Goal: Task Accomplishment & Management: Complete application form

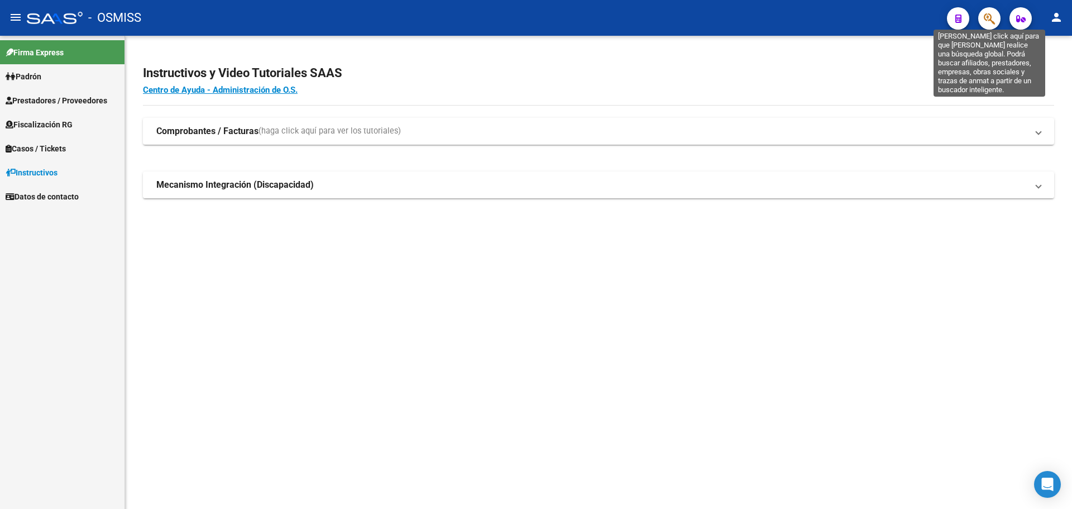
click at [990, 21] on icon "button" at bounding box center [989, 18] width 11 height 13
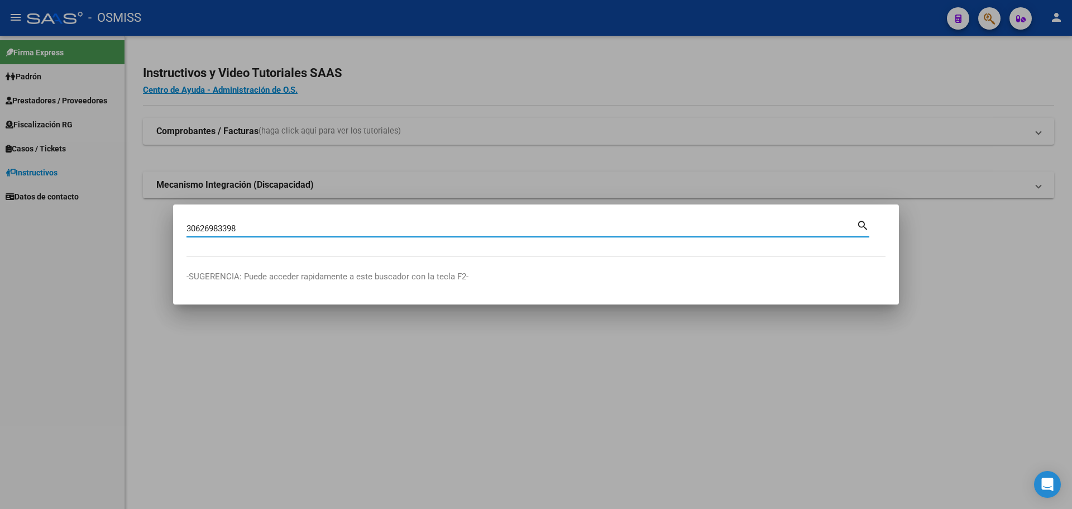
type input "30626983398"
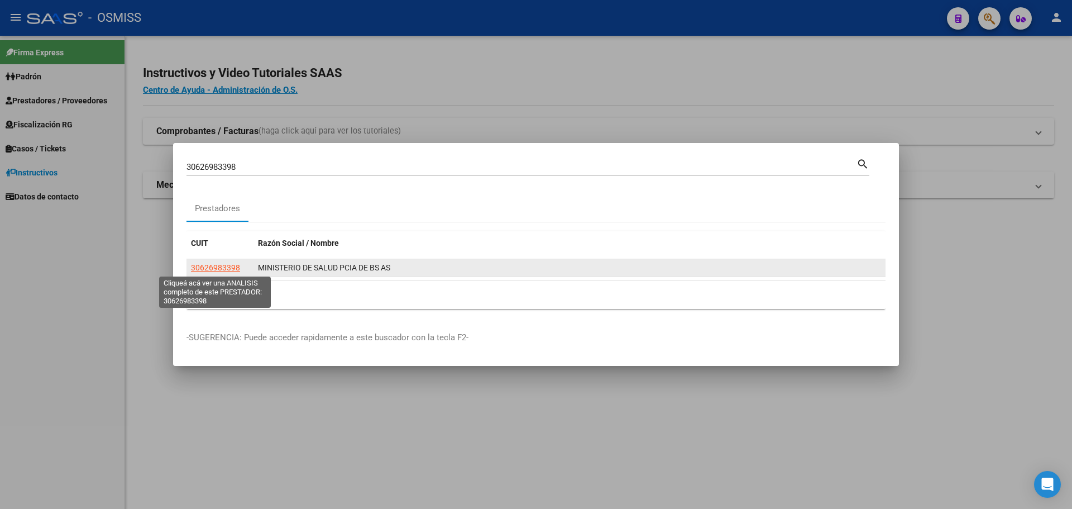
click at [227, 267] on span "30626983398" at bounding box center [215, 267] width 49 height 9
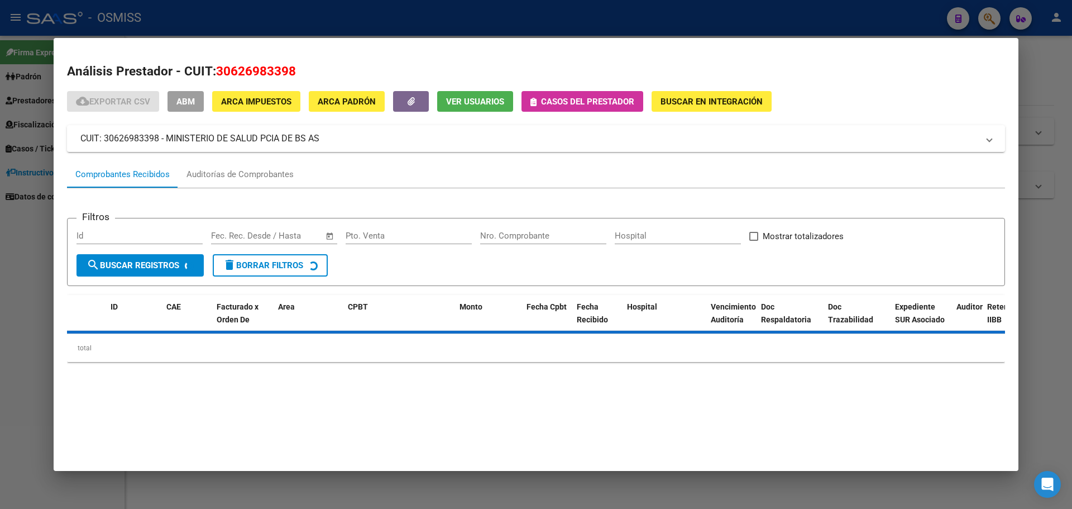
click at [560, 98] on span "Casos del prestador" at bounding box center [587, 102] width 93 height 10
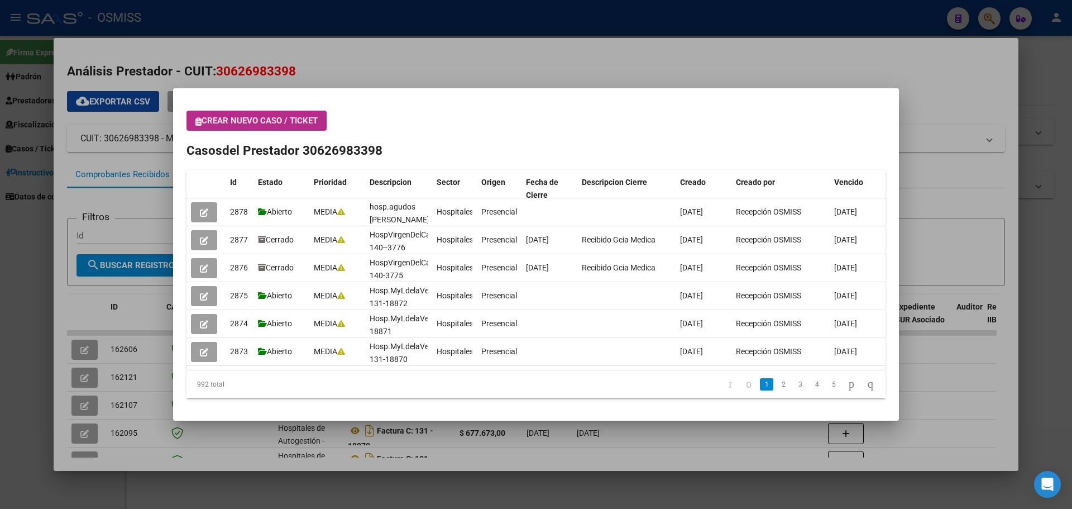
click at [273, 122] on span "Crear nuevo caso / ticket" at bounding box center [256, 121] width 122 height 10
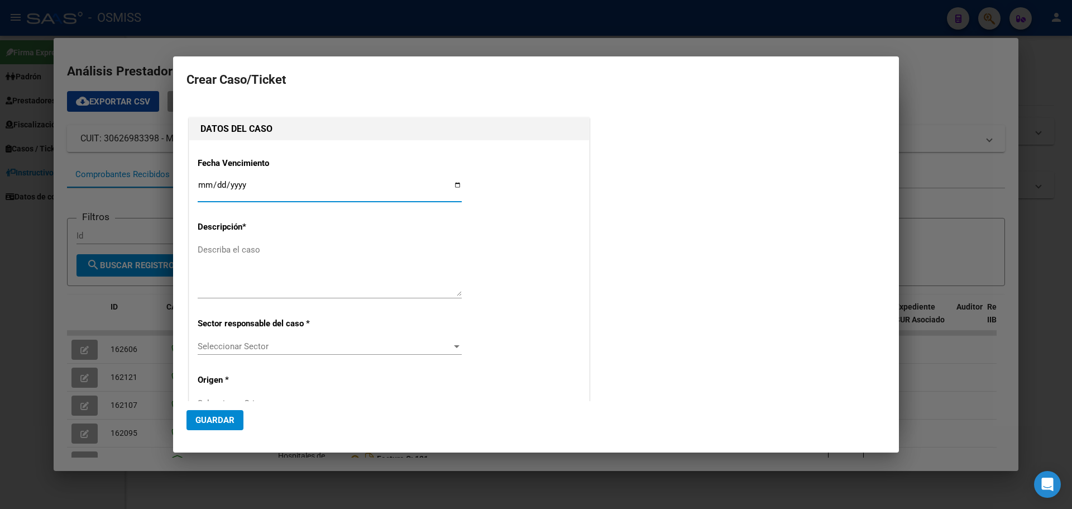
type input "30626983398"
click at [457, 184] on input "Ingresar fecha" at bounding box center [330, 189] width 264 height 18
type input "[DATE]"
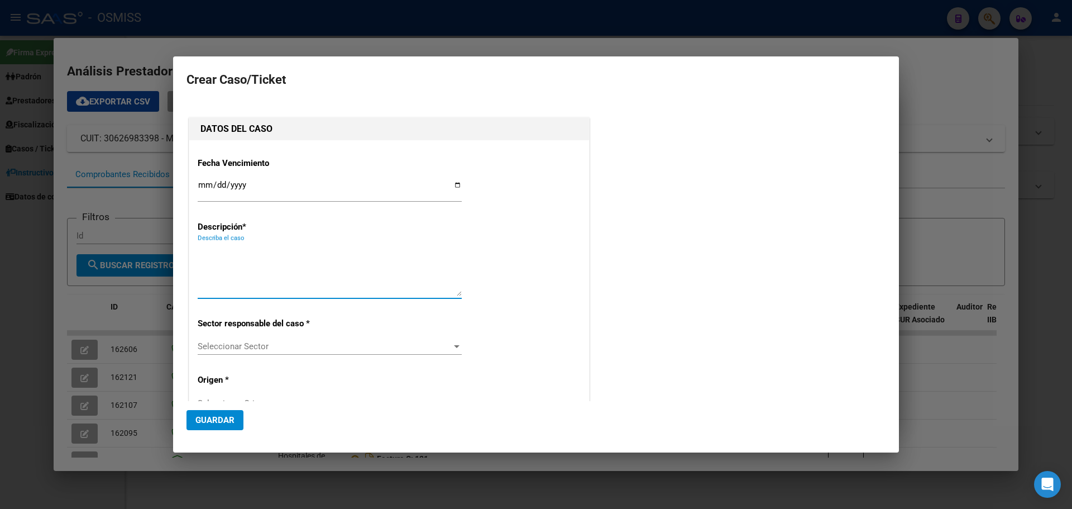
click at [254, 258] on textarea "Describa el caso" at bounding box center [330, 270] width 264 height 53
type textarea "HOSP.[PERSON_NAME] FC.0106-00007011"
click at [454, 341] on div "Seleccionar Sector" at bounding box center [330, 346] width 264 height 10
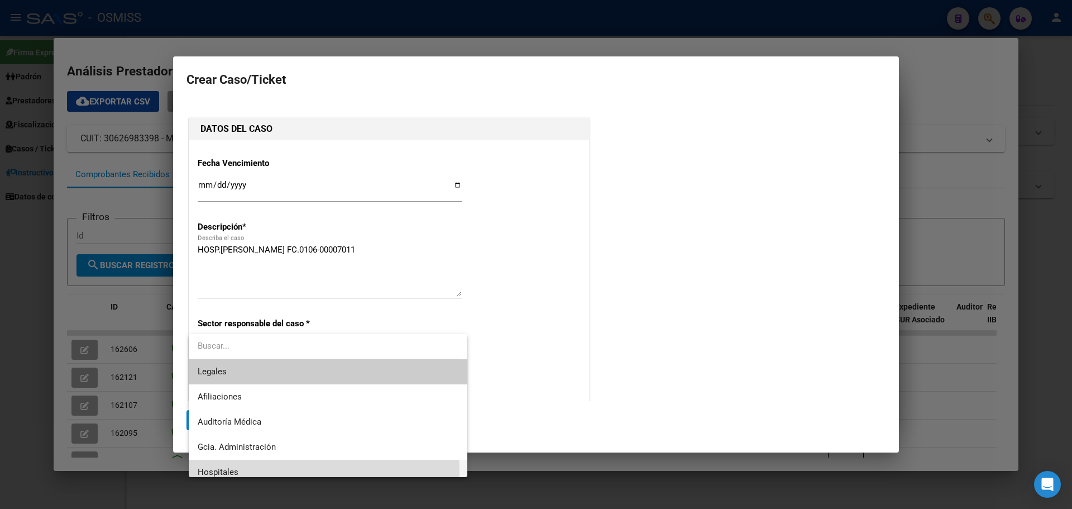
click at [255, 472] on span "Hospitales" at bounding box center [328, 472] width 261 height 25
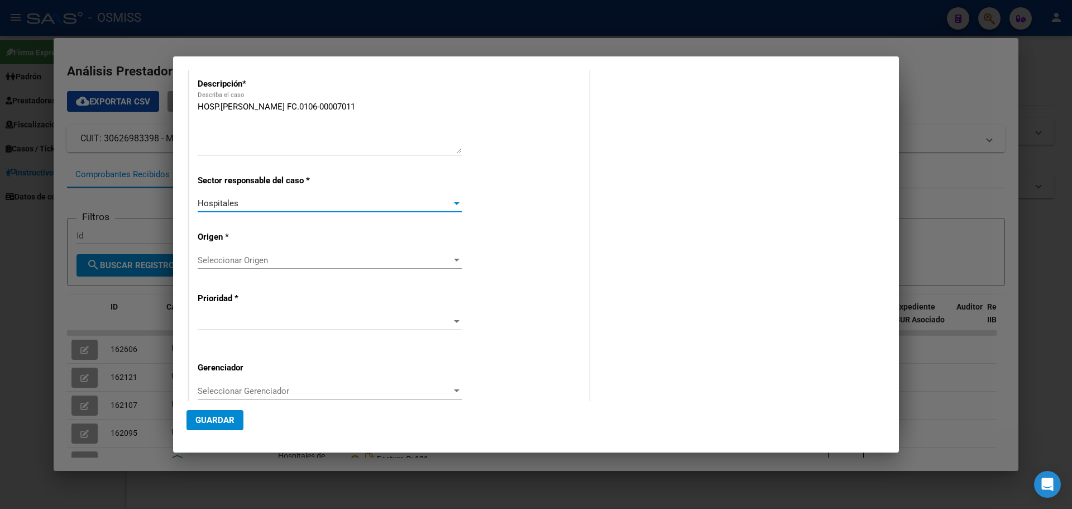
scroll to position [168, 0]
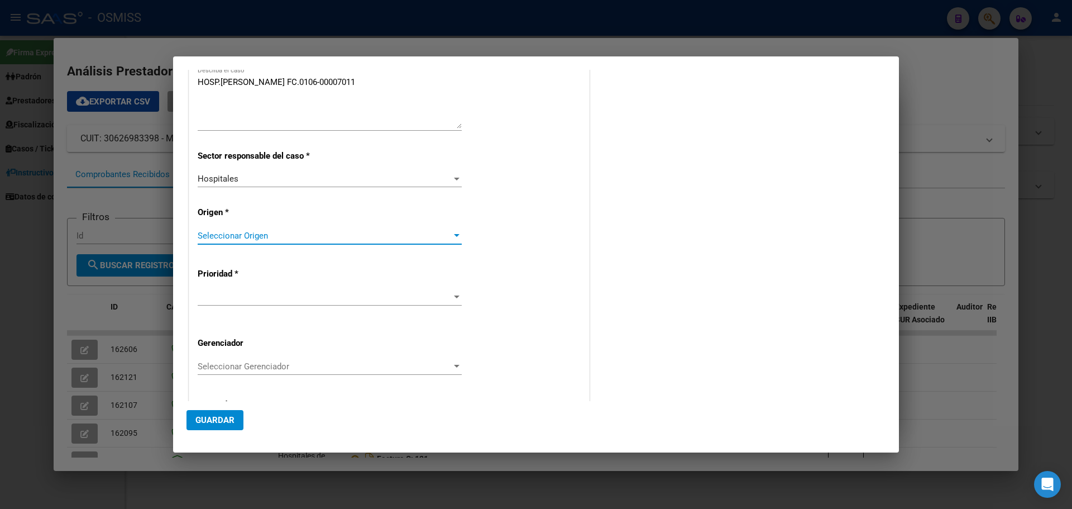
click at [454, 236] on div at bounding box center [457, 235] width 6 height 3
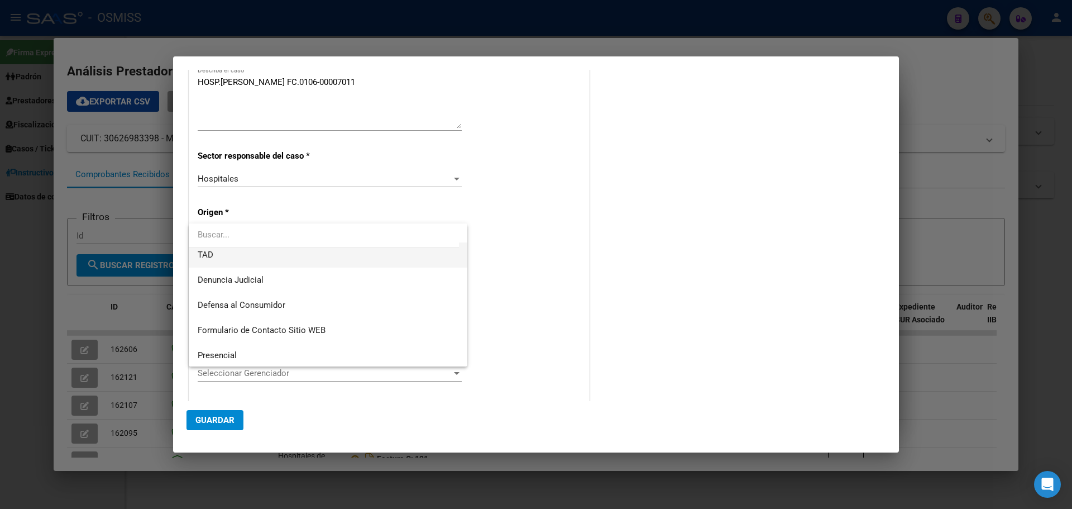
scroll to position [112, 0]
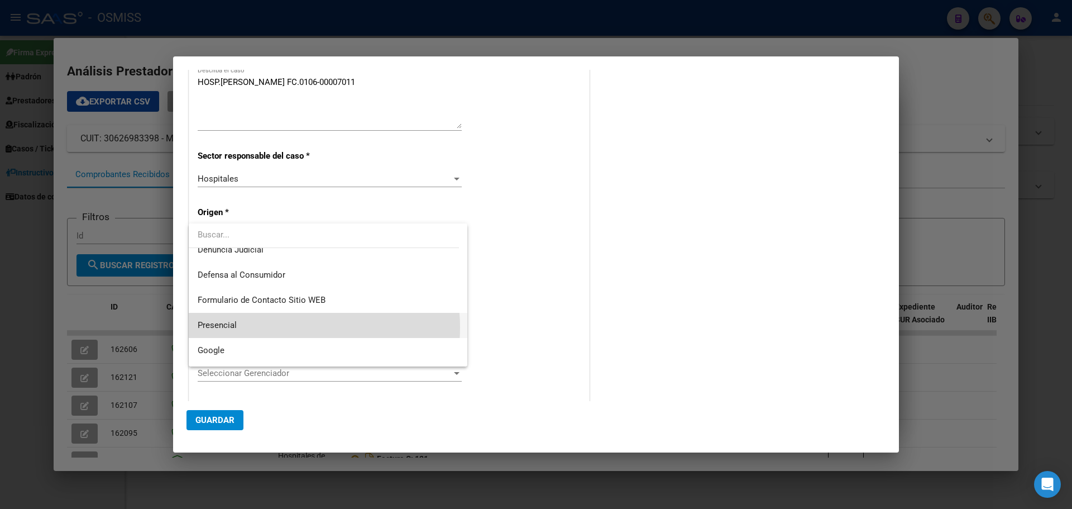
click at [293, 327] on span "Presencial" at bounding box center [328, 325] width 261 height 25
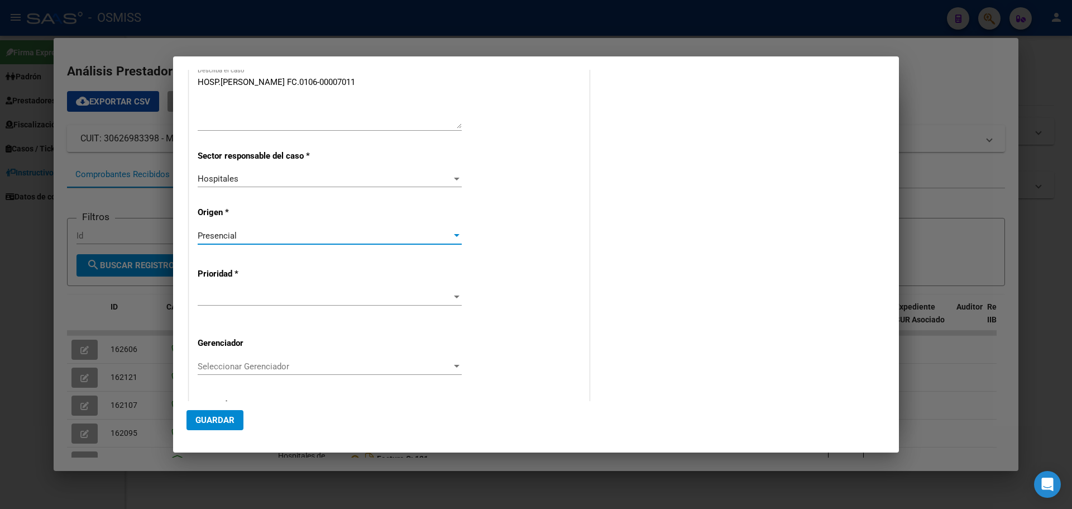
click at [455, 293] on div at bounding box center [457, 297] width 10 height 9
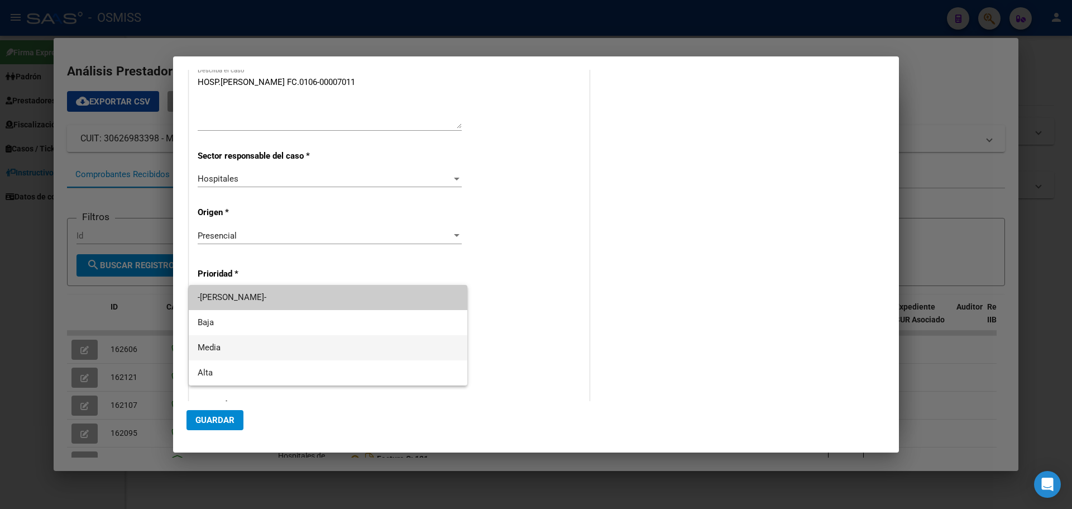
click at [346, 344] on span "Media" at bounding box center [328, 347] width 261 height 25
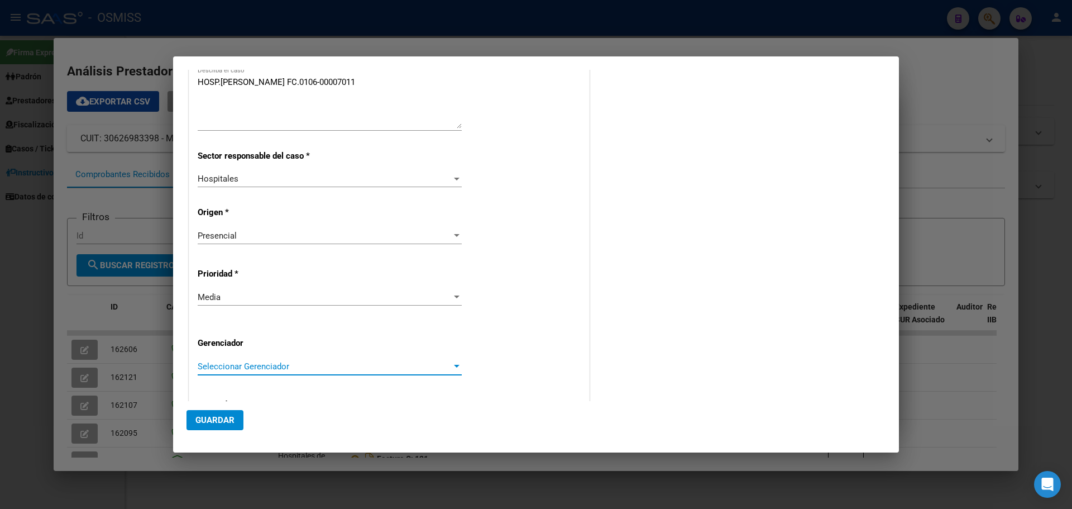
click at [454, 366] on div at bounding box center [457, 366] width 6 height 3
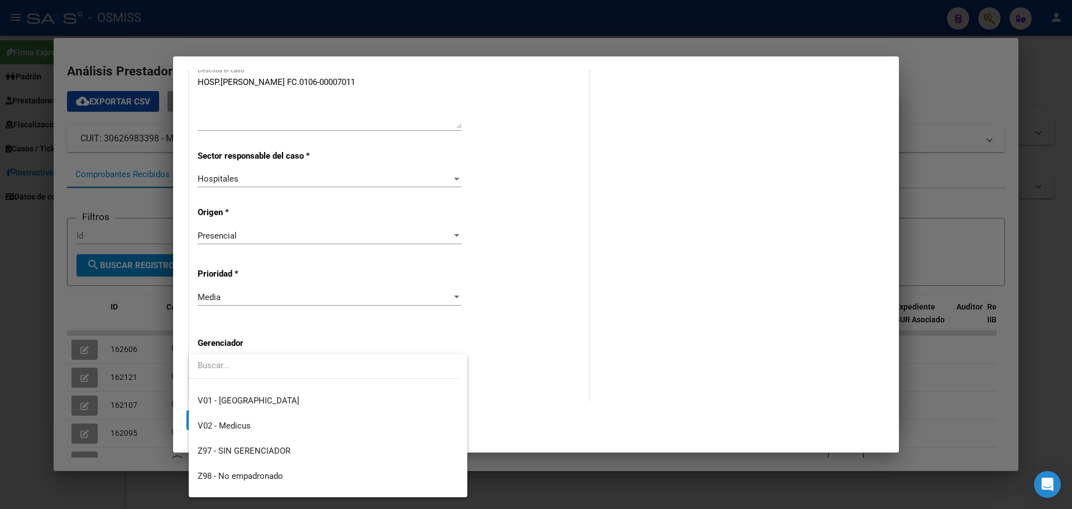
scroll to position [335, 0]
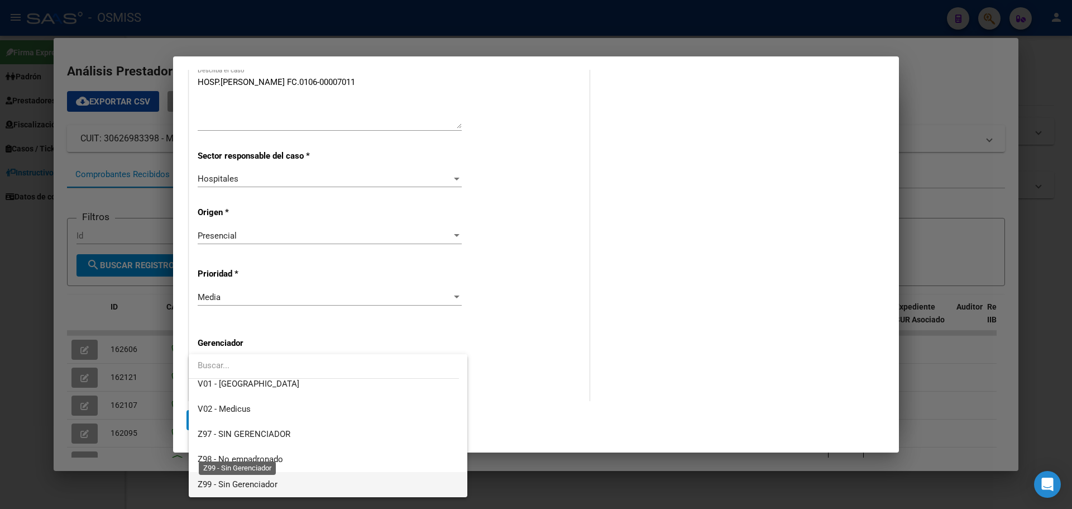
click at [221, 485] on span "Z99 - Sin Gerenciador" at bounding box center [238, 484] width 80 height 10
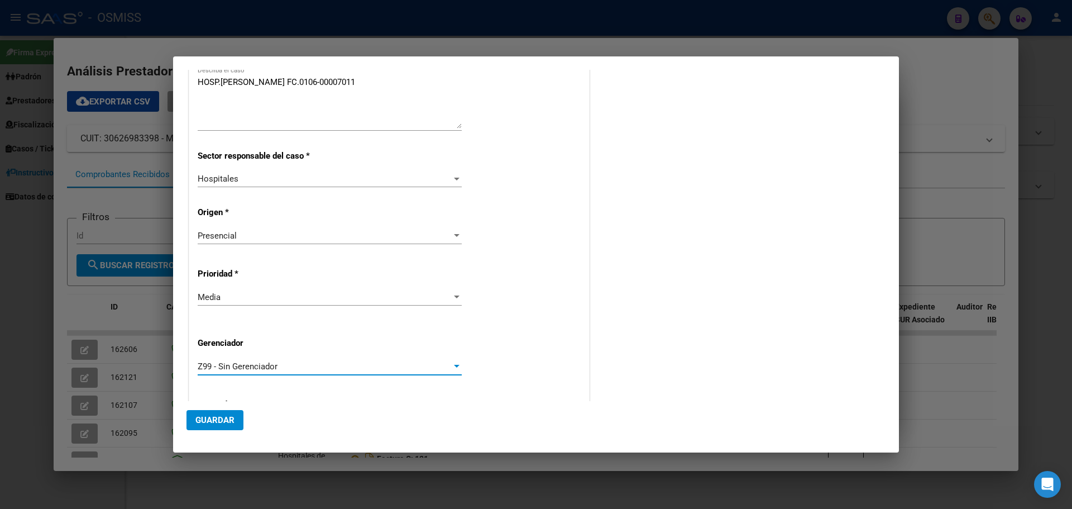
click at [215, 422] on span "Guardar" at bounding box center [214, 420] width 39 height 10
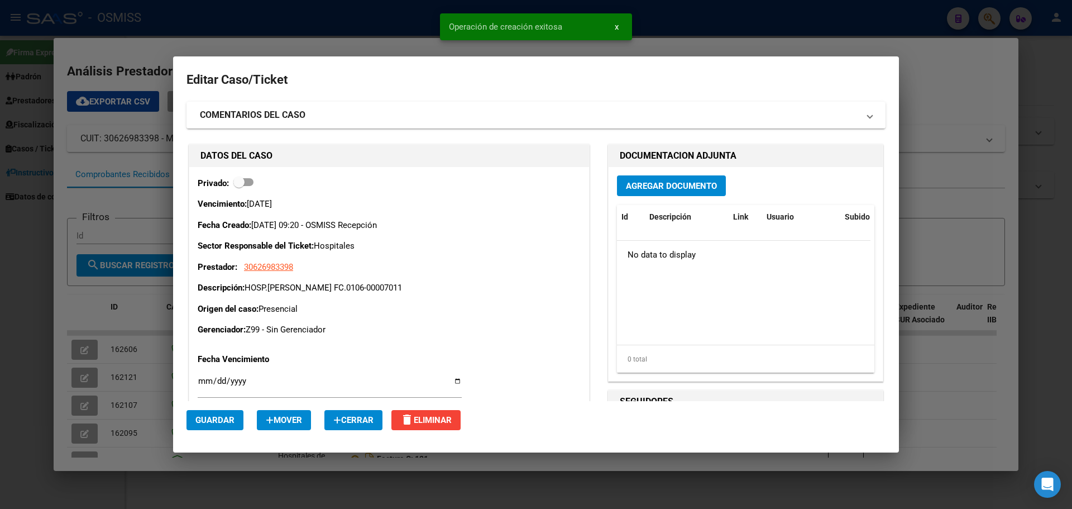
click at [642, 186] on span "Agregar Documento" at bounding box center [671, 186] width 91 height 10
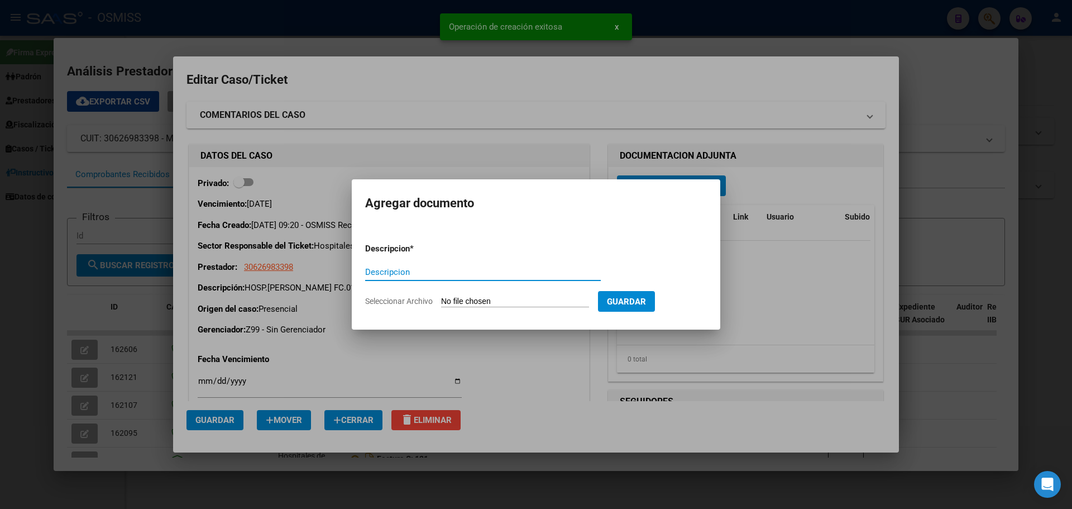
click at [450, 274] on input "Descripcion" at bounding box center [483, 272] width 236 height 10
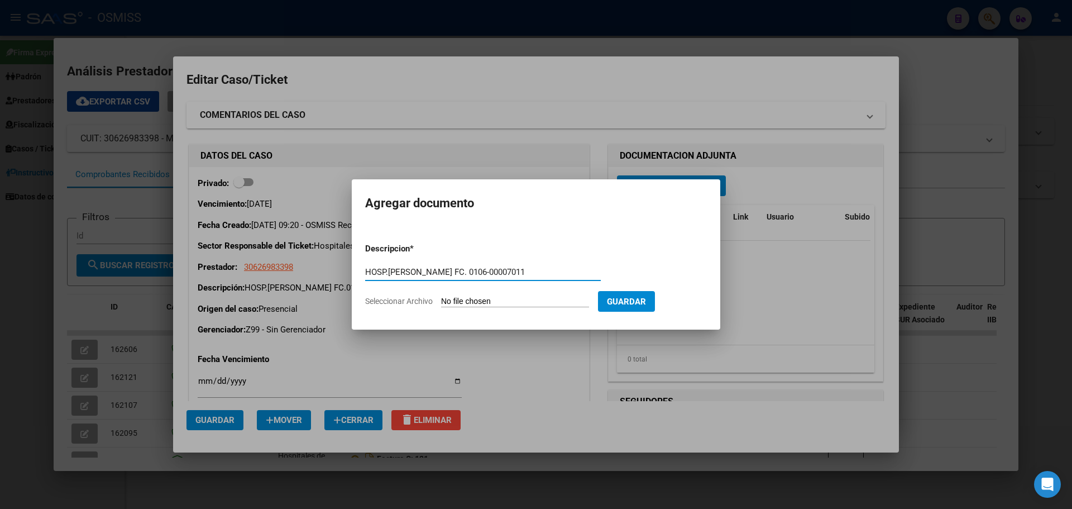
type input "HOSP.[PERSON_NAME] FC. 0106-00007011"
click at [535, 301] on input "Seleccionar Archivo" at bounding box center [515, 302] width 148 height 11
click at [539, 271] on input "HOSP.[PERSON_NAME] FC. 0106-00007011" at bounding box center [483, 272] width 236 height 10
click at [542, 304] on input "Seleccionar Archivo" at bounding box center [515, 302] width 148 height 11
type input "C:\fakepath\hospjorgefc0106-7011.pdf"
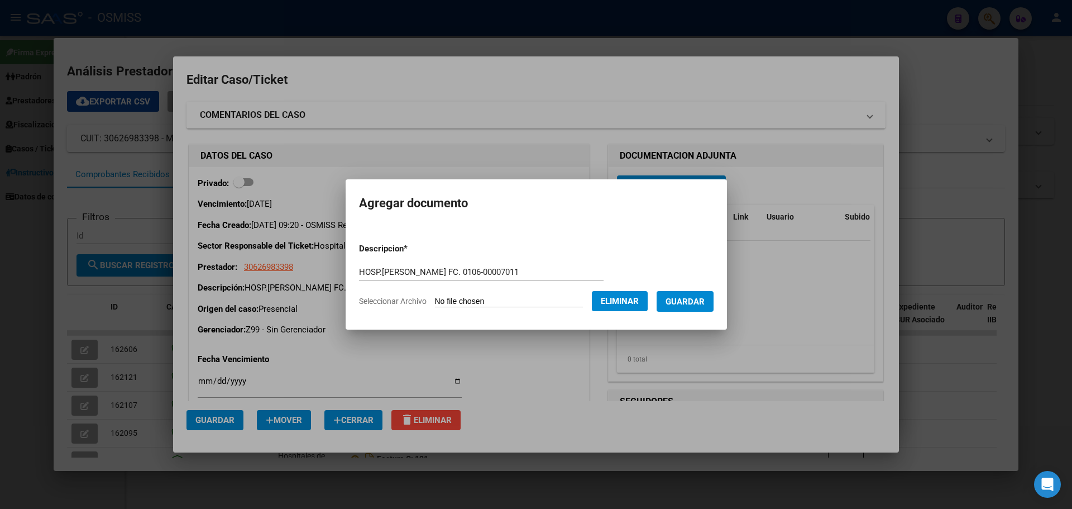
click at [695, 299] on span "Guardar" at bounding box center [685, 302] width 39 height 10
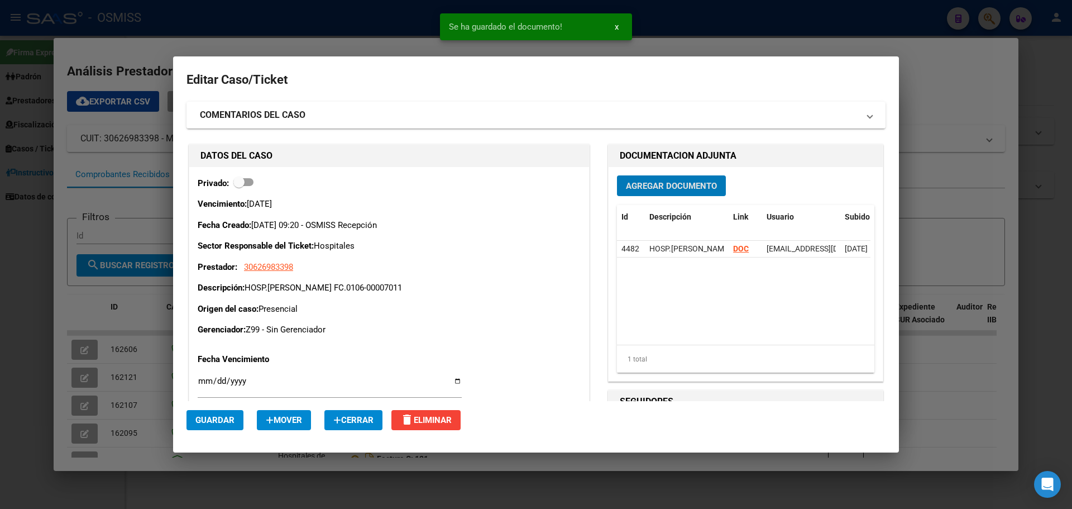
click at [212, 424] on span "Guardar" at bounding box center [214, 420] width 39 height 10
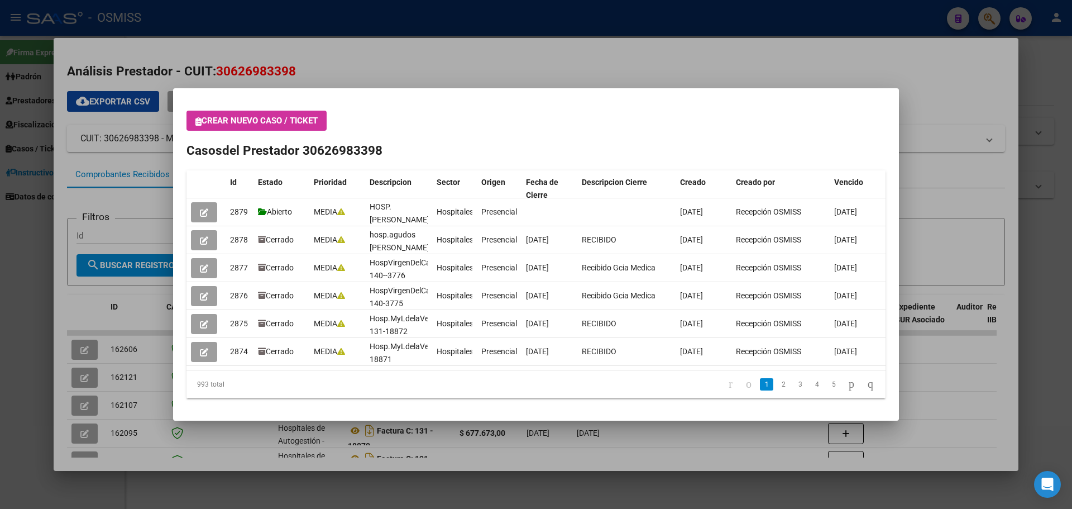
click at [397, 61] on div at bounding box center [536, 254] width 1072 height 509
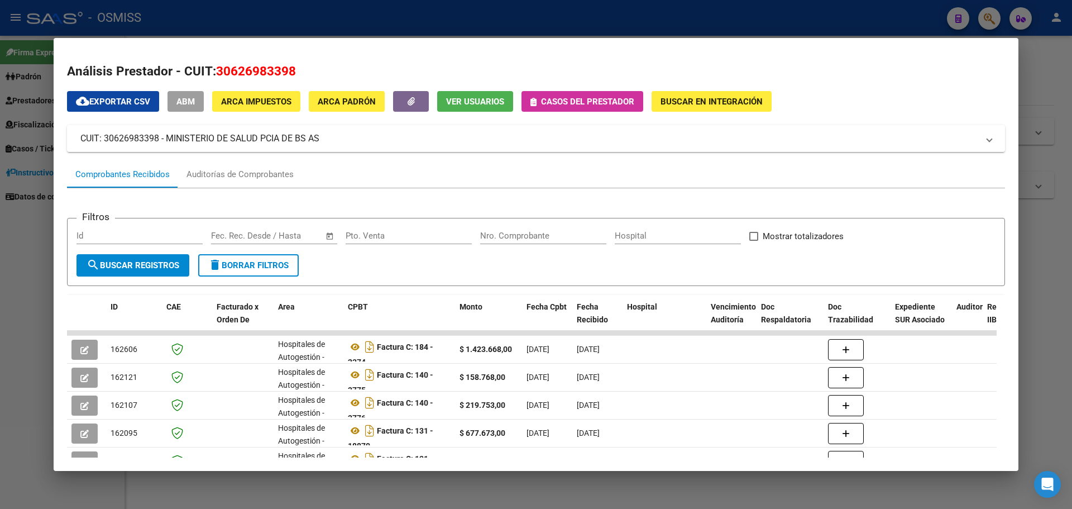
click at [986, 18] on div at bounding box center [536, 254] width 1072 height 509
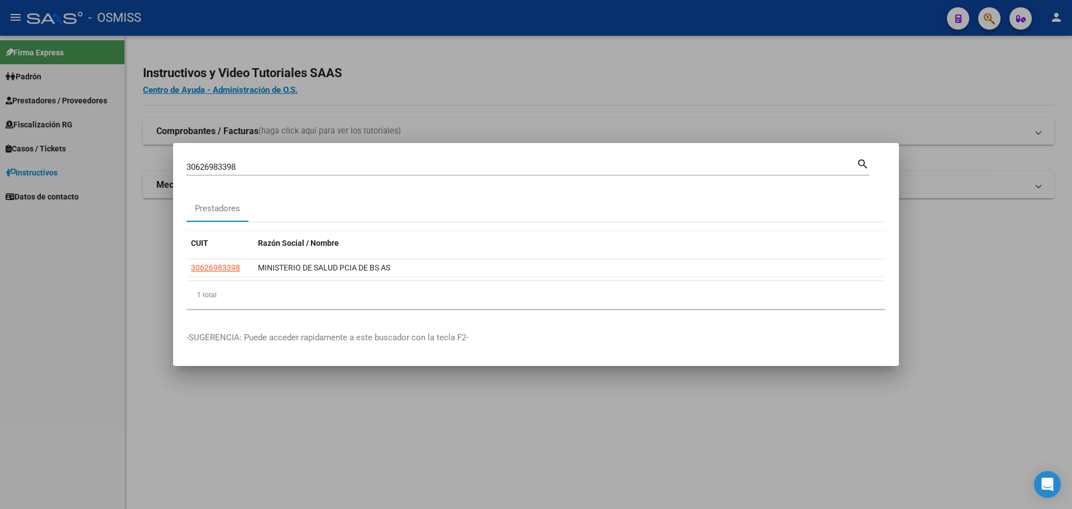
click at [280, 165] on input "30626983398" at bounding box center [522, 167] width 670 height 10
type input "3"
type input "30626983398"
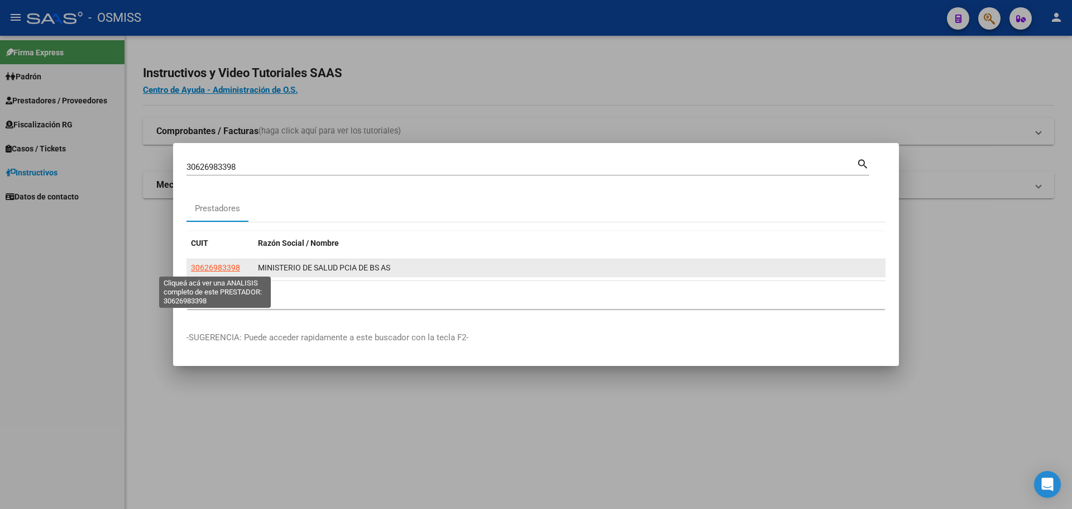
click at [214, 268] on span "30626983398" at bounding box center [215, 267] width 49 height 9
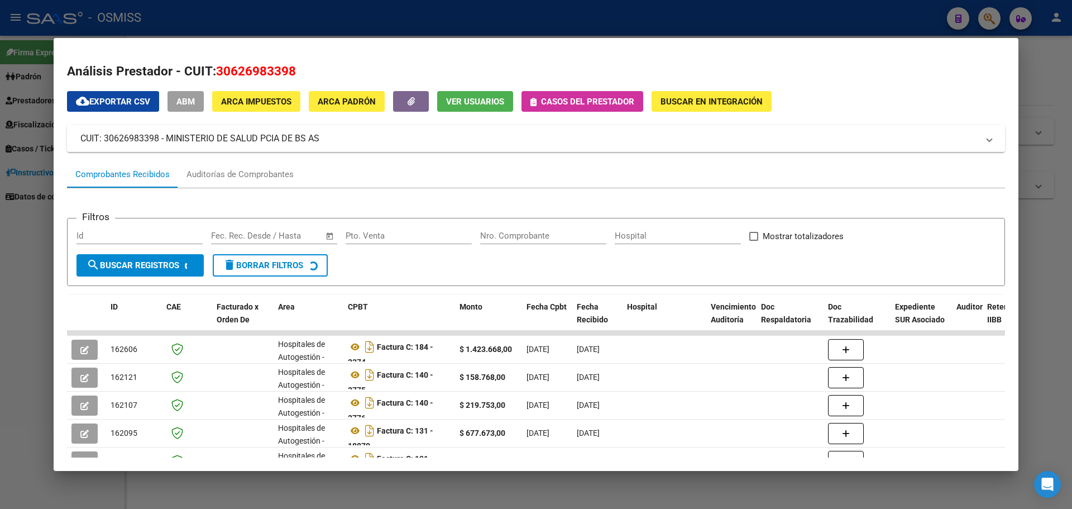
click at [585, 103] on span "Casos del prestador" at bounding box center [587, 102] width 93 height 10
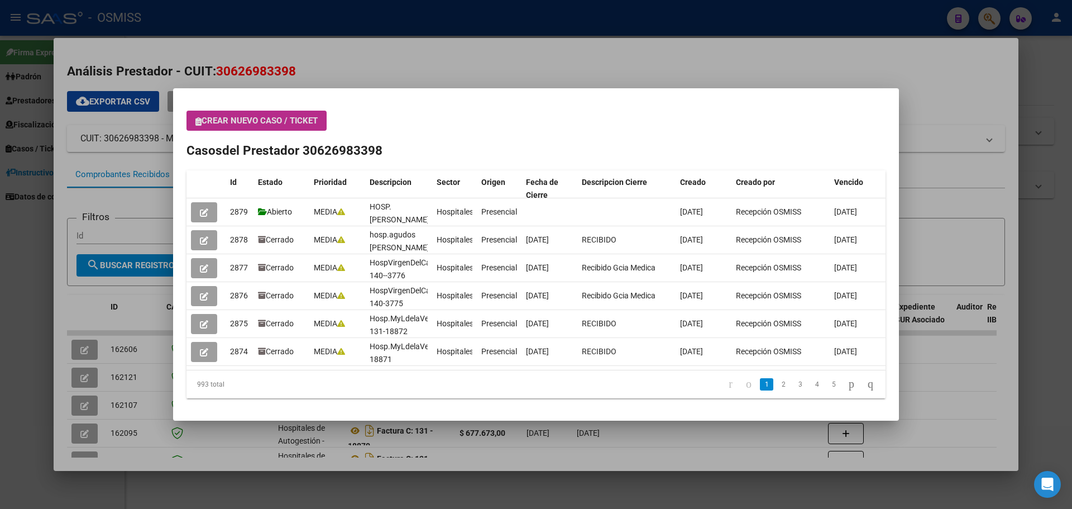
click at [274, 117] on span "Crear nuevo caso / ticket" at bounding box center [256, 121] width 122 height 10
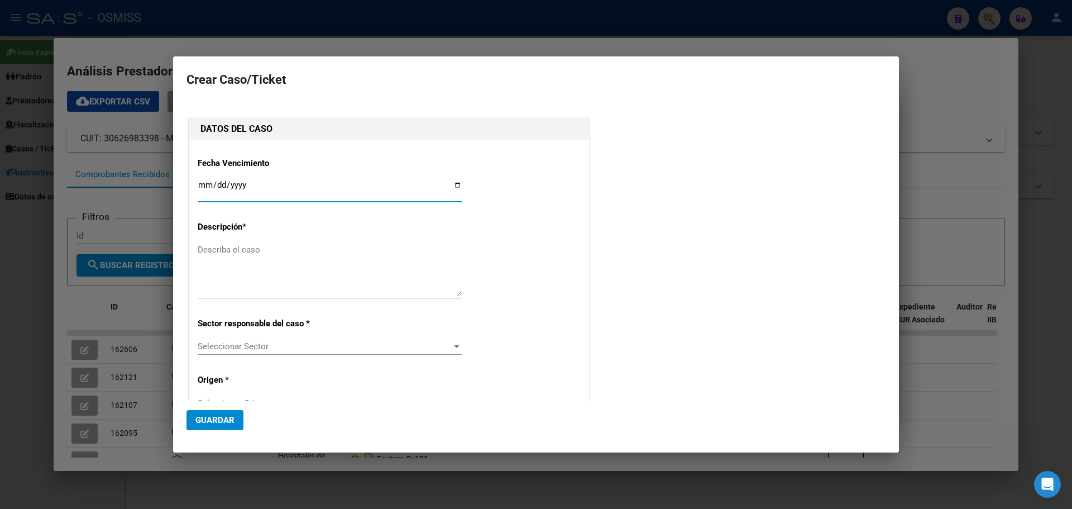
type input "30626983398"
click at [452, 182] on input "Ingresar fecha" at bounding box center [330, 189] width 264 height 18
type input "[DATE]"
click at [230, 254] on textarea "Describa el caso" at bounding box center [330, 270] width 264 height 53
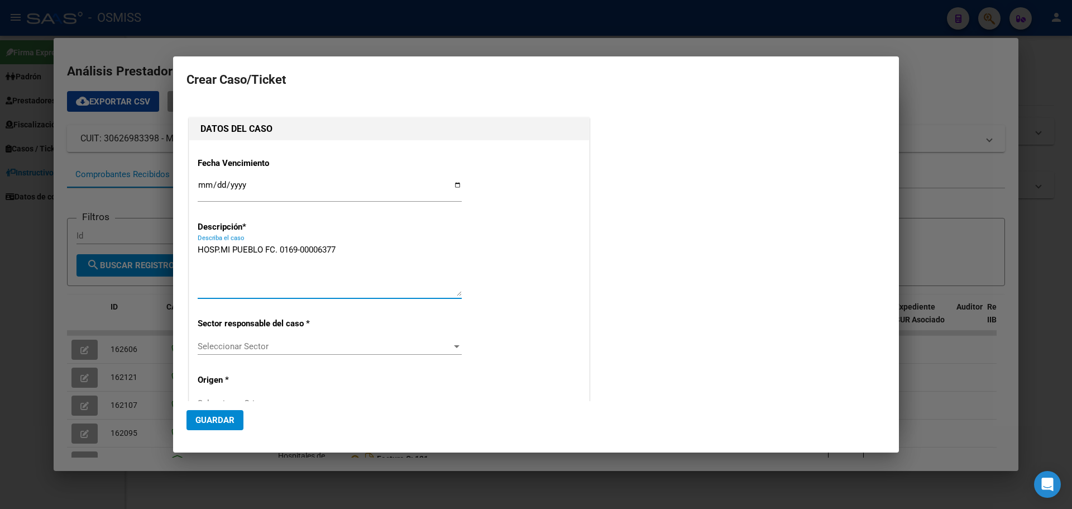
type textarea "HOSP.MI PUEBLO FC. 0169-00006377"
click at [455, 344] on div at bounding box center [457, 346] width 10 height 9
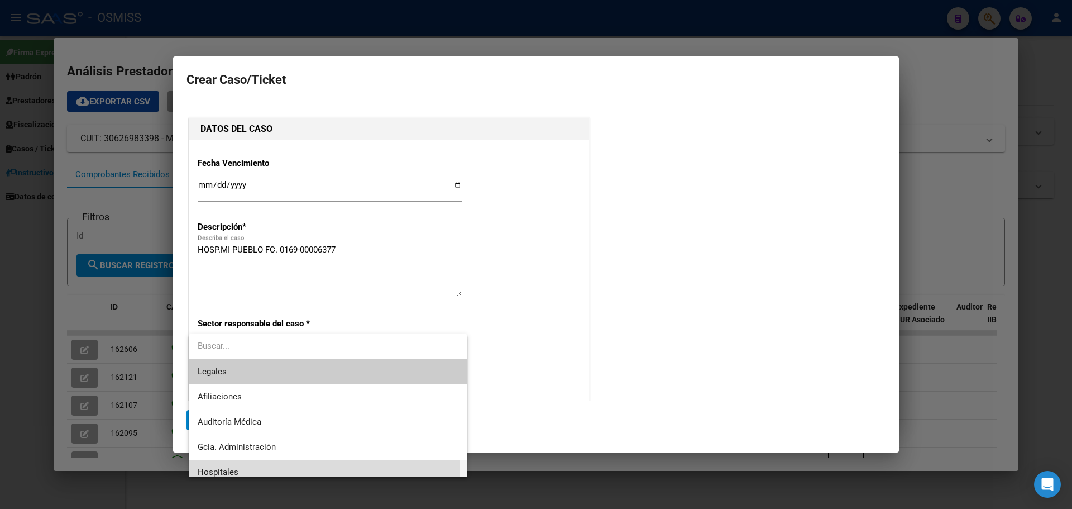
click at [242, 468] on span "Hospitales" at bounding box center [328, 472] width 261 height 25
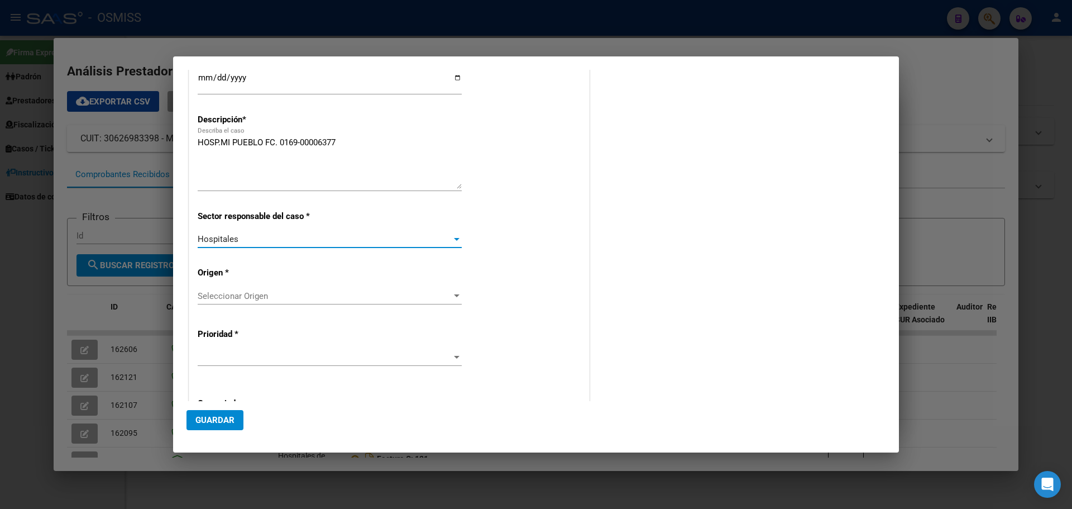
scroll to position [112, 0]
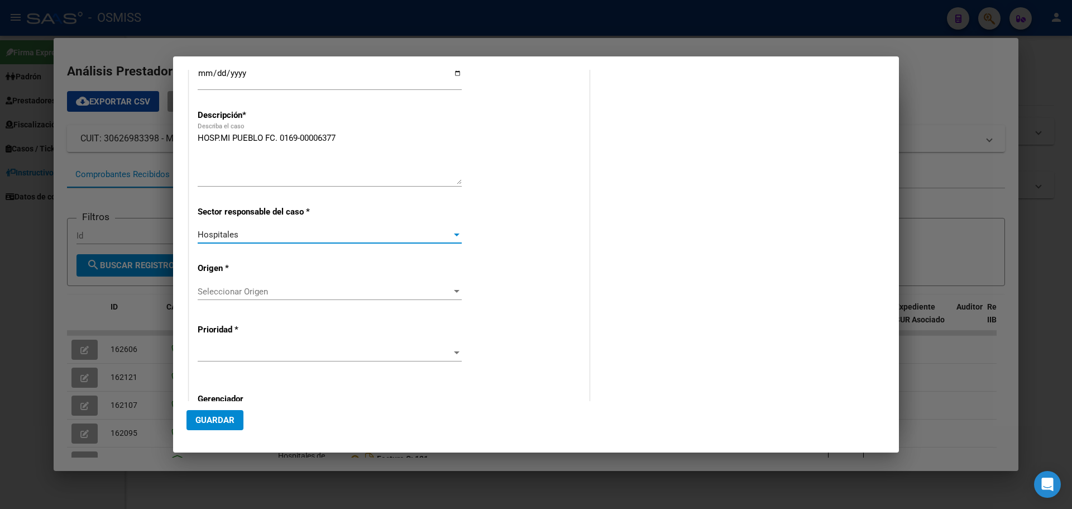
click at [452, 287] on div at bounding box center [457, 291] width 10 height 9
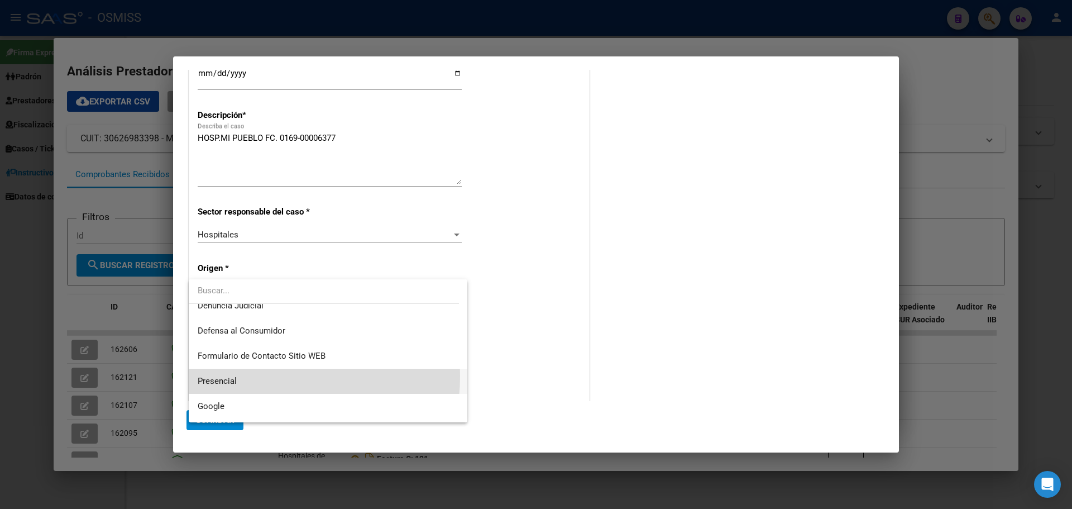
click at [243, 376] on span "Presencial" at bounding box center [328, 381] width 261 height 25
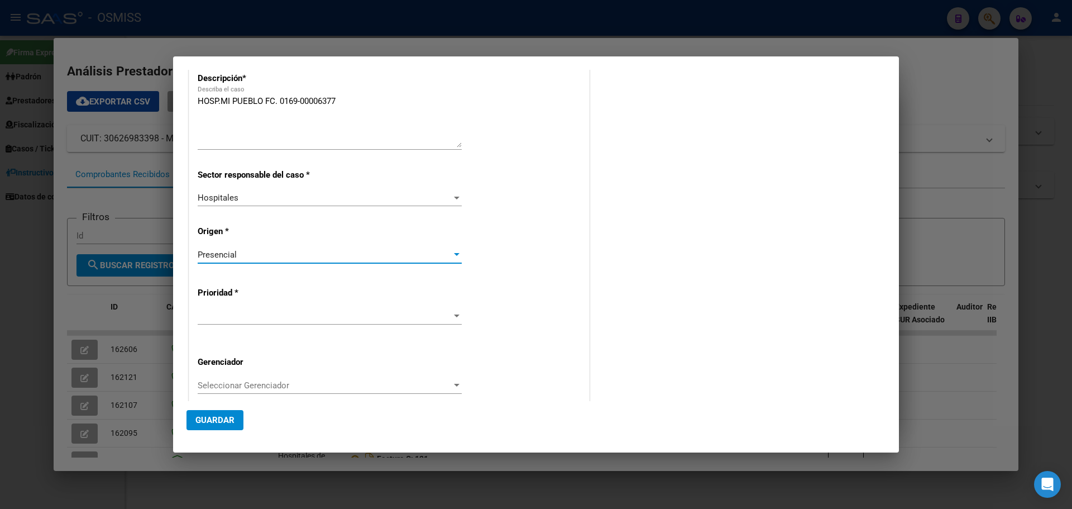
scroll to position [168, 0]
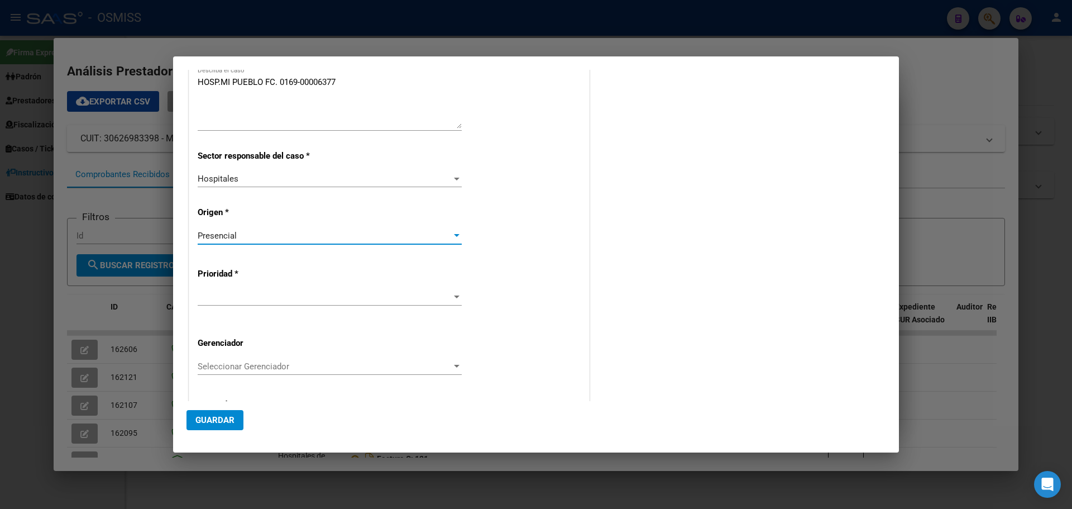
click at [454, 295] on div at bounding box center [457, 296] width 6 height 3
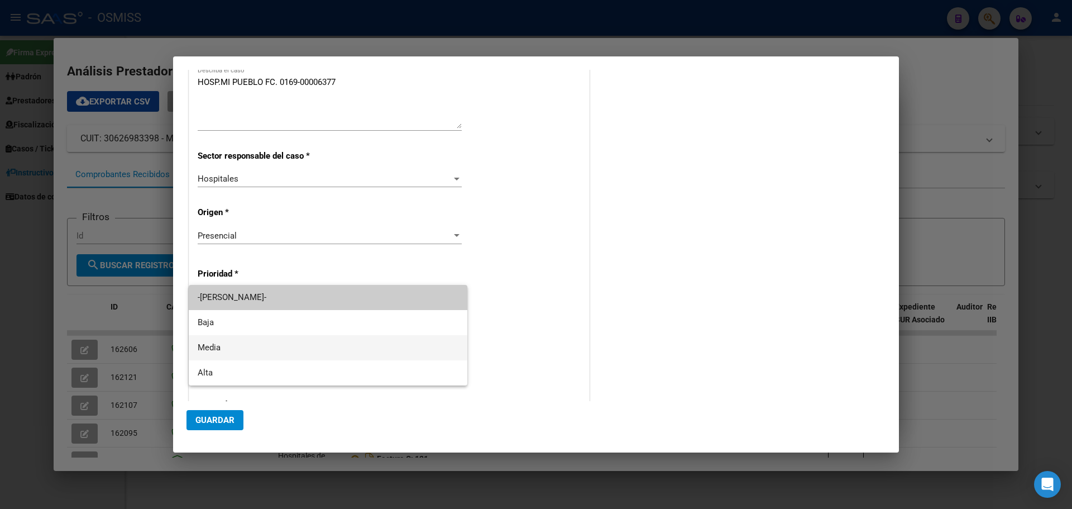
click at [223, 347] on span "Media" at bounding box center [328, 347] width 261 height 25
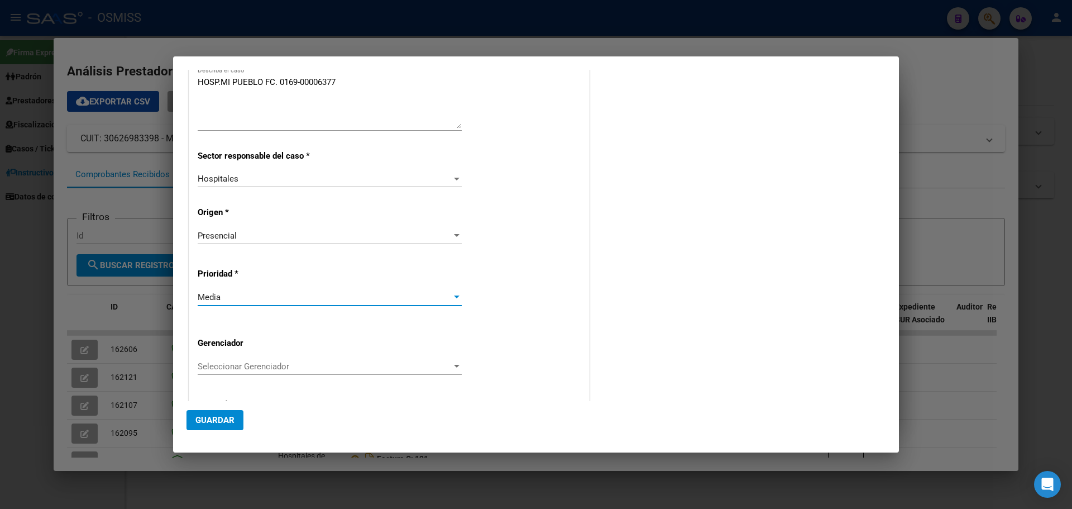
click at [451, 359] on div "Seleccionar Gerenciador Seleccionar Gerenciador" at bounding box center [330, 366] width 264 height 17
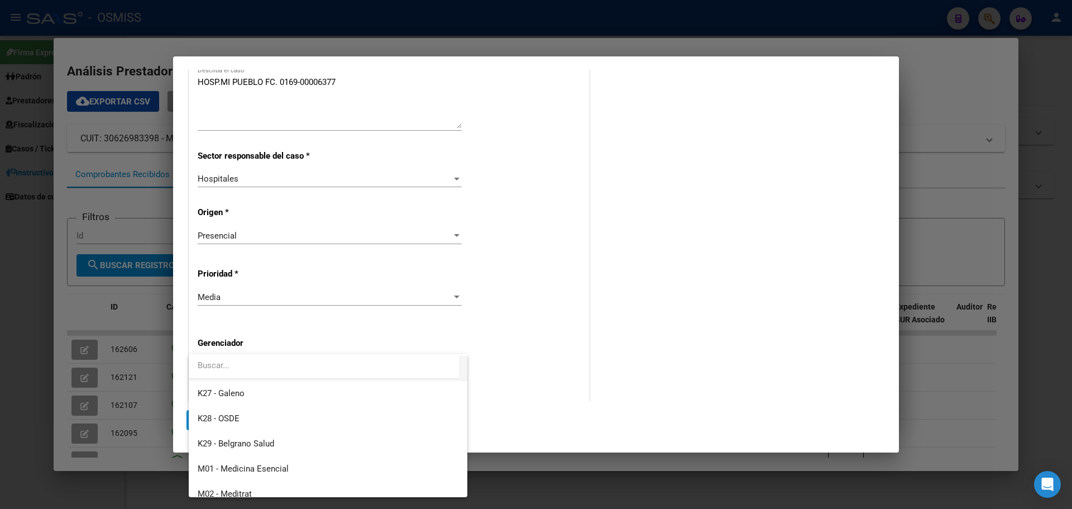
scroll to position [335, 0]
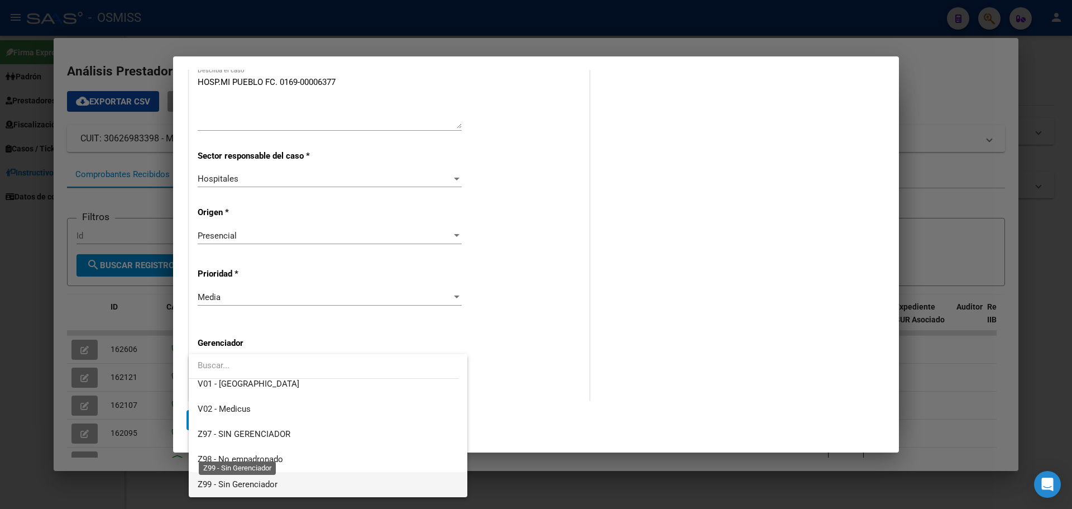
click at [215, 483] on span "Z99 - Sin Gerenciador" at bounding box center [238, 484] width 80 height 10
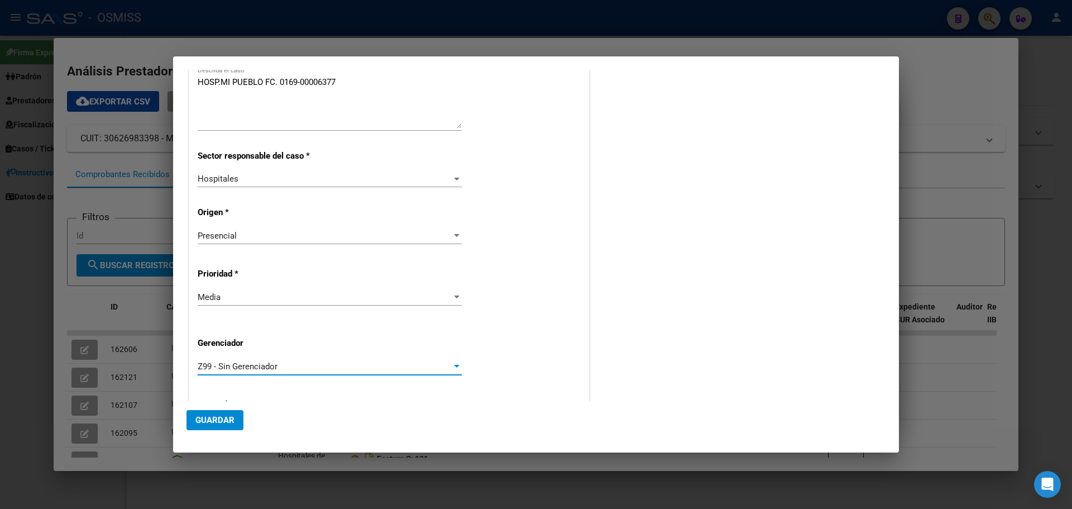
click at [216, 418] on span "Guardar" at bounding box center [214, 420] width 39 height 10
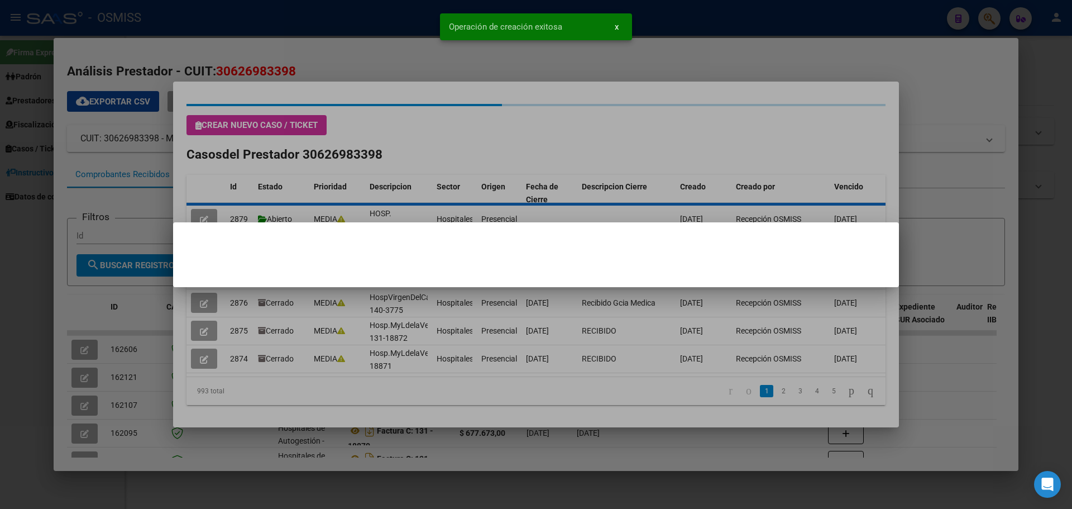
scroll to position [0, 0]
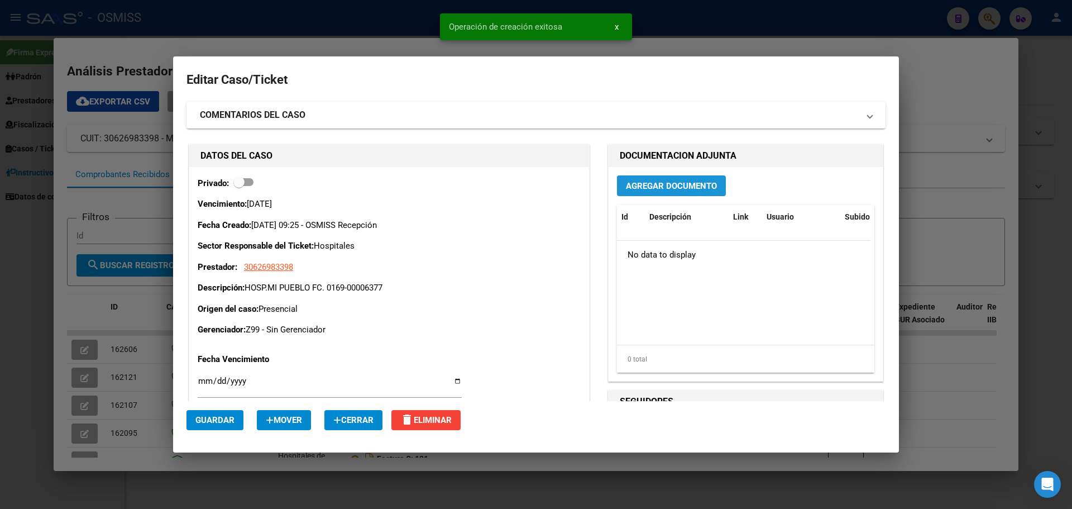
click at [670, 179] on button "Agregar Documento" at bounding box center [671, 185] width 109 height 21
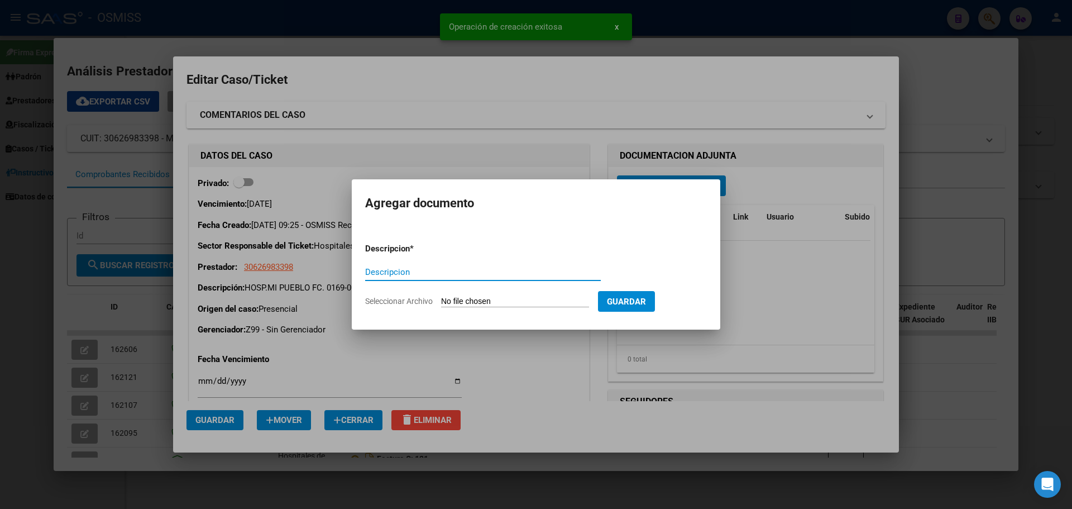
click at [460, 271] on input "Descripcion" at bounding box center [483, 272] width 236 height 10
type input "HOSP.MI PUEBLO FC.0169-00006377"
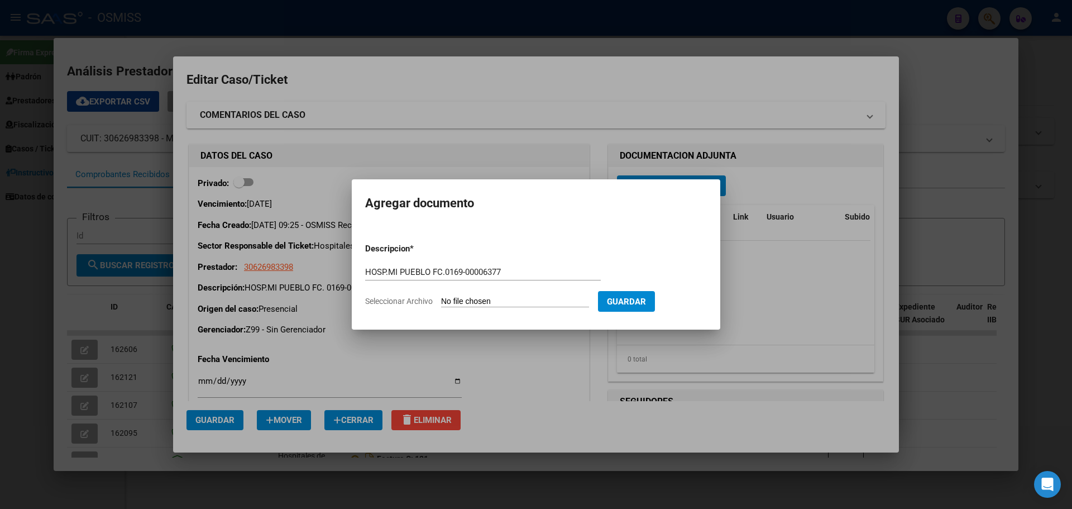
click at [546, 300] on input "Seleccionar Archivo" at bounding box center [515, 302] width 148 height 11
type input "C:\fakepath\hospmipueblofc0169-6377.pdf"
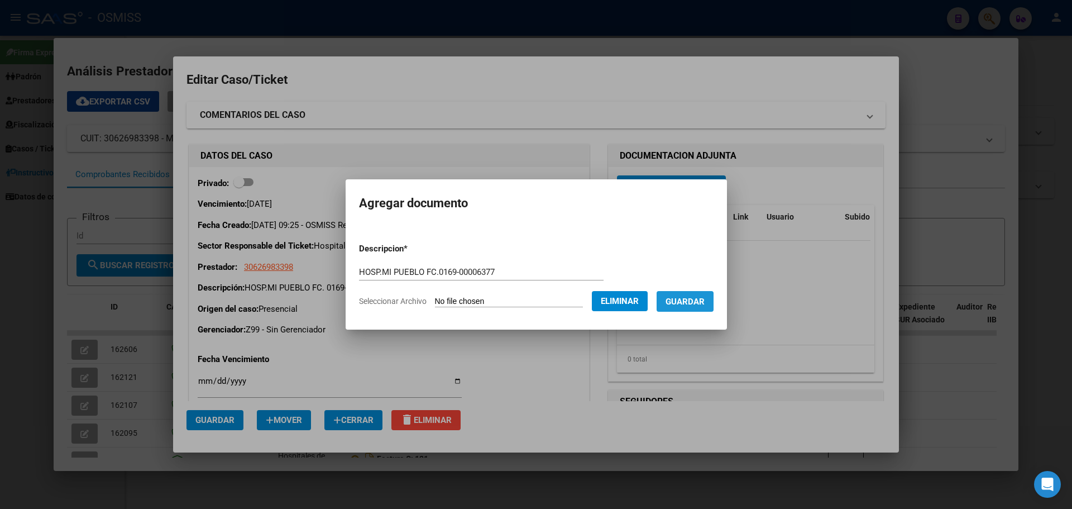
click at [690, 302] on span "Guardar" at bounding box center [685, 302] width 39 height 10
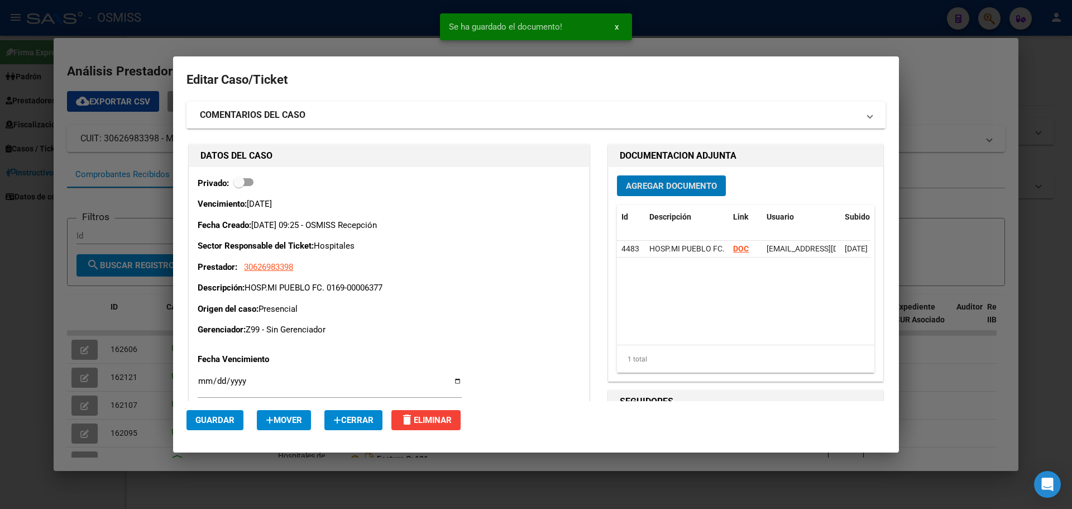
click at [212, 418] on span "Guardar" at bounding box center [214, 420] width 39 height 10
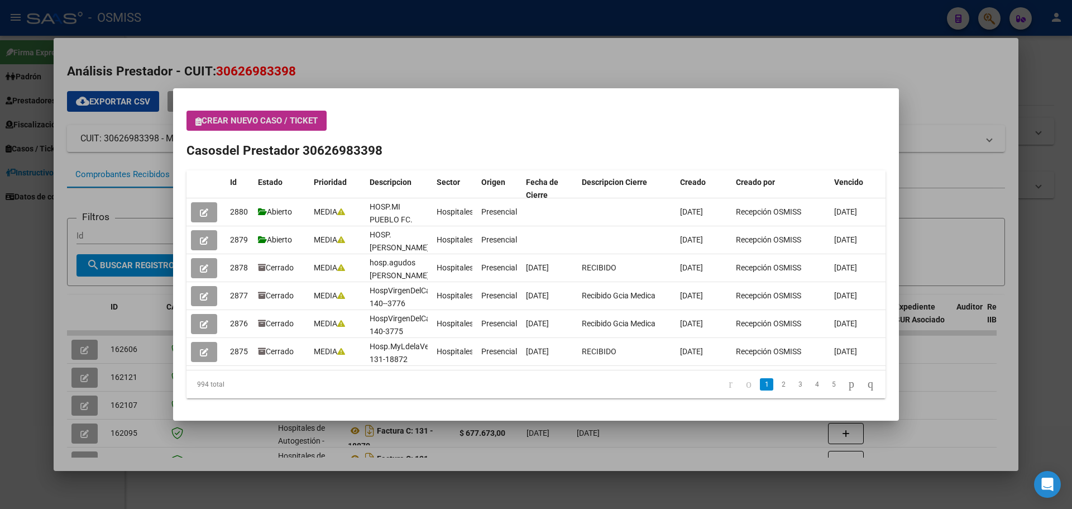
click at [244, 116] on span "Crear nuevo caso / ticket" at bounding box center [256, 121] width 122 height 10
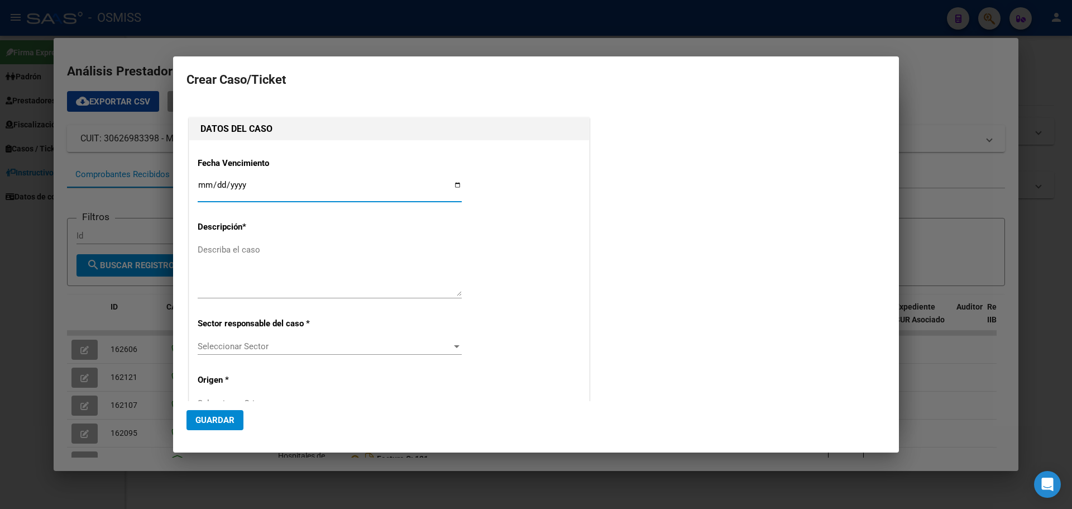
type input "30626983398"
click at [400, 39] on div at bounding box center [536, 254] width 1072 height 509
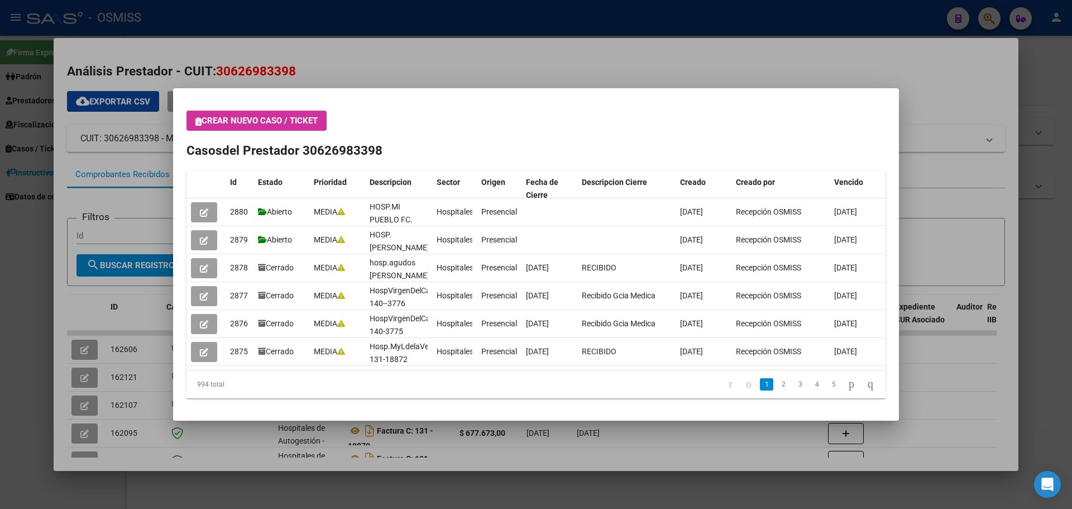
click at [987, 18] on div at bounding box center [536, 254] width 1072 height 509
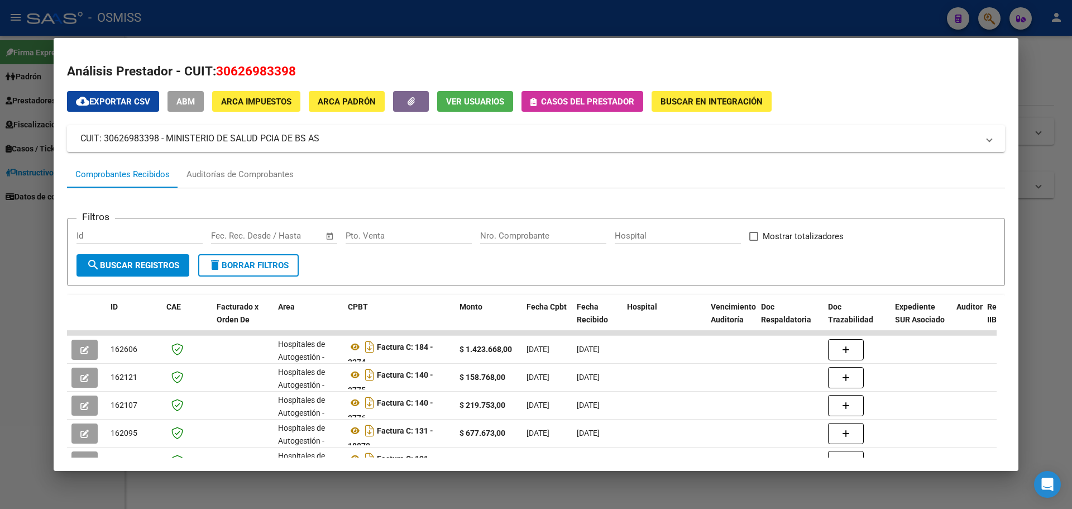
click at [589, 103] on span "Casos del prestador" at bounding box center [587, 102] width 93 height 10
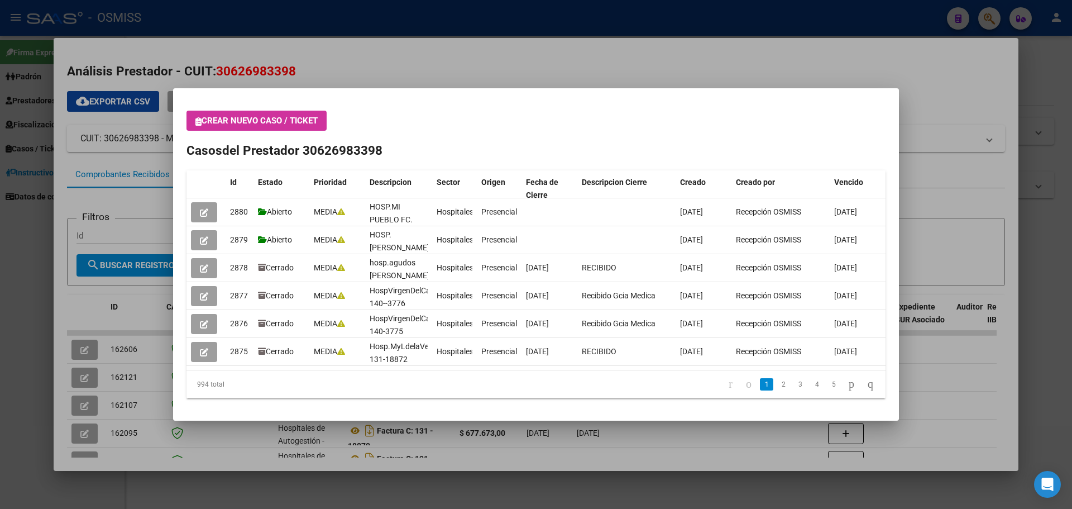
click at [996, 16] on div at bounding box center [536, 254] width 1072 height 509
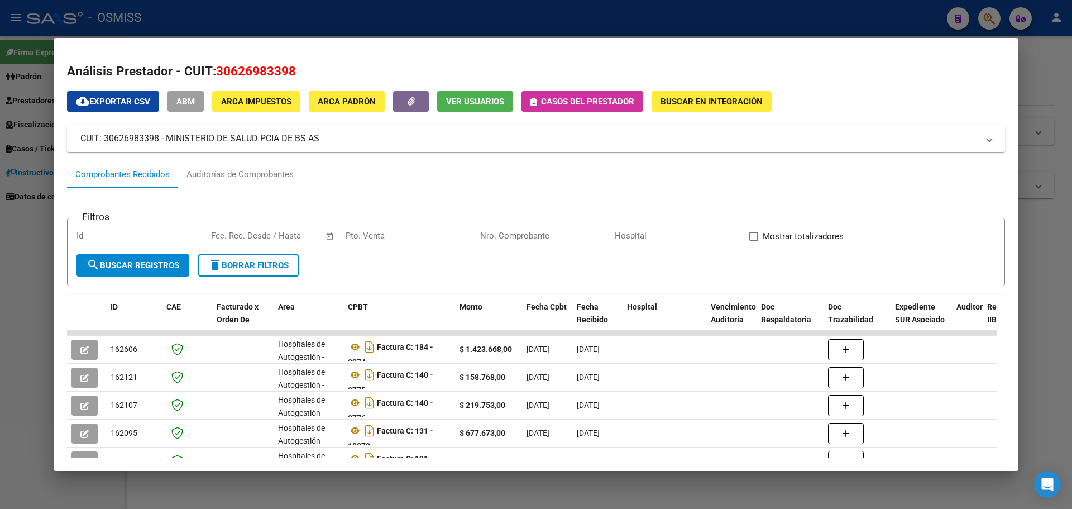
click at [982, 17] on div at bounding box center [536, 254] width 1072 height 509
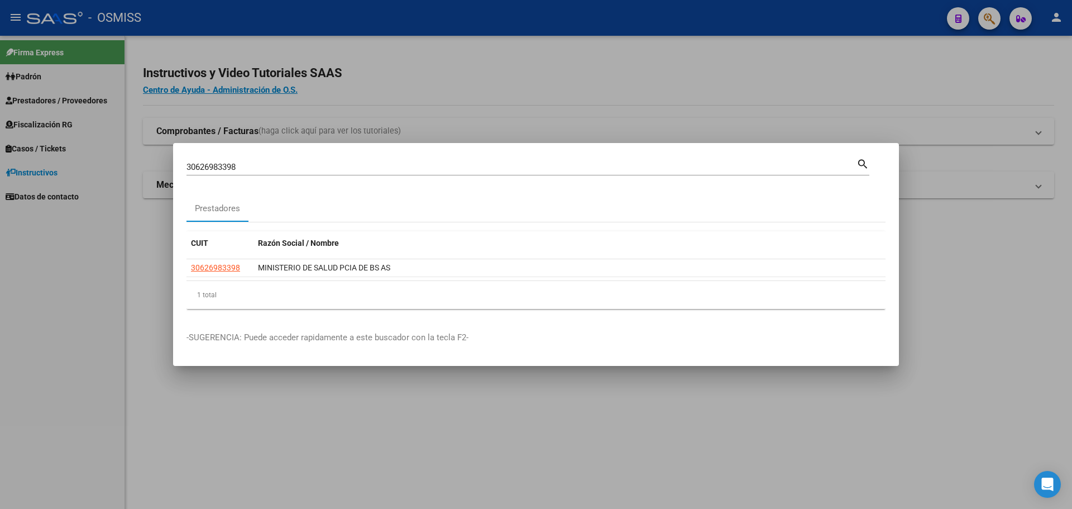
click at [352, 168] on input "30626983398" at bounding box center [522, 167] width 670 height 10
type input "3"
type input "30626983398"
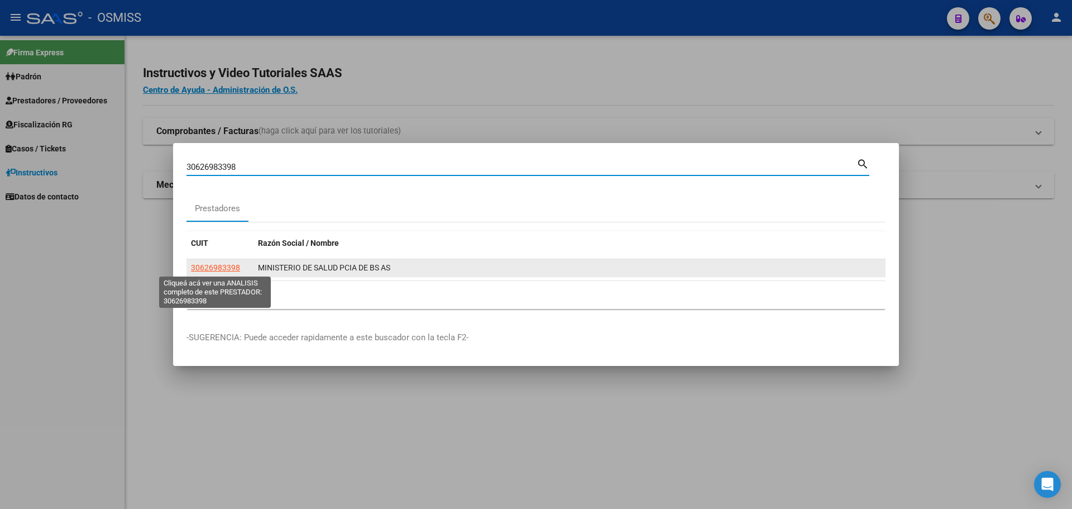
click at [226, 265] on span "30626983398" at bounding box center [215, 267] width 49 height 9
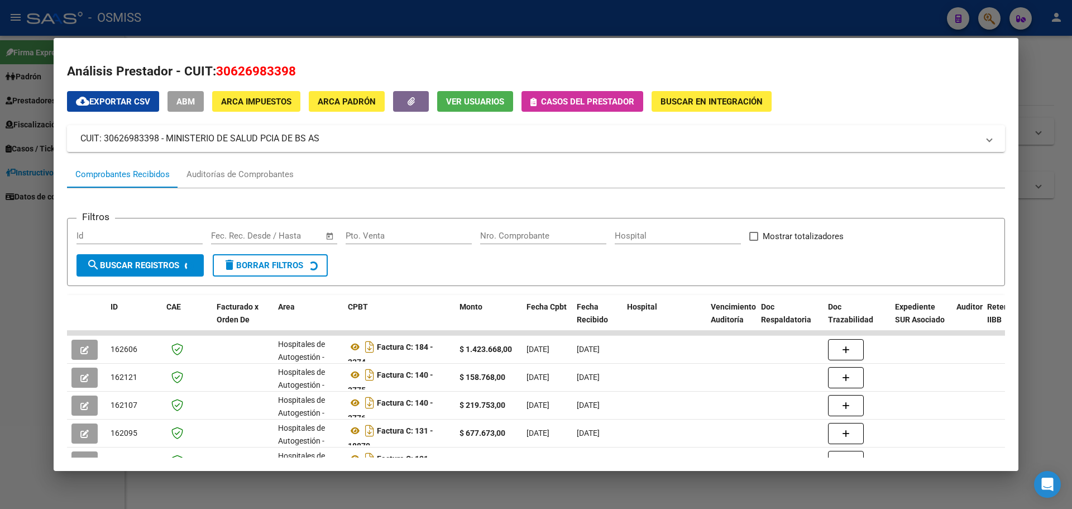
click at [600, 98] on span "Casos del prestador" at bounding box center [587, 102] width 93 height 10
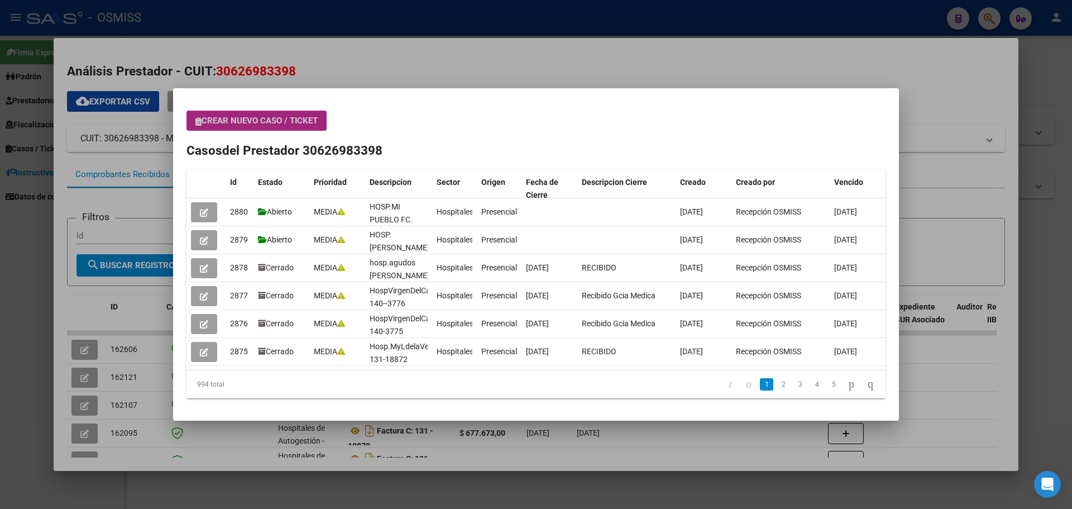
click at [247, 118] on span "Crear nuevo caso / ticket" at bounding box center [256, 121] width 122 height 10
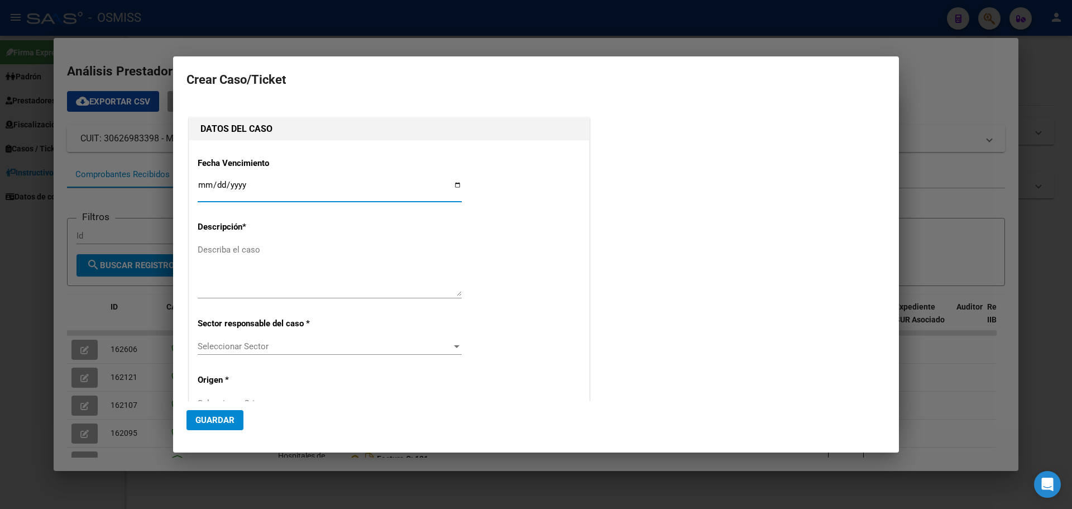
type input "30626983398"
click at [452, 184] on input "Ingresar fecha" at bounding box center [330, 189] width 264 height 18
type input "[DATE]"
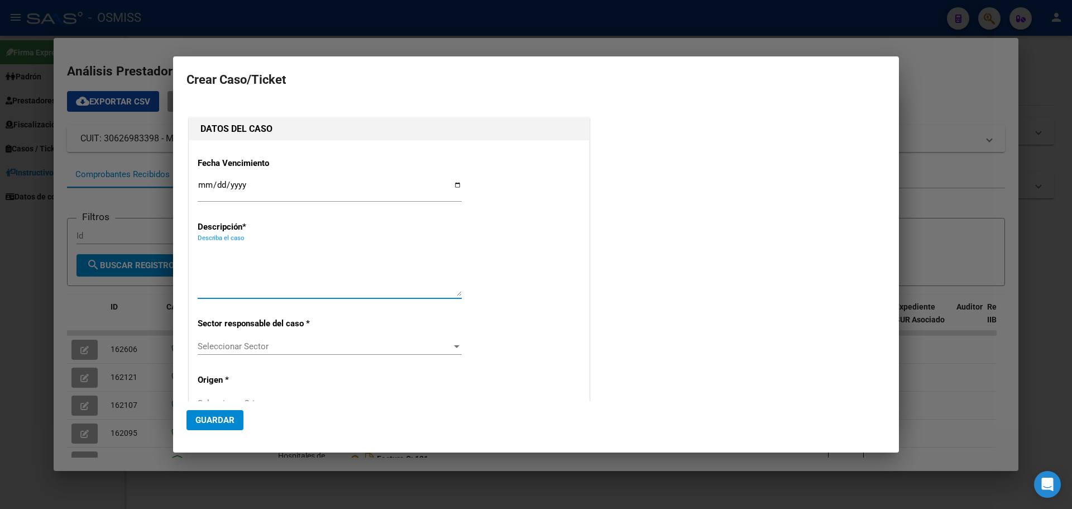
click at [255, 266] on textarea "Describa el caso" at bounding box center [330, 270] width 264 height 53
type textarea "HOSP.MI PUEBLO FC.0169-00006367"
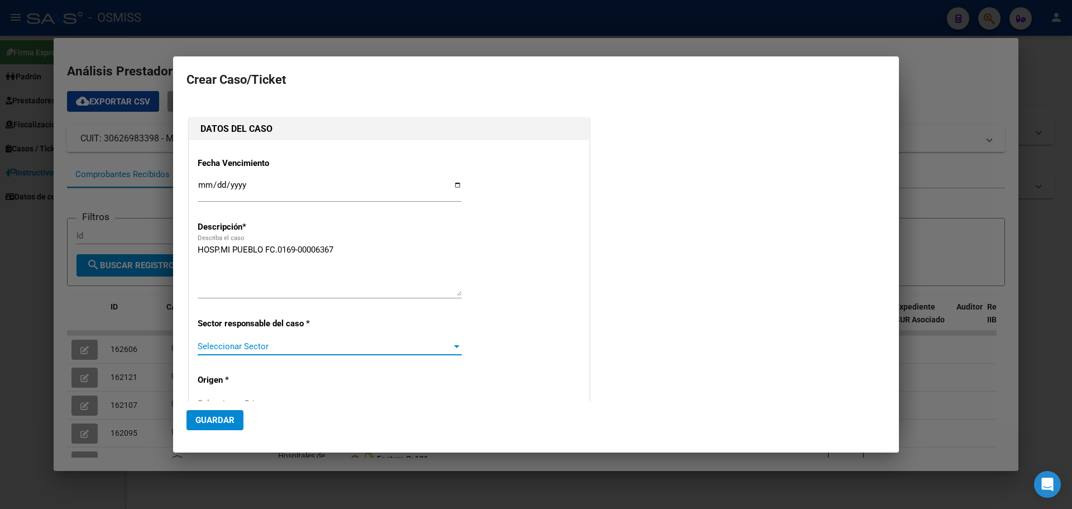
click at [454, 345] on div at bounding box center [457, 346] width 6 height 3
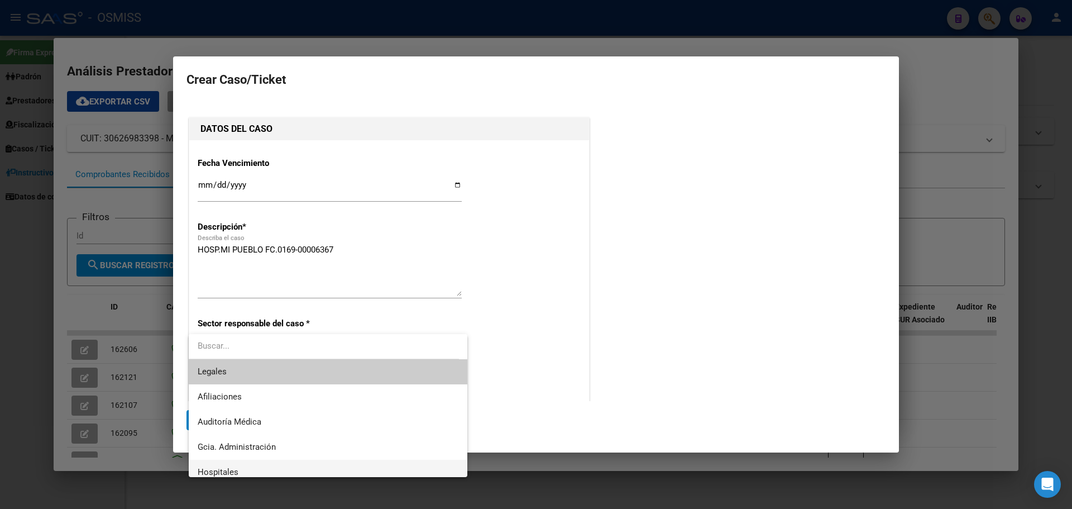
click at [238, 470] on span "Hospitales" at bounding box center [328, 472] width 261 height 25
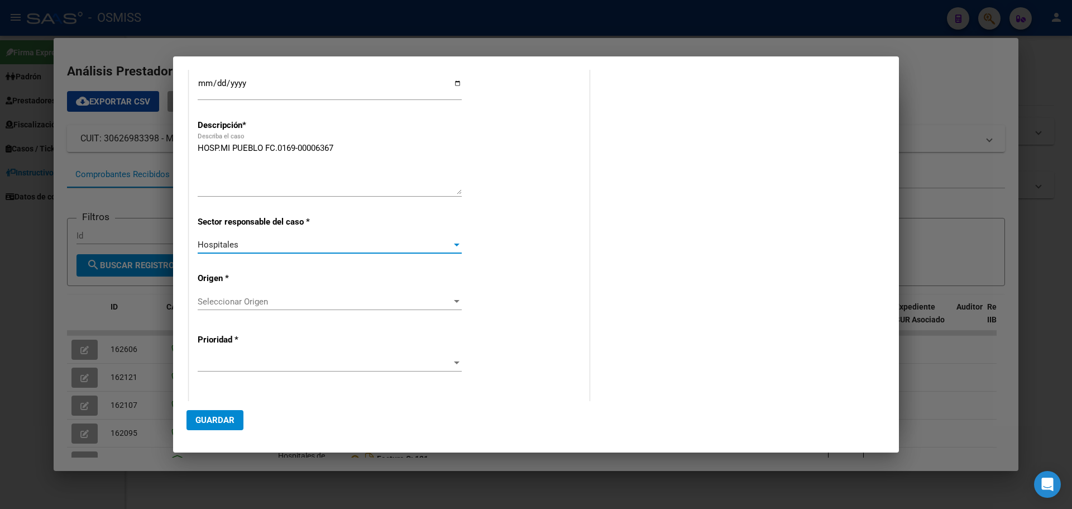
scroll to position [112, 0]
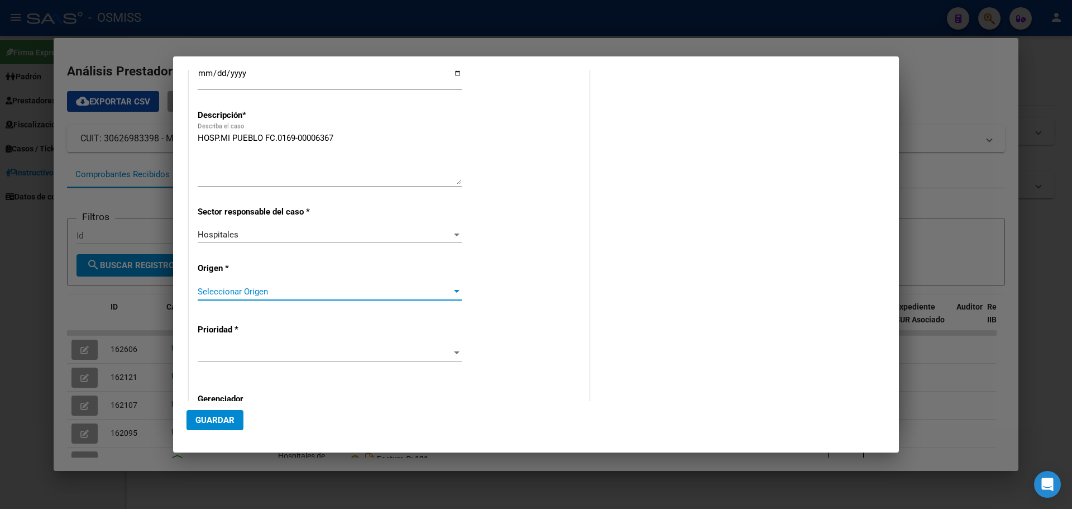
click at [452, 288] on div at bounding box center [457, 291] width 10 height 9
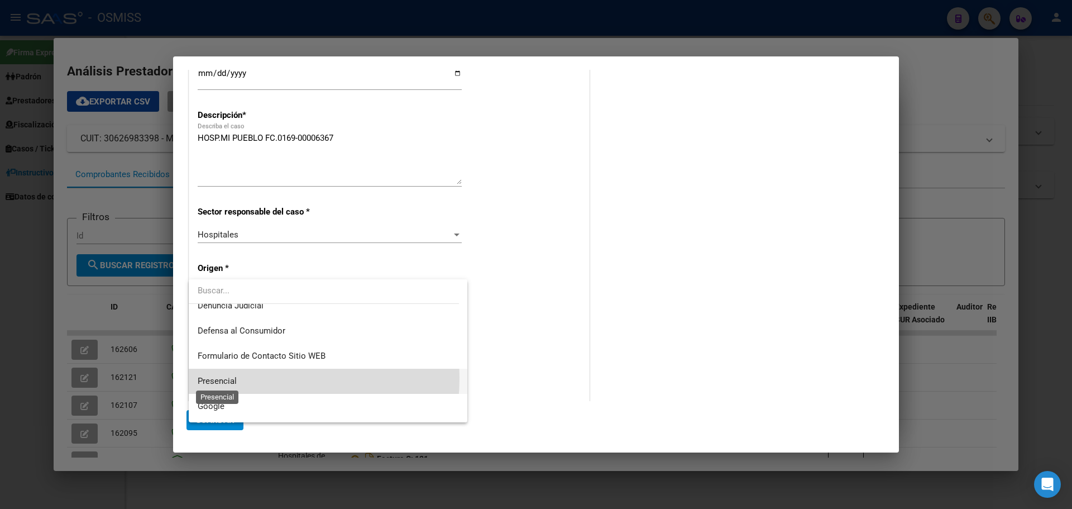
click at [230, 378] on span "Presencial" at bounding box center [217, 381] width 39 height 10
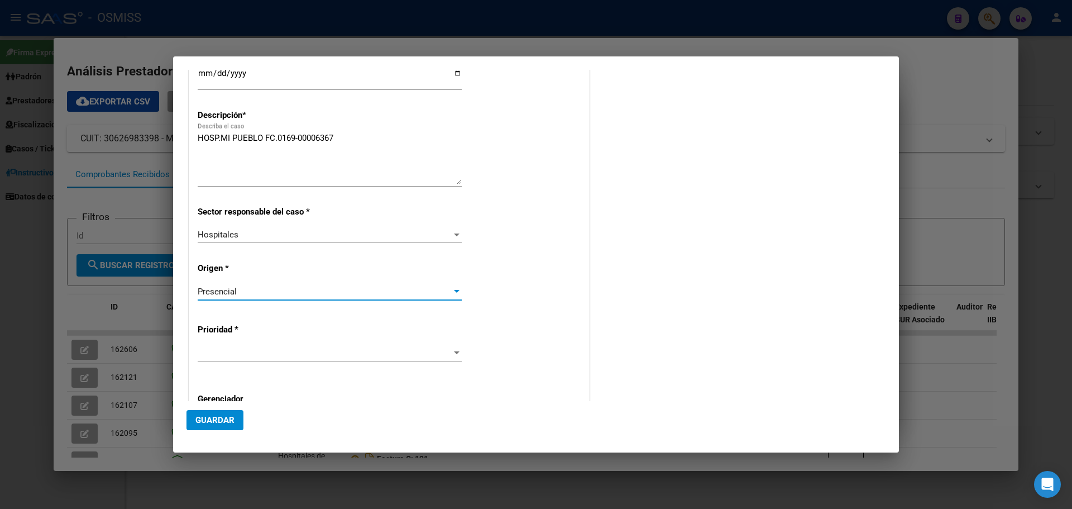
click at [449, 345] on div at bounding box center [330, 353] width 264 height 17
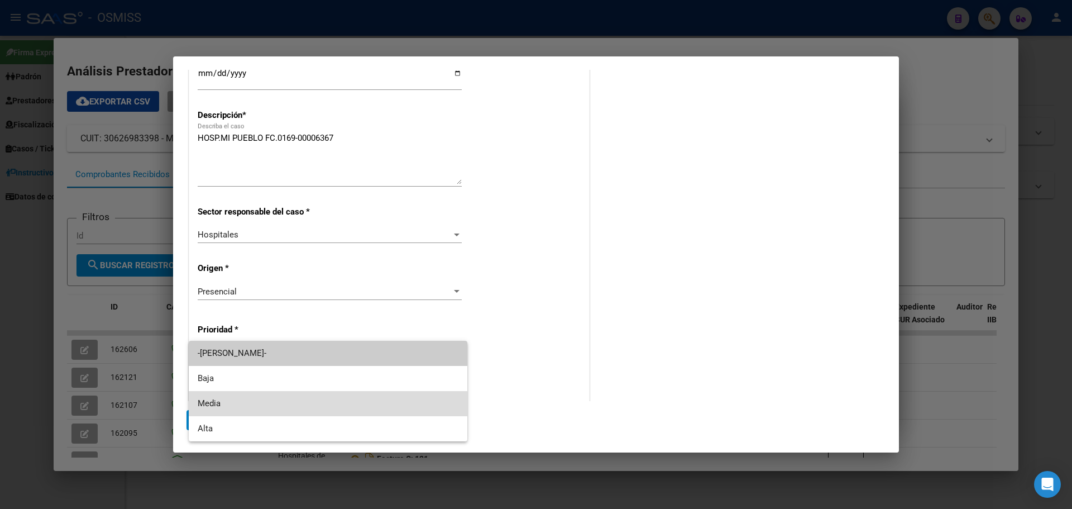
click at [237, 402] on span "Media" at bounding box center [328, 403] width 261 height 25
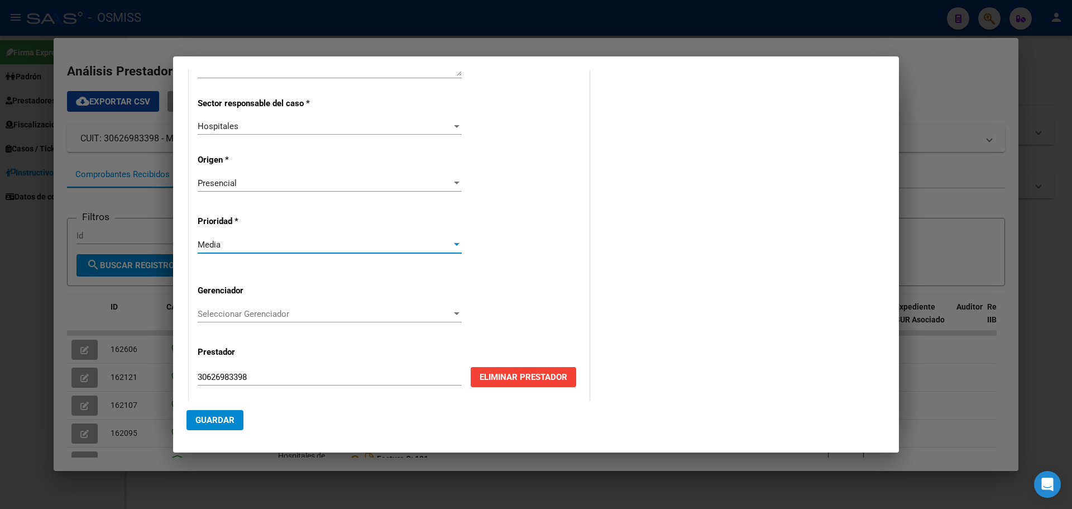
scroll to position [223, 0]
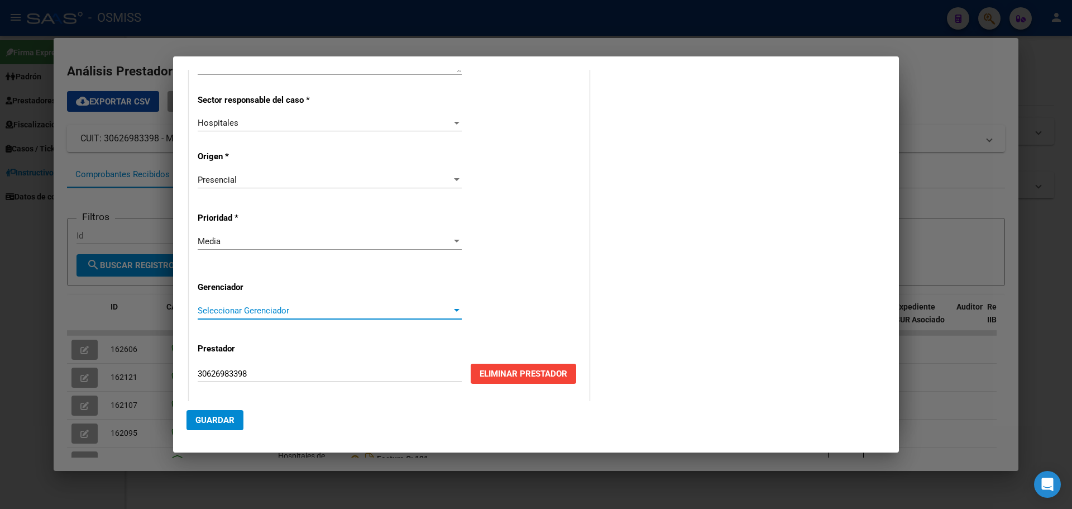
click at [452, 308] on div at bounding box center [457, 310] width 10 height 9
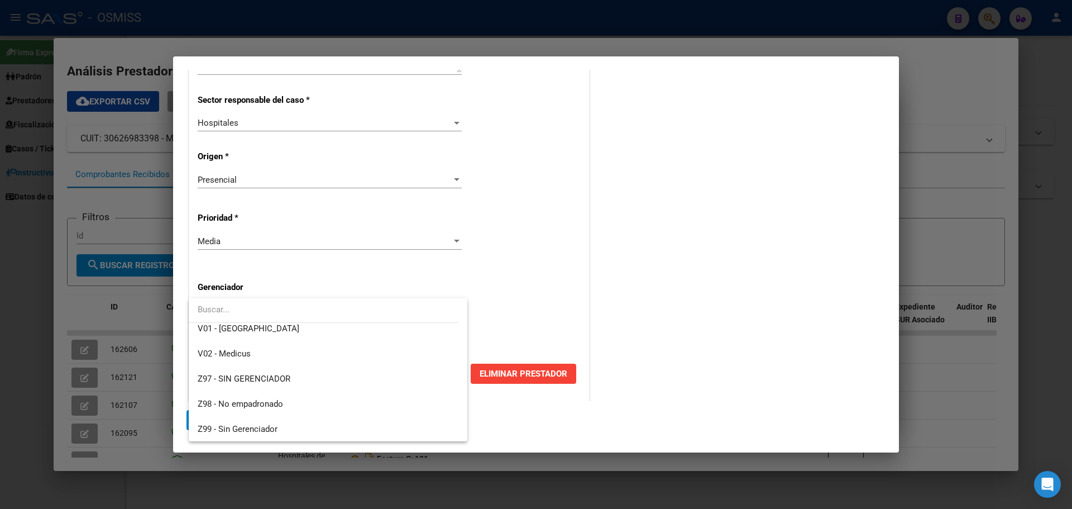
scroll to position [335, 0]
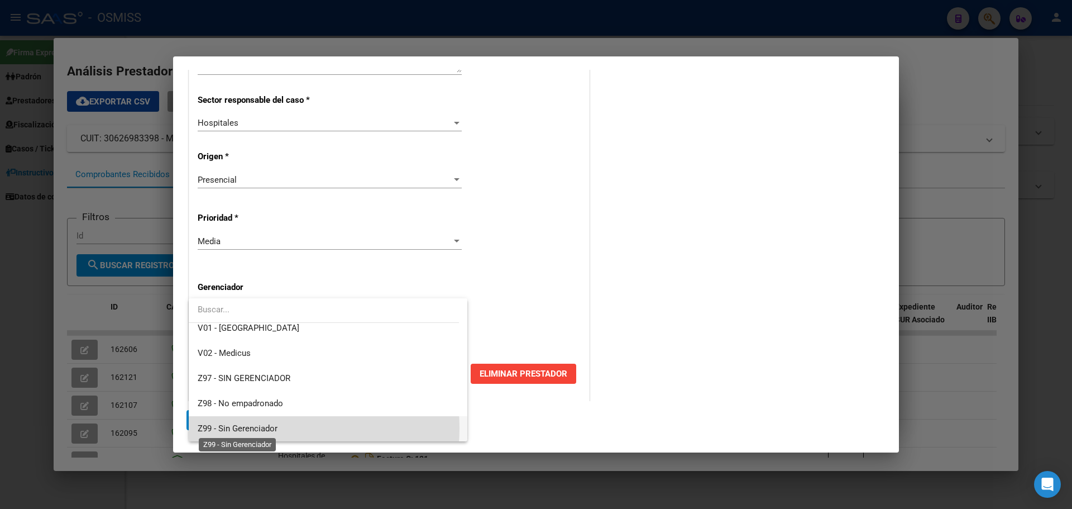
click at [265, 428] on span "Z99 - Sin Gerenciador" at bounding box center [238, 428] width 80 height 10
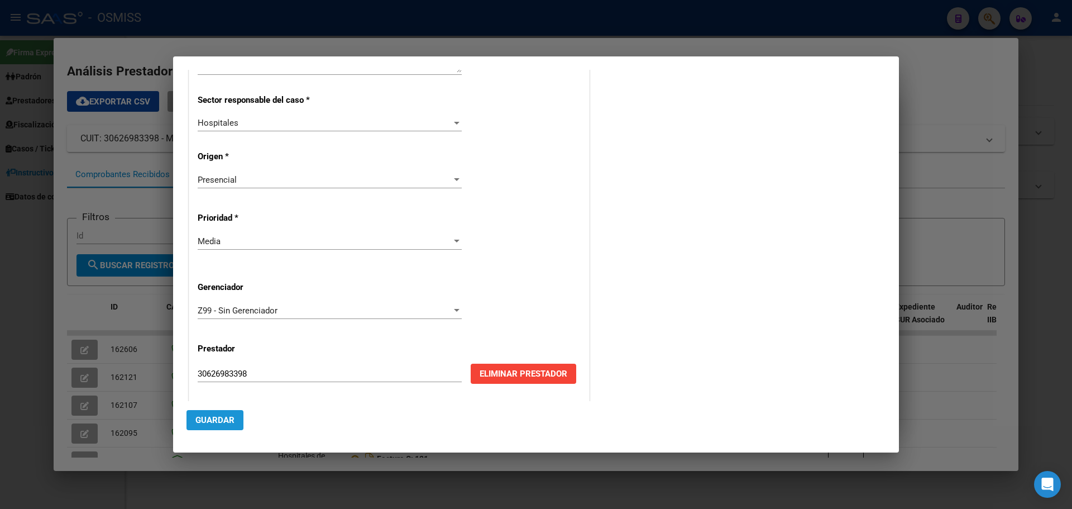
click at [208, 423] on span "Guardar" at bounding box center [214, 420] width 39 height 10
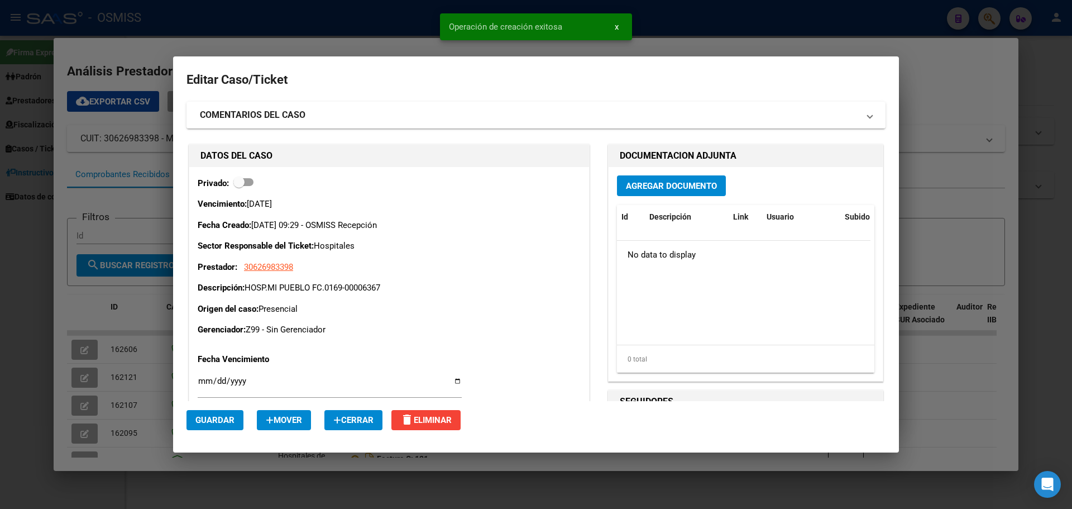
click at [646, 183] on span "Agregar Documento" at bounding box center [671, 186] width 91 height 10
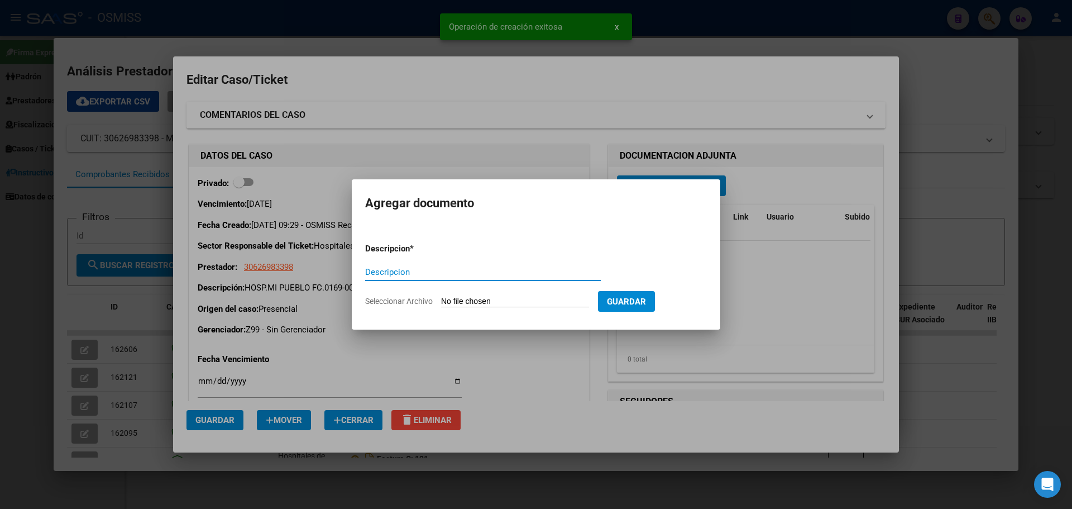
click at [411, 267] on input "Descripcion" at bounding box center [483, 272] width 236 height 10
type input "HOSP.MI PUEBLO FC. 0169-00006367"
click at [541, 298] on input "Seleccionar Archivo" at bounding box center [515, 302] width 148 height 11
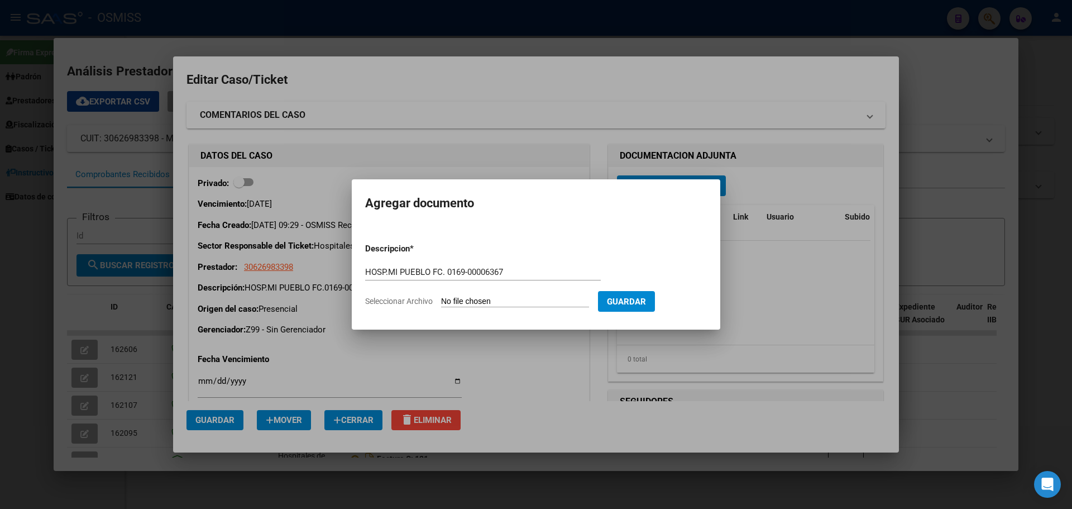
type input "C:\fakepath\hospmipueblofc0169-00006367.pdf"
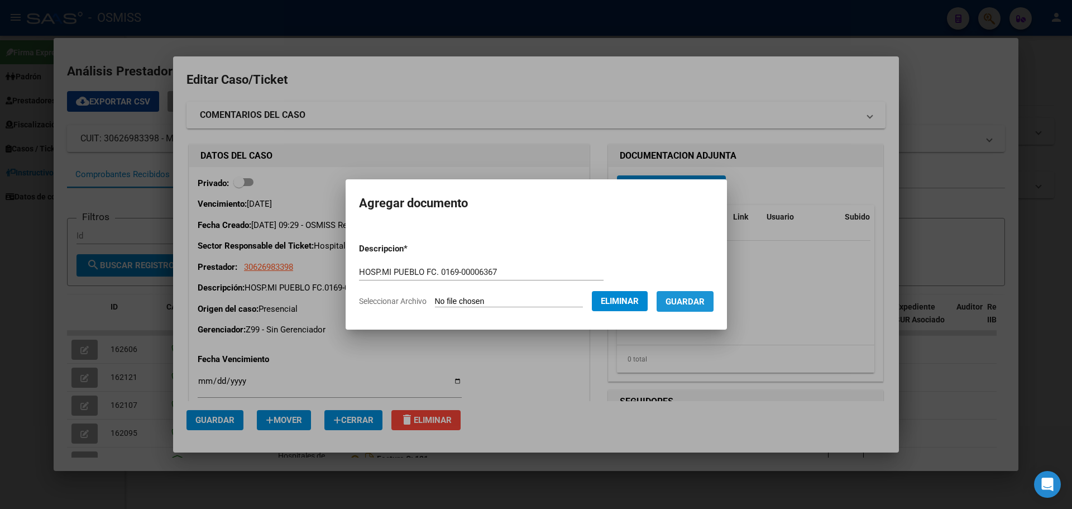
click at [693, 297] on span "Guardar" at bounding box center [685, 302] width 39 height 10
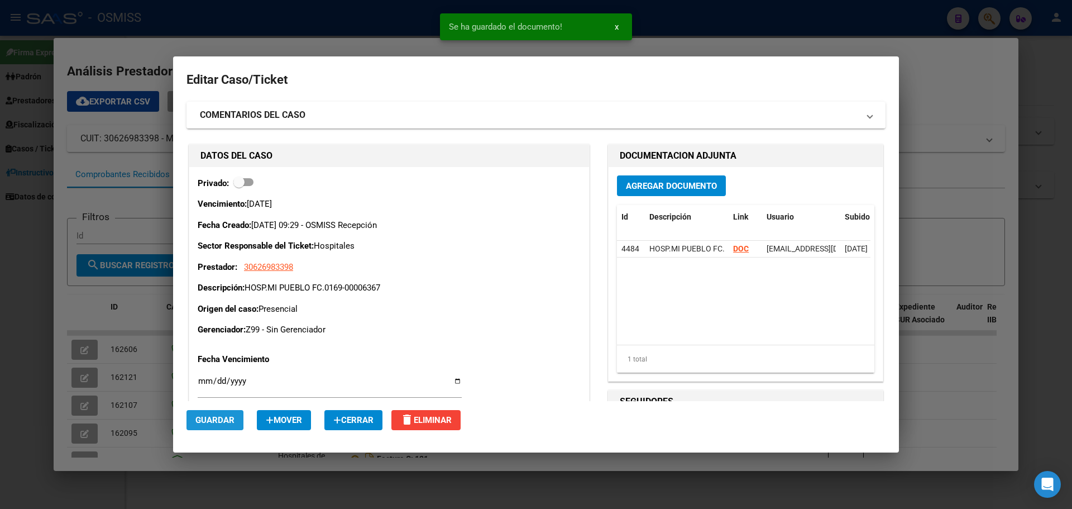
click at [193, 419] on button "Guardar" at bounding box center [215, 420] width 57 height 20
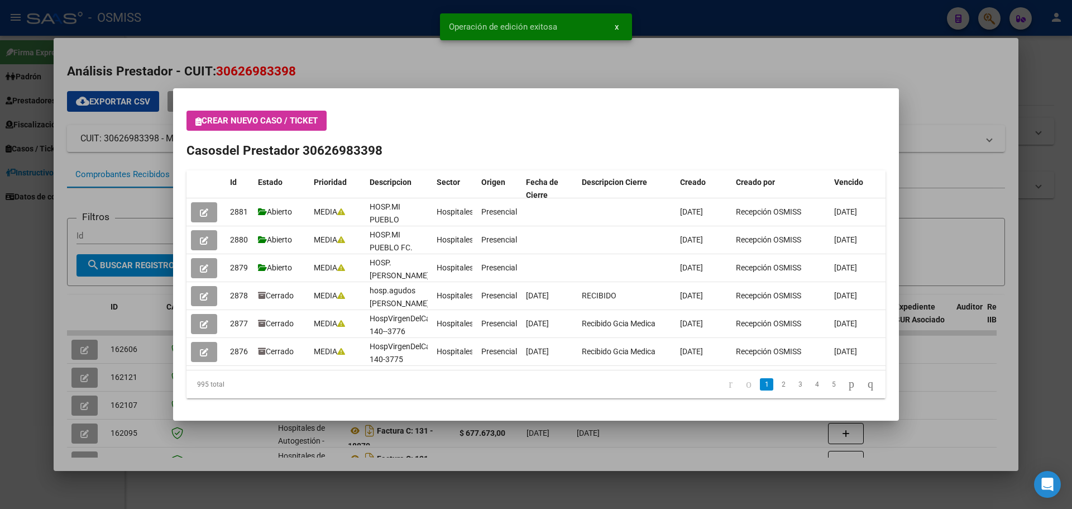
click at [995, 17] on div at bounding box center [536, 254] width 1072 height 509
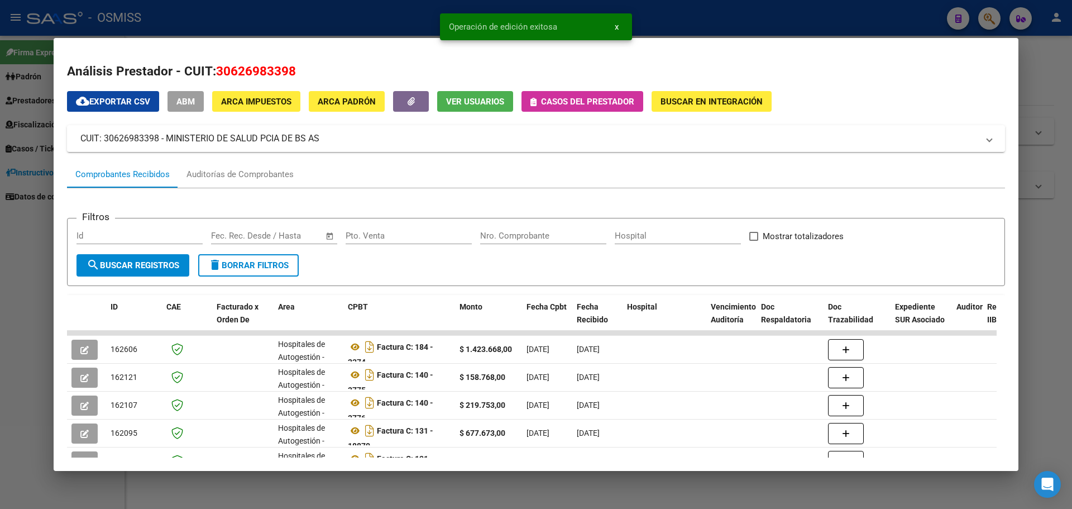
click at [988, 22] on div at bounding box center [536, 254] width 1072 height 509
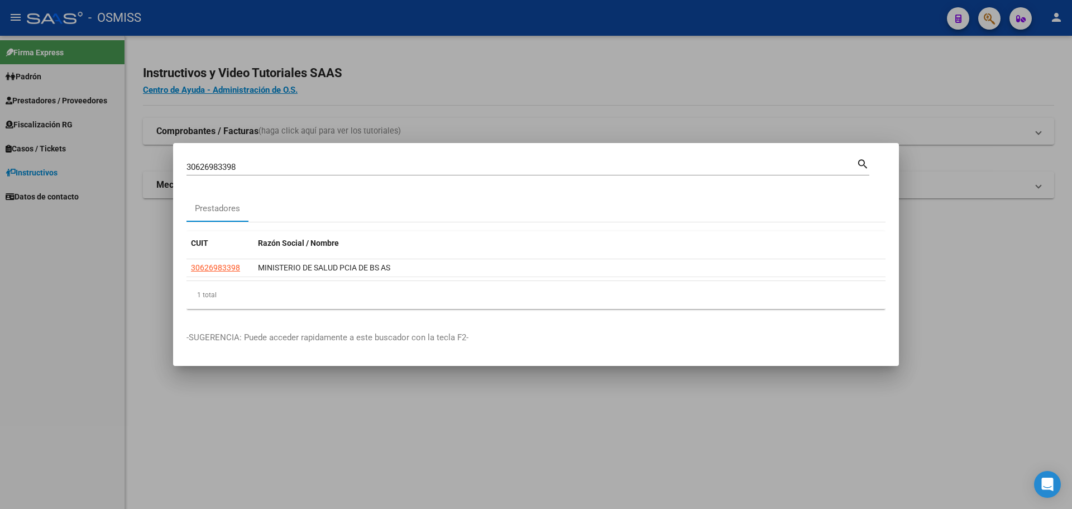
click at [501, 161] on div "30626983398 Buscar (apellido, dni, [PERSON_NAME], [PERSON_NAME], cuit, obra soc…" at bounding box center [522, 167] width 670 height 17
type input "3"
click at [266, 158] on div "Buscar (apellido, dni, [PERSON_NAME], nro traspaso, cuit, obra social) search" at bounding box center [528, 165] width 683 height 19
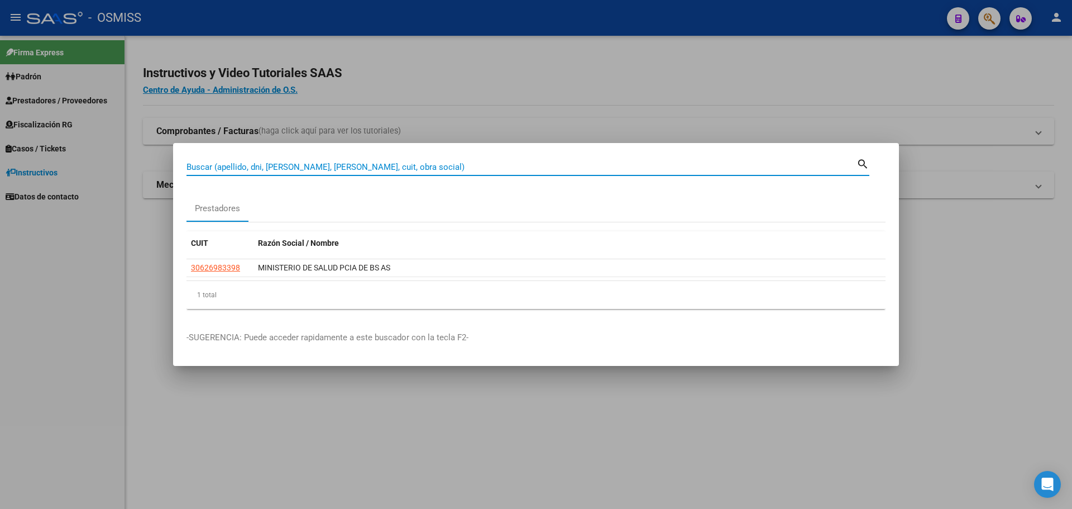
click at [270, 169] on input "Buscar (apellido, dni, [PERSON_NAME], [PERSON_NAME], cuit, obra social)" at bounding box center [522, 167] width 670 height 10
type input "30626983398"
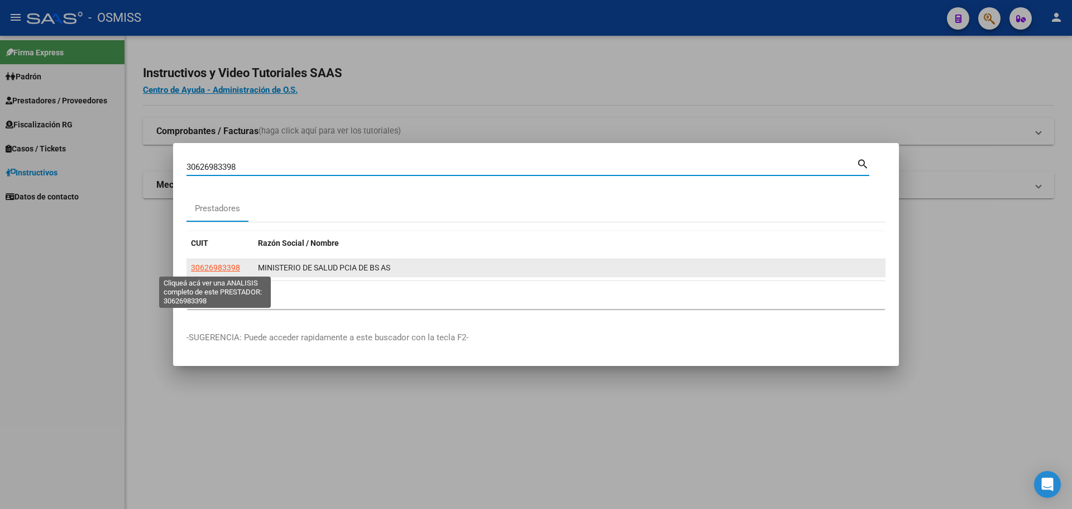
click at [226, 269] on span "30626983398" at bounding box center [215, 267] width 49 height 9
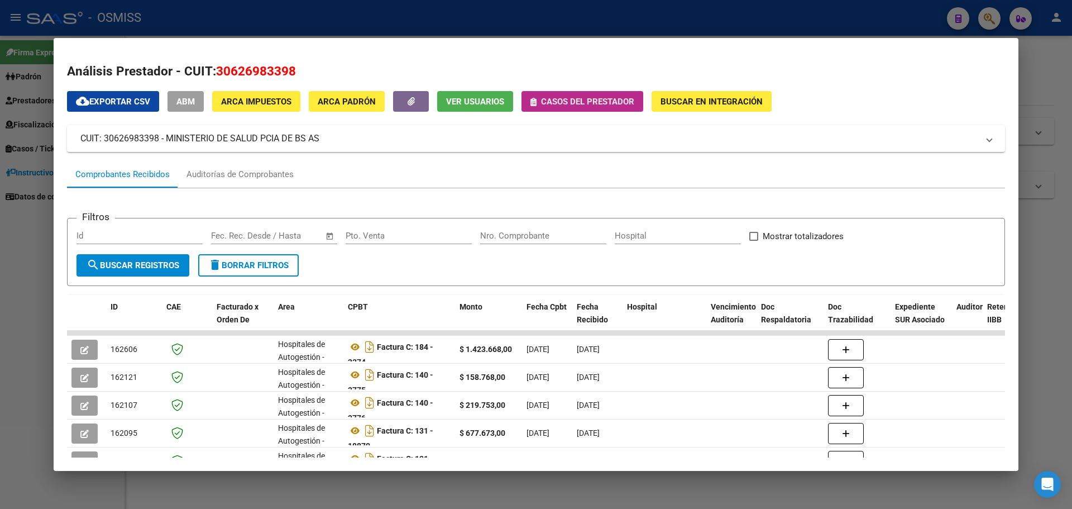
click at [578, 103] on span "Casos del prestador" at bounding box center [587, 102] width 93 height 10
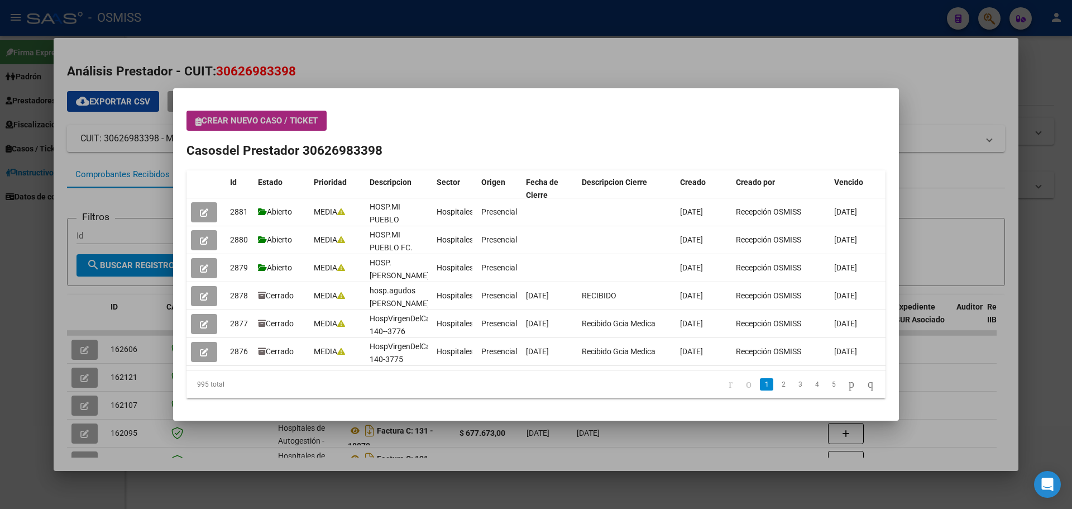
click at [273, 121] on span "Crear nuevo caso / ticket" at bounding box center [256, 121] width 122 height 10
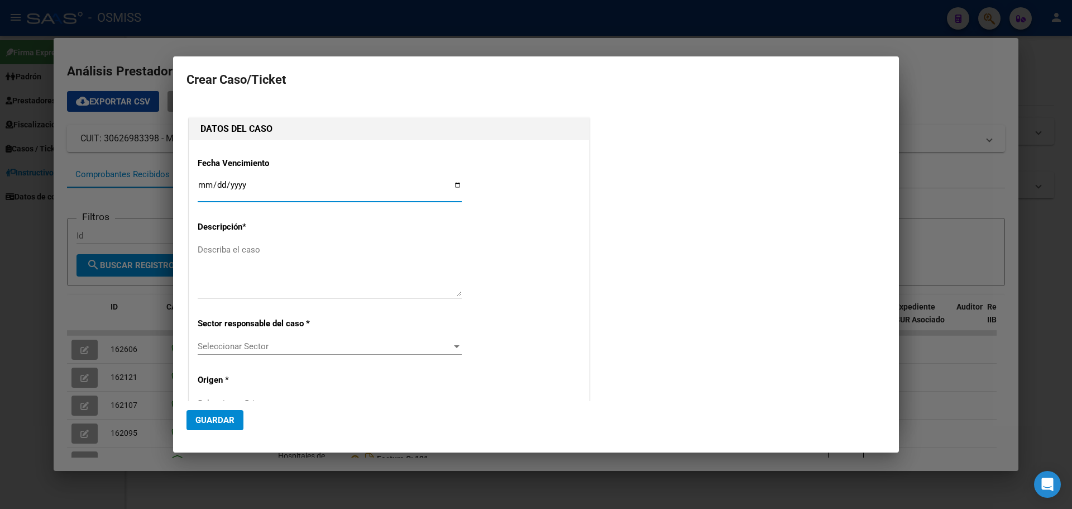
type input "30626983398"
click at [457, 183] on input "Ingresar fecha" at bounding box center [330, 189] width 264 height 18
type input "[DATE]"
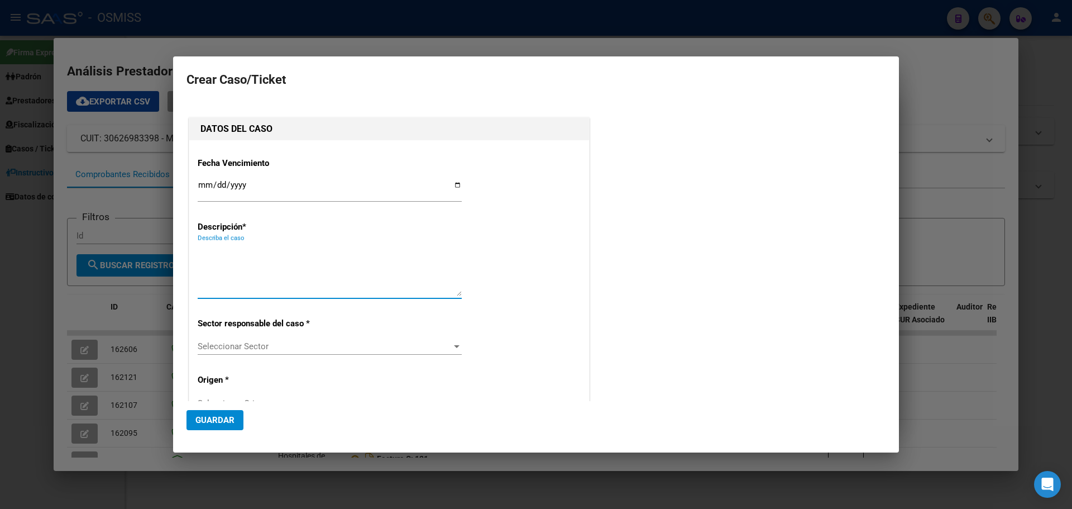
click at [245, 255] on textarea "Describa el caso" at bounding box center [330, 270] width 264 height 53
type textarea "HOSP.DR.ARGERICH FC. 0171-00003621"
click at [456, 347] on div at bounding box center [457, 346] width 6 height 3
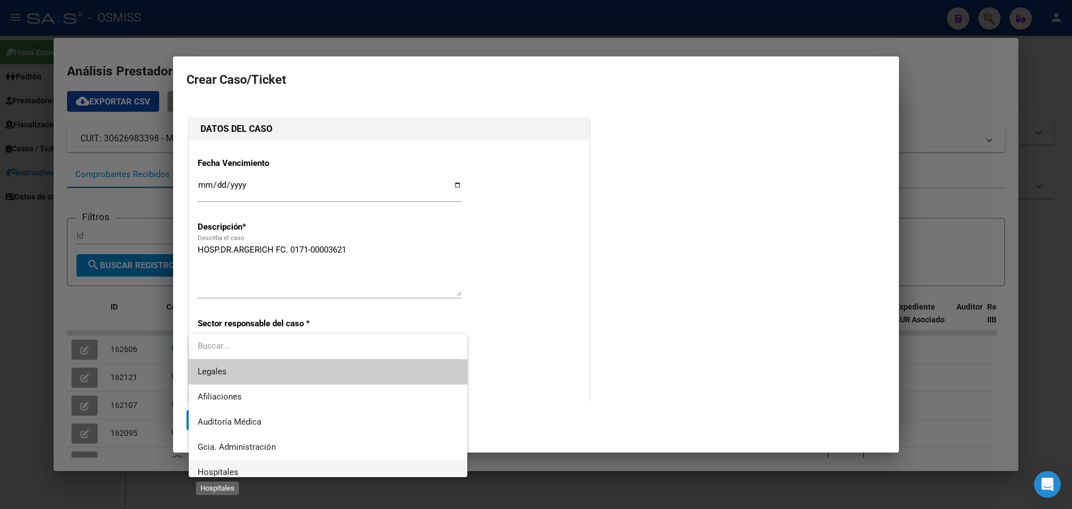
click at [230, 469] on span "Hospitales" at bounding box center [218, 472] width 41 height 10
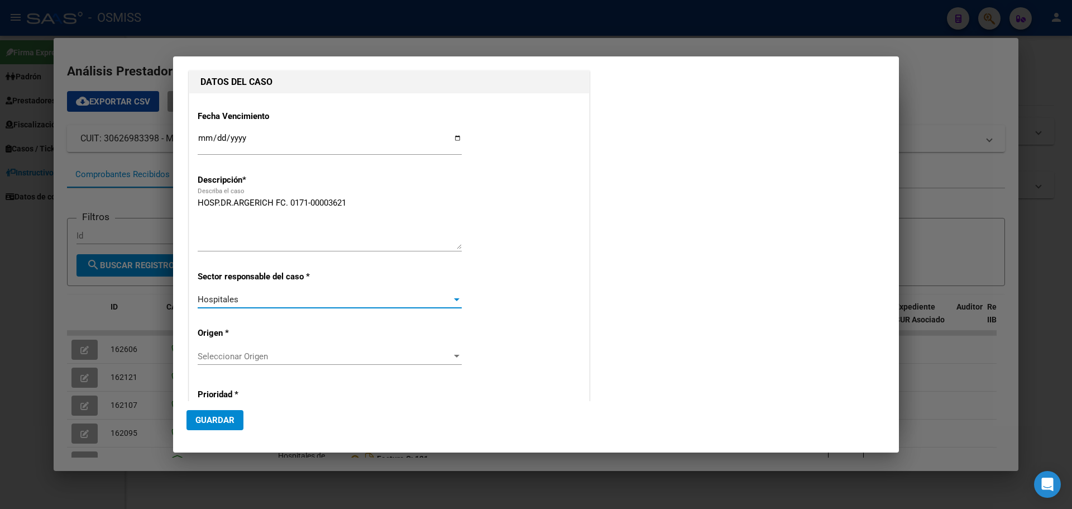
scroll to position [112, 0]
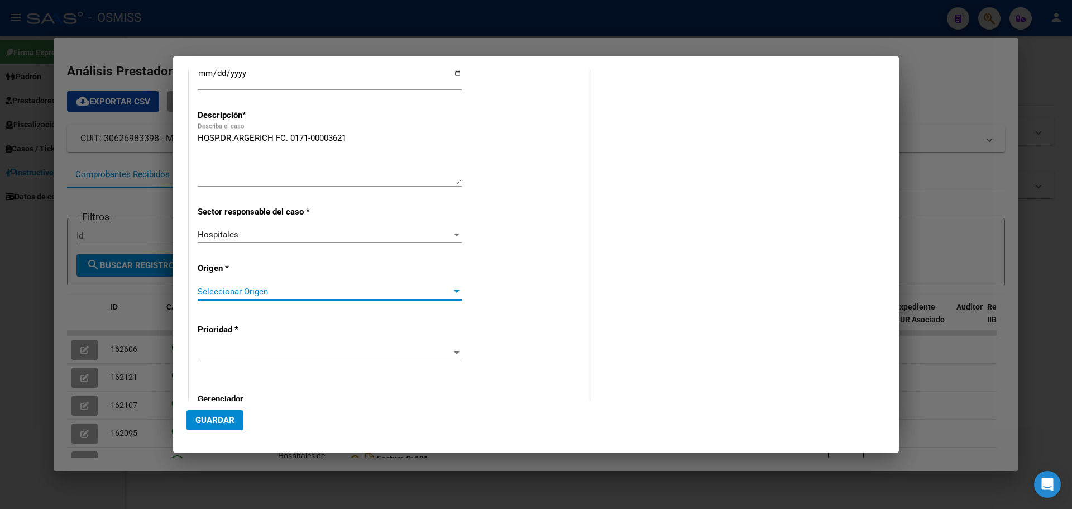
click at [452, 287] on div at bounding box center [457, 291] width 10 height 9
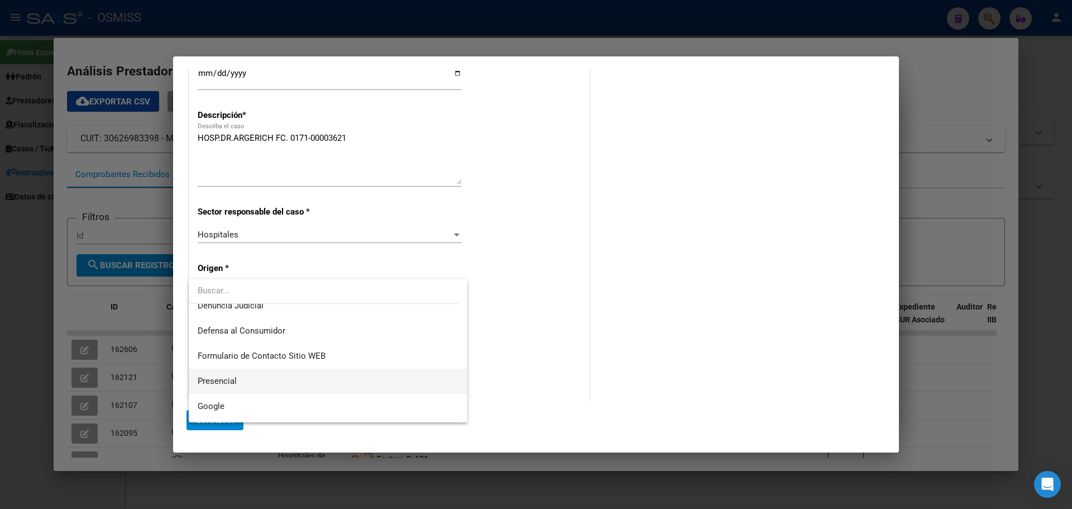
click at [239, 376] on span "Presencial" at bounding box center [328, 381] width 261 height 25
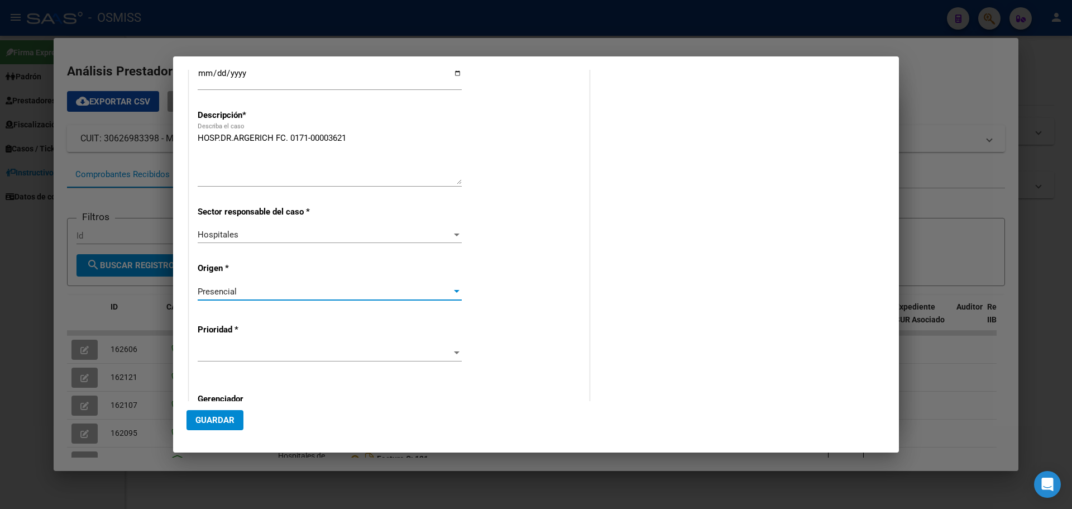
click at [452, 350] on div at bounding box center [457, 353] width 10 height 9
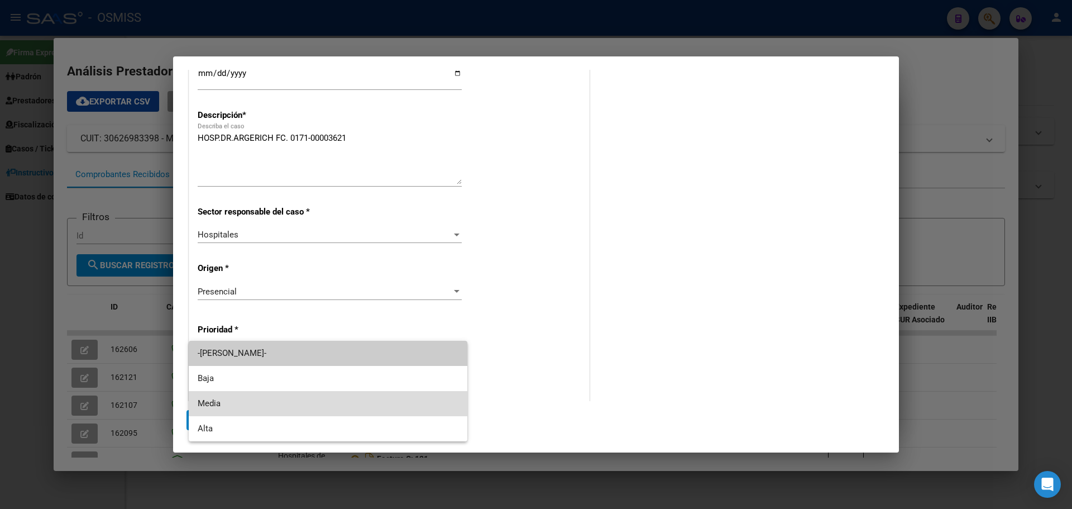
click at [264, 406] on span "Media" at bounding box center [328, 403] width 261 height 25
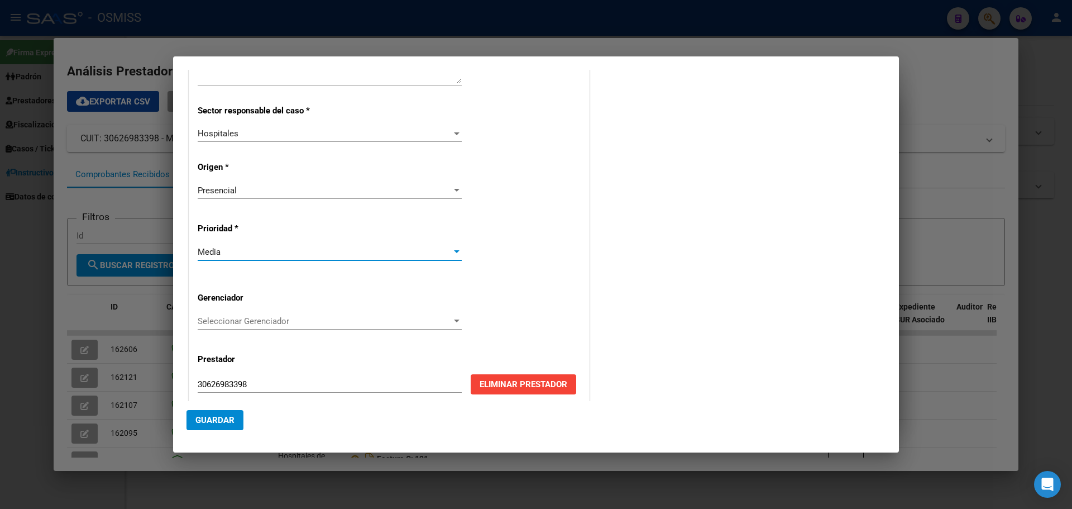
scroll to position [223, 0]
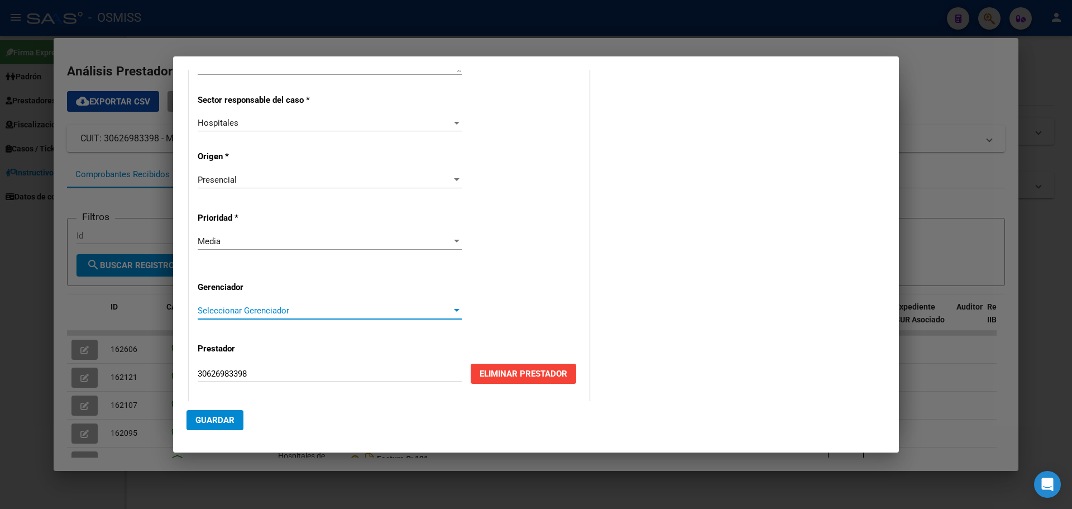
click at [452, 308] on div at bounding box center [457, 310] width 10 height 9
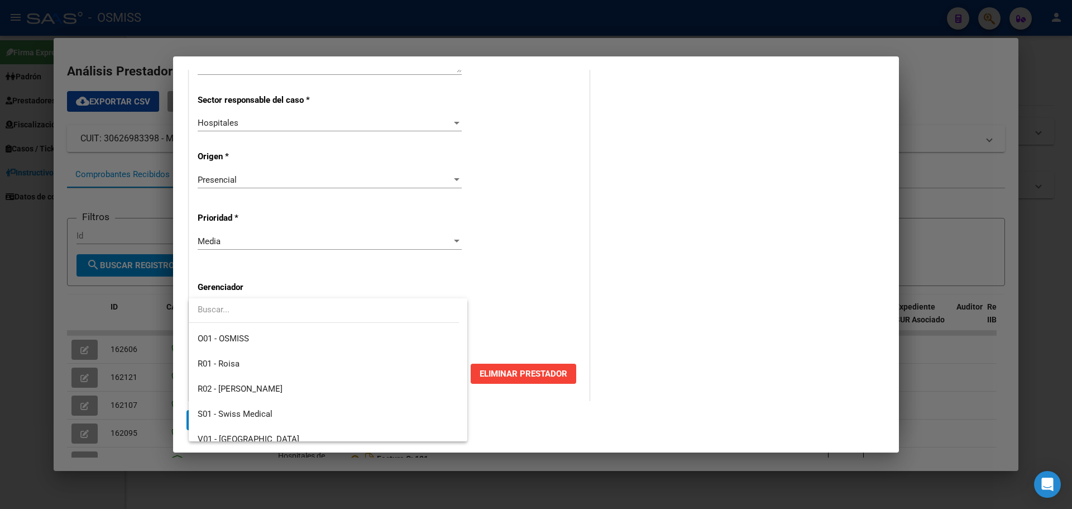
scroll to position [335, 0]
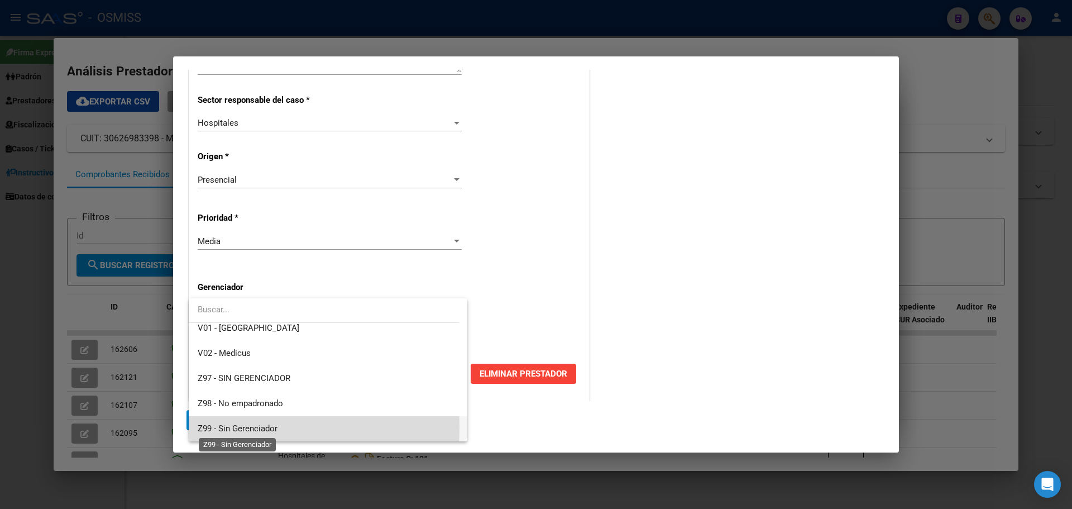
click at [242, 427] on span "Z99 - Sin Gerenciador" at bounding box center [238, 428] width 80 height 10
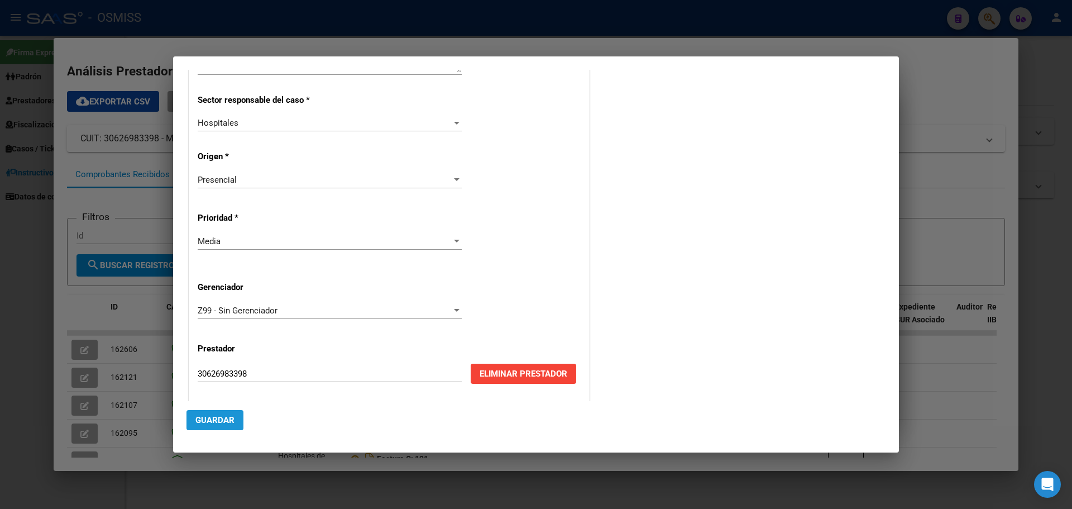
click at [226, 424] on span "Guardar" at bounding box center [214, 420] width 39 height 10
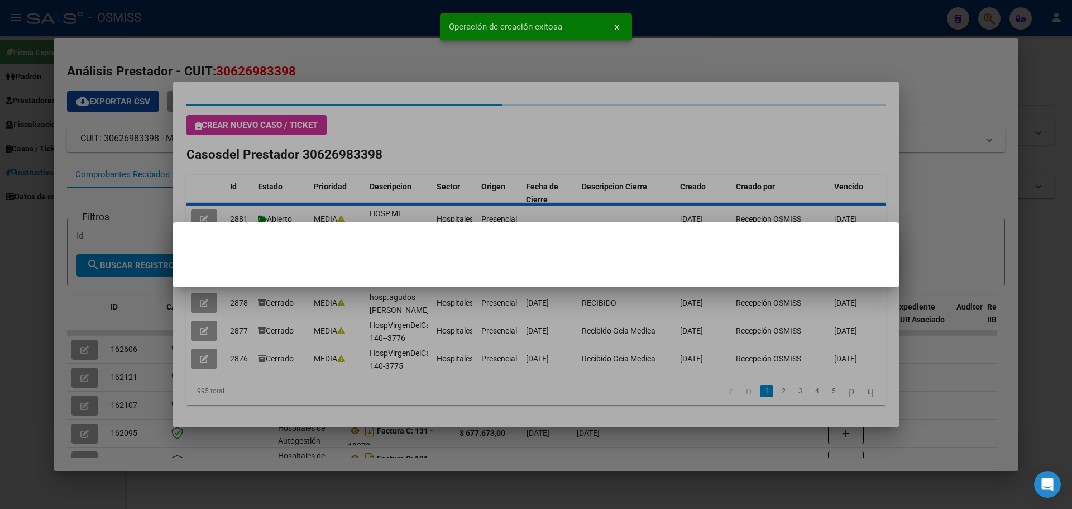
scroll to position [0, 0]
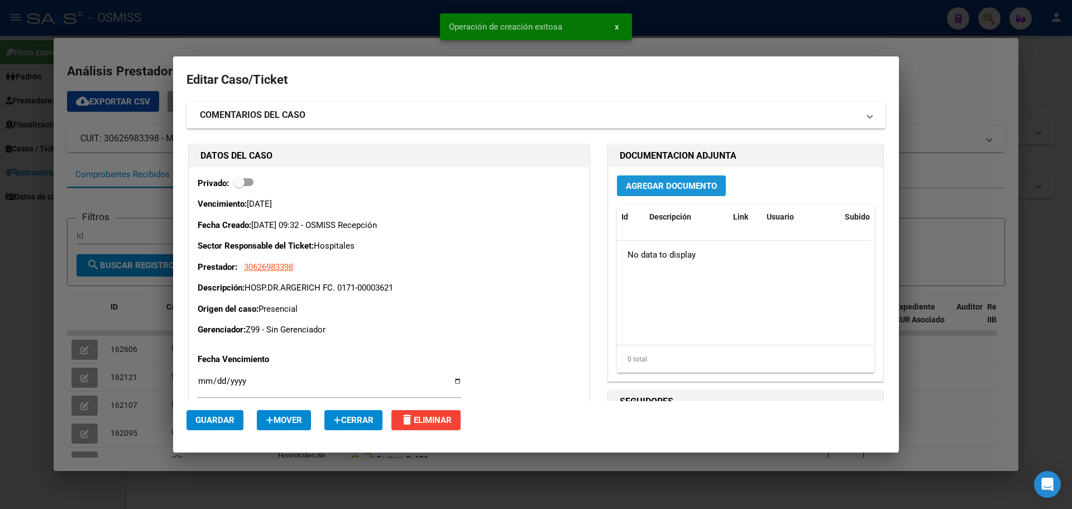
click at [630, 187] on span "Agregar Documento" at bounding box center [671, 186] width 91 height 10
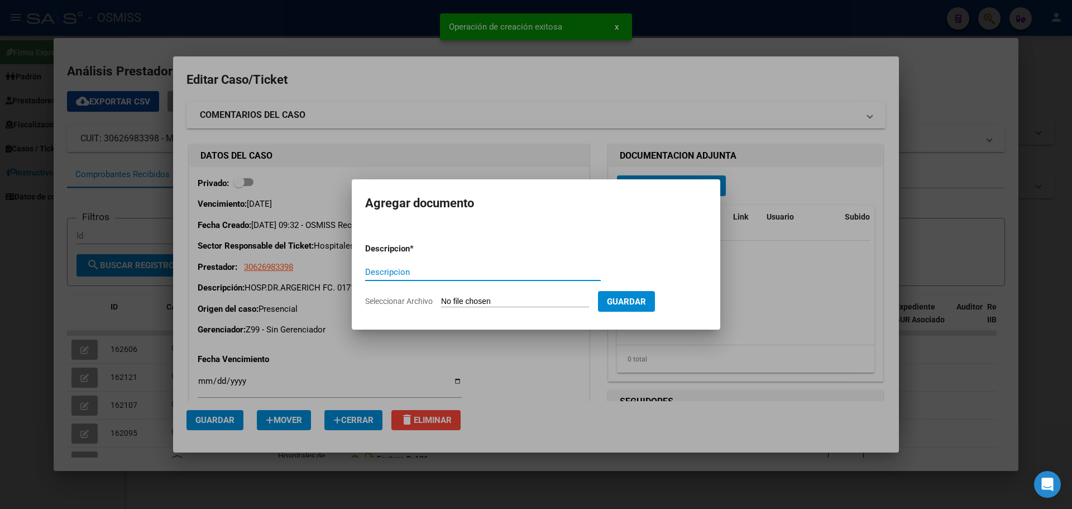
click at [446, 274] on input "Descripcion" at bounding box center [483, 272] width 236 height 10
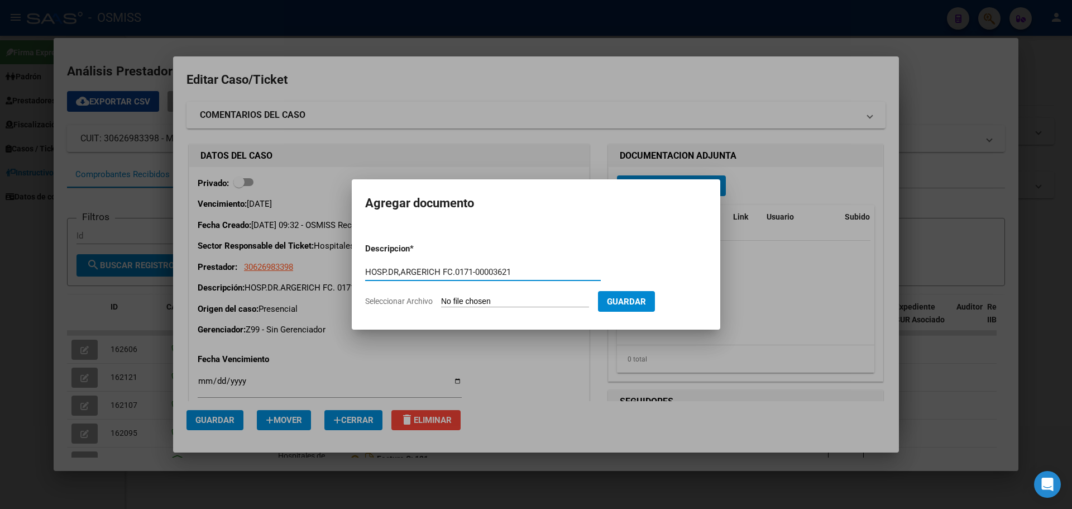
type input "HOSP.DR,ARGERICH FC.0171-00003621"
click at [533, 297] on input "Seleccionar Archivo" at bounding box center [515, 302] width 148 height 11
type input "C:\fakepath\unidadsanitariafc0171-00003621.pdf"
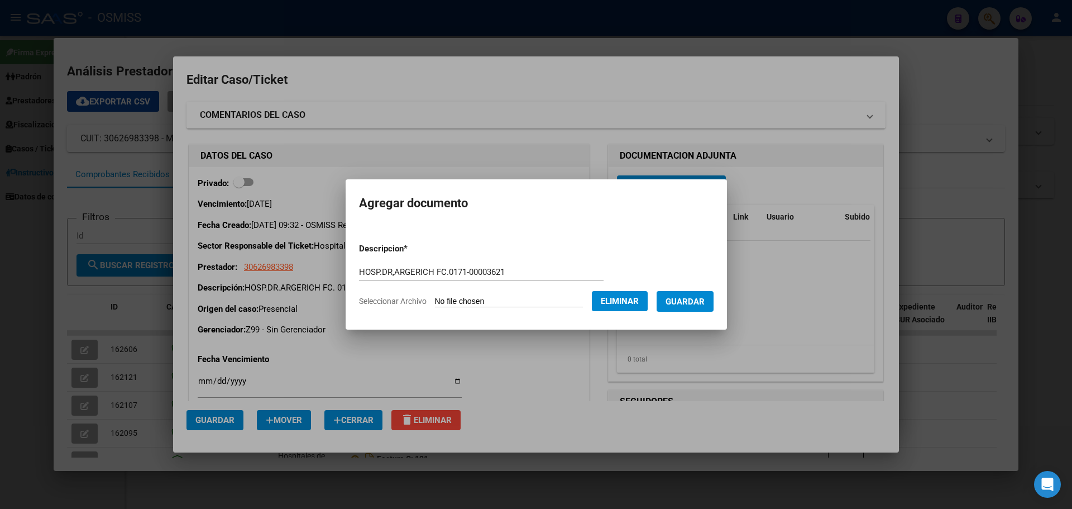
click at [424, 269] on input "HOSP.DR,ARGERICH FC.0171-00003621" at bounding box center [481, 272] width 245 height 10
type input "UNIDAD SANITARIA FC.0171-00003621"
click at [688, 302] on span "Guardar" at bounding box center [685, 302] width 39 height 10
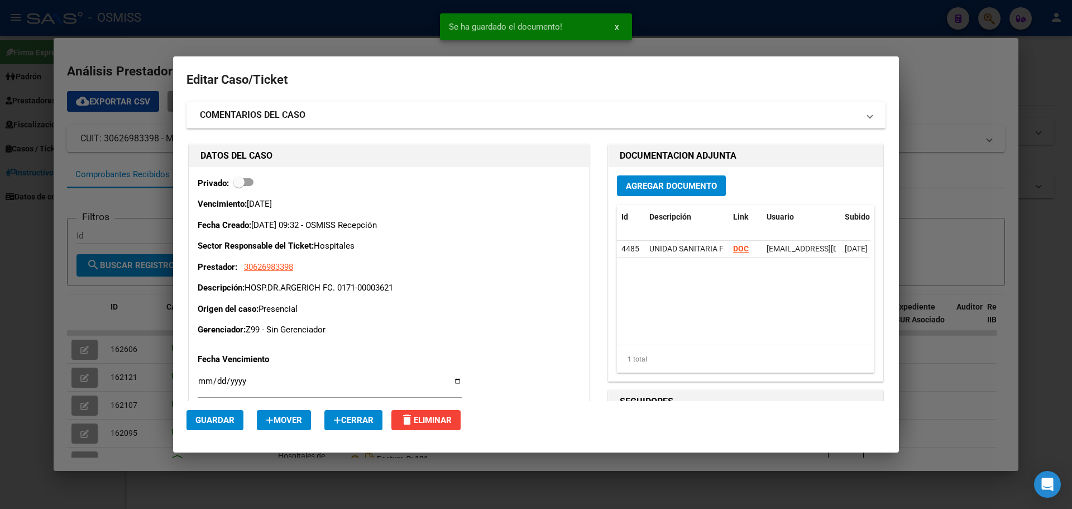
click at [322, 283] on p "Descripción: HOSP.DR.ARGERICH FC. 0171-00003621" at bounding box center [389, 288] width 383 height 13
click at [208, 423] on span "Guardar" at bounding box center [214, 420] width 39 height 10
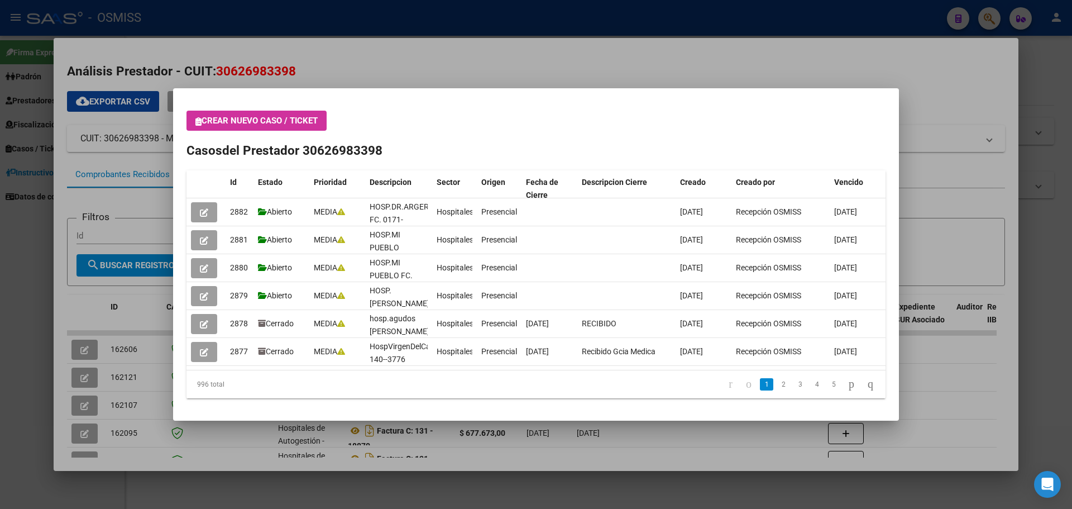
click at [989, 17] on div at bounding box center [536, 254] width 1072 height 509
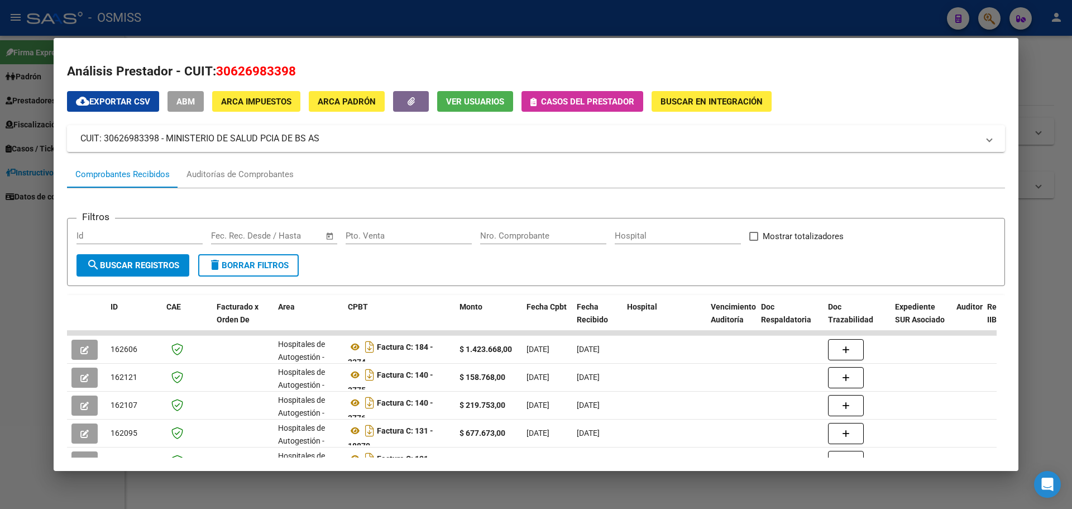
click at [989, 17] on div at bounding box center [536, 254] width 1072 height 509
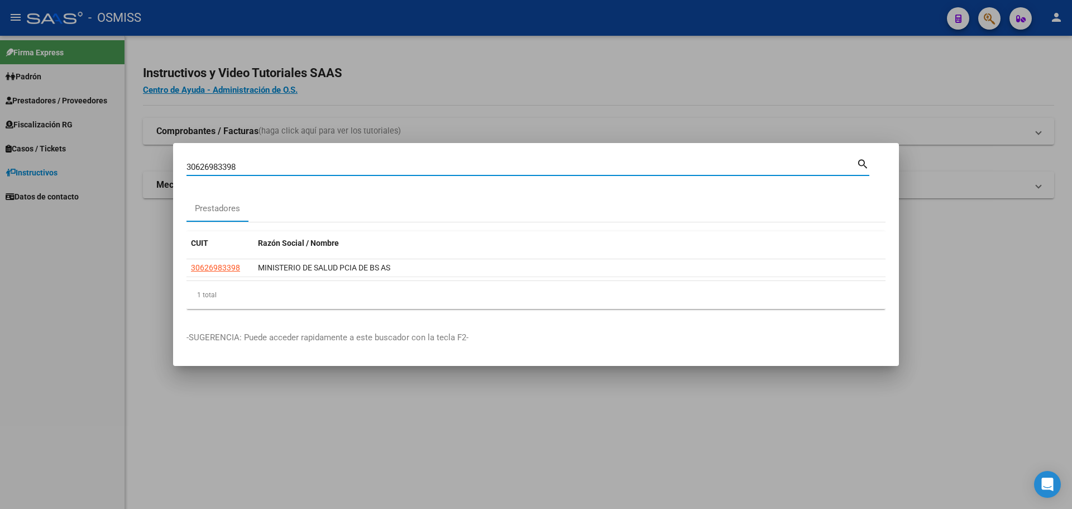
click at [290, 168] on input "30626983398" at bounding box center [522, 167] width 670 height 10
type input "3"
type input "30626983398"
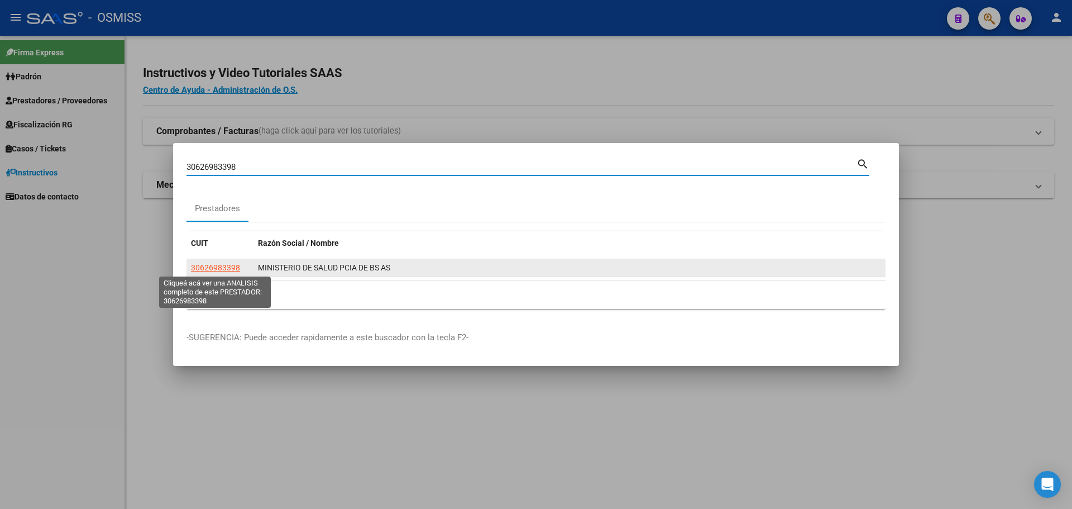
click at [213, 269] on span "30626983398" at bounding box center [215, 267] width 49 height 9
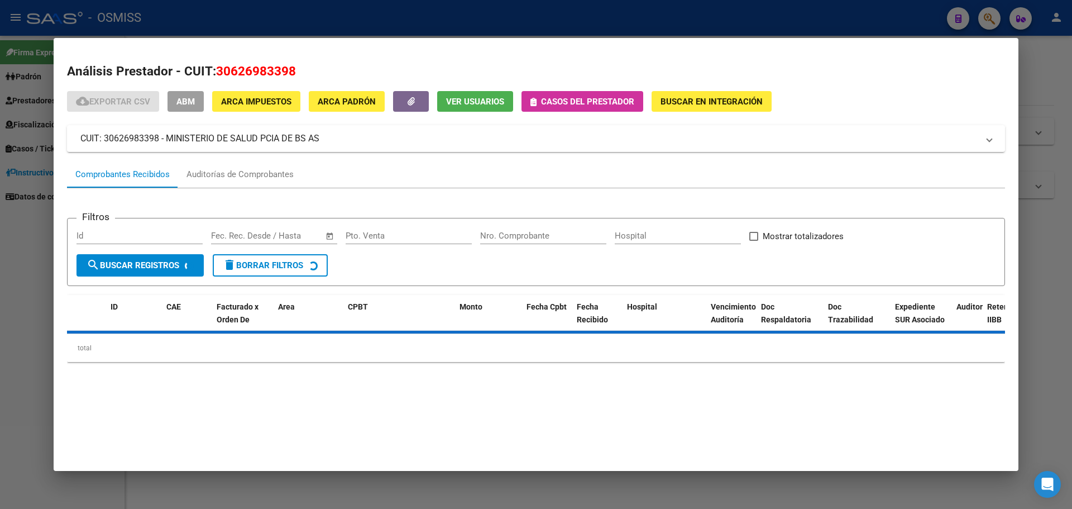
click at [613, 98] on span "Casos del prestador" at bounding box center [587, 102] width 93 height 10
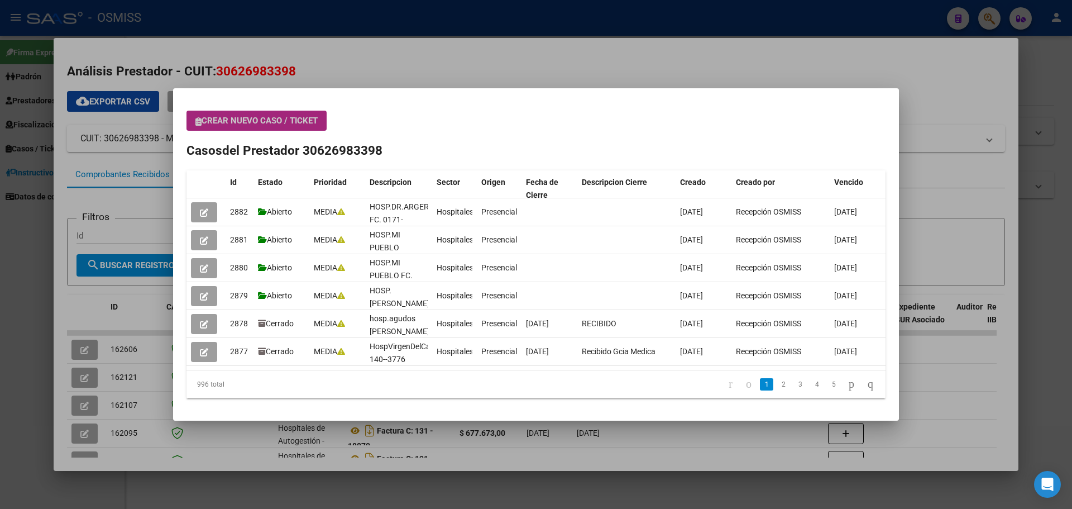
click at [283, 121] on span "Crear nuevo caso / ticket" at bounding box center [256, 121] width 122 height 10
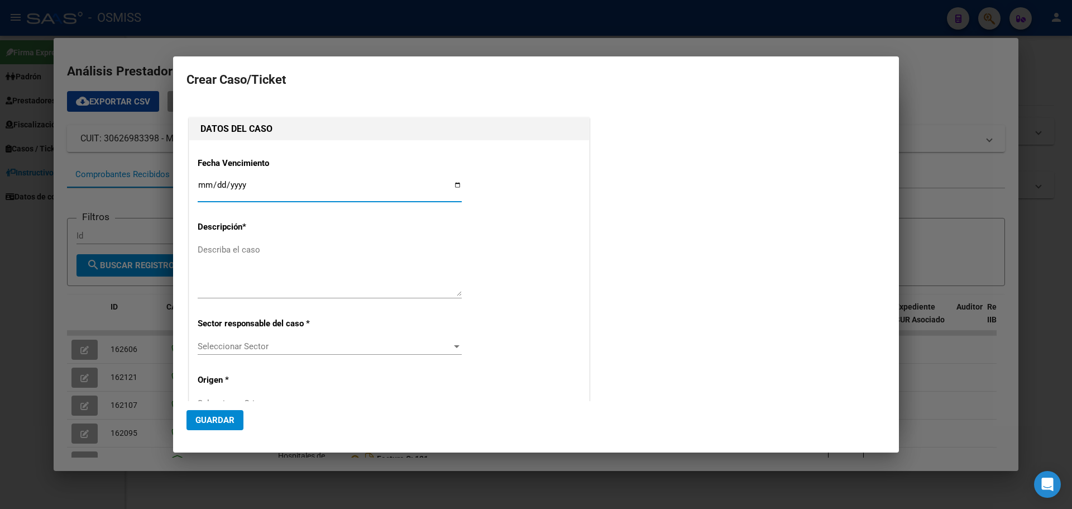
type input "30626983398"
click at [452, 185] on input "Ingresar fecha" at bounding box center [330, 189] width 264 height 18
type input "[DATE]"
click at [297, 252] on textarea "Describa el caso" at bounding box center [330, 270] width 264 height 53
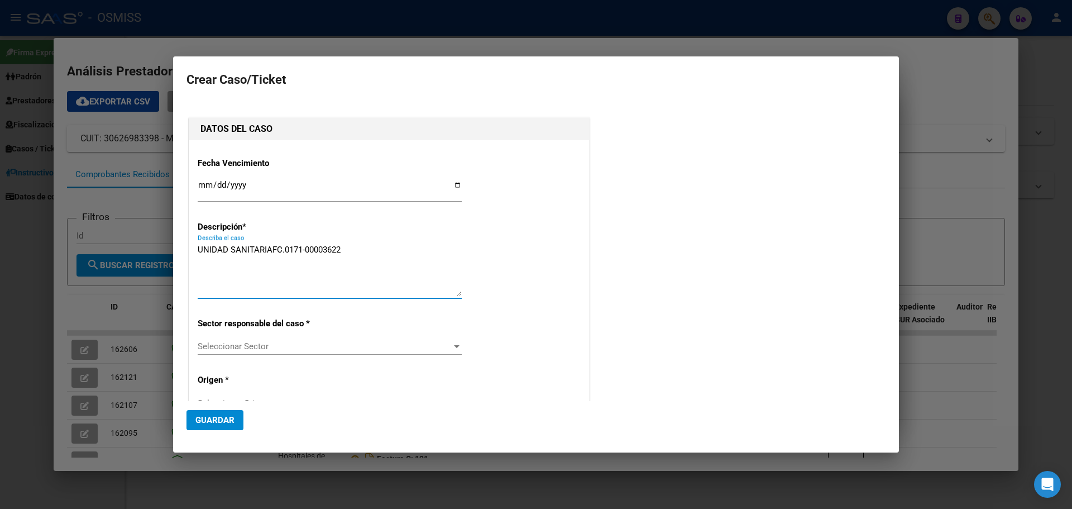
type textarea "UNIDAD SANITARIAFC.0171-00003622"
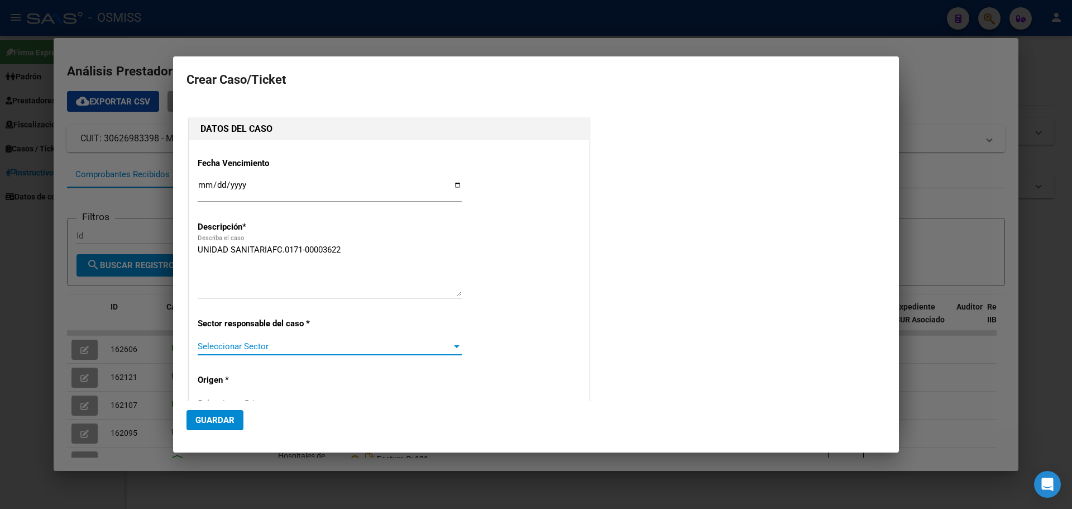
click at [456, 342] on div at bounding box center [457, 346] width 10 height 9
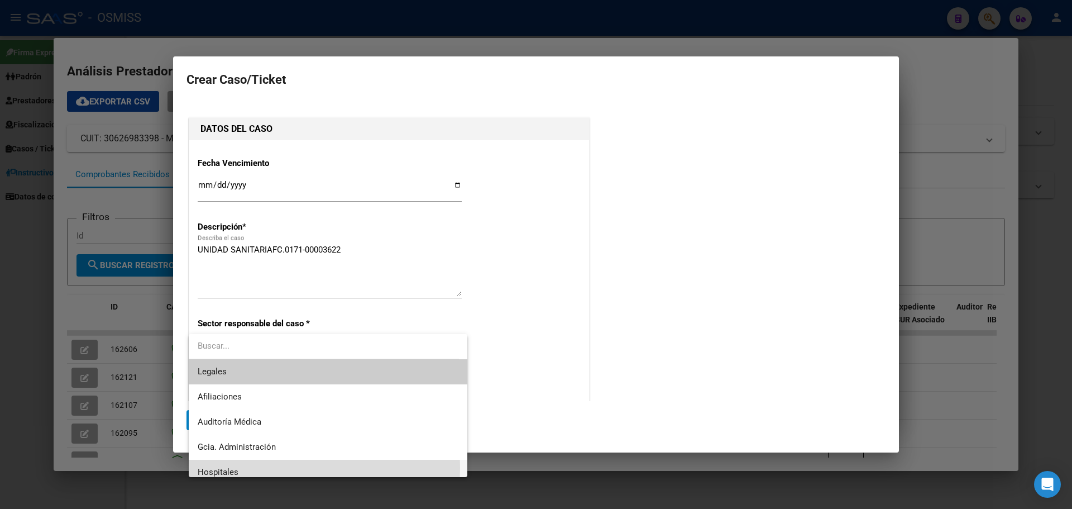
click at [244, 467] on span "Hospitales" at bounding box center [328, 472] width 261 height 25
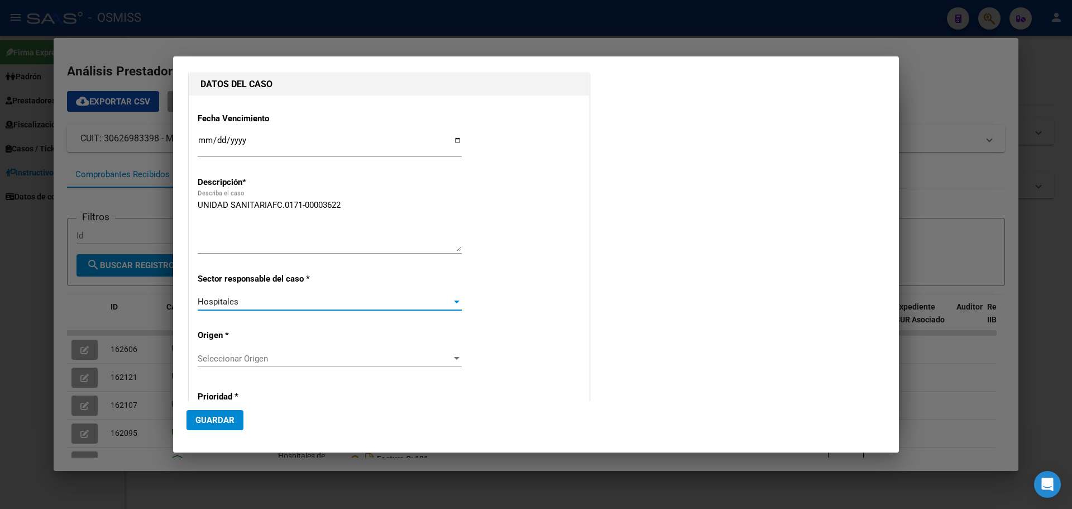
scroll to position [112, 0]
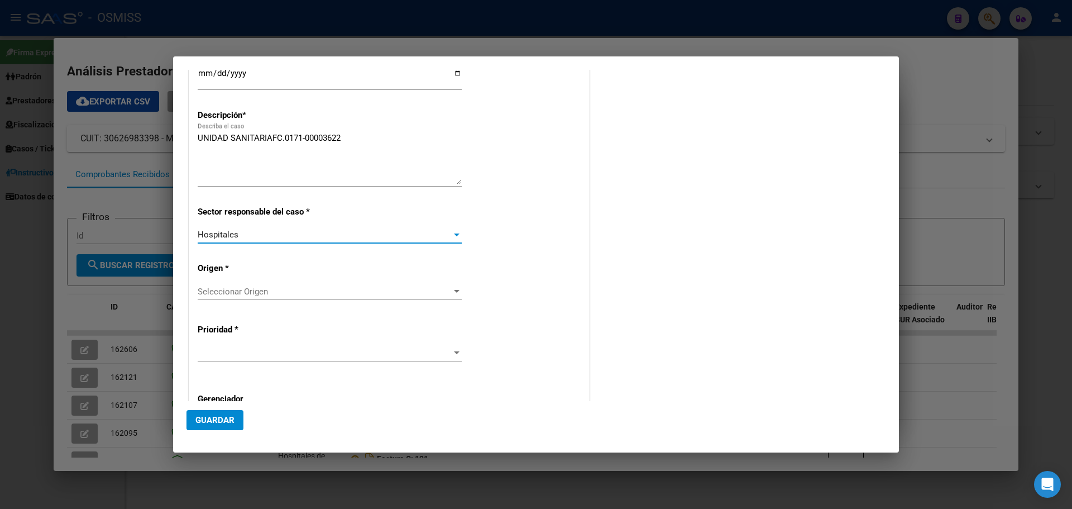
click at [452, 289] on div at bounding box center [457, 291] width 10 height 9
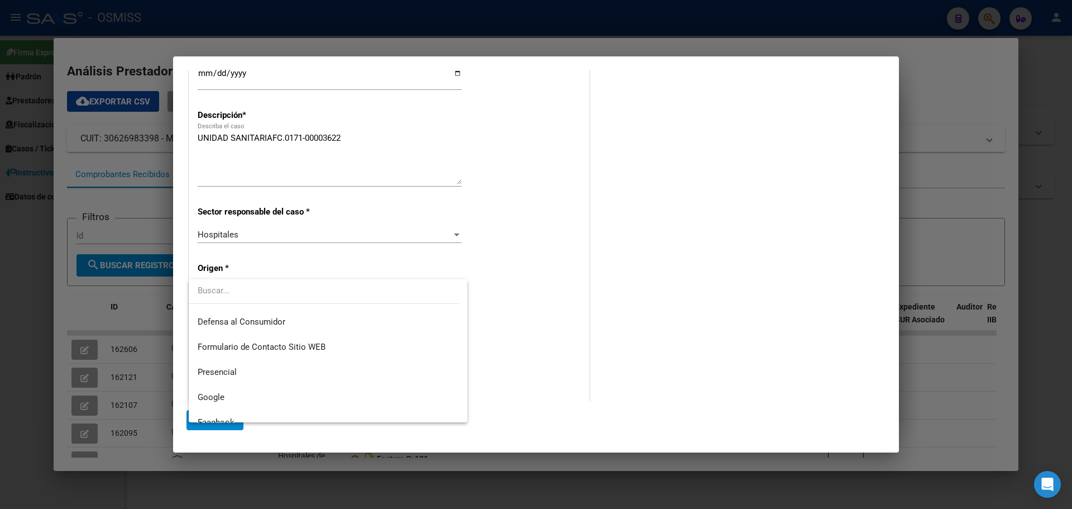
scroll to position [168, 0]
click at [242, 325] on span "Presencial" at bounding box center [328, 325] width 261 height 25
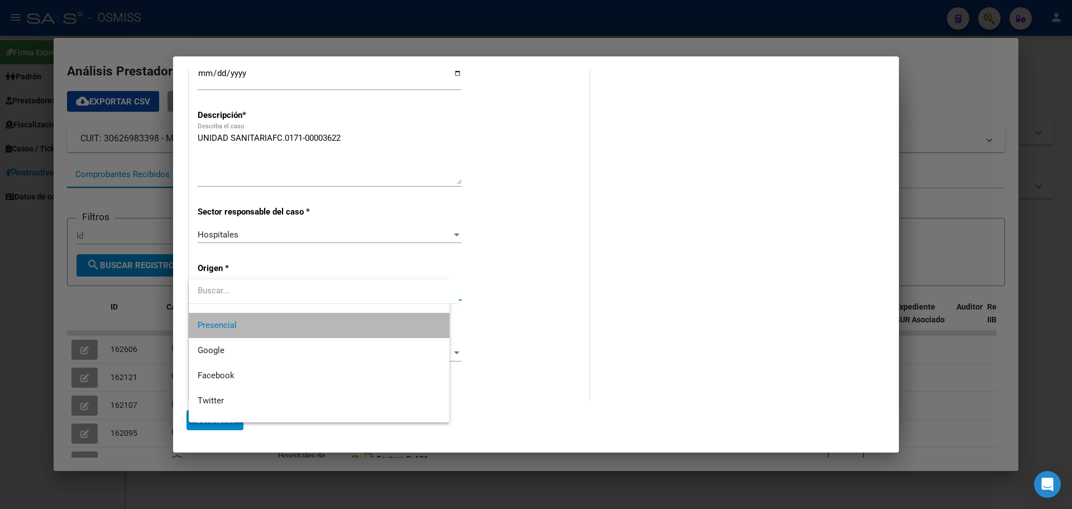
scroll to position [176, 0]
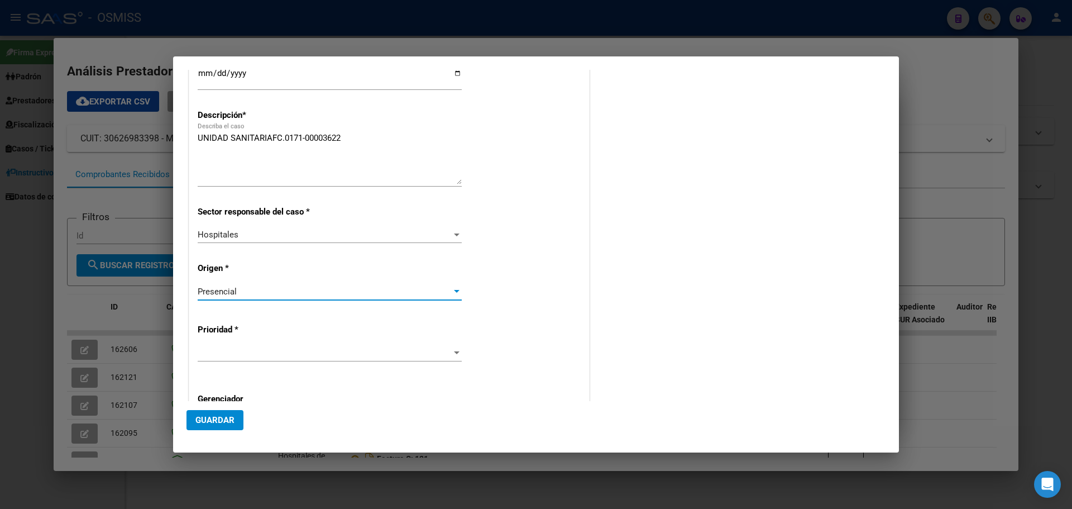
click at [454, 350] on div at bounding box center [457, 353] width 10 height 9
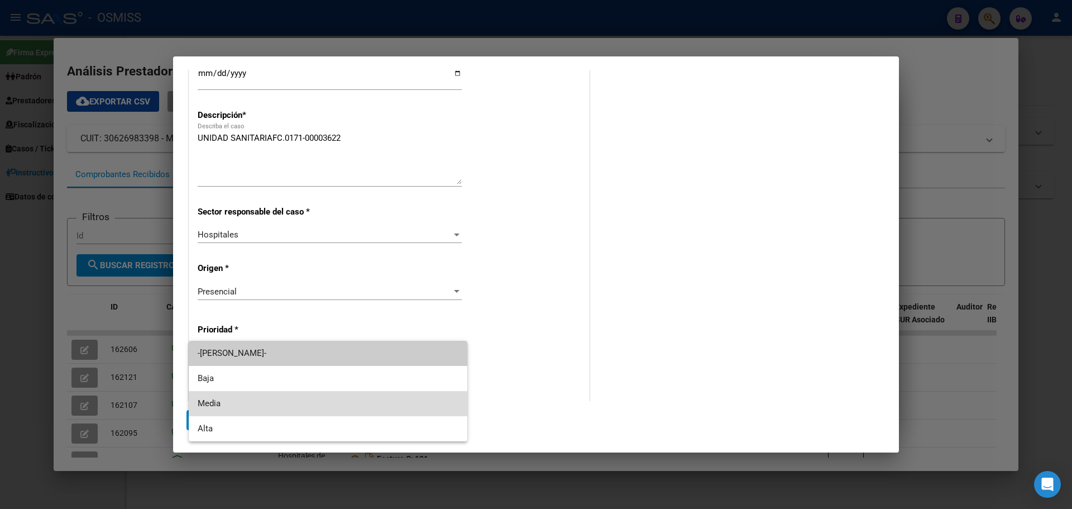
click at [227, 402] on span "Media" at bounding box center [328, 403] width 261 height 25
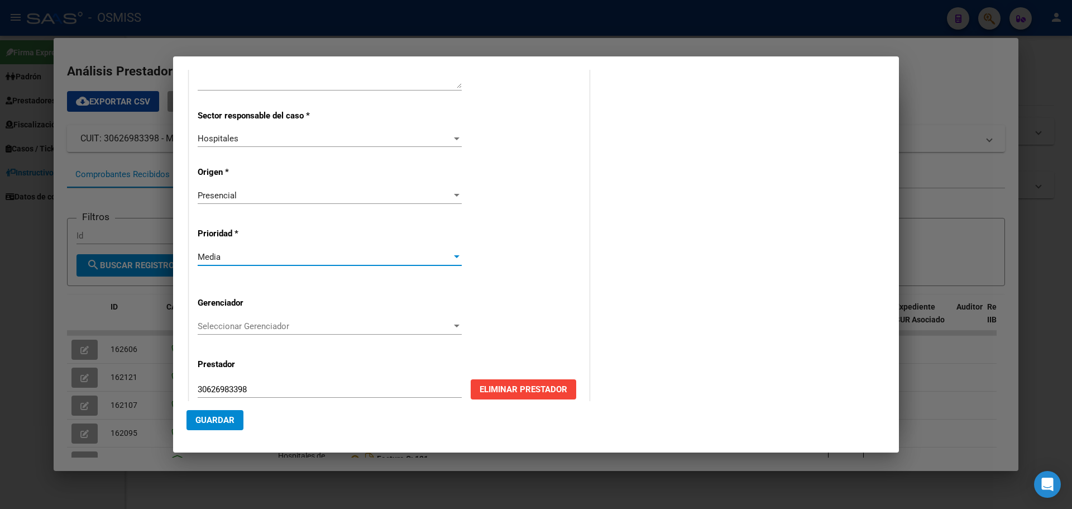
scroll to position [223, 0]
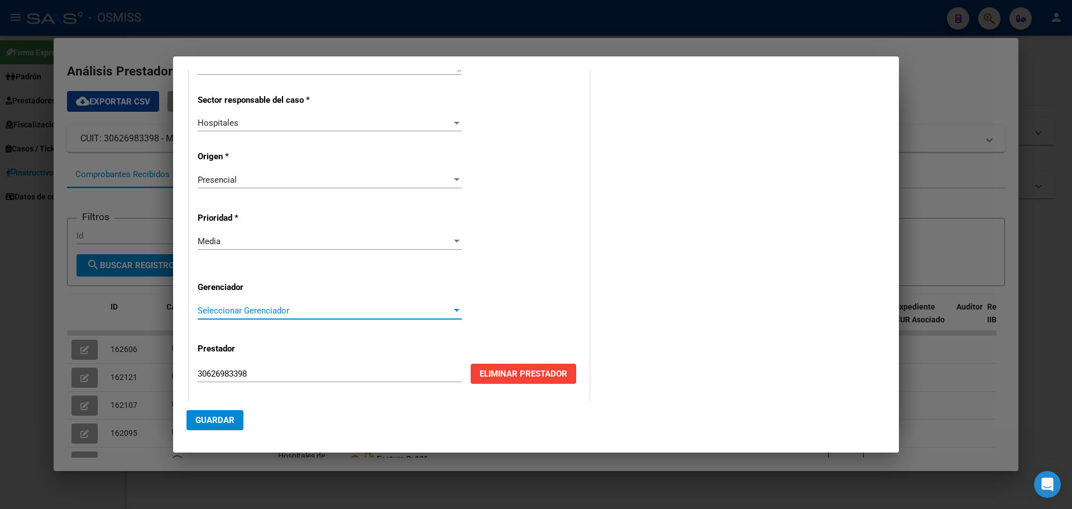
click at [454, 307] on div at bounding box center [457, 310] width 10 height 9
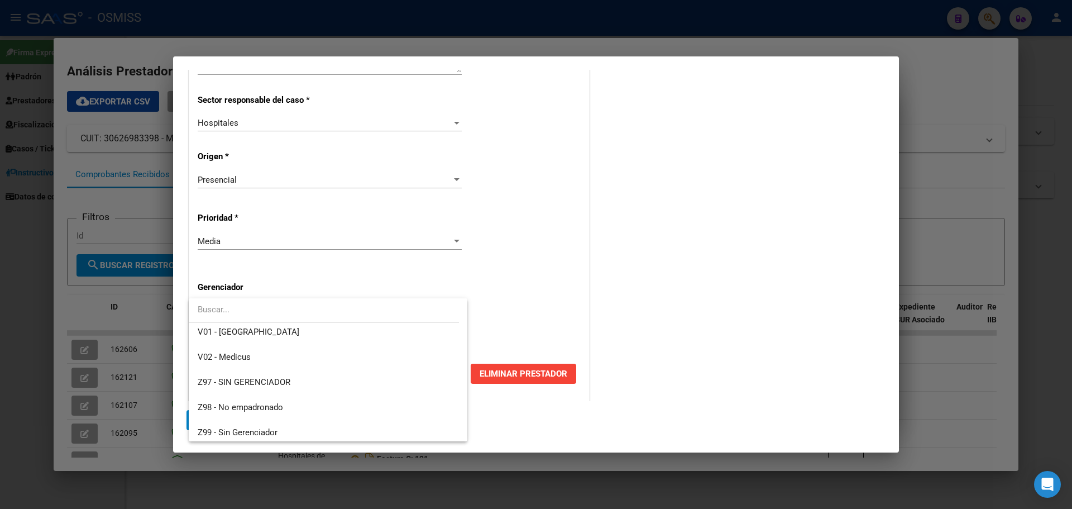
scroll to position [335, 0]
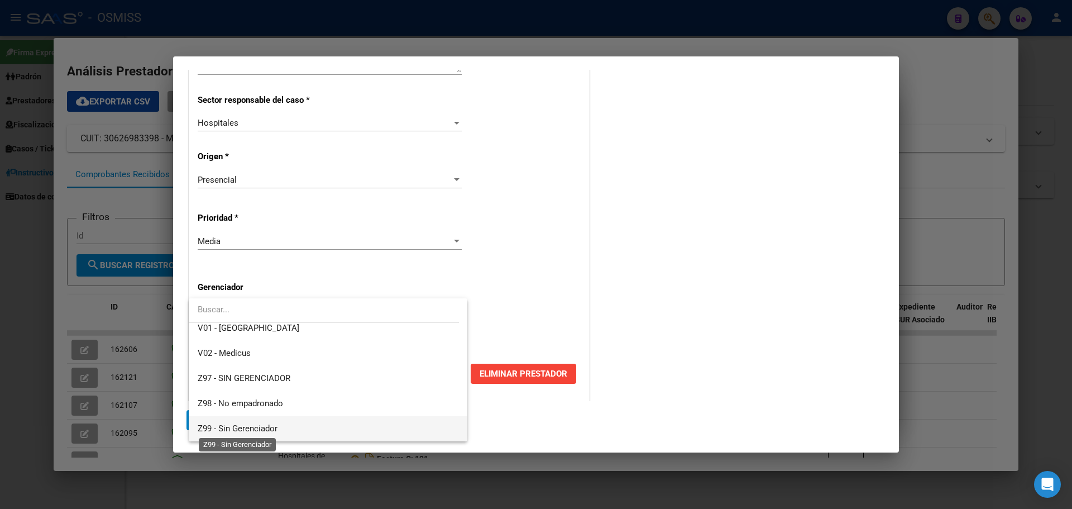
click at [248, 427] on span "Z99 - Sin Gerenciador" at bounding box center [238, 428] width 80 height 10
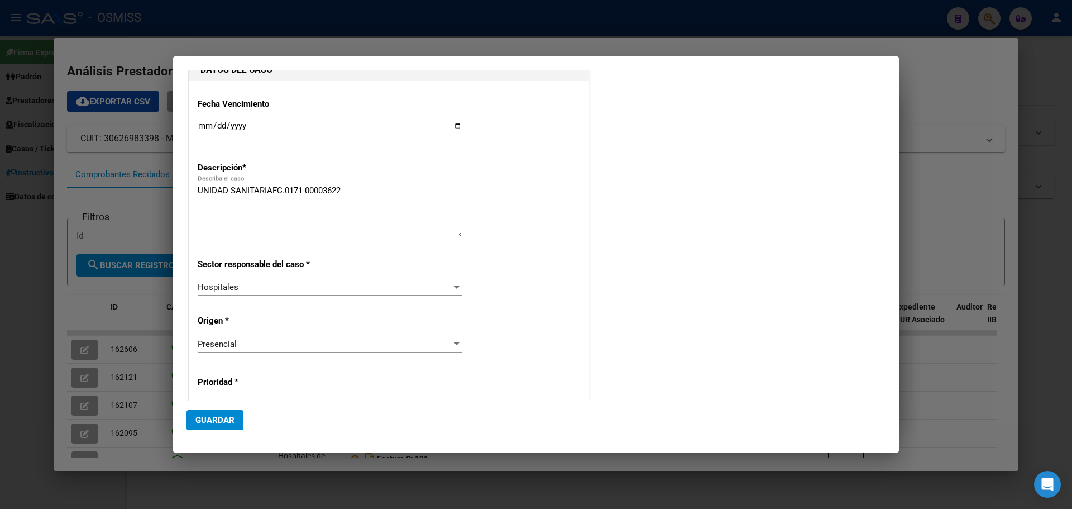
scroll to position [59, 0]
click at [202, 414] on button "Guardar" at bounding box center [215, 420] width 57 height 20
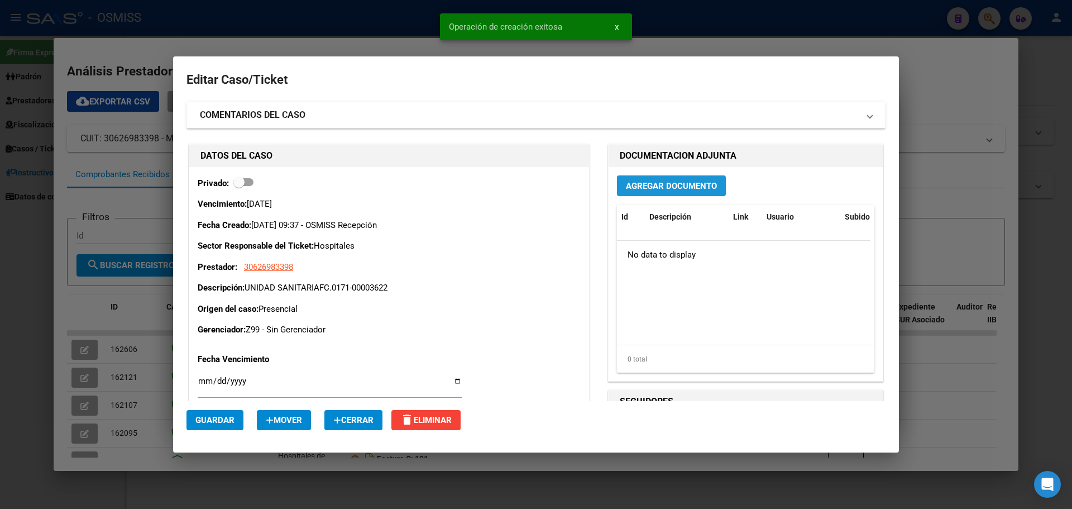
click at [663, 183] on span "Agregar Documento" at bounding box center [671, 186] width 91 height 10
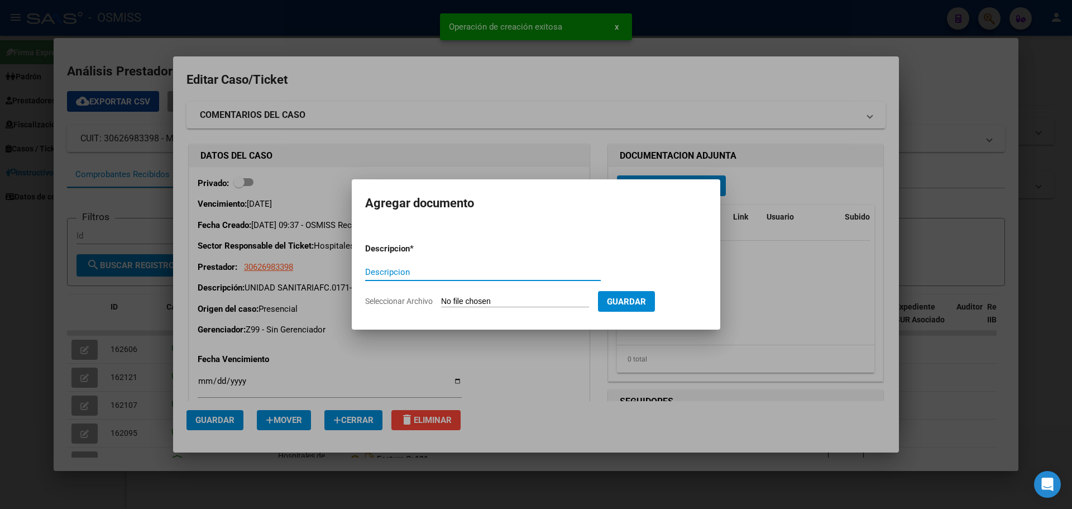
click at [457, 274] on input "Descripcion" at bounding box center [483, 272] width 236 height 10
type input "UNIDAD SANITA FC.0171-00003622"
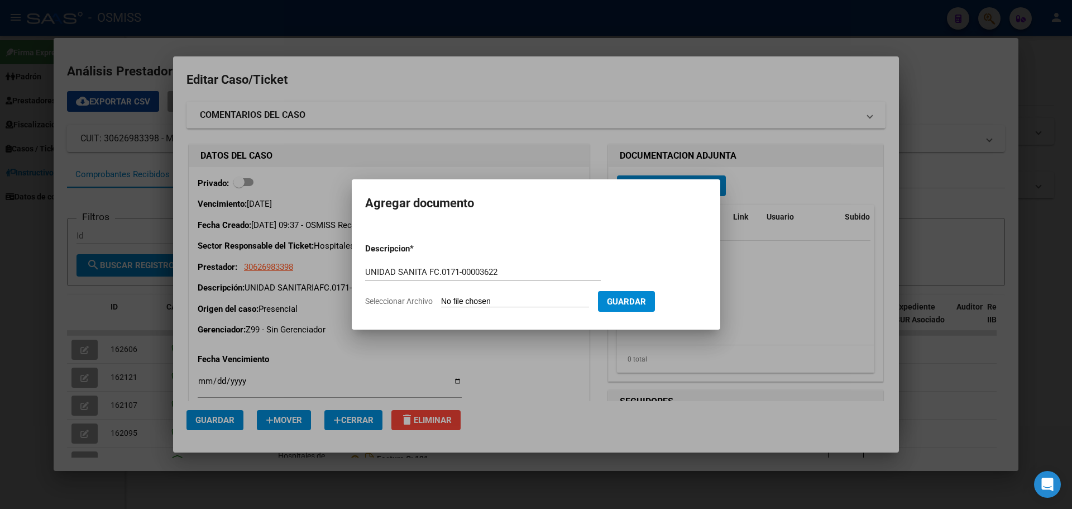
click at [536, 301] on input "Seleccionar Archivo" at bounding box center [515, 302] width 148 height 11
type input "C:\fakepath\unidadsanitariafc0171-00003622.pdf"
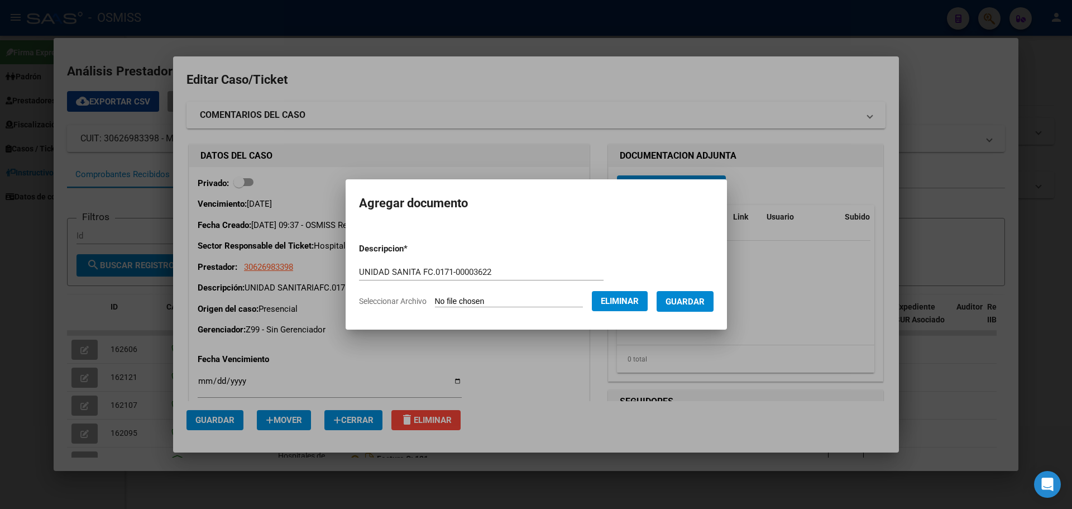
click at [690, 302] on span "Guardar" at bounding box center [685, 302] width 39 height 10
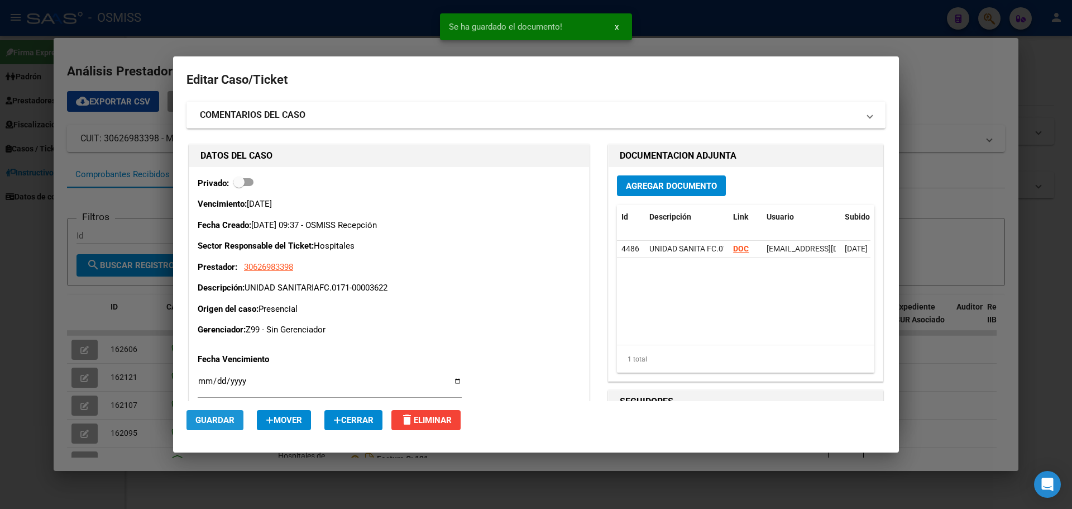
click at [213, 421] on span "Guardar" at bounding box center [214, 420] width 39 height 10
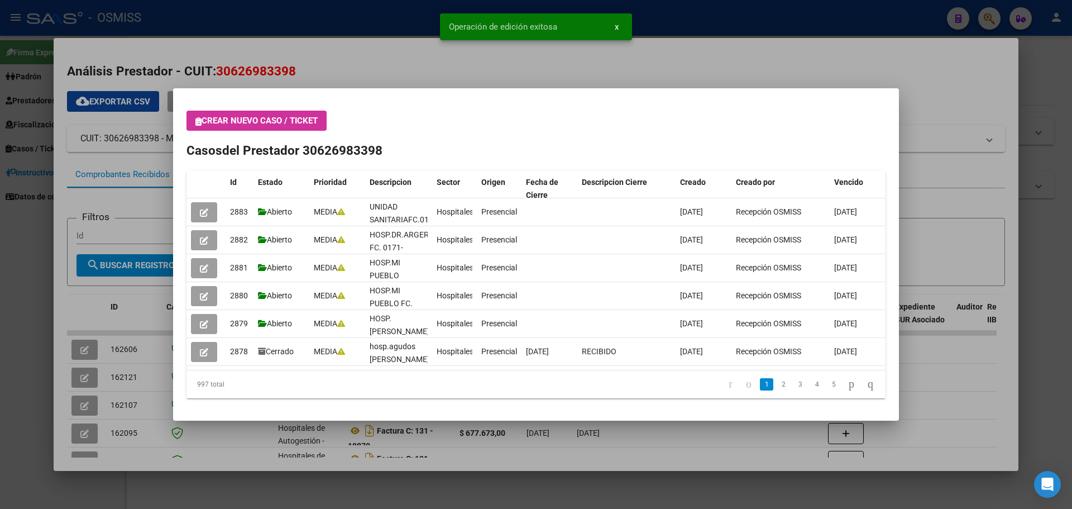
click at [984, 15] on div at bounding box center [536, 254] width 1072 height 509
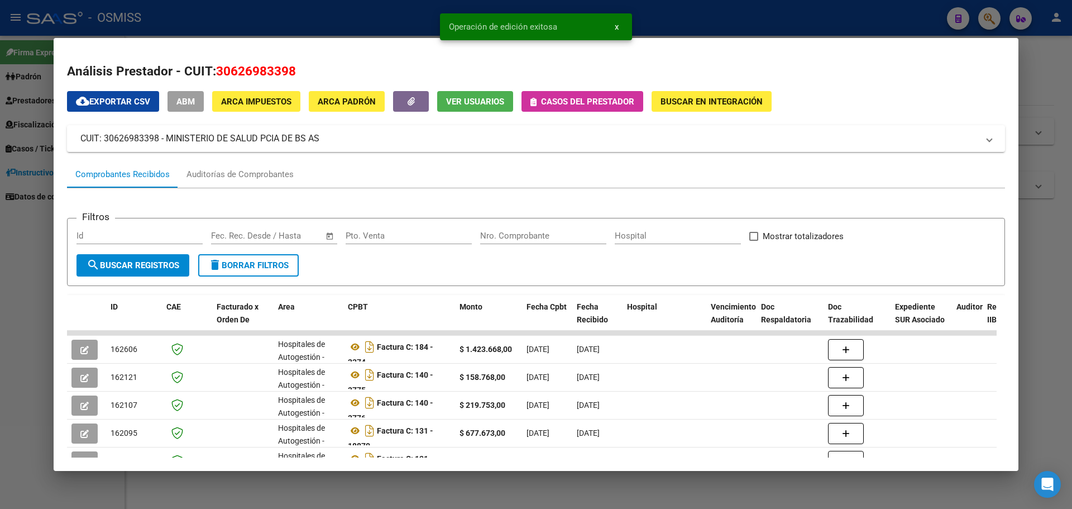
click at [984, 15] on div at bounding box center [536, 254] width 1072 height 509
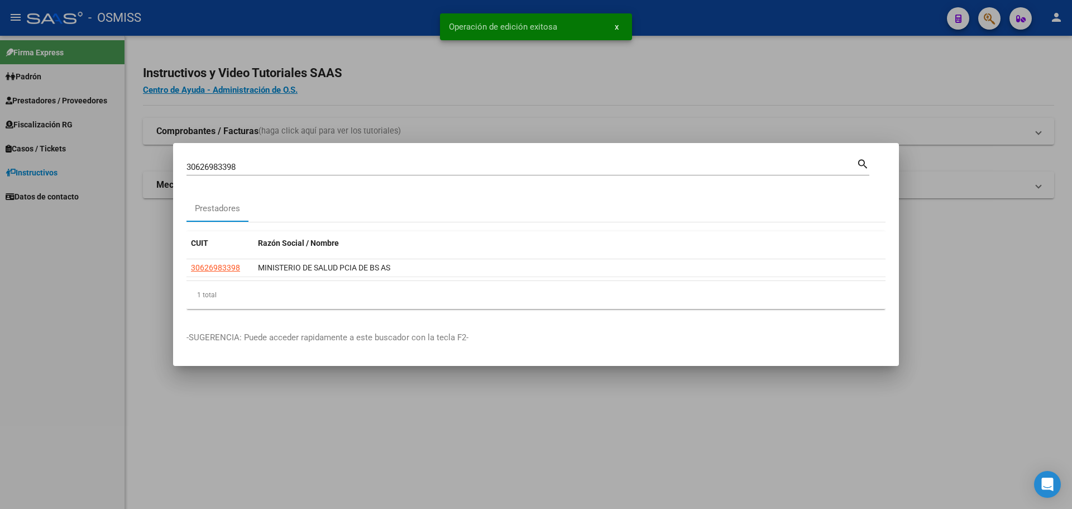
click at [356, 165] on input "30626983398" at bounding box center [522, 167] width 670 height 10
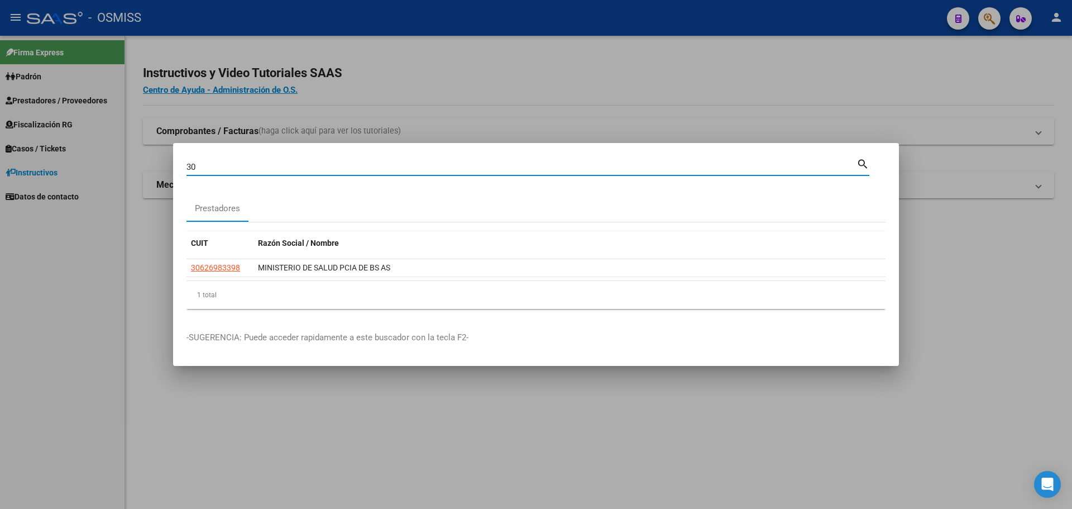
type input "3"
type input "30626983398"
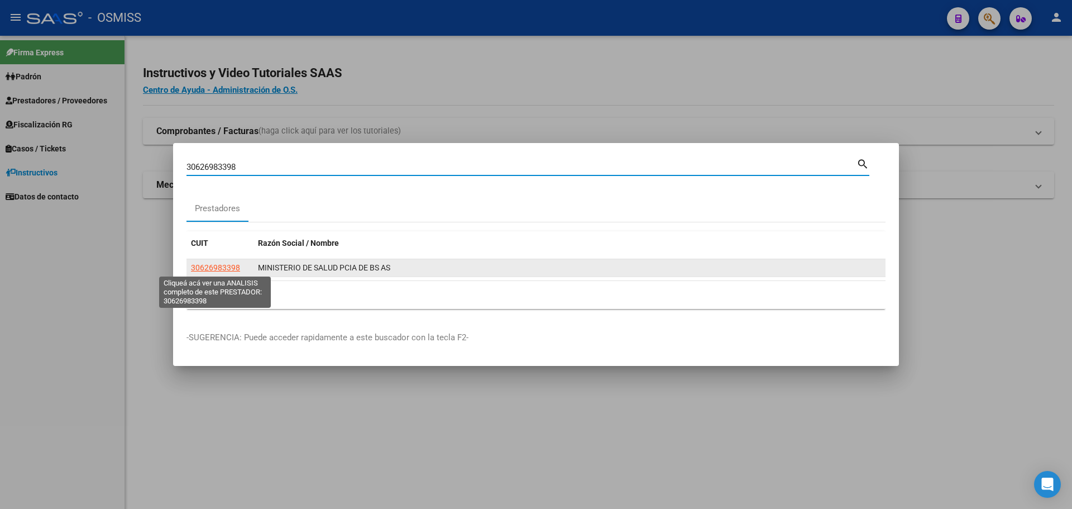
click at [216, 266] on span "30626983398" at bounding box center [215, 267] width 49 height 9
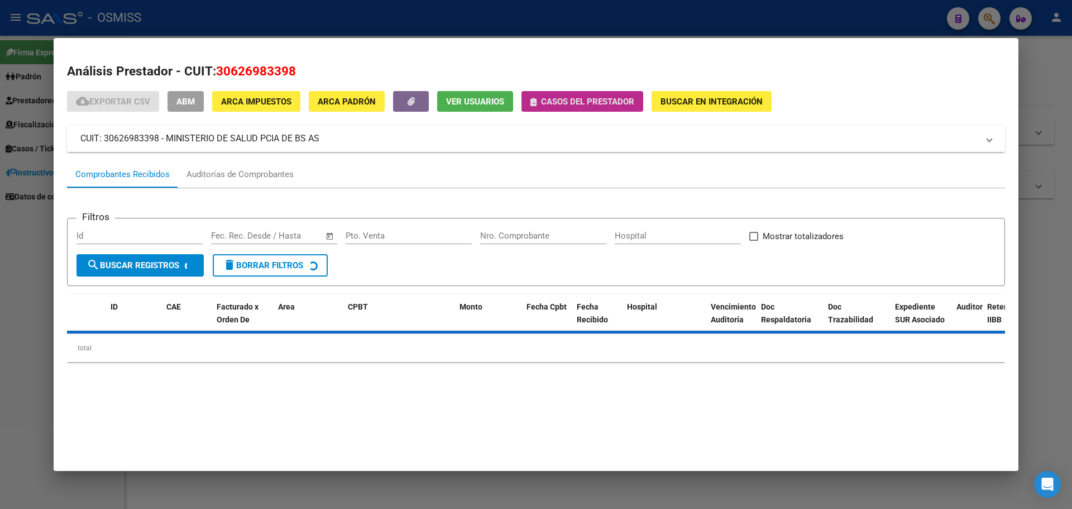
click at [576, 101] on span "Casos del prestador" at bounding box center [587, 102] width 93 height 10
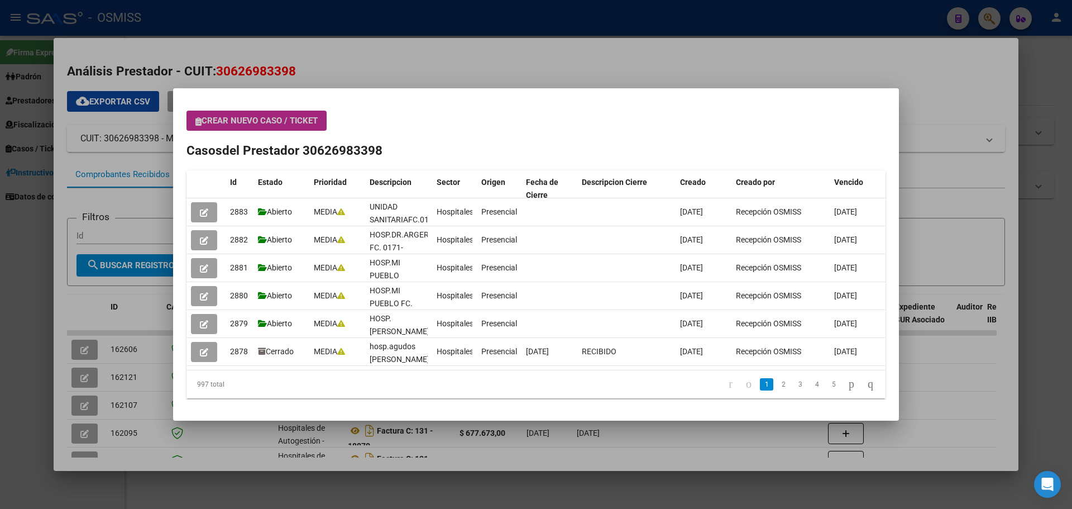
click at [270, 118] on span "Crear nuevo caso / ticket" at bounding box center [256, 121] width 122 height 10
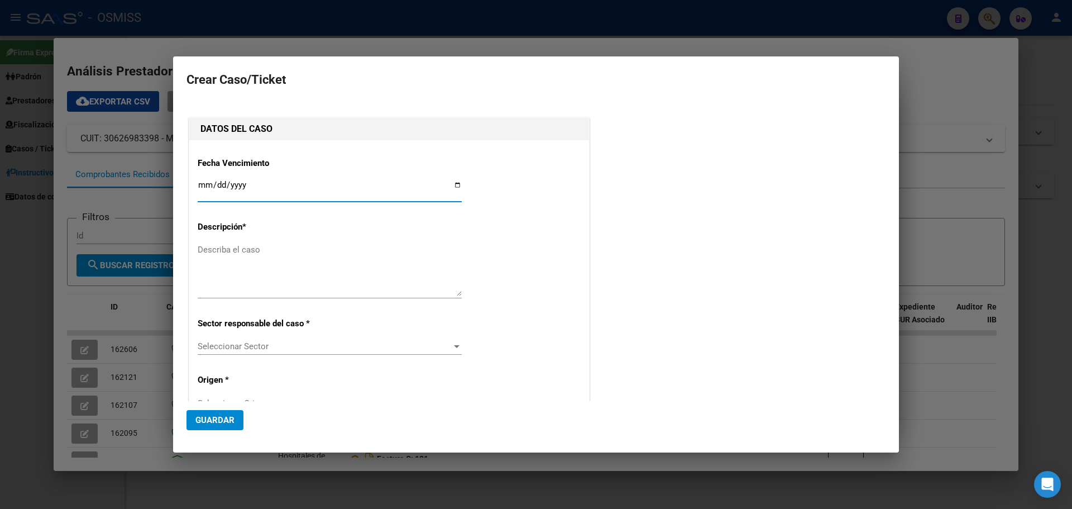
type input "30626983398"
click at [454, 183] on input "Ingresar fecha" at bounding box center [330, 189] width 264 height 18
type input "[DATE]"
click at [241, 250] on textarea "Describa el caso" at bounding box center [330, 270] width 264 height 53
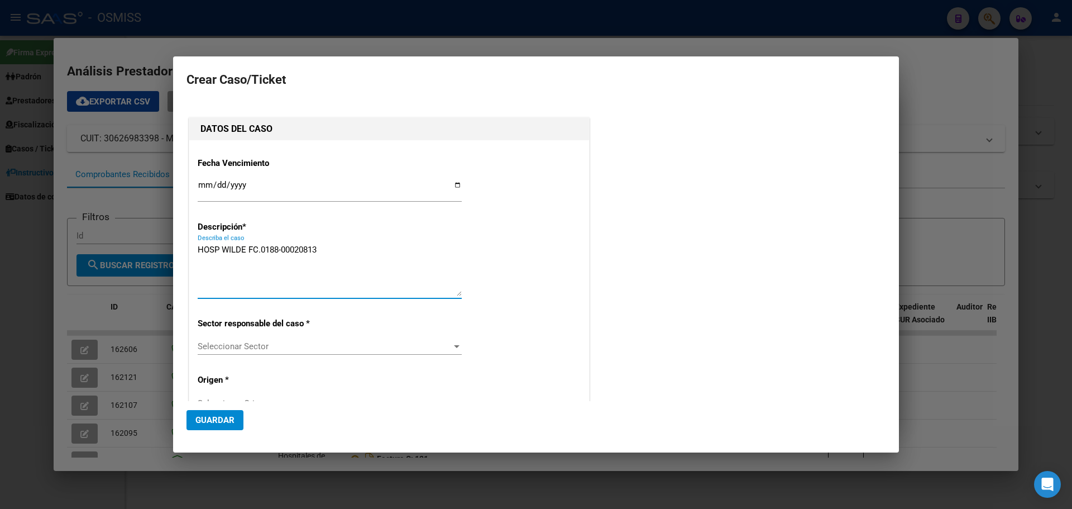
type textarea "HOSP WILDE FC.0188-00020813"
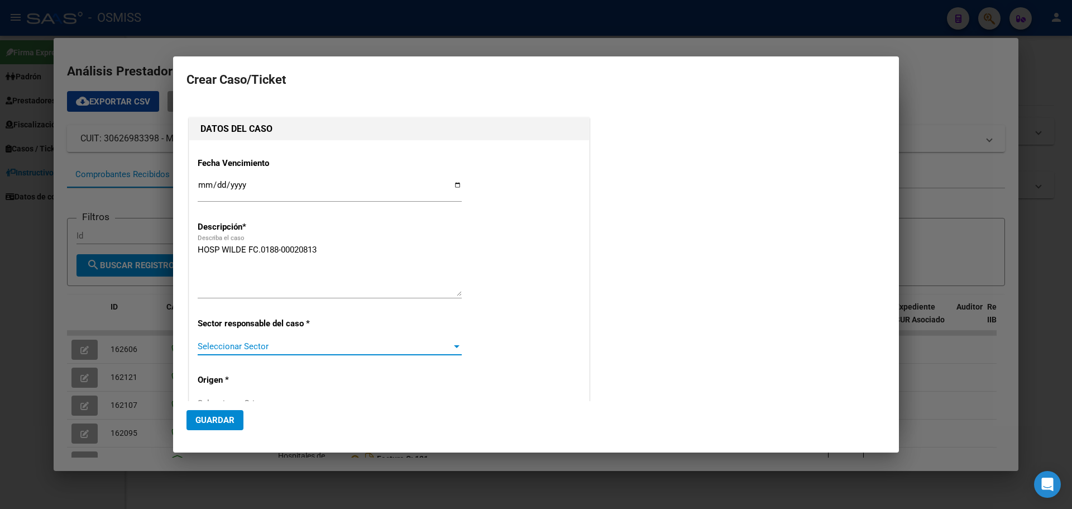
click at [452, 344] on div at bounding box center [457, 346] width 10 height 9
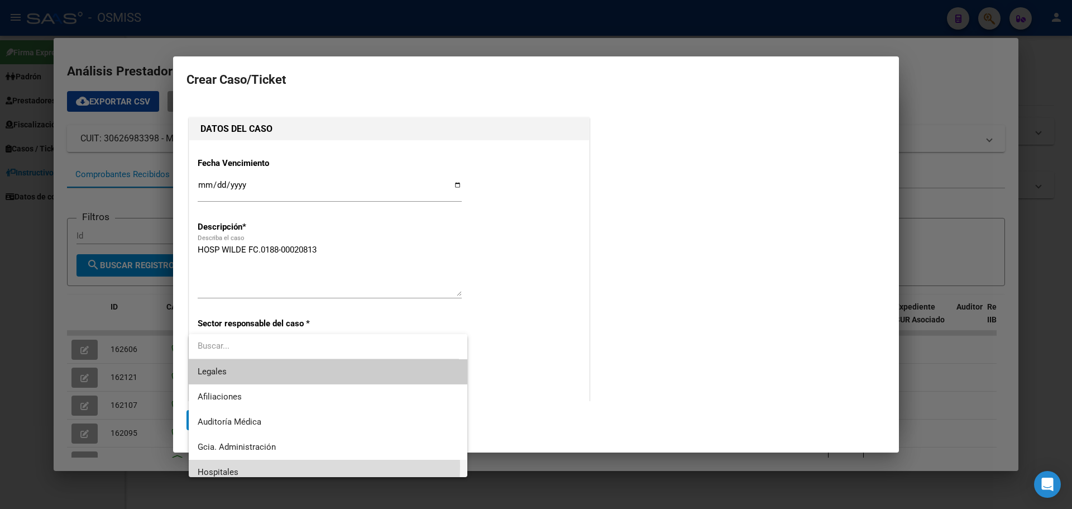
click at [233, 466] on span "Hospitales" at bounding box center [328, 472] width 261 height 25
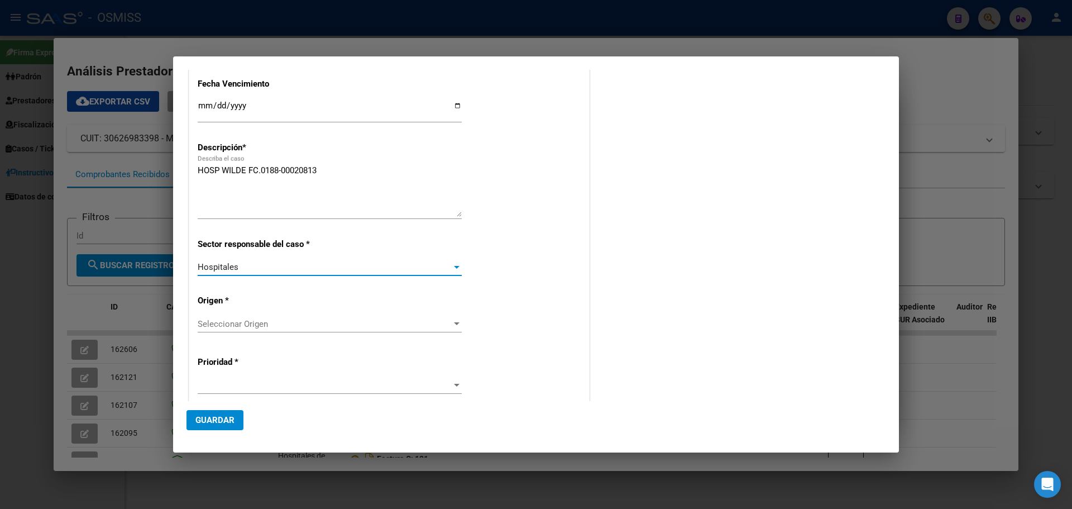
scroll to position [112, 0]
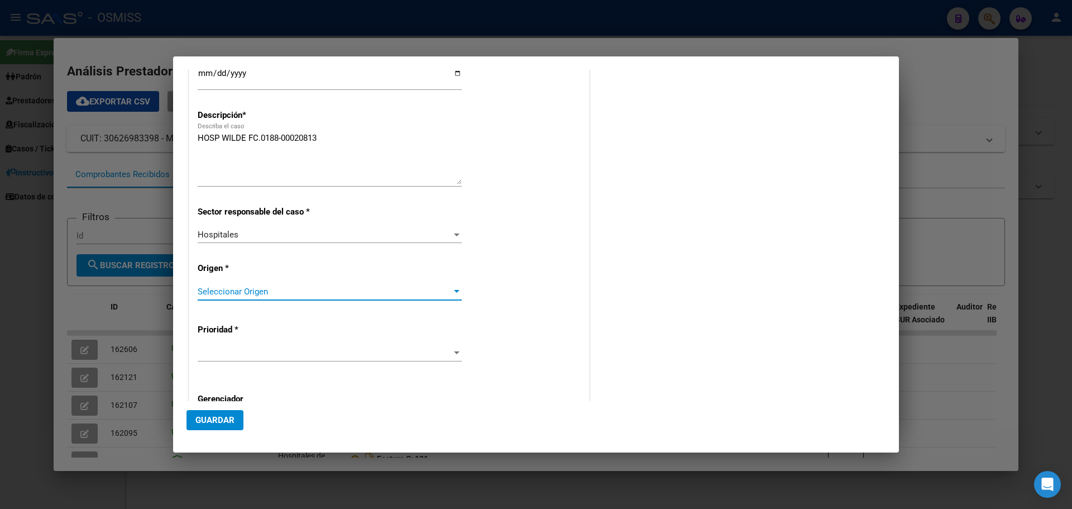
click at [455, 289] on div at bounding box center [457, 291] width 10 height 9
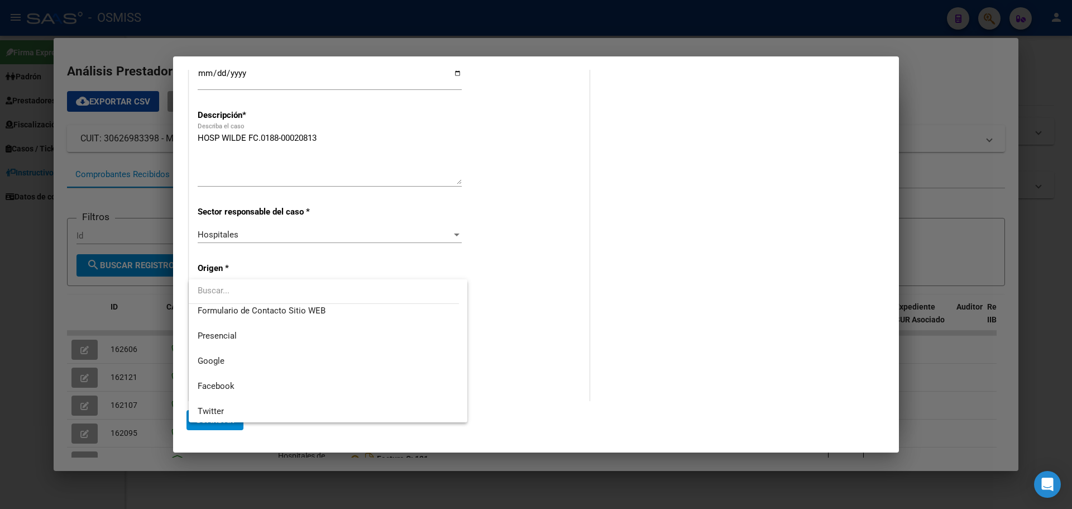
scroll to position [168, 0]
click at [222, 321] on span "Presencial" at bounding box center [217, 325] width 39 height 10
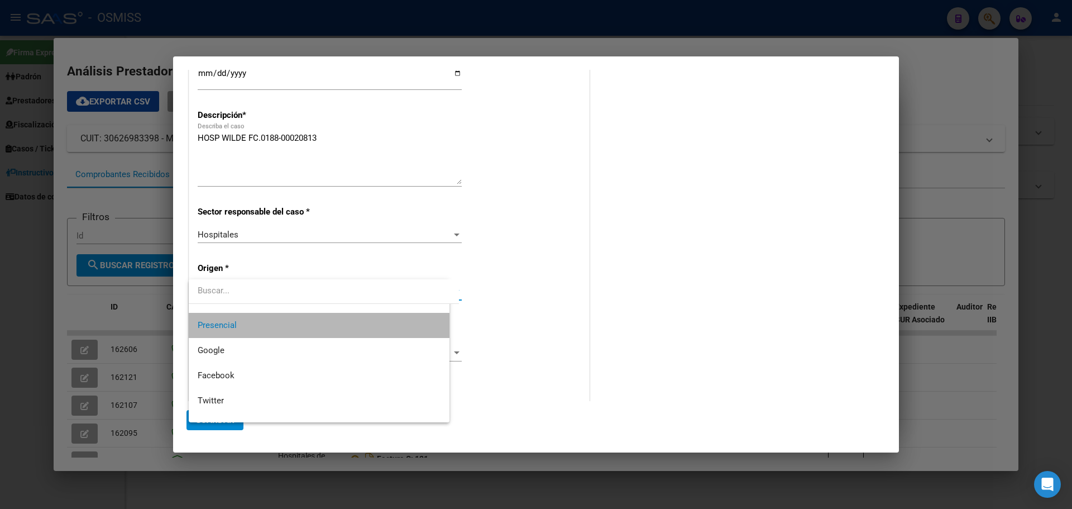
scroll to position [176, 0]
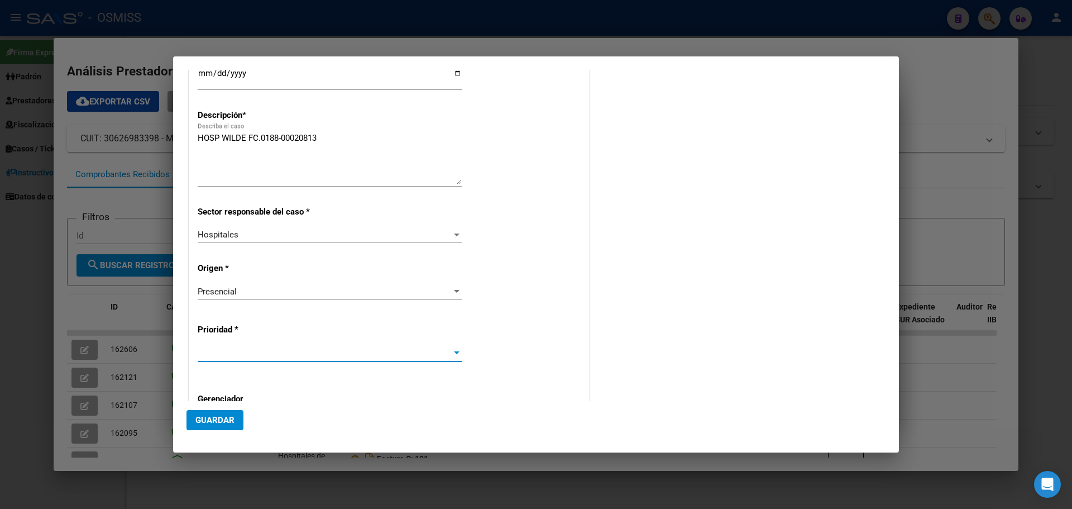
click at [452, 352] on div at bounding box center [457, 353] width 10 height 9
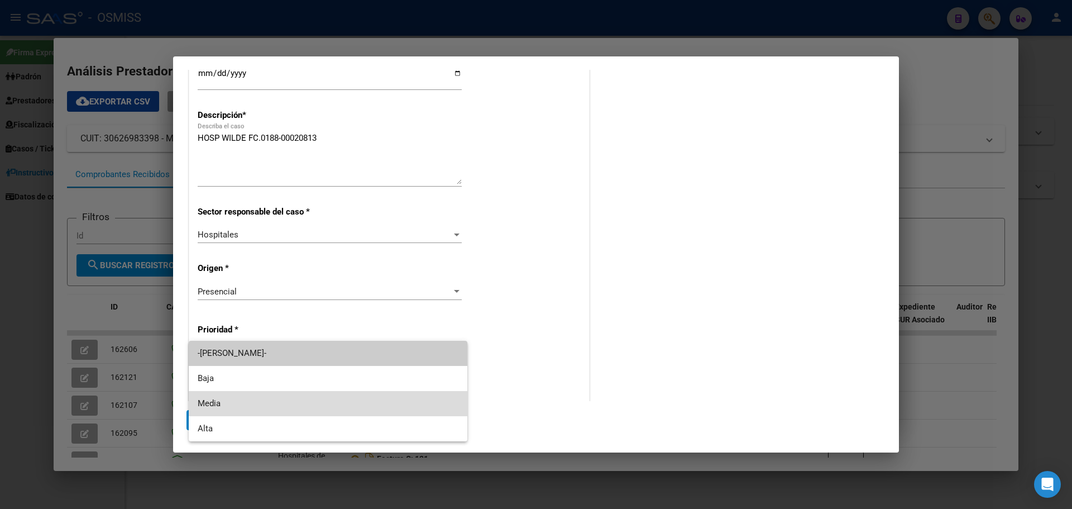
click at [230, 405] on span "Media" at bounding box center [328, 403] width 261 height 25
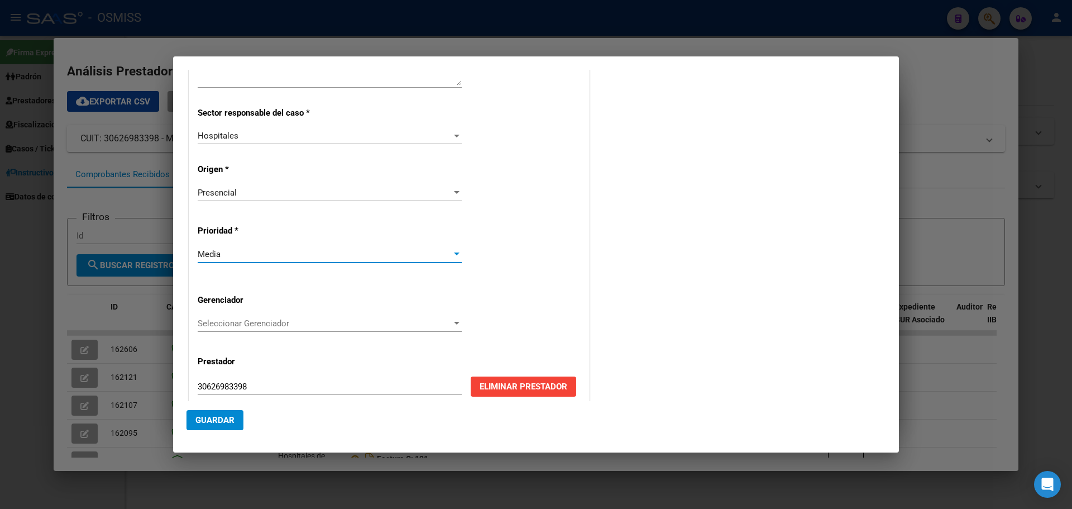
scroll to position [226, 0]
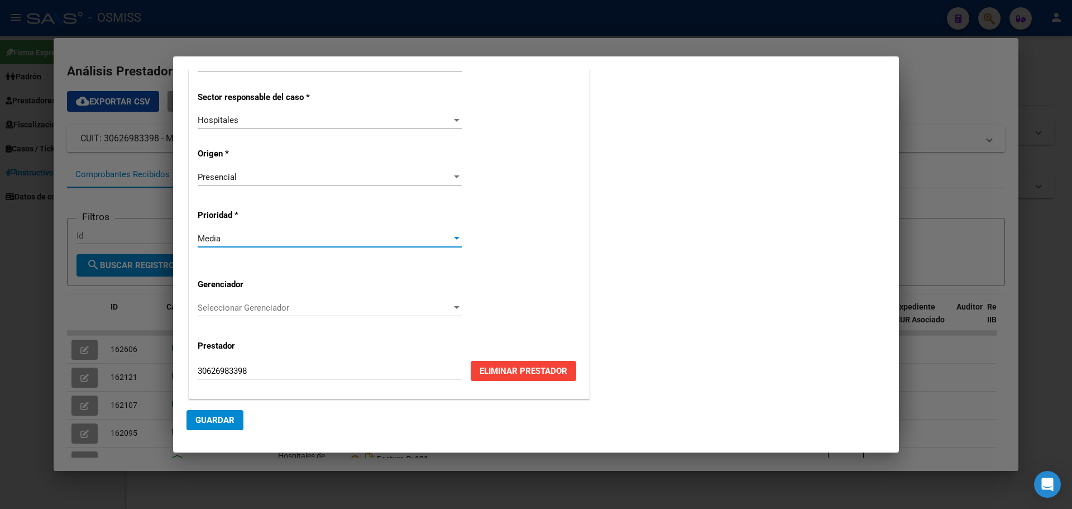
click at [455, 307] on div at bounding box center [457, 307] width 6 height 3
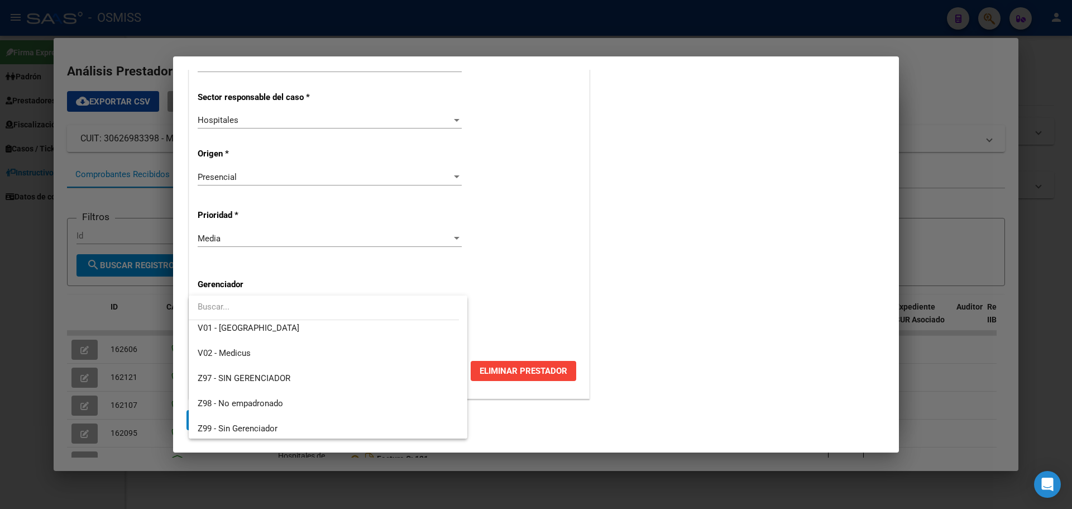
scroll to position [335, 0]
click at [274, 421] on span "Z99 - Sin Gerenciador" at bounding box center [238, 426] width 80 height 10
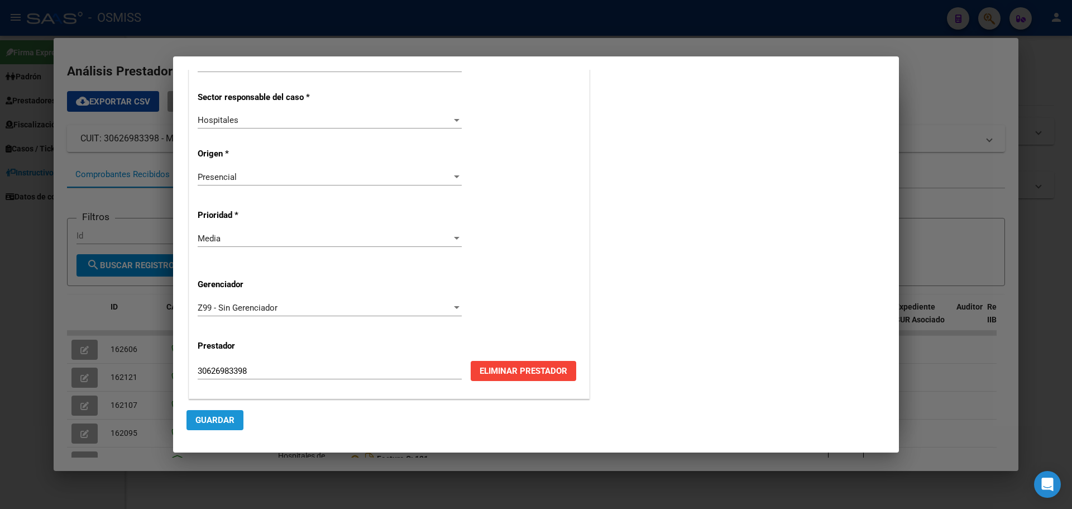
click at [212, 418] on span "Guardar" at bounding box center [214, 420] width 39 height 10
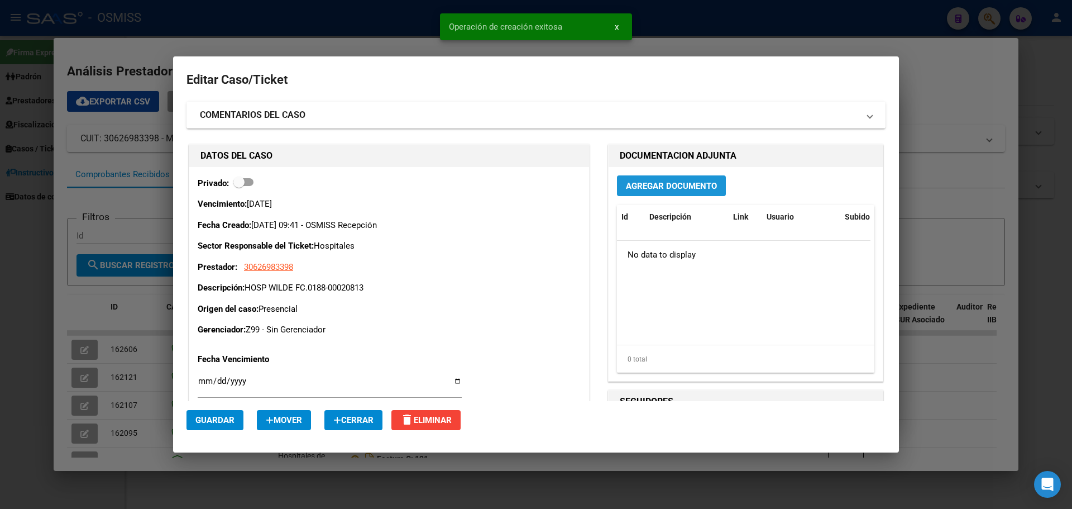
click at [665, 179] on button "Agregar Documento" at bounding box center [671, 185] width 109 height 21
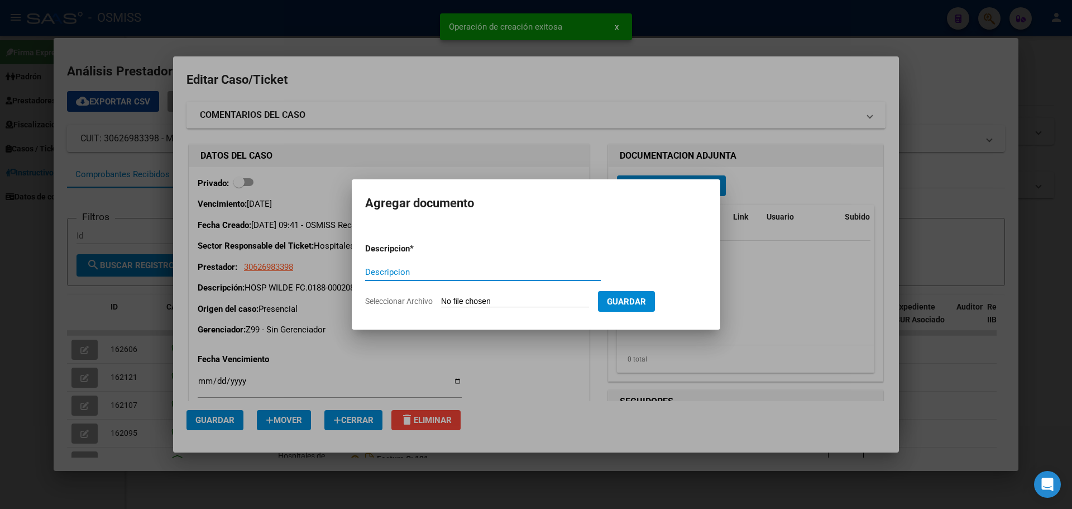
click at [435, 271] on input "Descripcion" at bounding box center [483, 272] width 236 height 10
type input "HOSP WILDE FC. 0188-00020813"
click at [535, 297] on input "Seleccionar Archivo" at bounding box center [515, 302] width 148 height 11
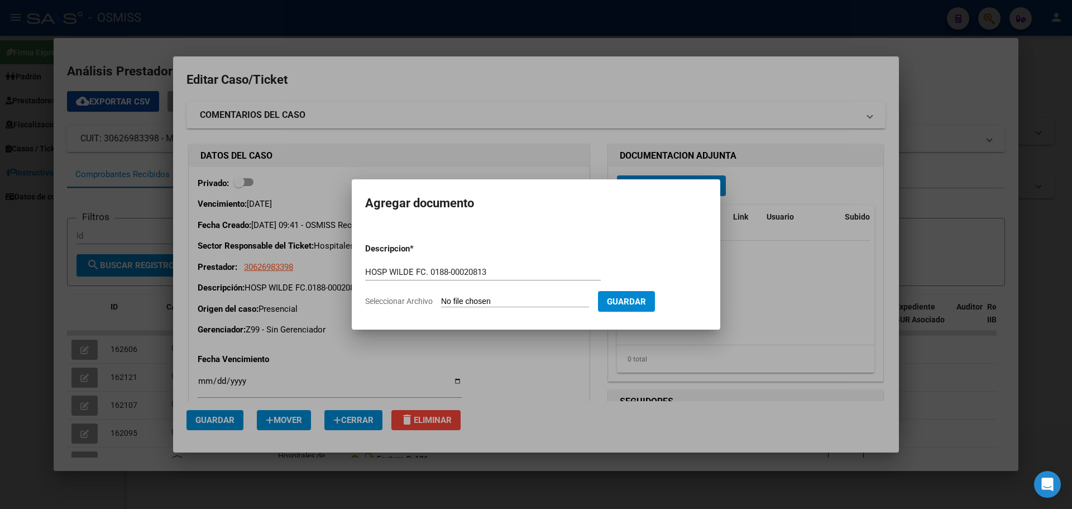
type input "C:\fakepath\hospwildefc0188-00020813.pdf"
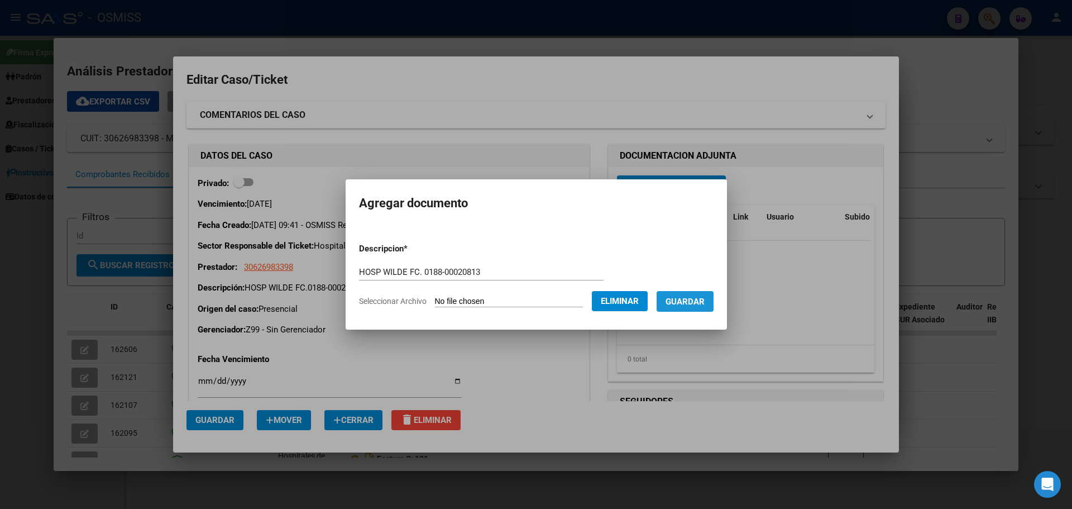
click at [694, 298] on span "Guardar" at bounding box center [685, 302] width 39 height 10
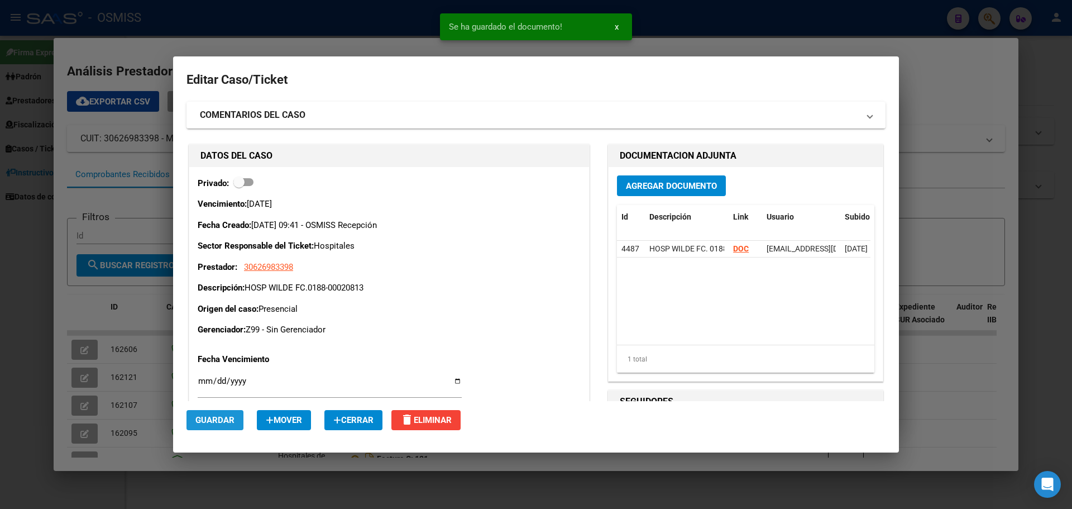
click at [221, 421] on span "Guardar" at bounding box center [214, 420] width 39 height 10
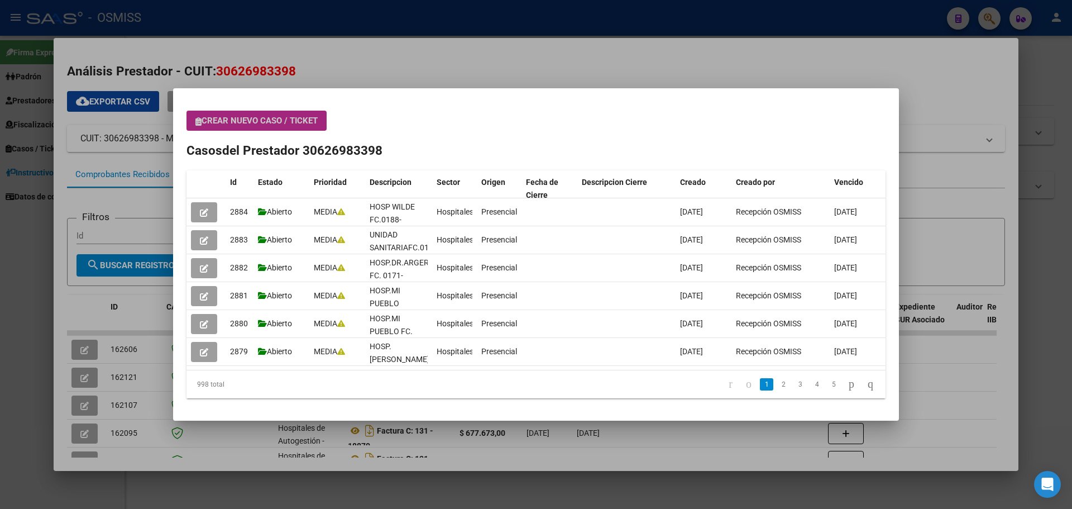
click at [248, 120] on span "Crear nuevo caso / ticket" at bounding box center [256, 121] width 122 height 10
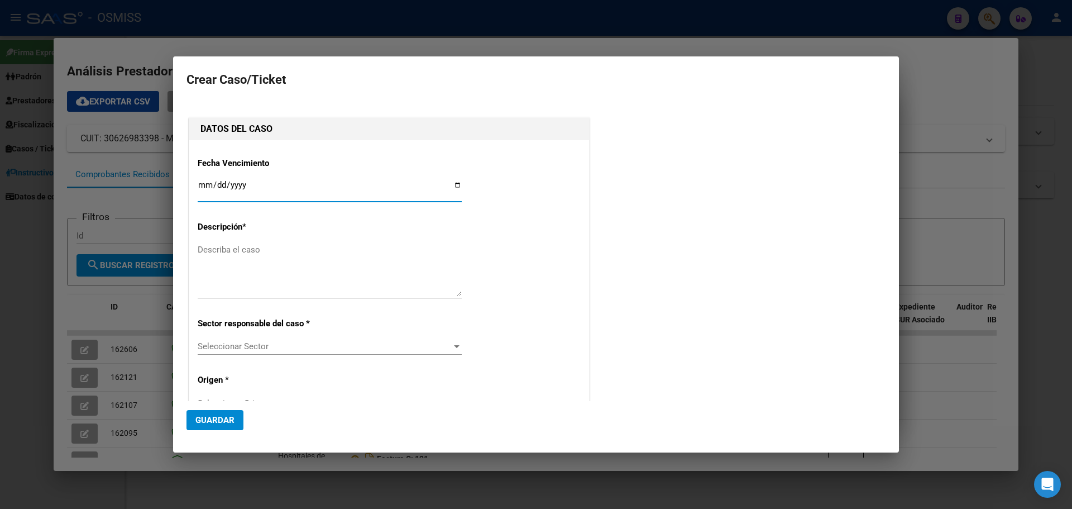
type input "30626983398"
click at [454, 187] on input "Ingresar fecha" at bounding box center [330, 189] width 264 height 18
type input "[DATE]"
click at [233, 259] on textarea "Describa el caso" at bounding box center [330, 270] width 264 height 53
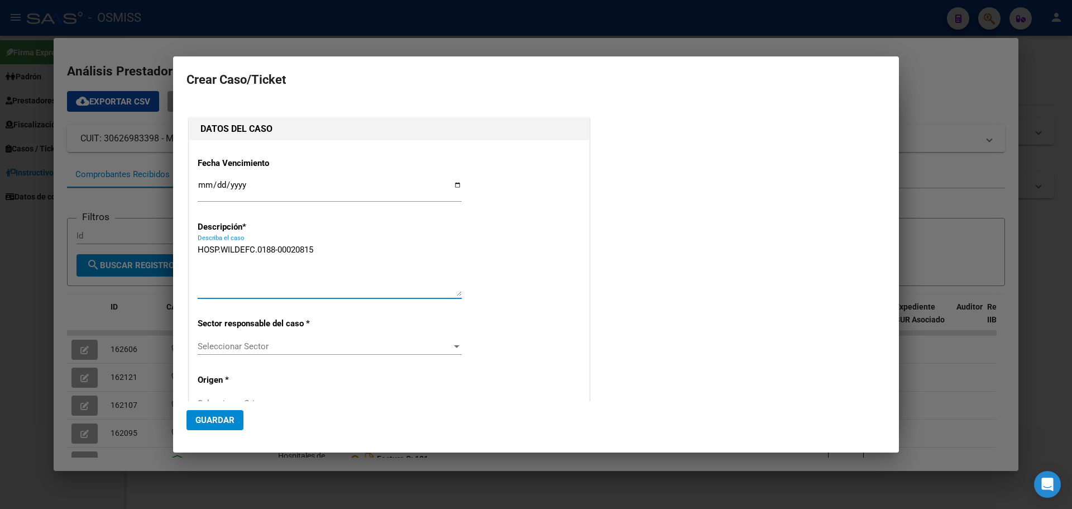
type textarea "HOSP.WILDEFC.0188-00020815"
click at [454, 345] on div at bounding box center [457, 346] width 6 height 3
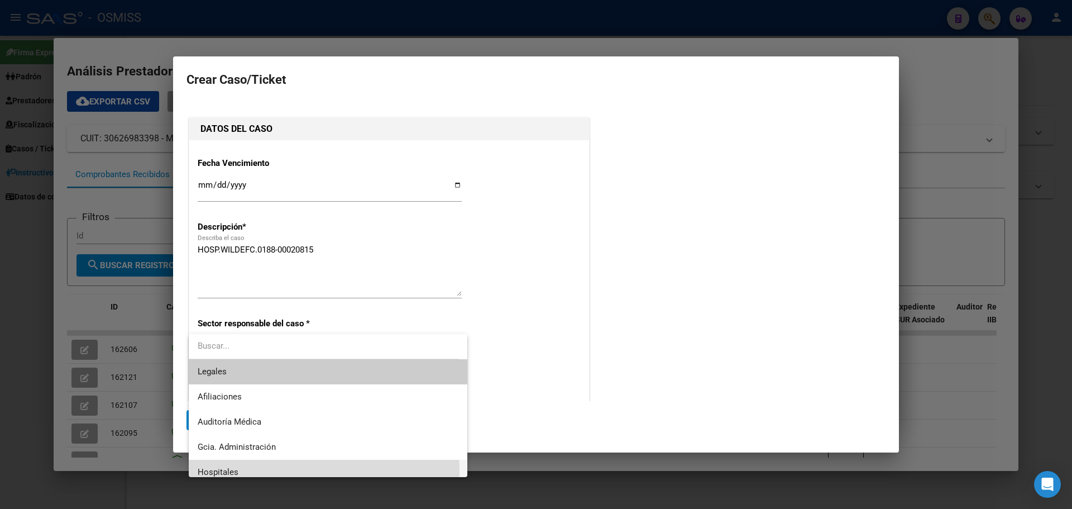
click at [251, 471] on span "Hospitales" at bounding box center [328, 472] width 261 height 25
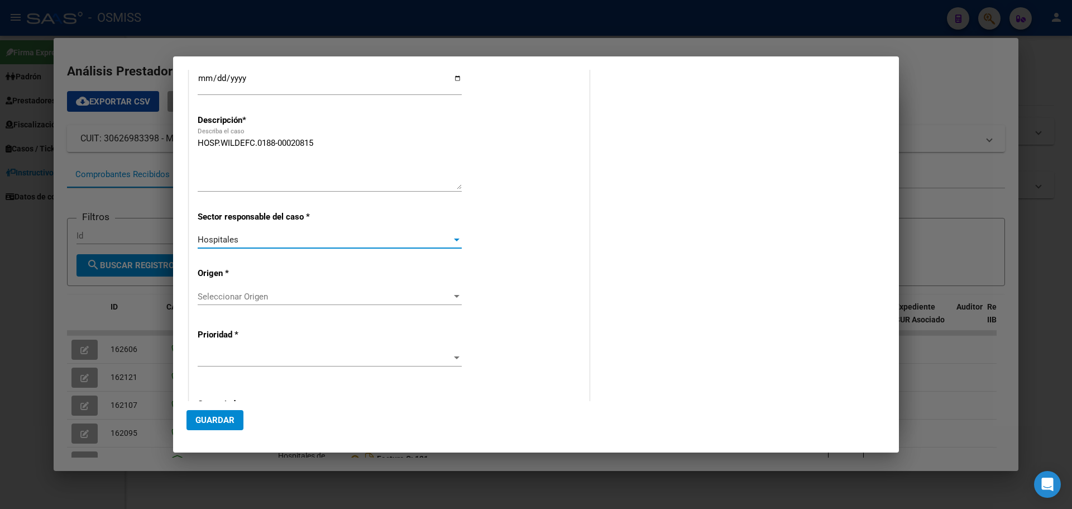
scroll to position [112, 0]
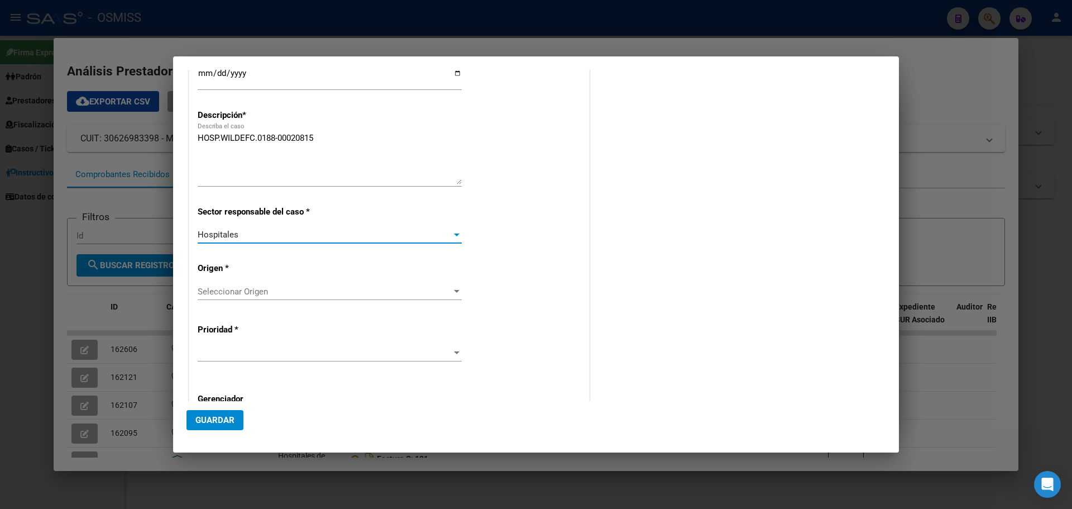
click at [447, 287] on span "Seleccionar Origen" at bounding box center [325, 292] width 254 height 10
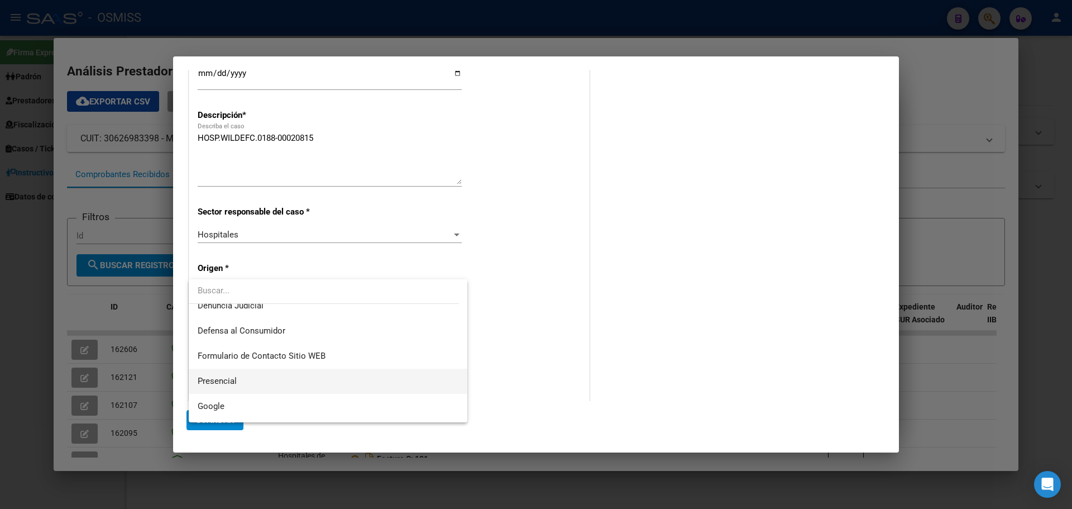
click at [239, 383] on span "Presencial" at bounding box center [328, 381] width 261 height 25
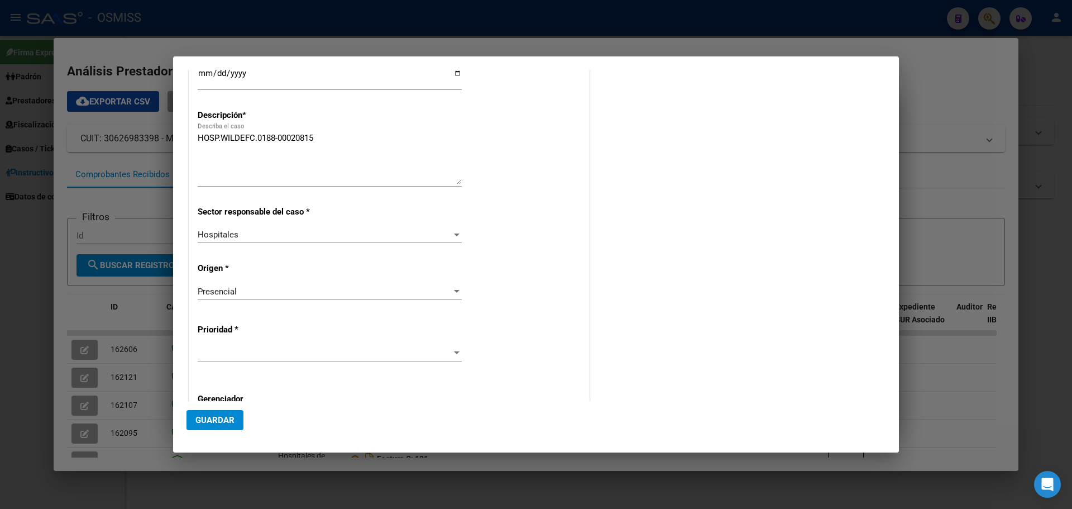
click at [448, 346] on div at bounding box center [330, 353] width 264 height 17
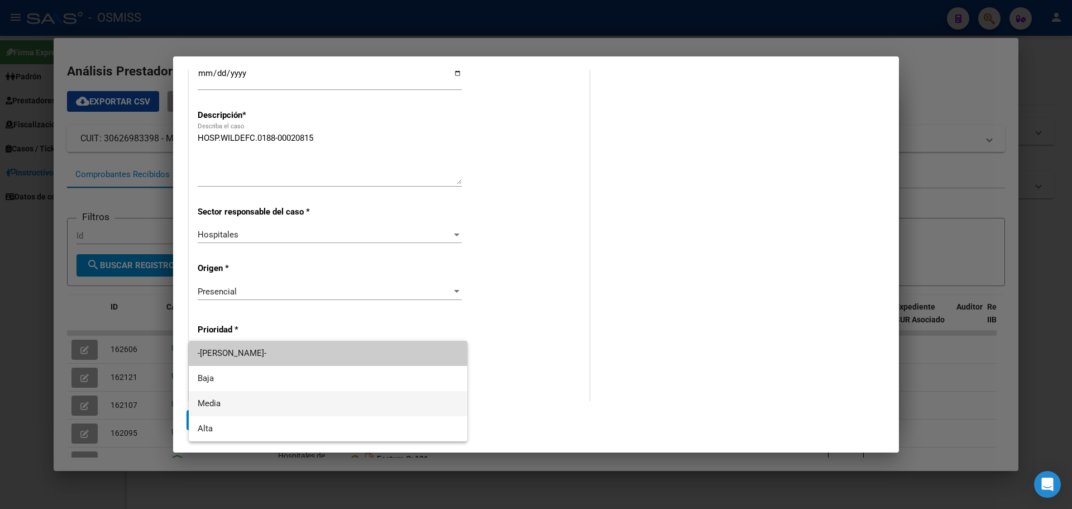
click at [232, 402] on span "Media" at bounding box center [328, 403] width 261 height 25
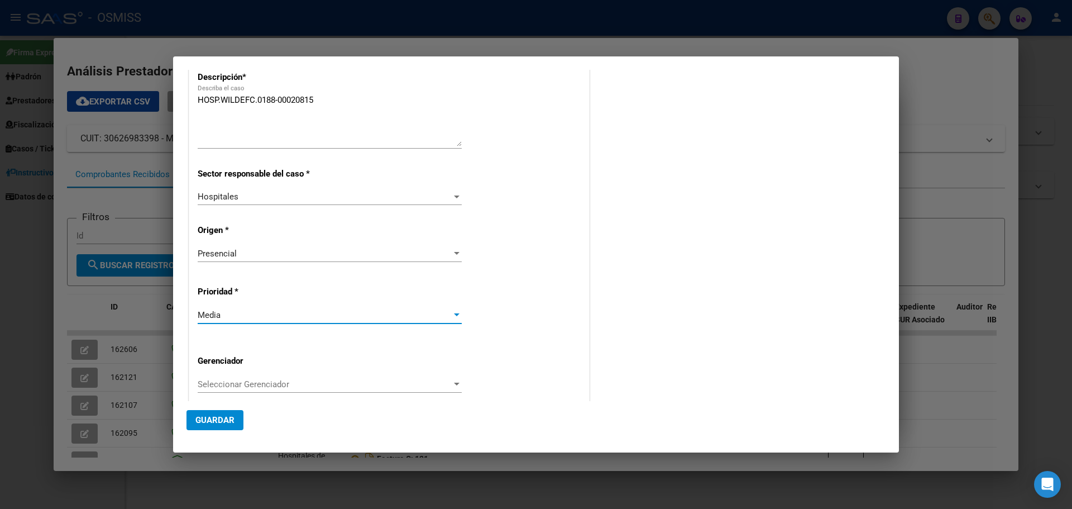
scroll to position [226, 0]
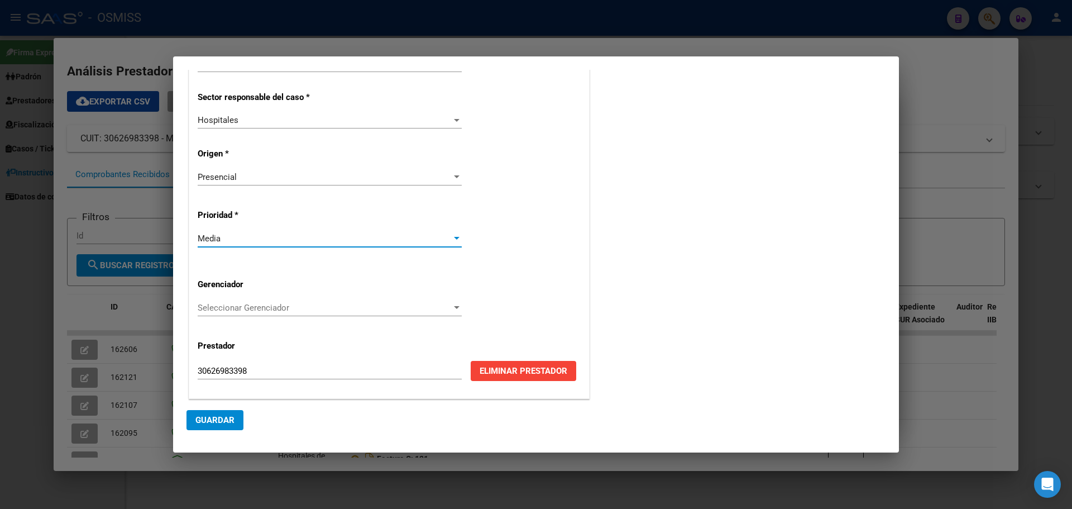
click at [452, 303] on div at bounding box center [457, 307] width 10 height 9
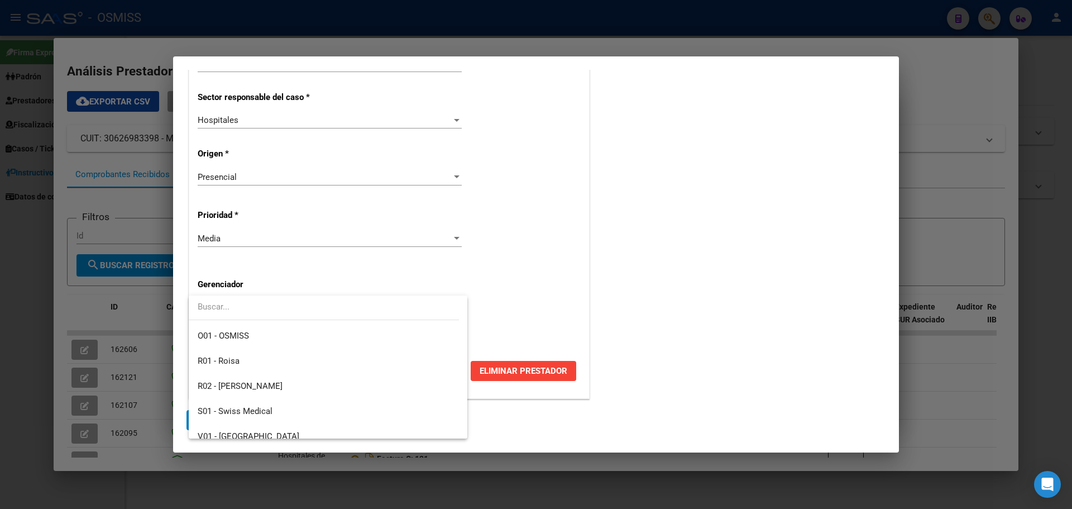
scroll to position [335, 0]
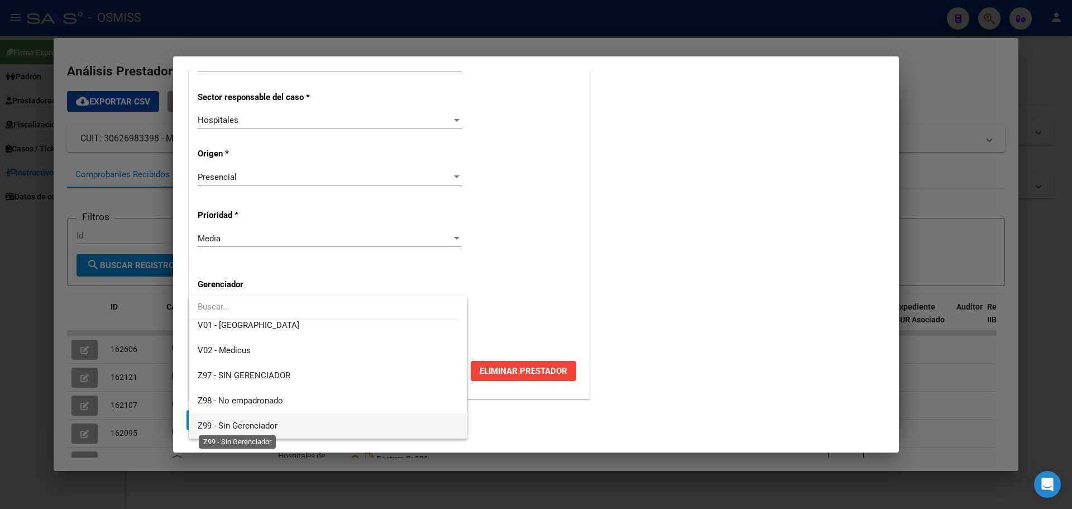
click at [255, 422] on span "Z99 - Sin Gerenciador" at bounding box center [238, 426] width 80 height 10
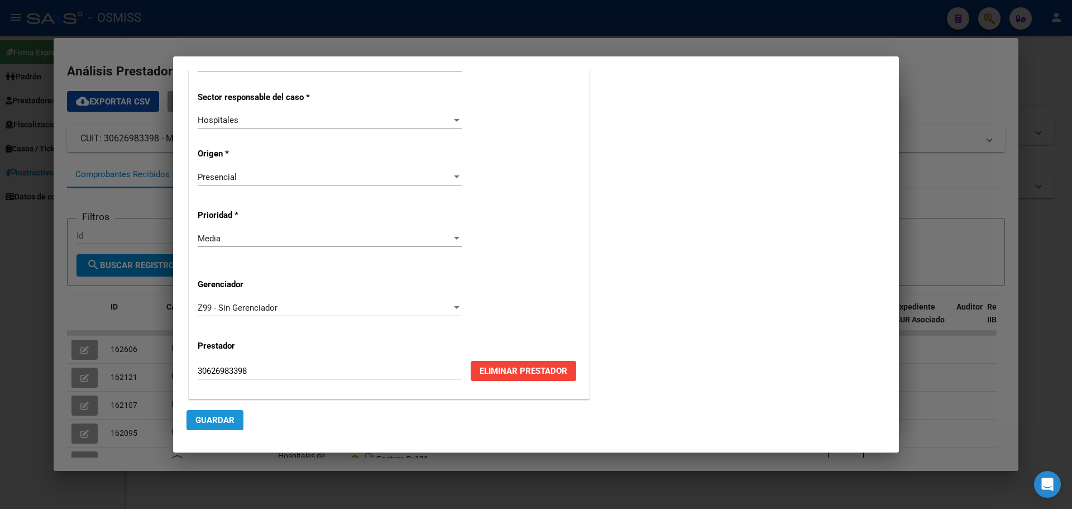
click at [217, 419] on span "Guardar" at bounding box center [214, 420] width 39 height 10
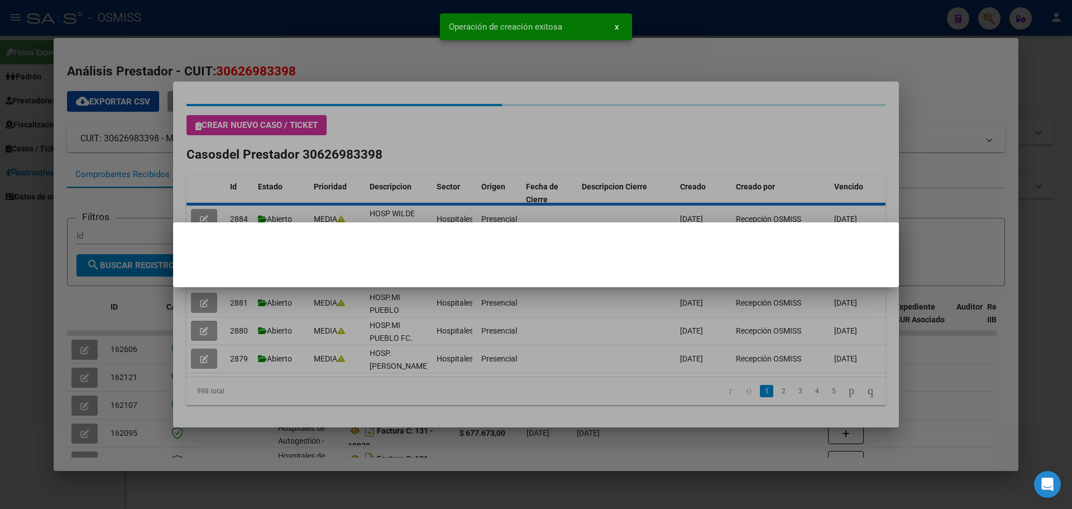
scroll to position [0, 0]
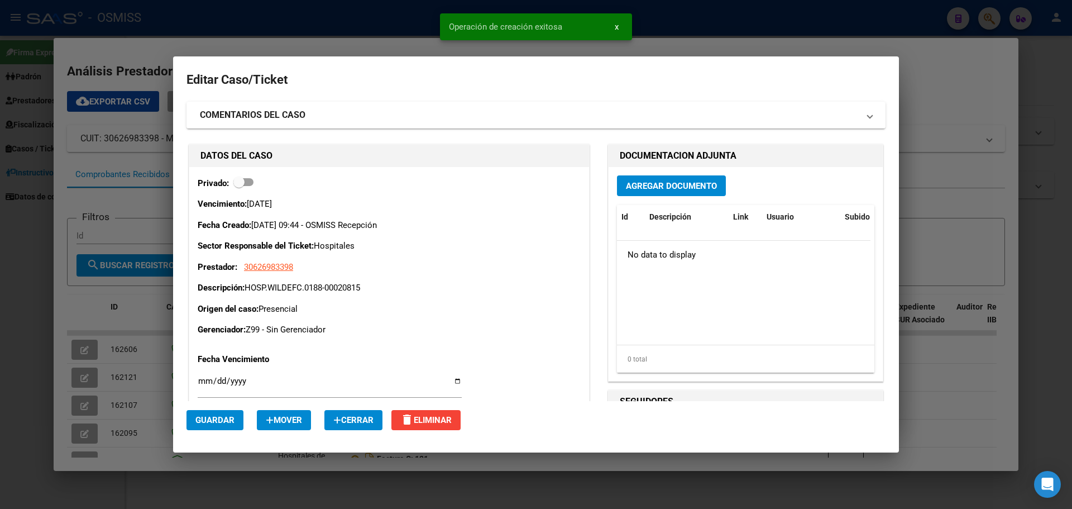
click at [653, 188] on span "Agregar Documento" at bounding box center [671, 186] width 91 height 10
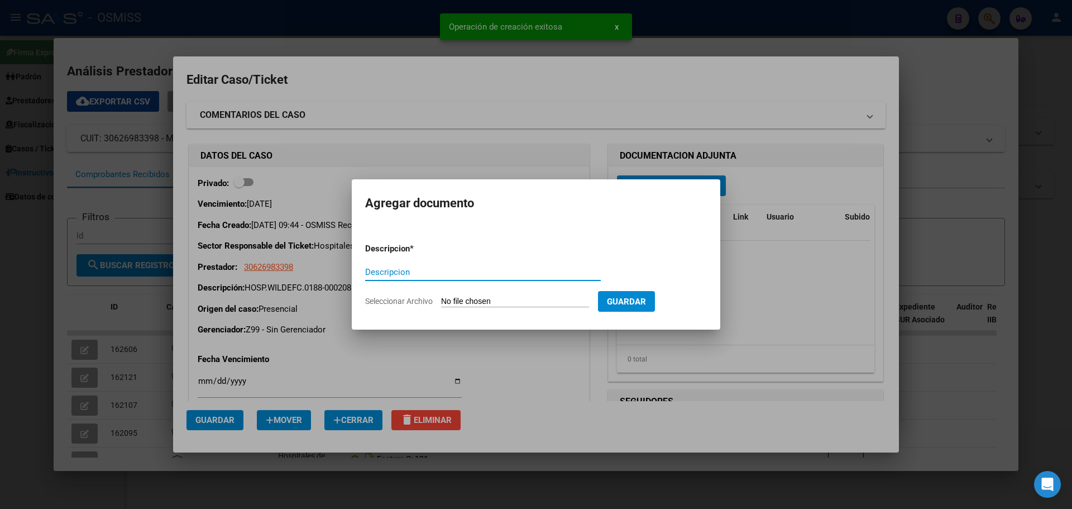
click at [385, 267] on input "Descripcion" at bounding box center [483, 272] width 236 height 10
type input "HOSP WILDEFC0188-00020815"
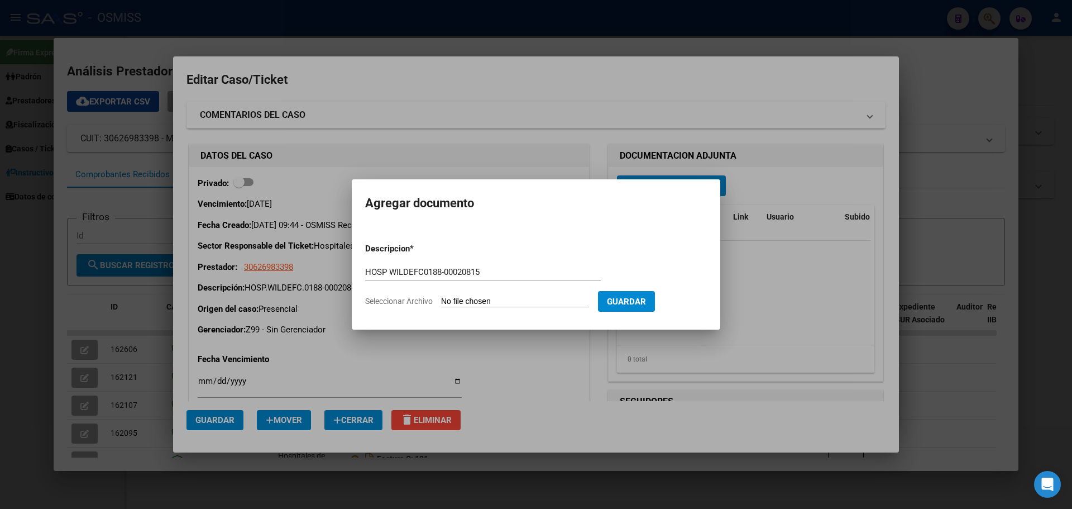
click at [512, 300] on input "Seleccionar Archivo" at bounding box center [515, 302] width 148 height 11
type input "C:\fakepath\hospwildefc0188-00020815.pdf"
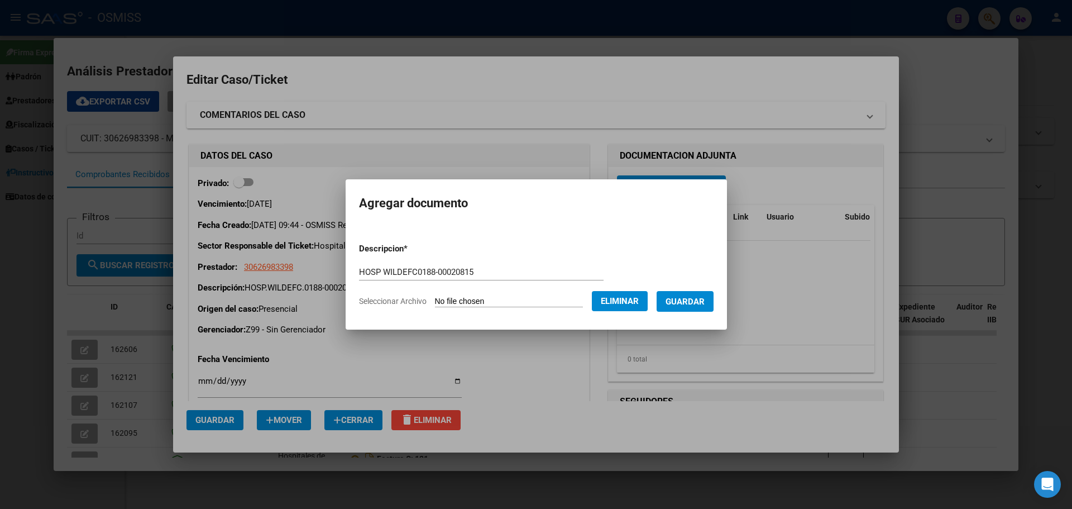
click at [702, 300] on span "Guardar" at bounding box center [685, 302] width 39 height 10
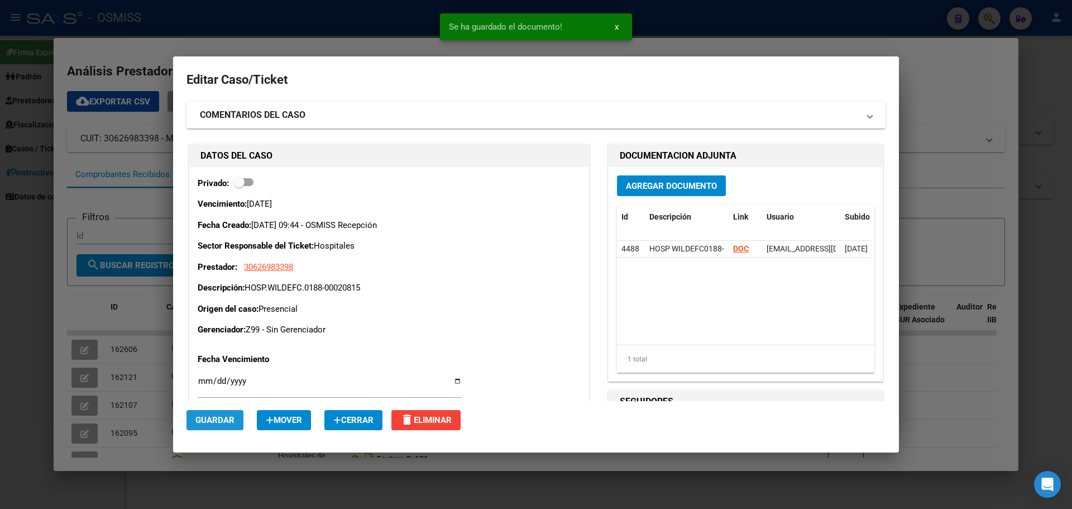
click at [217, 419] on span "Guardar" at bounding box center [214, 420] width 39 height 10
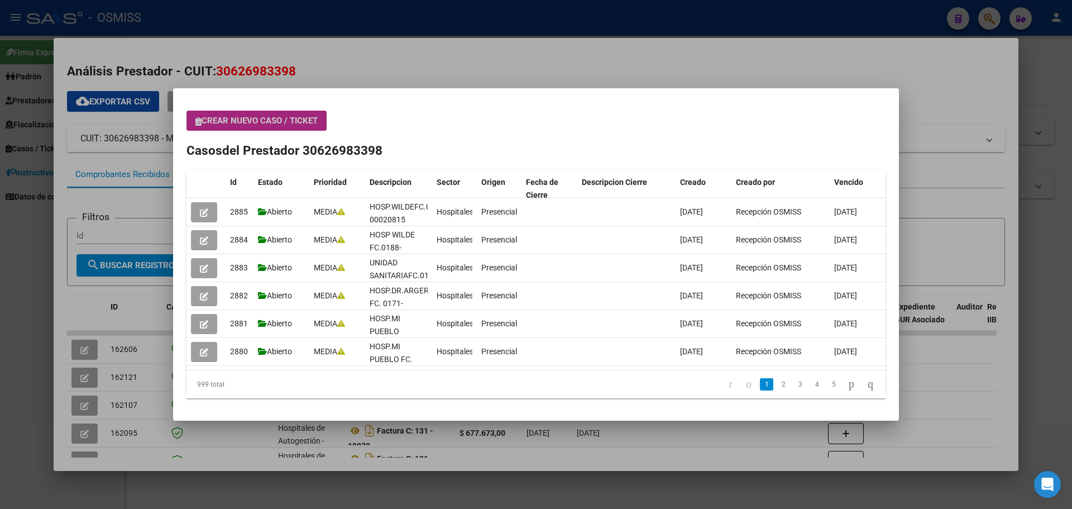
click at [286, 115] on button "Crear nuevo caso / ticket" at bounding box center [257, 121] width 140 height 20
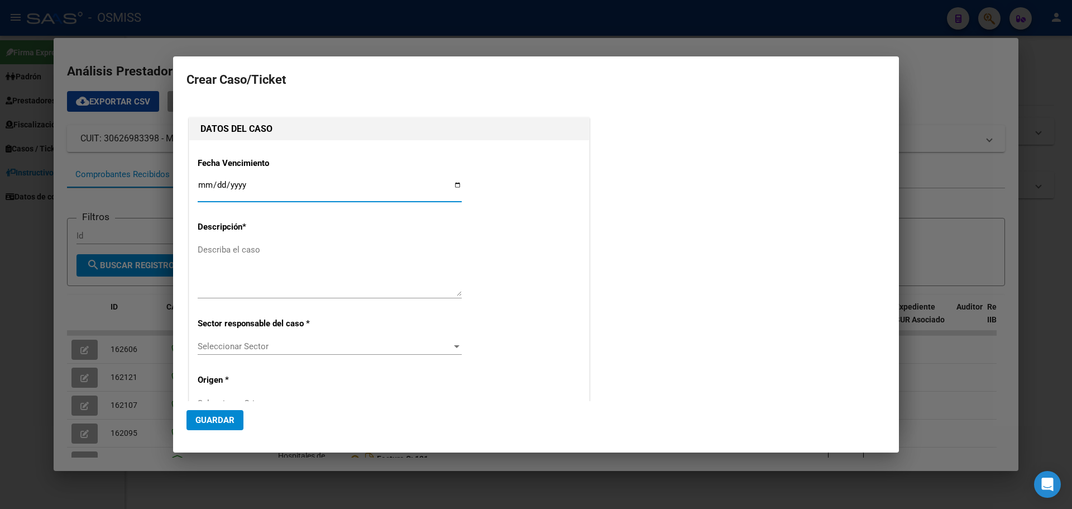
type input "30626983398"
click at [452, 182] on input "Ingresar fecha" at bounding box center [330, 189] width 264 height 18
type input "[DATE]"
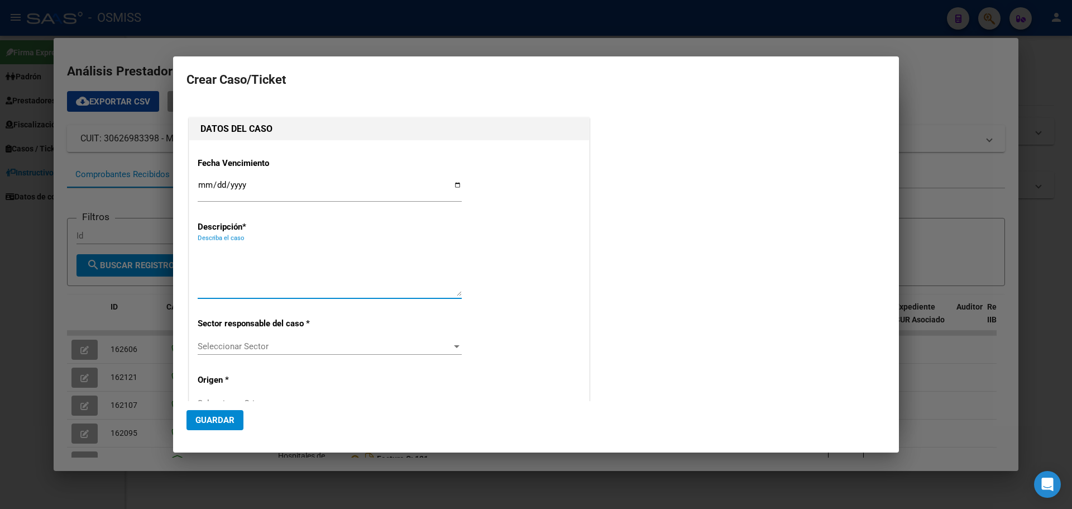
click at [228, 265] on textarea "Describa el caso" at bounding box center [330, 270] width 264 height 53
type textarea "HOSP.WILDE FC.0188-00020816"
click at [452, 344] on div at bounding box center [457, 346] width 10 height 9
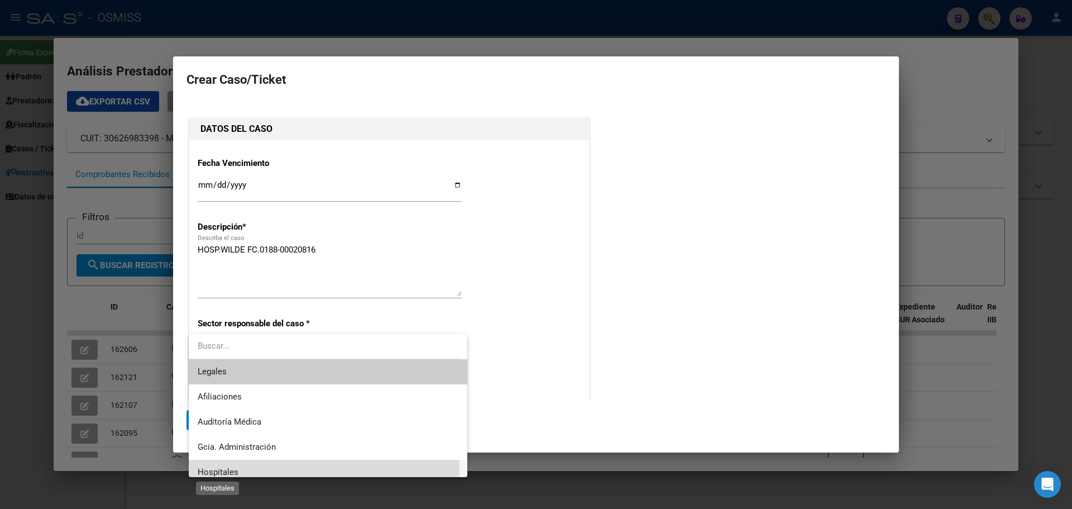
click at [208, 469] on span "Hospitales" at bounding box center [218, 472] width 41 height 10
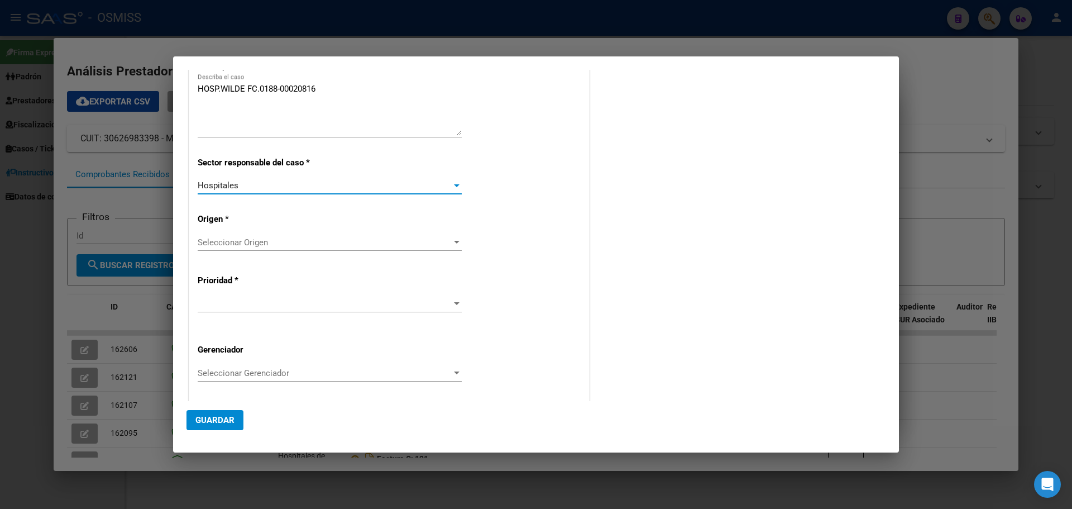
scroll to position [168, 0]
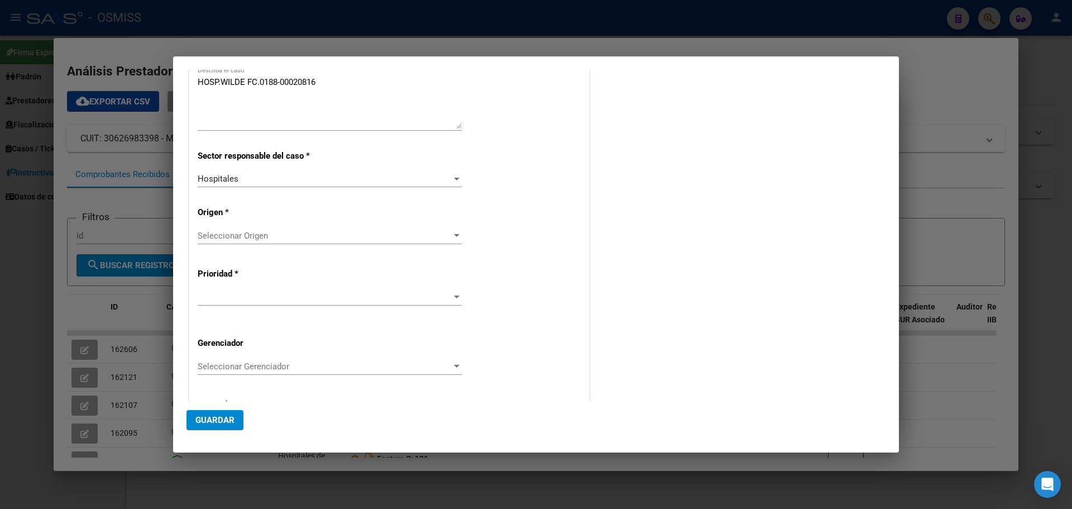
click at [452, 230] on div "Seleccionar Origen Seleccionar Origen" at bounding box center [330, 235] width 264 height 17
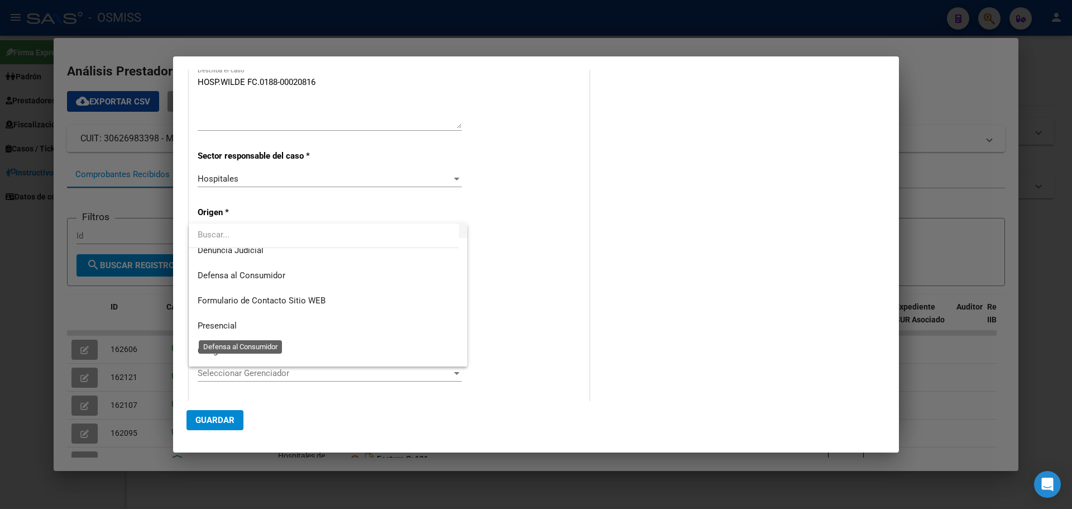
scroll to position [112, 0]
click at [220, 323] on span "Presencial" at bounding box center [217, 325] width 39 height 10
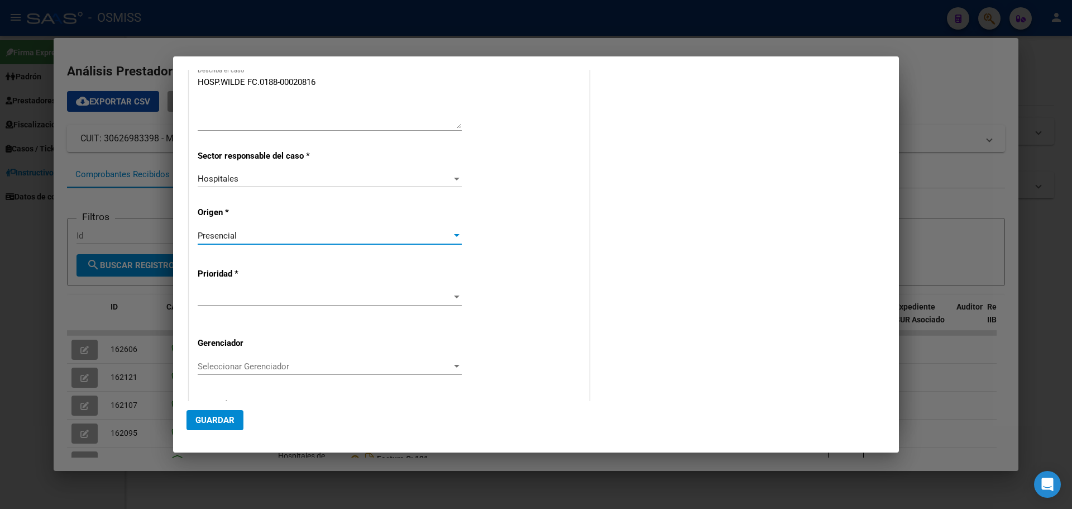
click at [455, 293] on div at bounding box center [457, 297] width 10 height 9
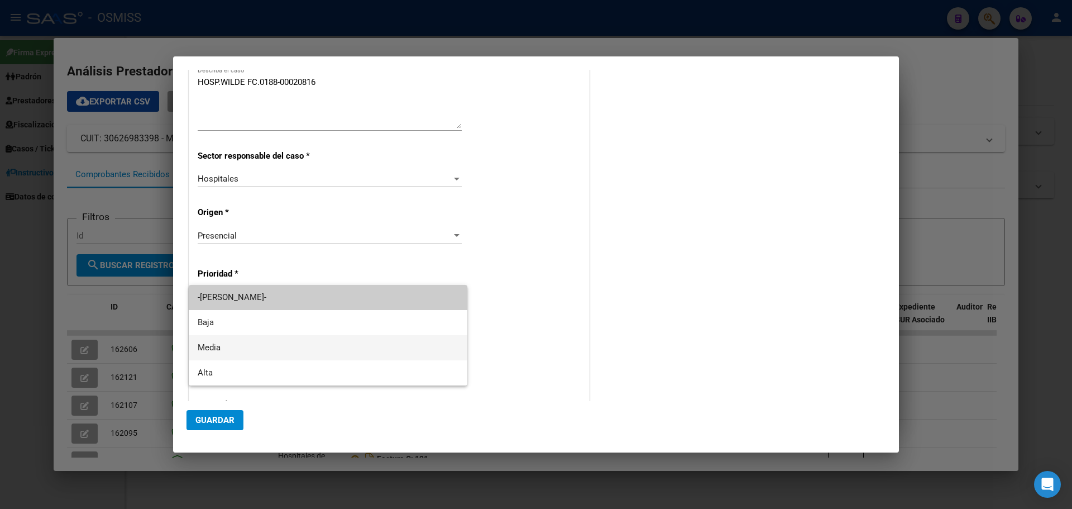
click at [244, 346] on span "Media" at bounding box center [328, 347] width 261 height 25
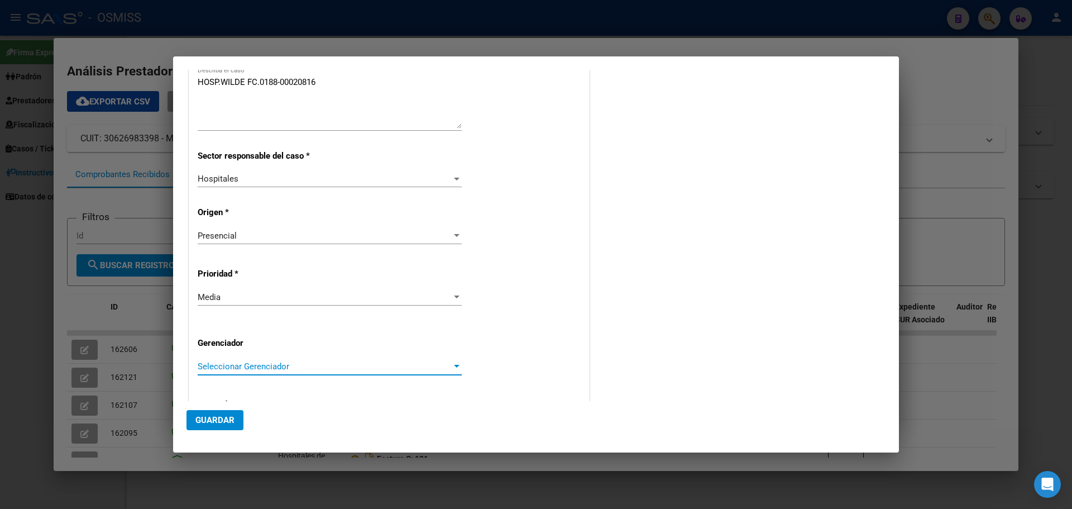
click at [452, 364] on div at bounding box center [457, 366] width 10 height 9
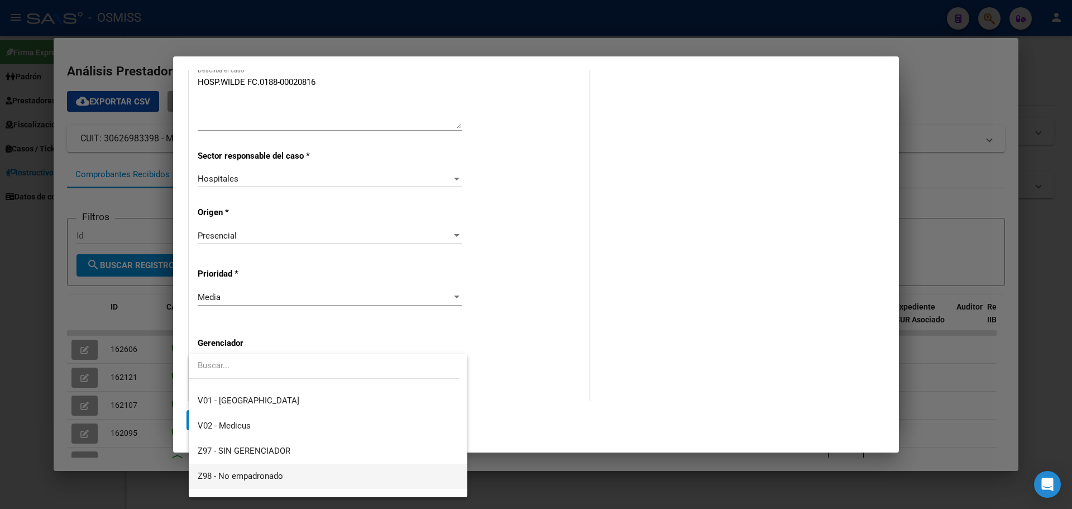
scroll to position [335, 0]
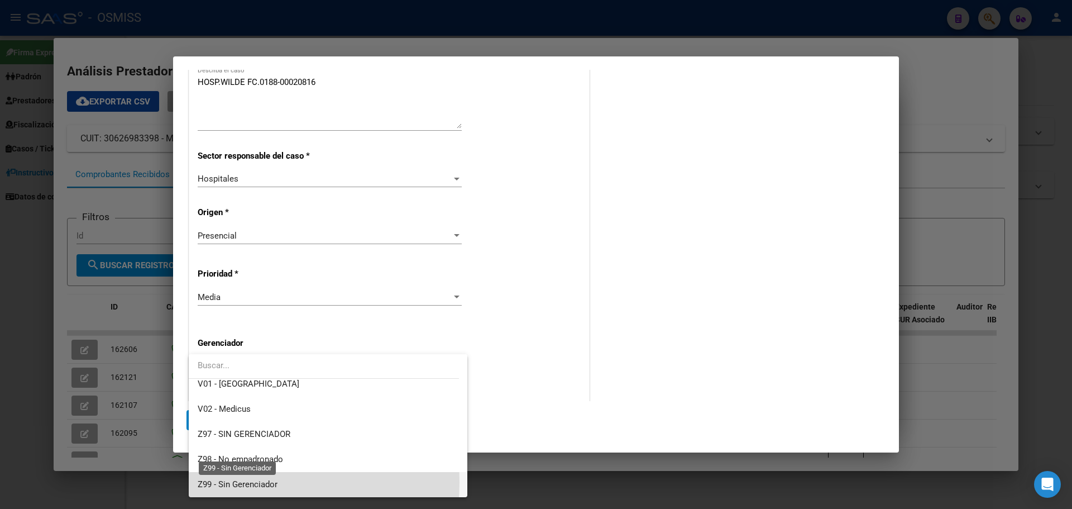
click at [227, 482] on span "Z99 - Sin Gerenciador" at bounding box center [238, 484] width 80 height 10
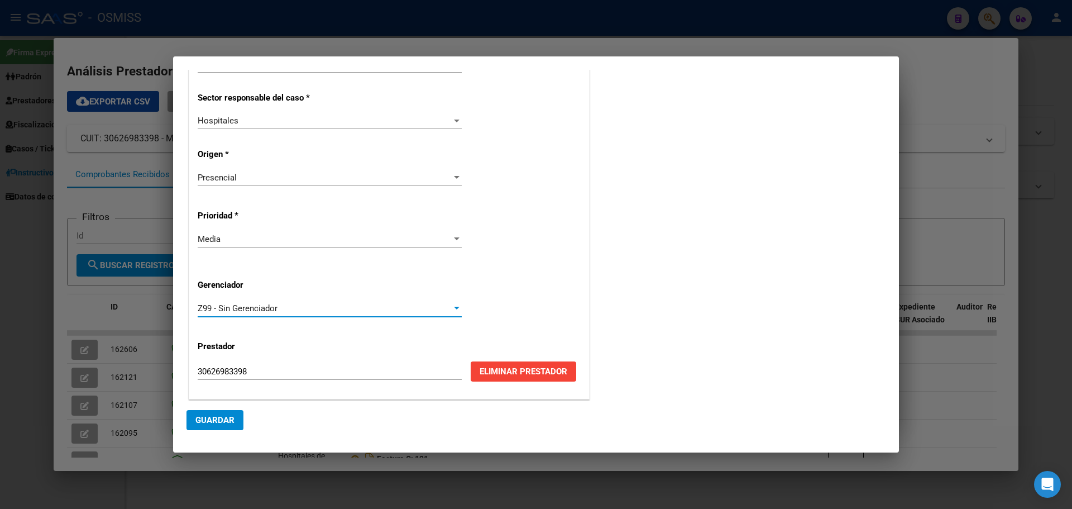
scroll to position [226, 0]
click at [217, 416] on span "Guardar" at bounding box center [214, 420] width 39 height 10
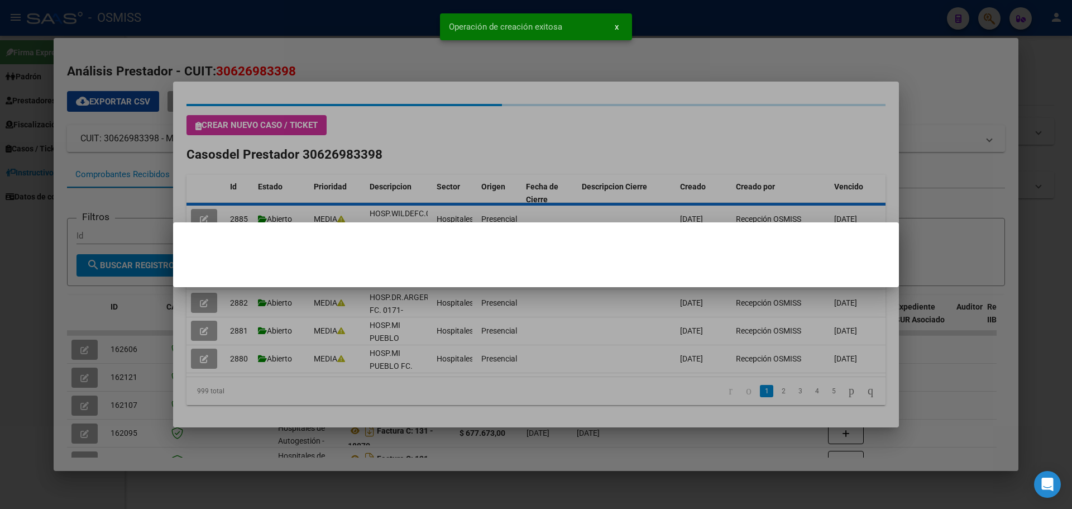
scroll to position [0, 0]
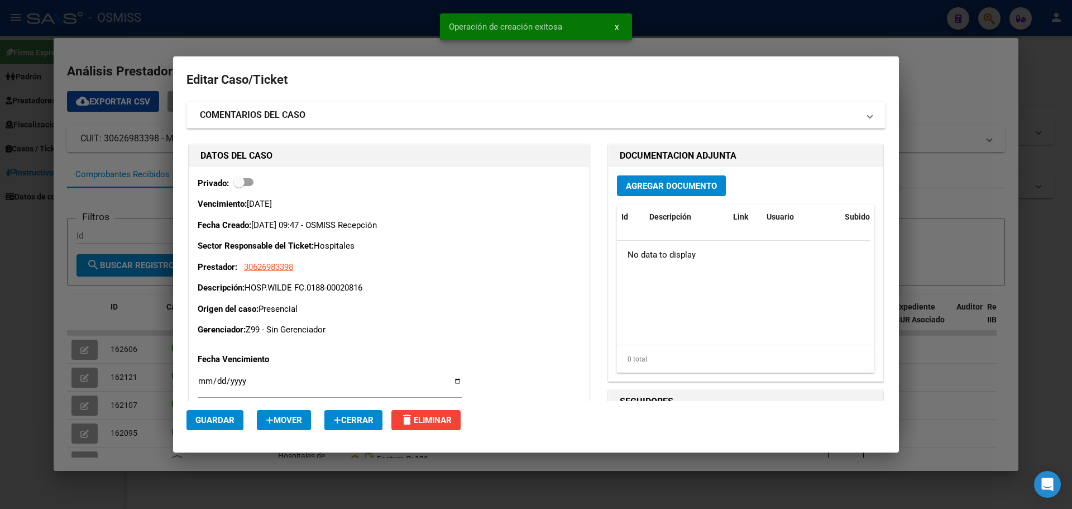
click at [652, 178] on button "Agregar Documento" at bounding box center [671, 185] width 109 height 21
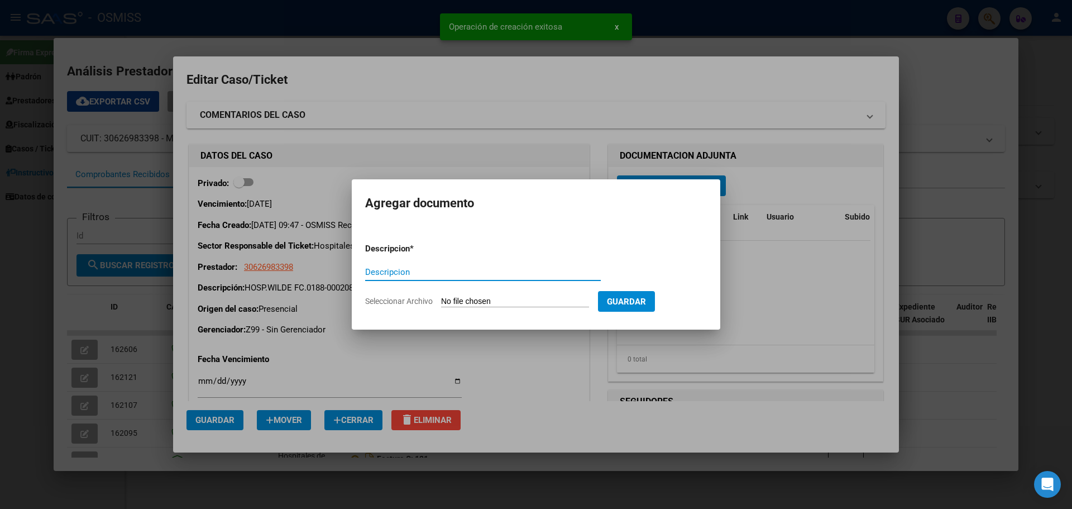
click at [438, 271] on input "Descripcion" at bounding box center [483, 272] width 236 height 10
type input "HOSPWILDE FC.0188-00020816"
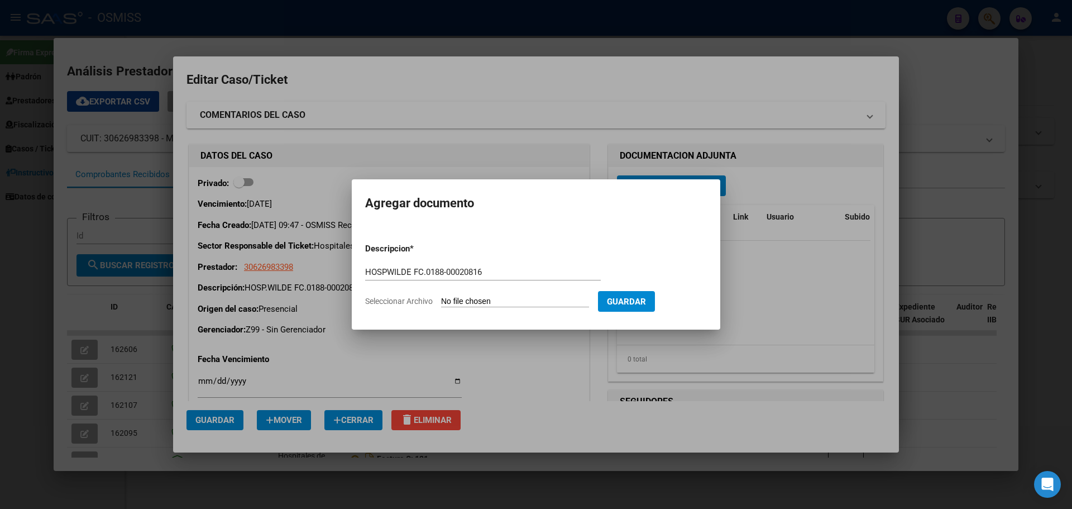
click at [534, 299] on input "Seleccionar Archivo" at bounding box center [515, 302] width 148 height 11
type input "C:\fakepath\hospwildefc0188-00020816.pdf"
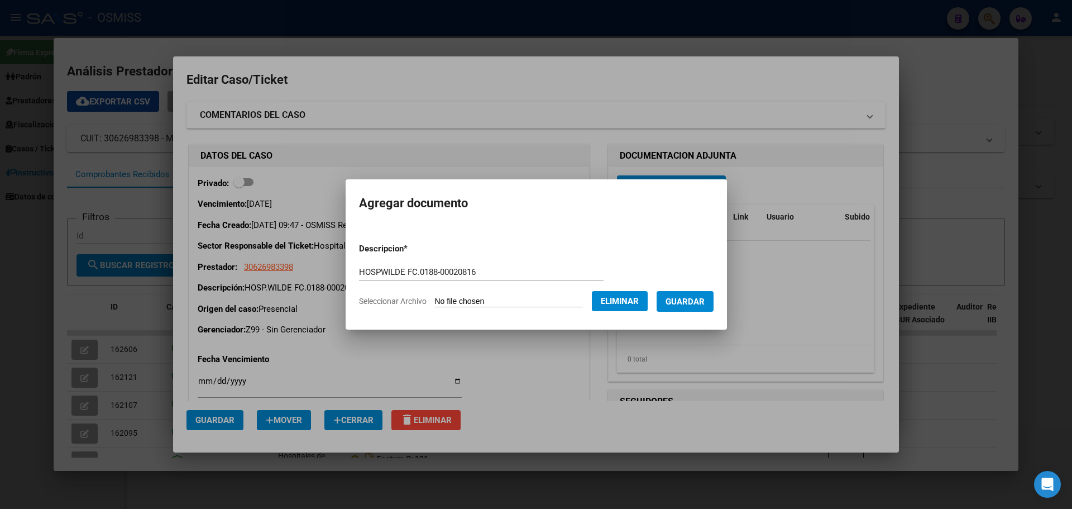
click at [690, 300] on span "Guardar" at bounding box center [685, 302] width 39 height 10
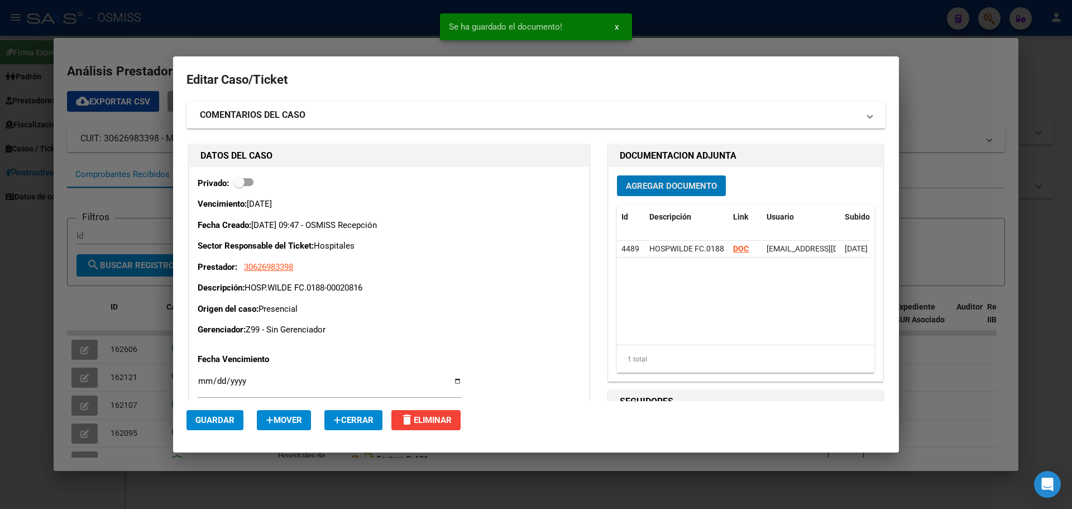
click at [216, 416] on span "Guardar" at bounding box center [214, 420] width 39 height 10
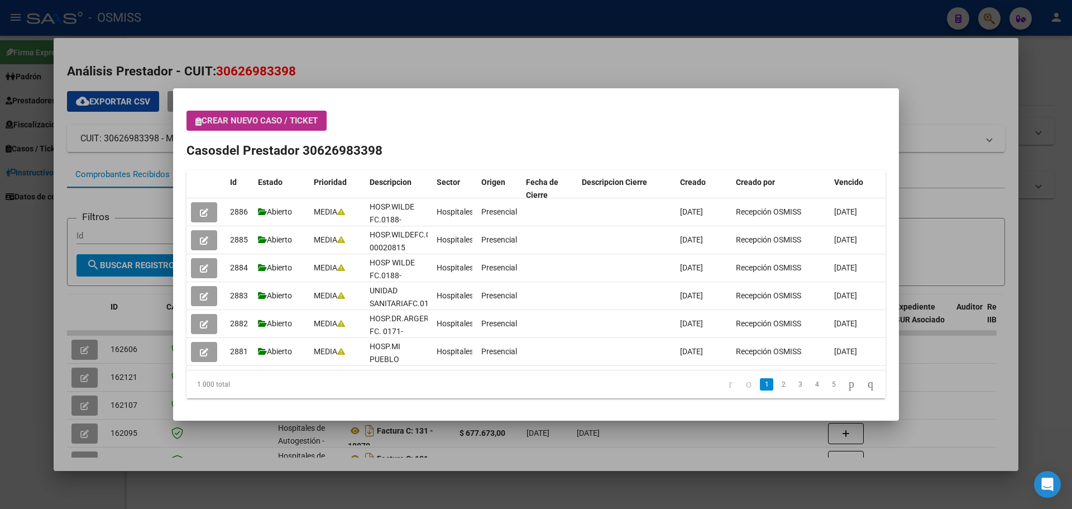
click at [311, 118] on span "Crear nuevo caso / ticket" at bounding box center [256, 121] width 122 height 10
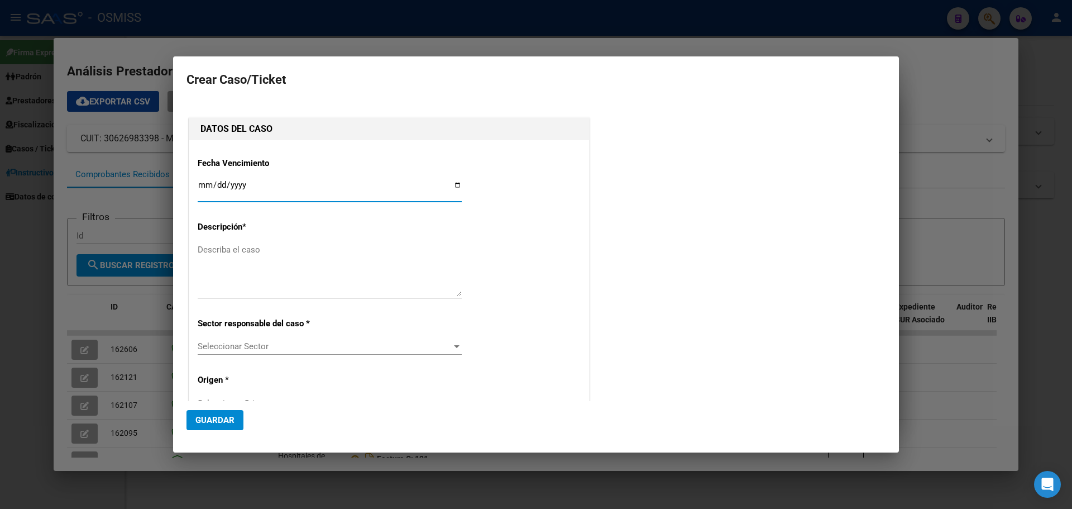
type input "30626983398"
click at [451, 183] on input "Ingresar fecha" at bounding box center [330, 189] width 264 height 18
type input "[DATE]"
click at [241, 247] on textarea "Describa el caso" at bounding box center [330, 270] width 264 height 53
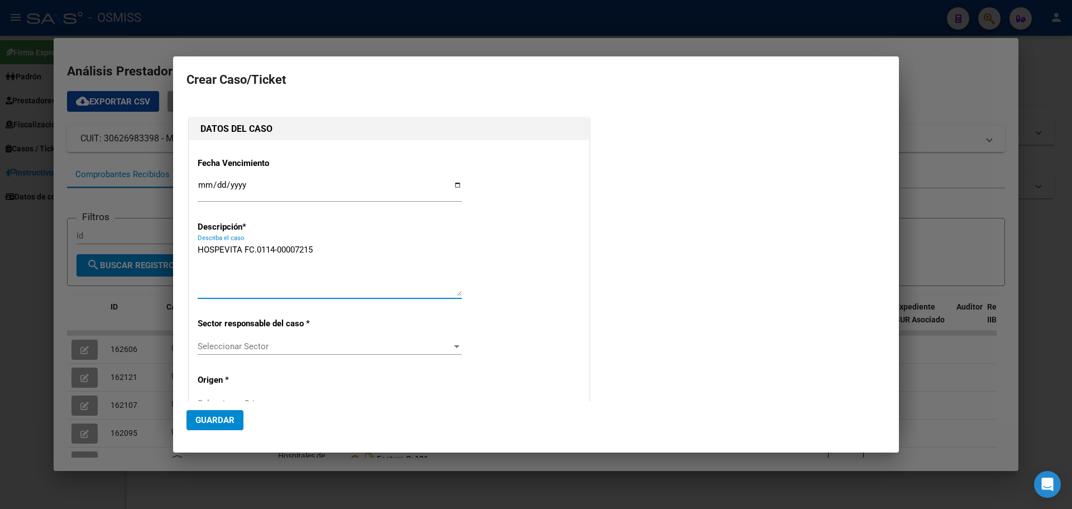
type textarea "HOSPEVITA FC.0114-00007215"
click at [452, 345] on div at bounding box center [457, 346] width 10 height 9
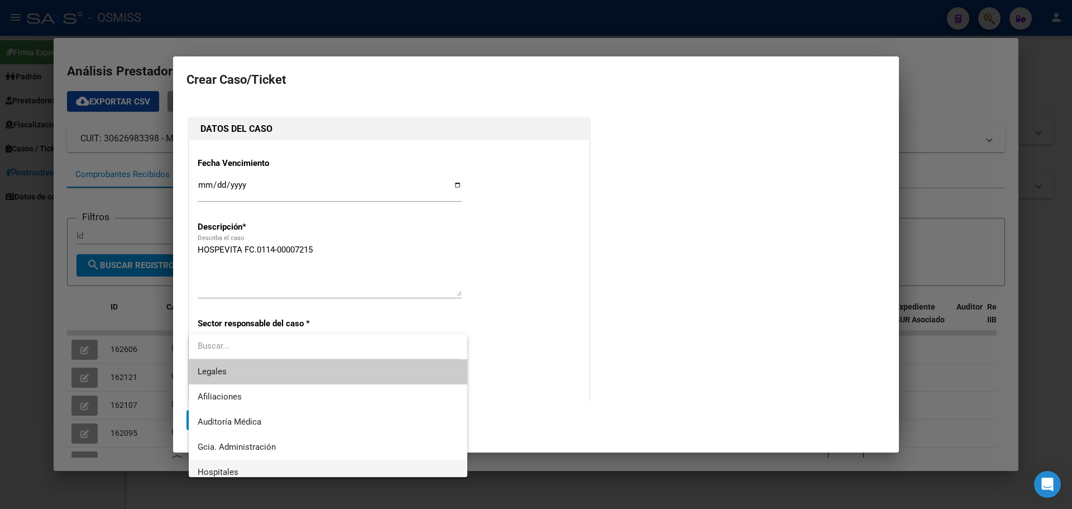
click at [226, 465] on span "Hospitales" at bounding box center [328, 472] width 261 height 25
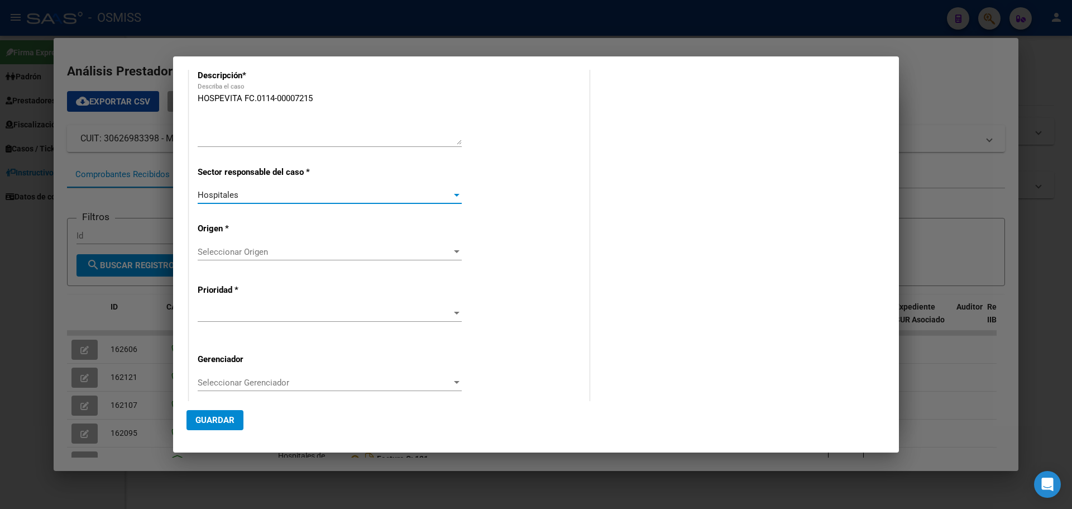
scroll to position [168, 0]
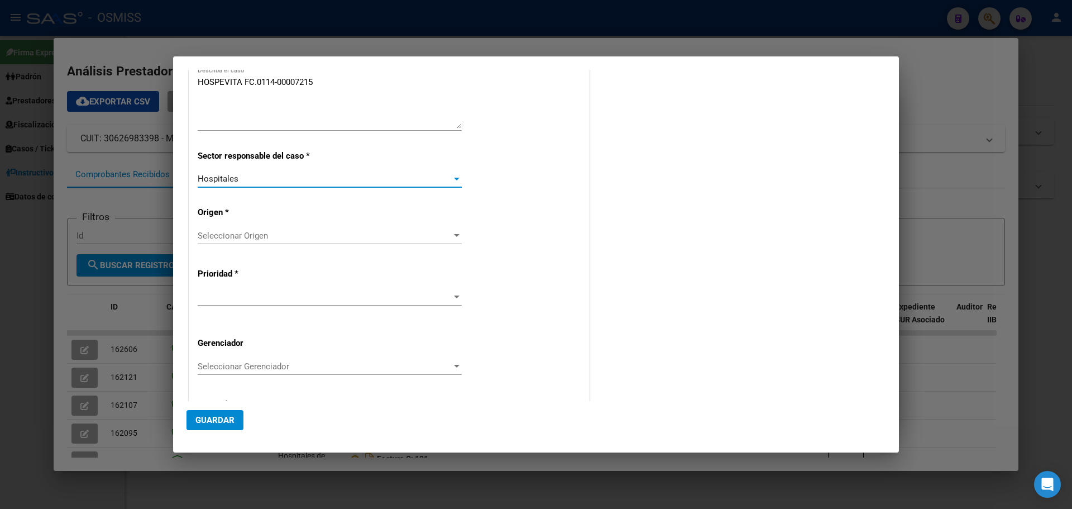
click at [454, 230] on div "Seleccionar Origen Seleccionar Origen" at bounding box center [330, 235] width 264 height 17
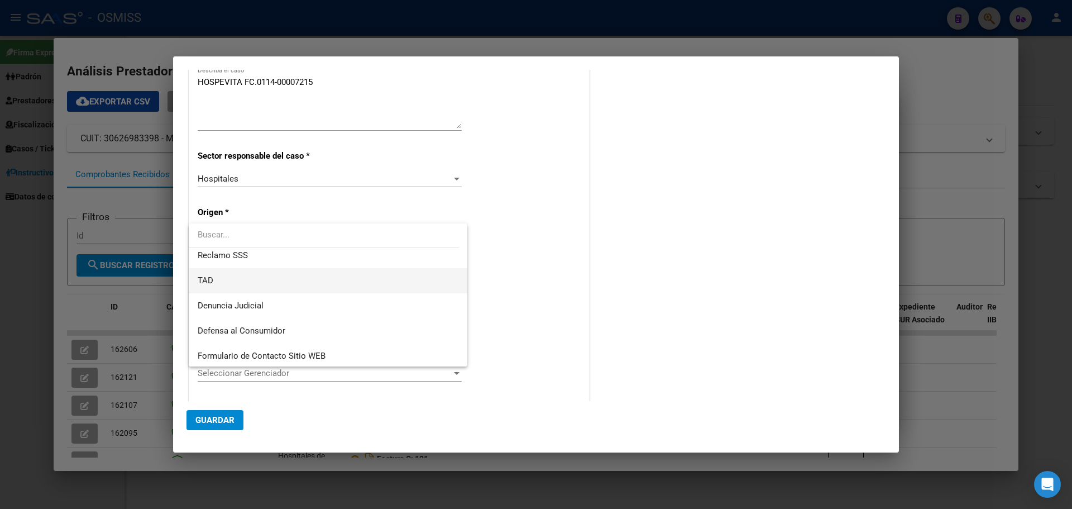
scroll to position [112, 0]
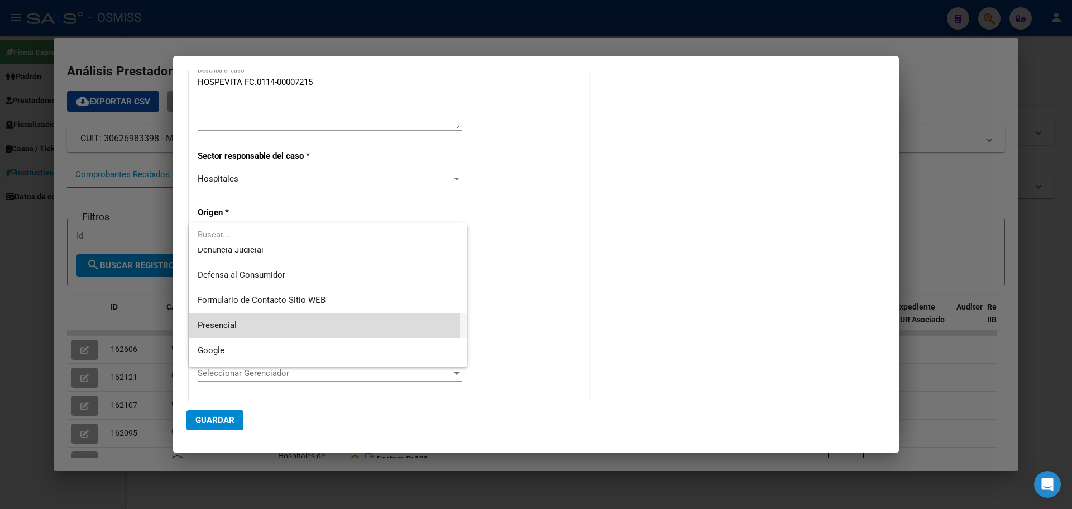
click at [249, 322] on span "Presencial" at bounding box center [328, 325] width 261 height 25
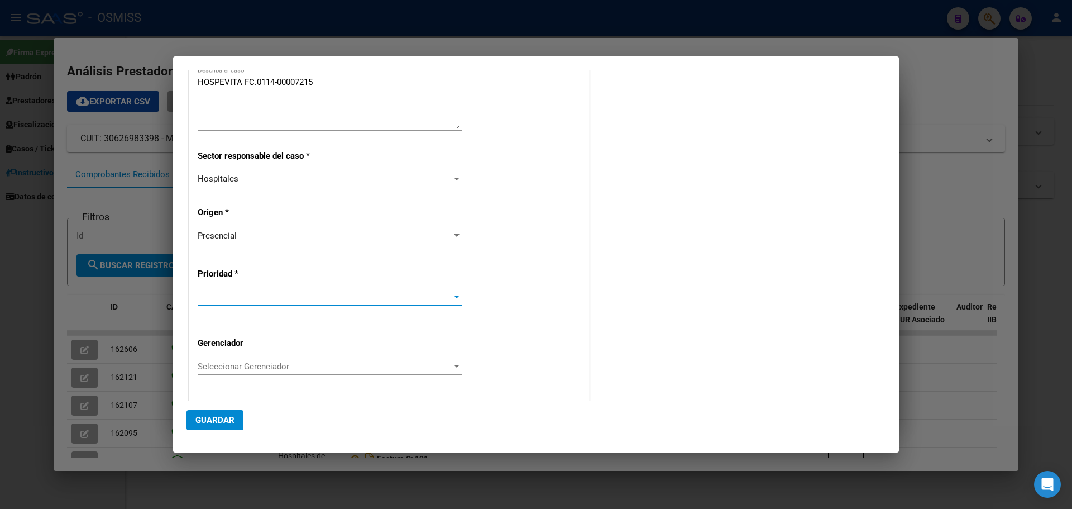
click at [452, 293] on div at bounding box center [457, 297] width 10 height 9
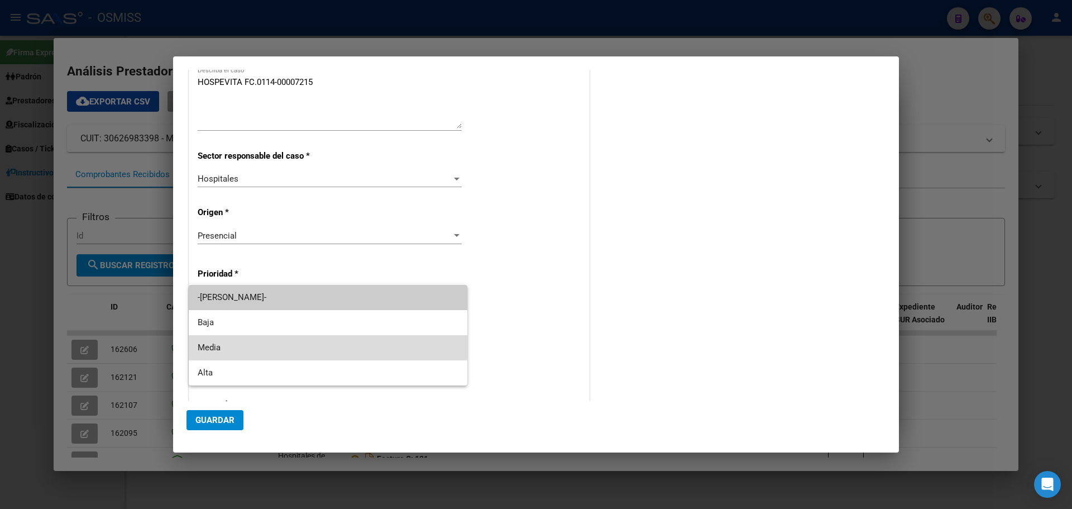
click at [236, 345] on span "Media" at bounding box center [328, 347] width 261 height 25
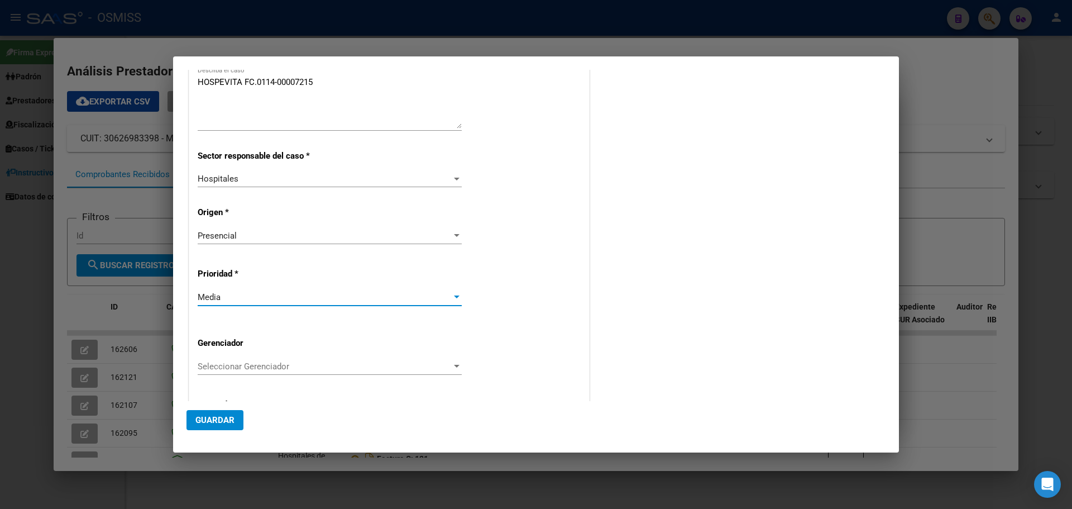
scroll to position [226, 0]
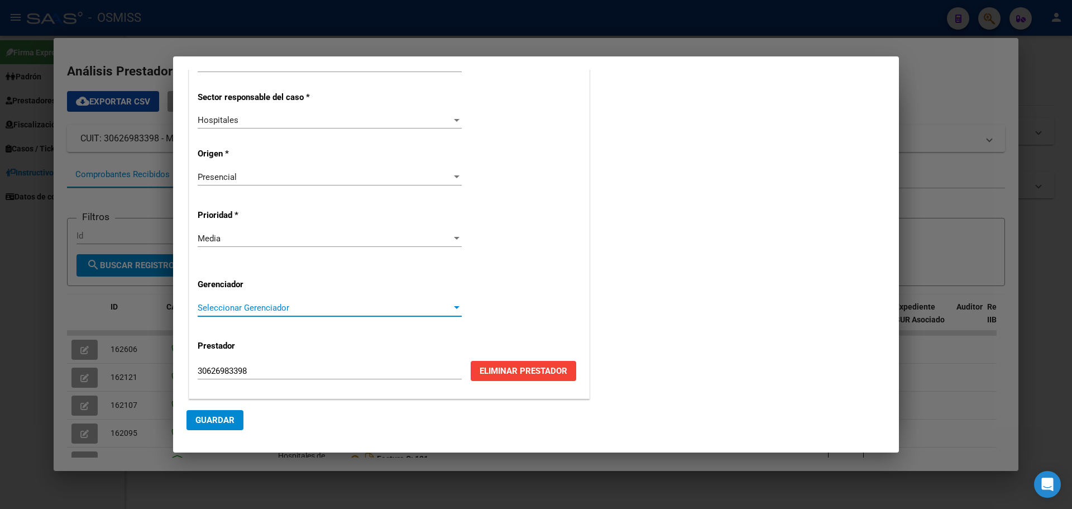
click at [452, 303] on div at bounding box center [457, 307] width 10 height 9
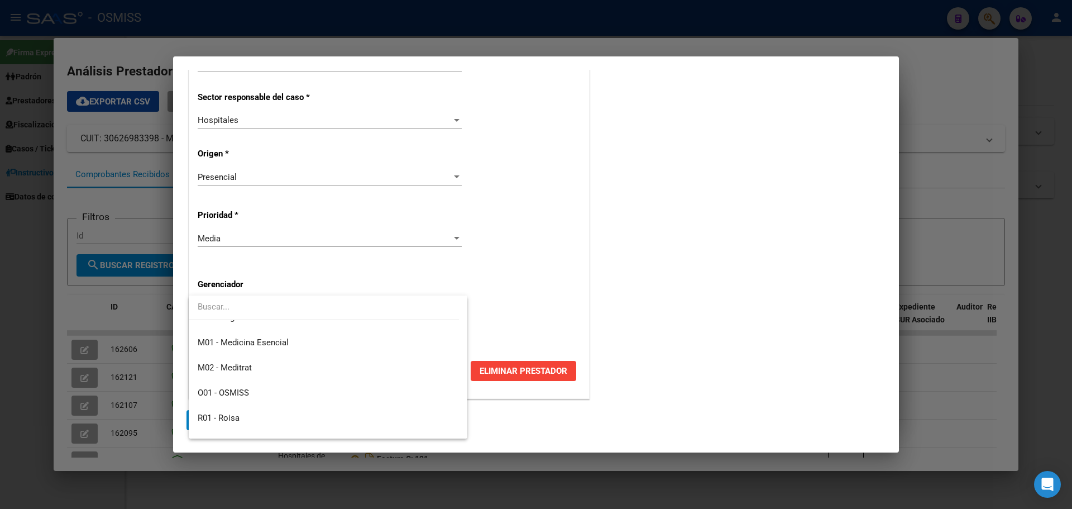
scroll to position [335, 0]
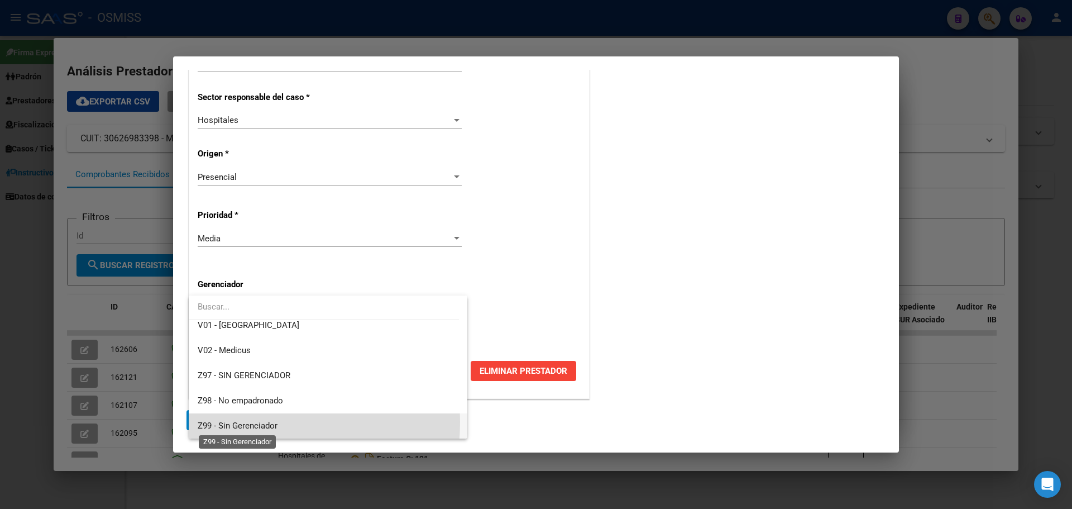
click at [241, 422] on span "Z99 - Sin Gerenciador" at bounding box center [238, 426] width 80 height 10
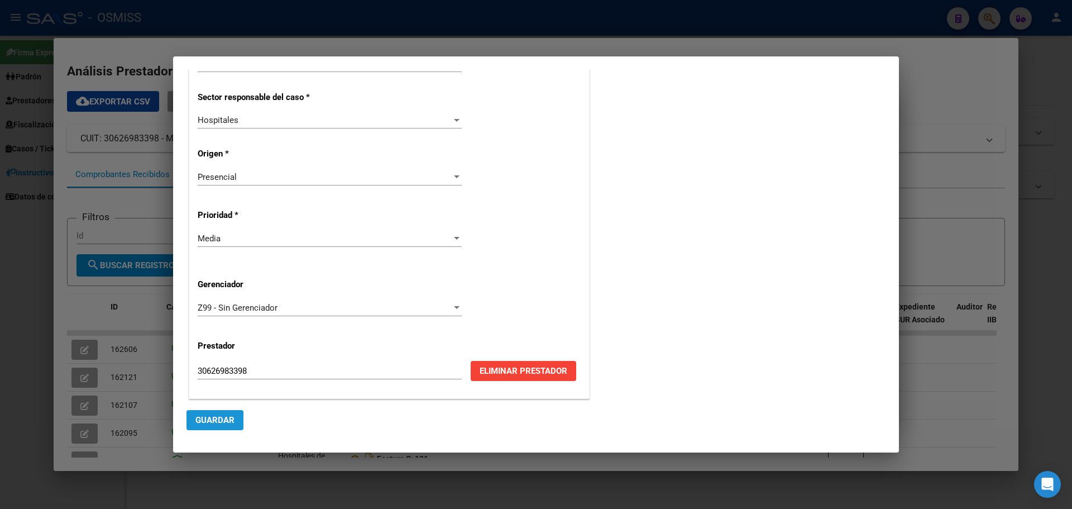
click at [207, 418] on span "Guardar" at bounding box center [214, 420] width 39 height 10
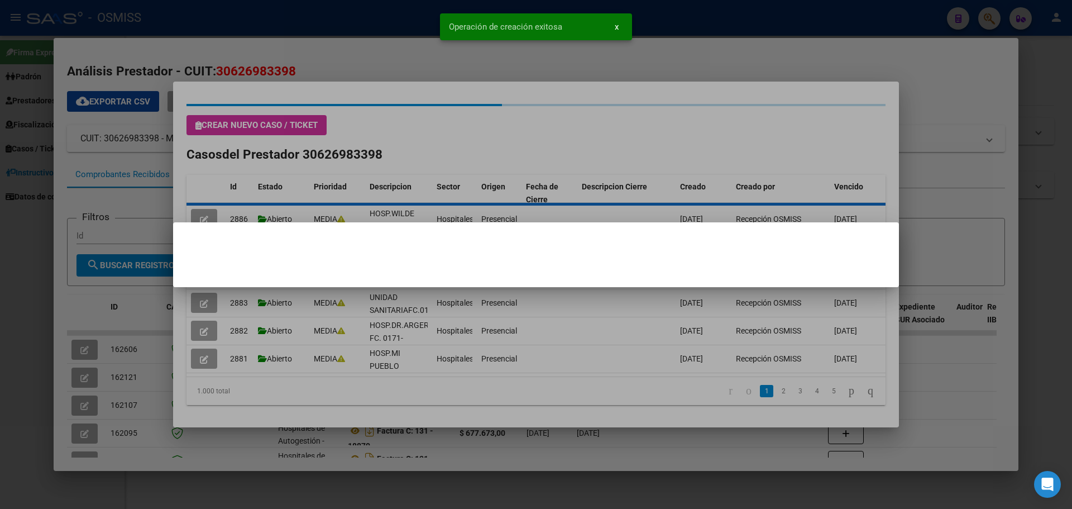
scroll to position [0, 0]
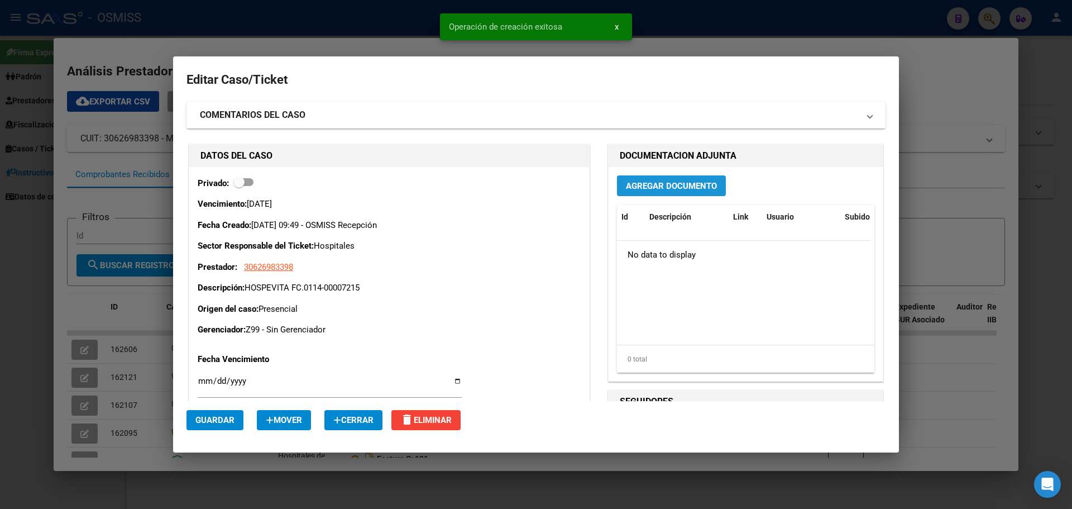
click at [681, 185] on span "Agregar Documento" at bounding box center [671, 186] width 91 height 10
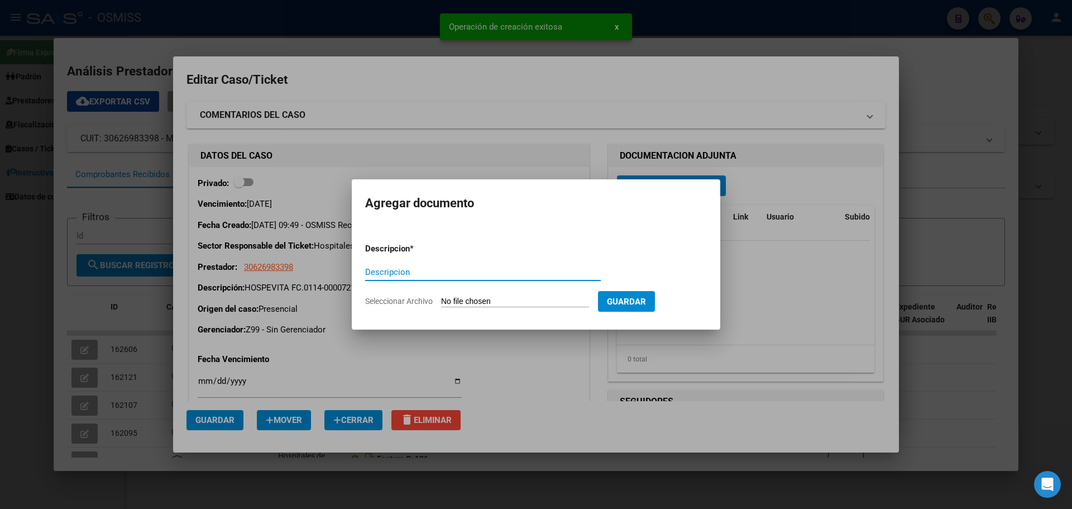
click at [379, 276] on input "Descripcion" at bounding box center [483, 272] width 236 height 10
type input "HOSPEVITA FC.0114-00007215"
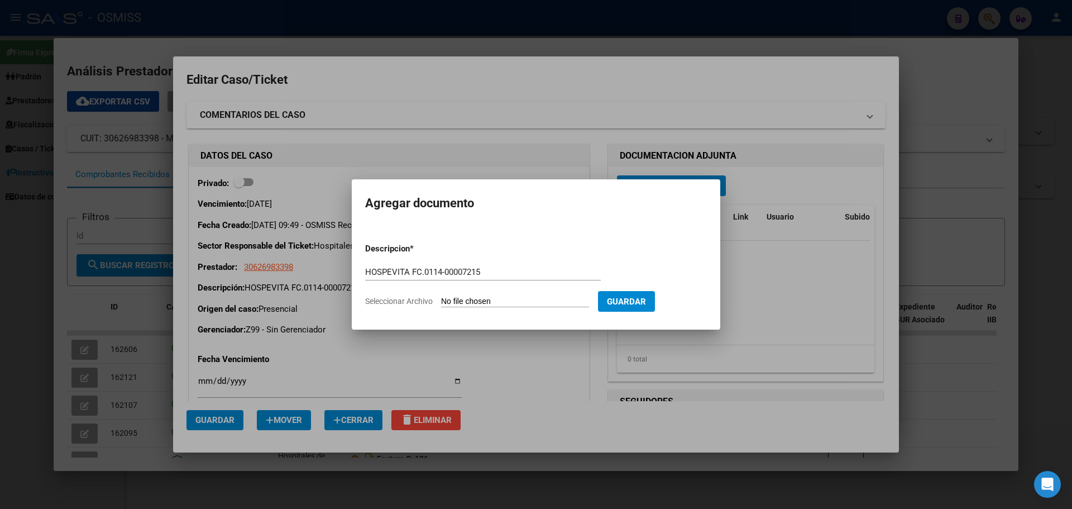
click at [543, 300] on input "Seleccionar Archivo" at bounding box center [515, 302] width 148 height 11
type input "C:\fakepath\hospevitafc0114-00007215.pdf"
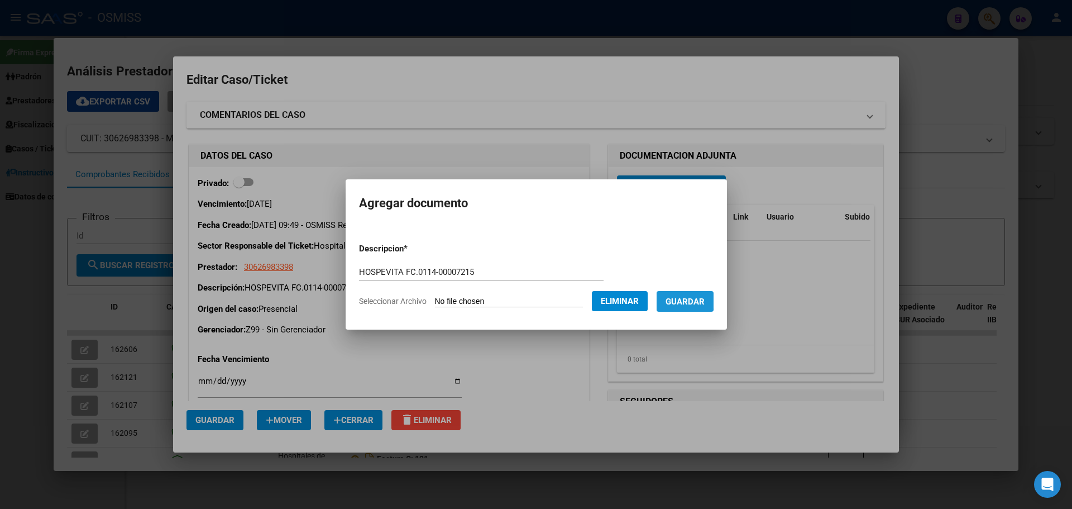
click at [685, 298] on span "Guardar" at bounding box center [685, 302] width 39 height 10
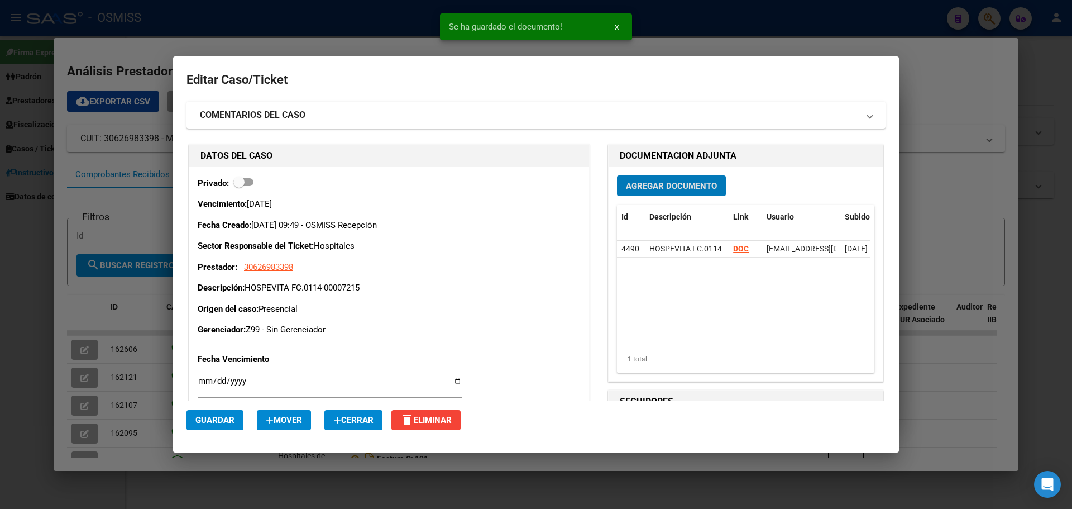
click at [198, 414] on button "Guardar" at bounding box center [215, 420] width 57 height 20
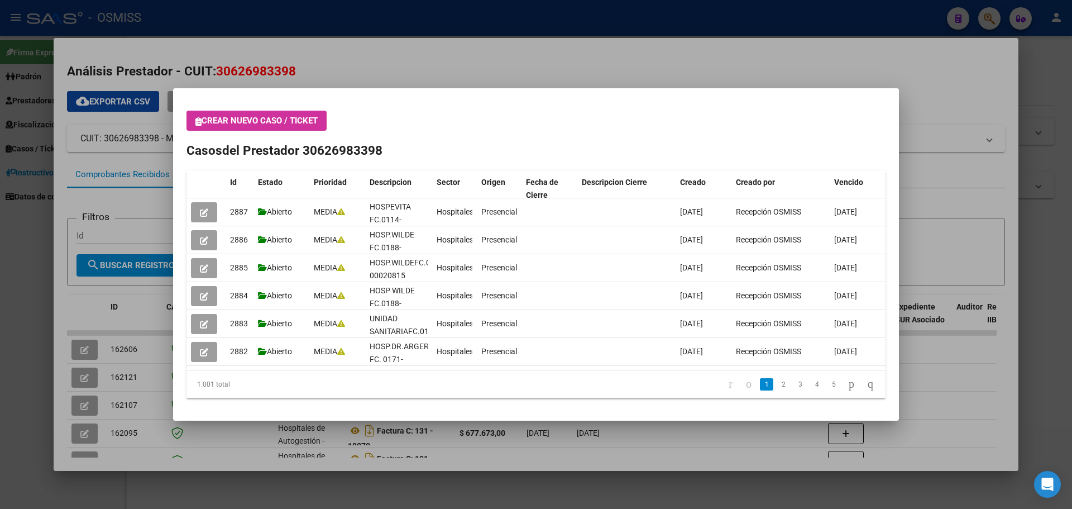
click at [984, 10] on div at bounding box center [536, 254] width 1072 height 509
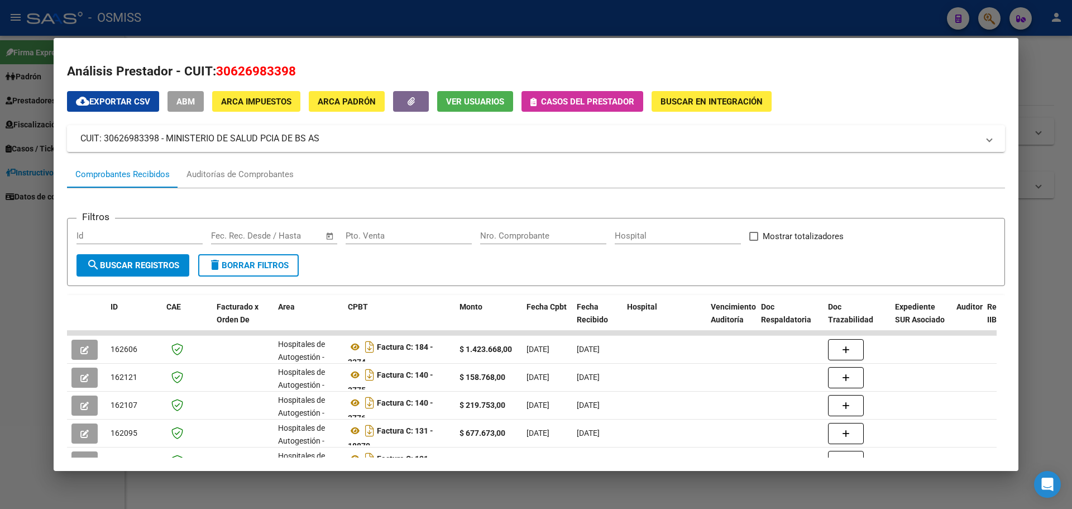
click at [988, 21] on div at bounding box center [536, 254] width 1072 height 509
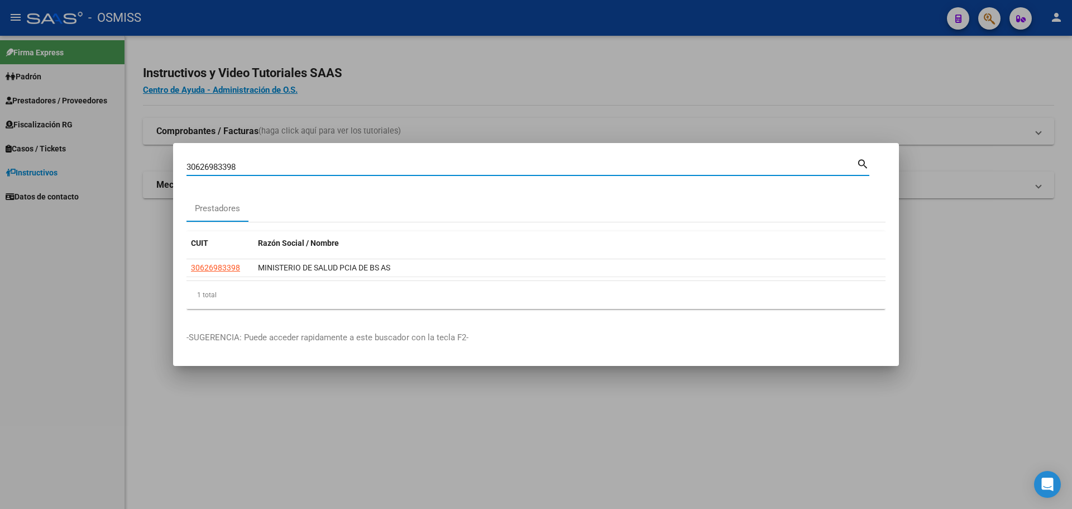
click at [292, 166] on input "30626983398" at bounding box center [522, 167] width 670 height 10
type input "3"
type input "30626983398"
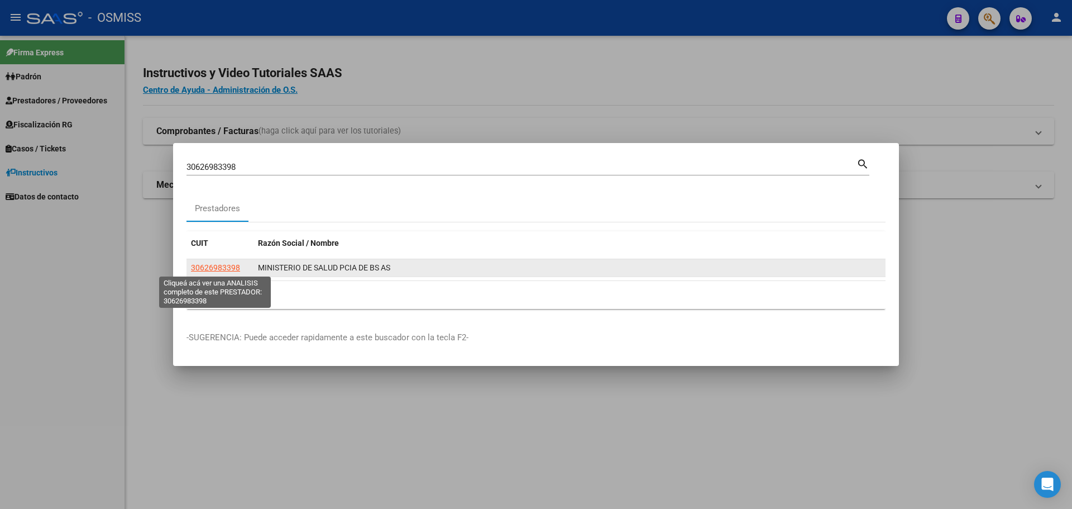
click at [215, 270] on span "30626983398" at bounding box center [215, 267] width 49 height 9
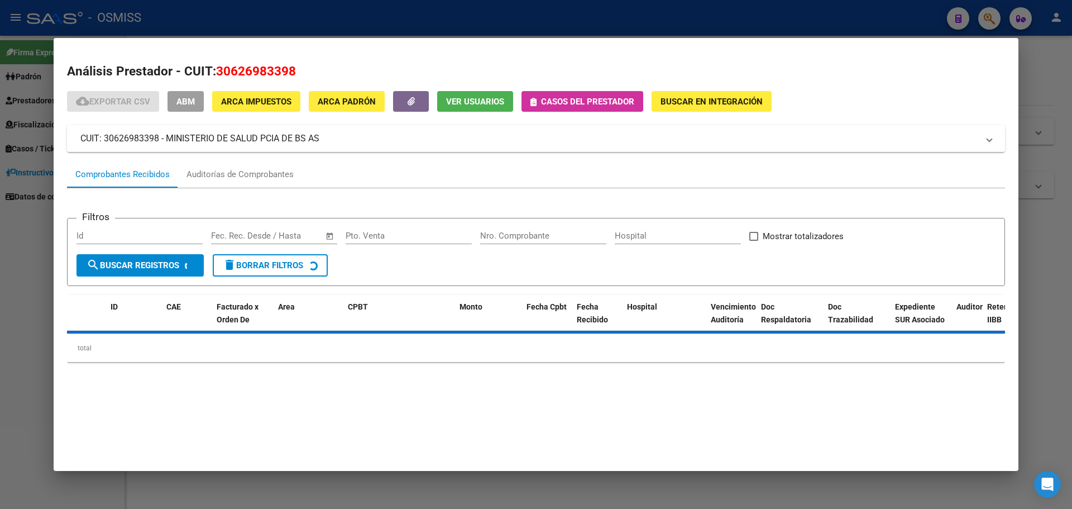
click at [589, 105] on span "Casos del prestador" at bounding box center [587, 102] width 93 height 10
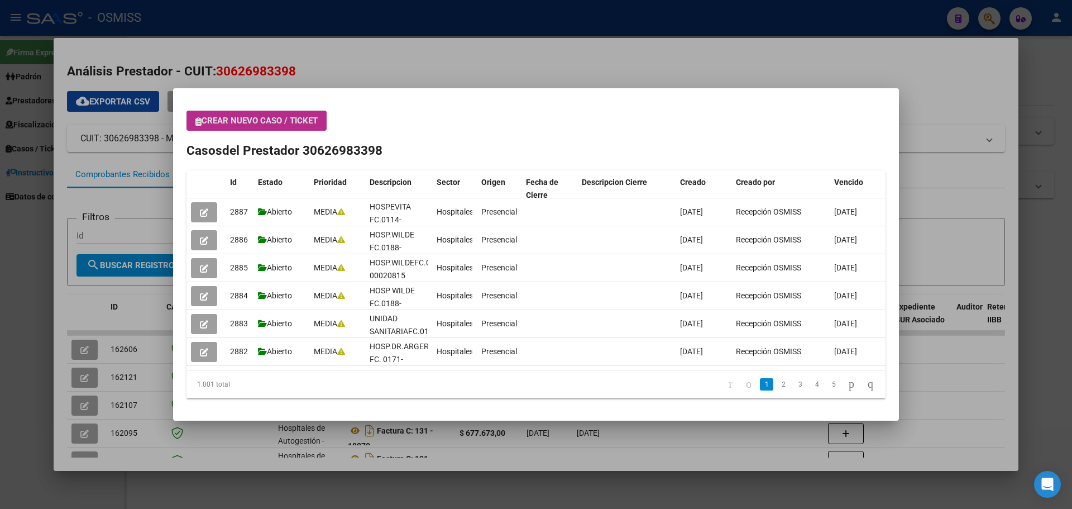
click at [284, 116] on span "Crear nuevo caso / ticket" at bounding box center [256, 121] width 122 height 10
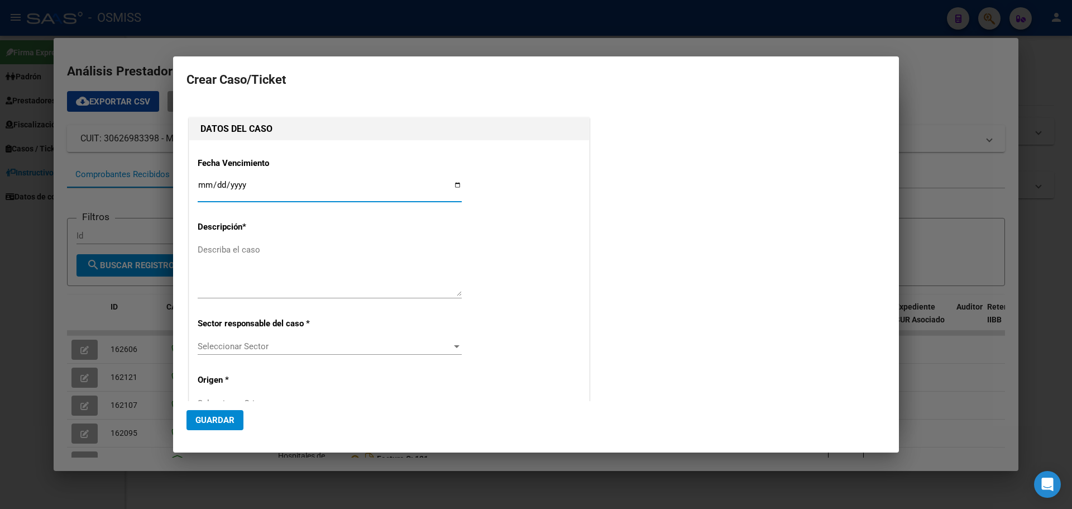
type input "30626983398"
click at [454, 185] on input "Ingresar fecha" at bounding box center [330, 189] width 264 height 18
type input "[DATE]"
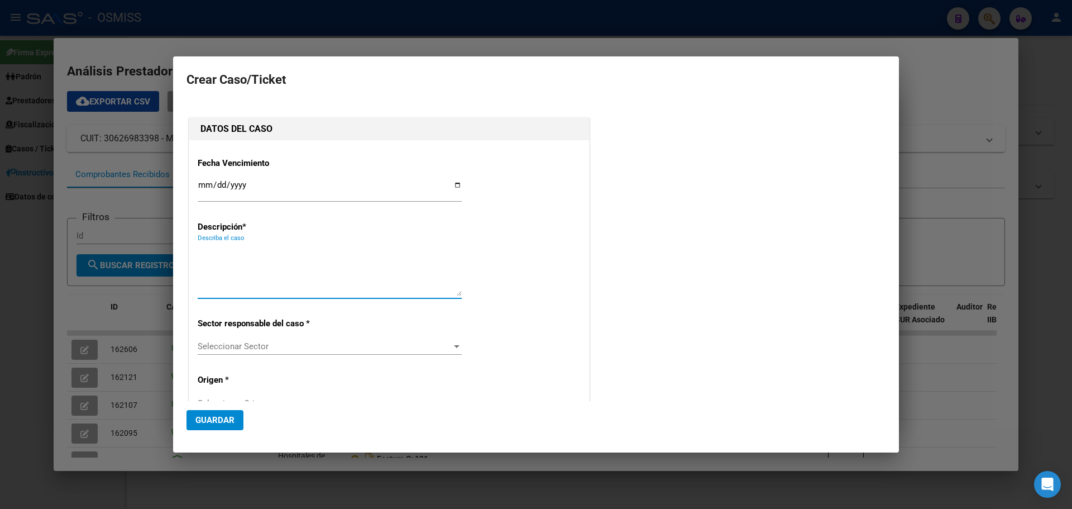
click at [235, 260] on textarea "Describa el caso" at bounding box center [330, 270] width 264 height 53
type textarea "HOSP.EVITA FC. 0114-00007230"
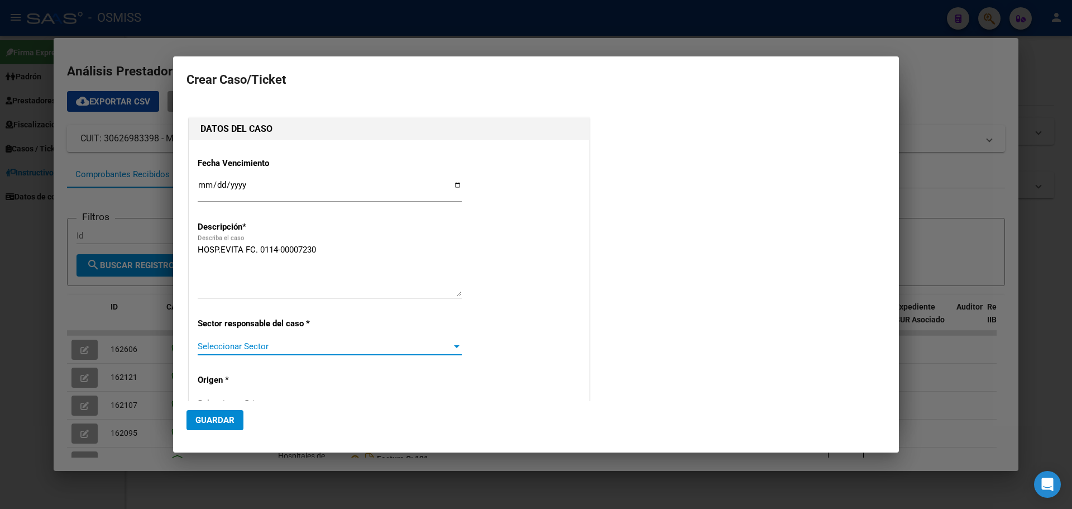
click at [454, 347] on div at bounding box center [457, 346] width 6 height 3
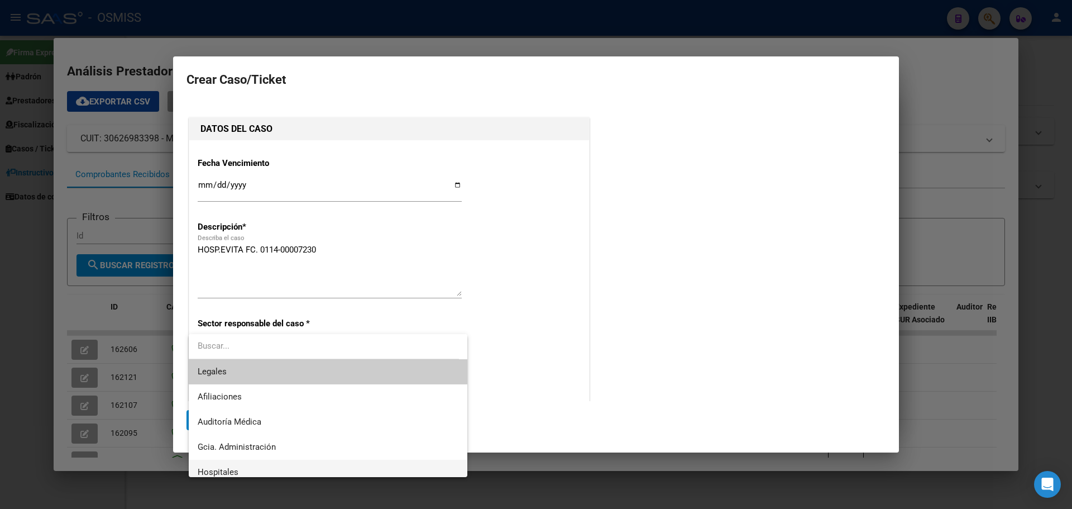
click at [260, 468] on span "Hospitales" at bounding box center [328, 472] width 261 height 25
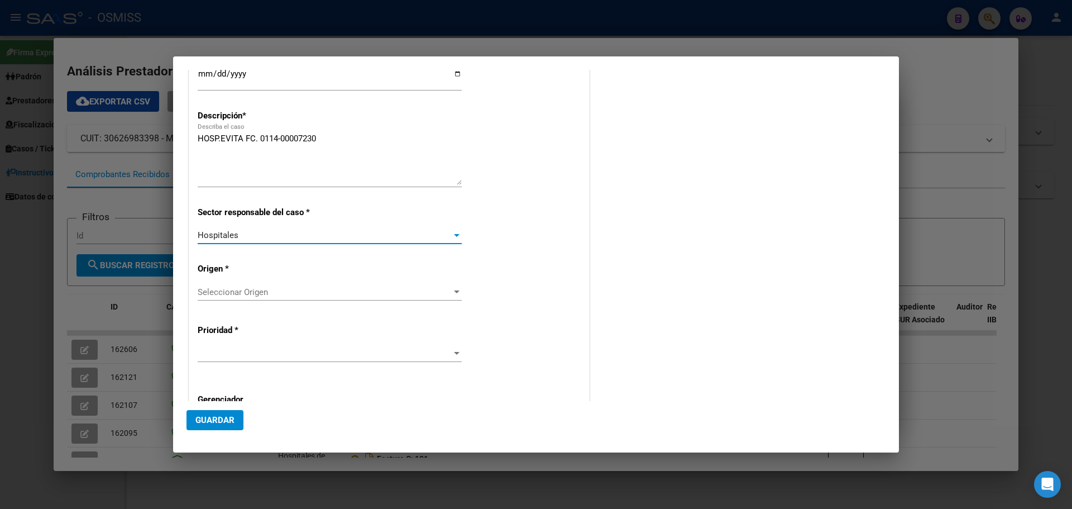
scroll to position [112, 0]
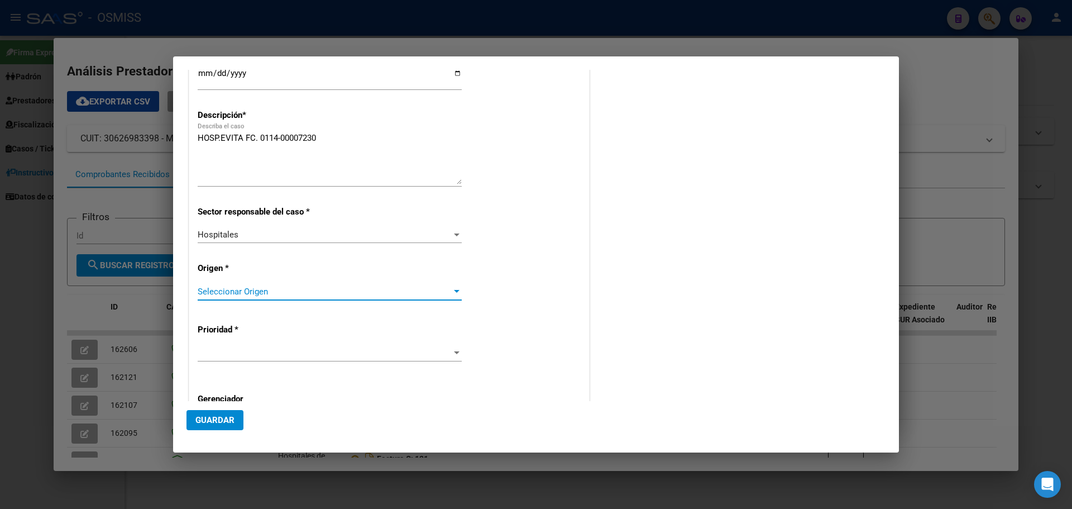
click at [453, 289] on div at bounding box center [457, 291] width 10 height 9
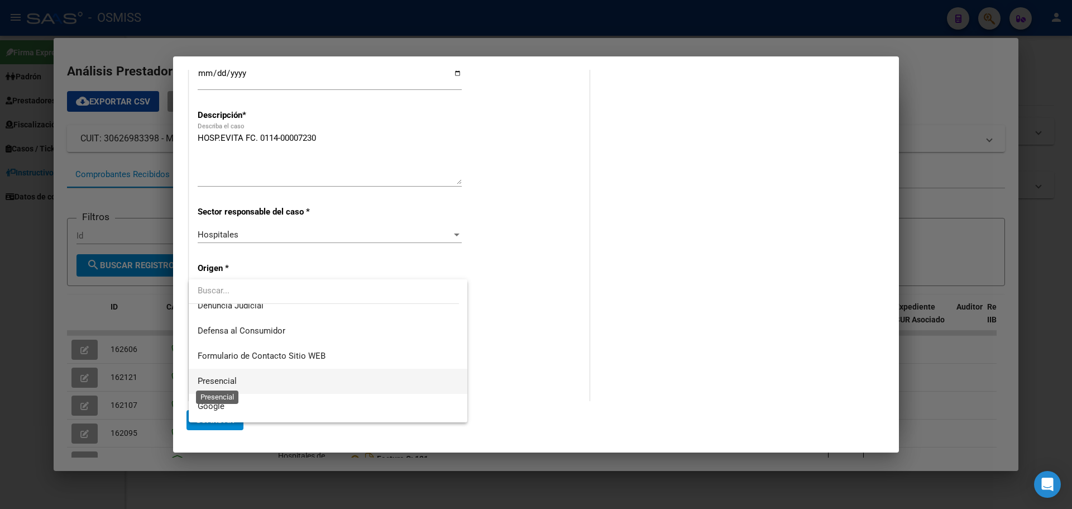
click at [233, 381] on span "Presencial" at bounding box center [217, 381] width 39 height 10
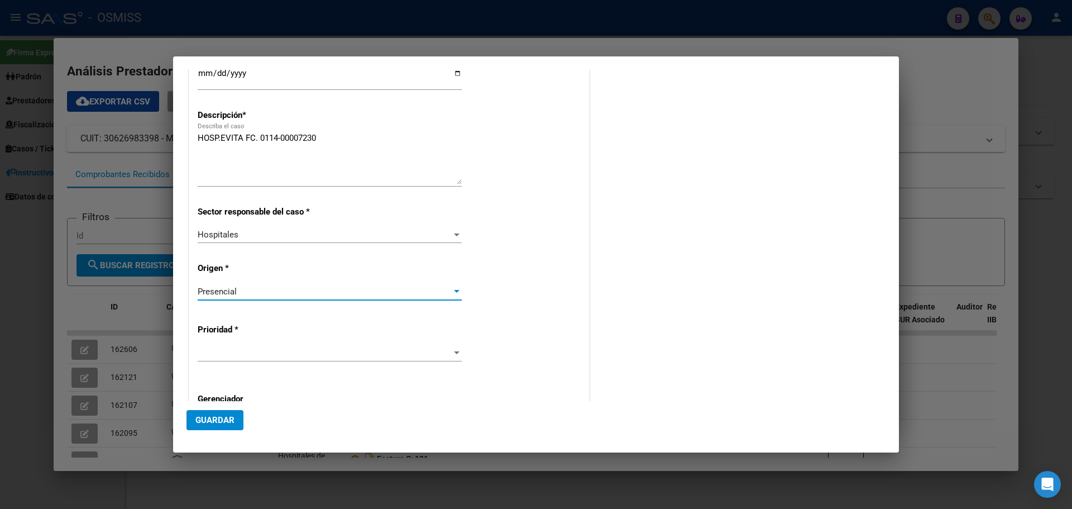
click at [454, 349] on div at bounding box center [457, 353] width 10 height 9
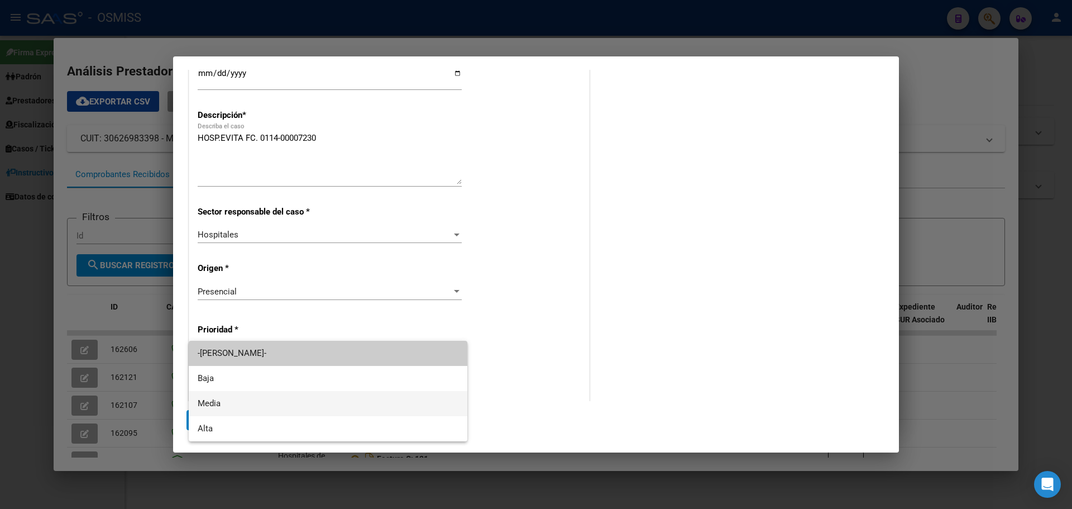
click at [252, 402] on span "Media" at bounding box center [328, 403] width 261 height 25
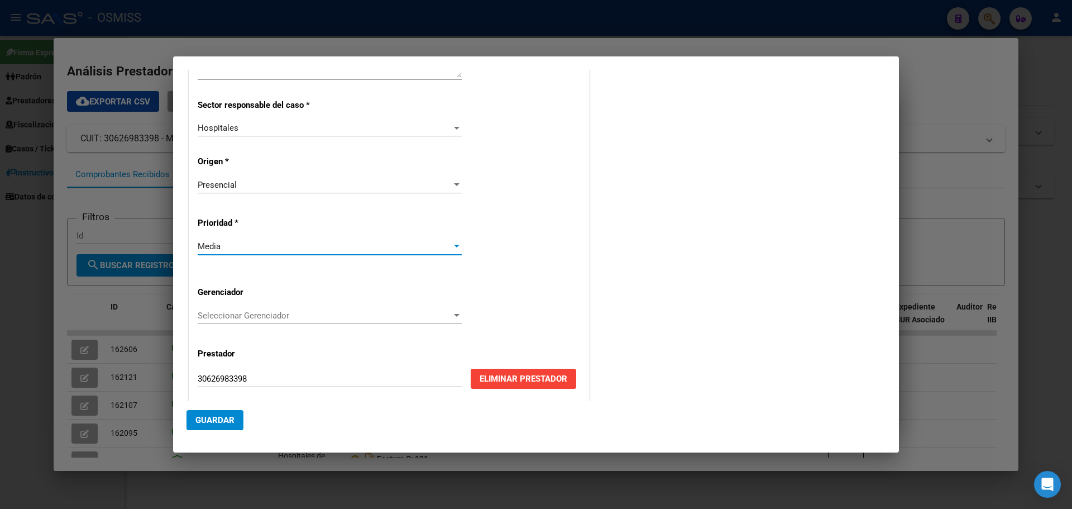
scroll to position [223, 0]
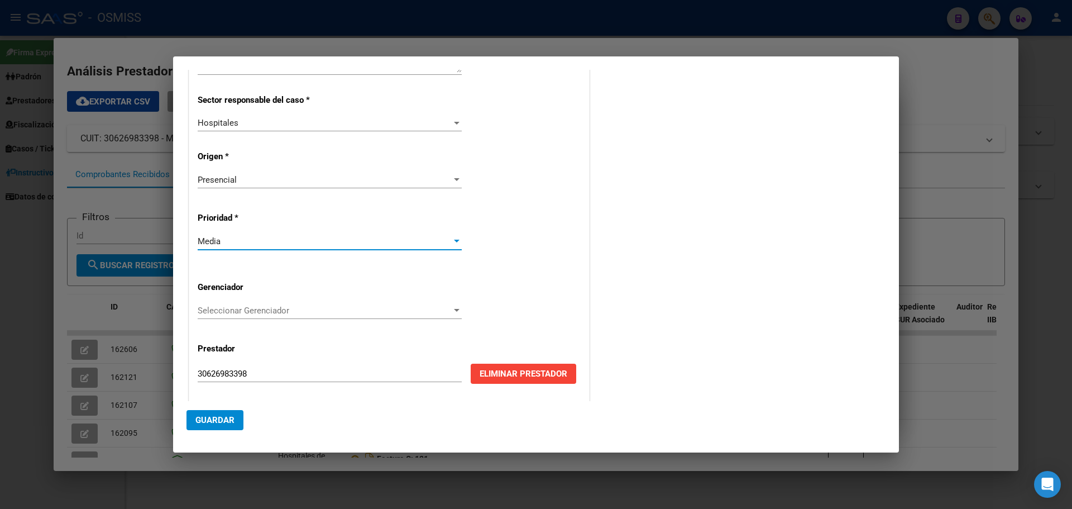
click at [452, 307] on div at bounding box center [457, 310] width 10 height 9
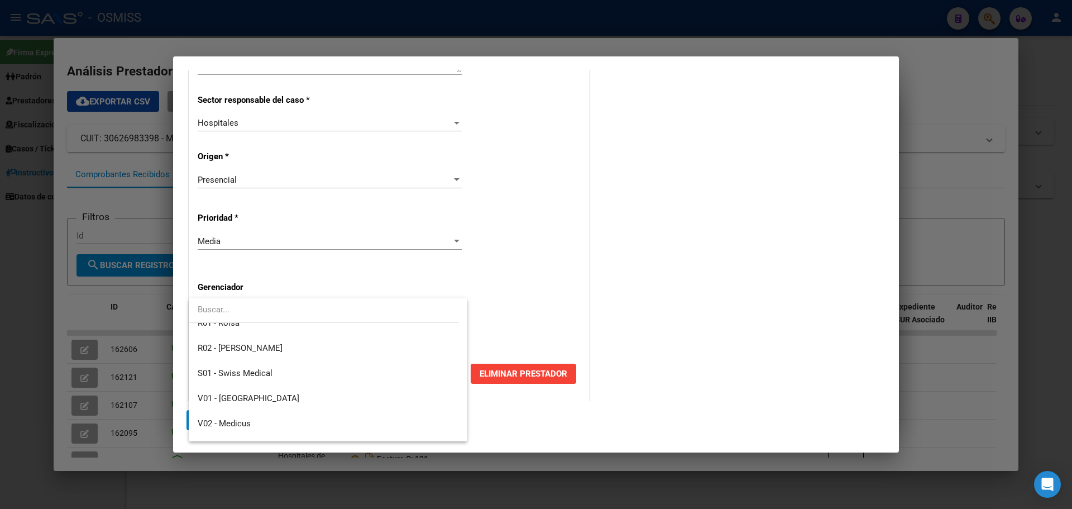
scroll to position [335, 0]
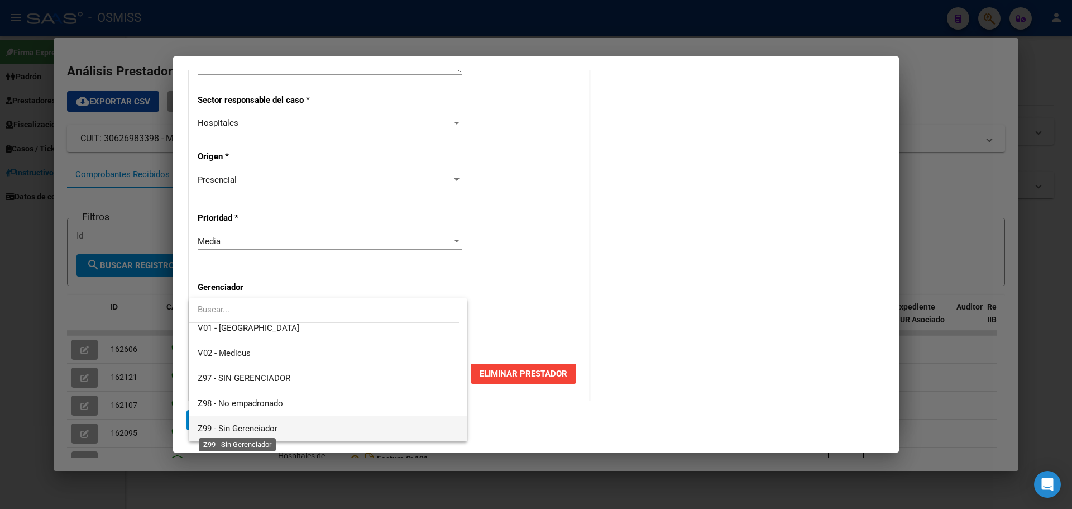
click at [270, 431] on span "Z99 - Sin Gerenciador" at bounding box center [238, 428] width 80 height 10
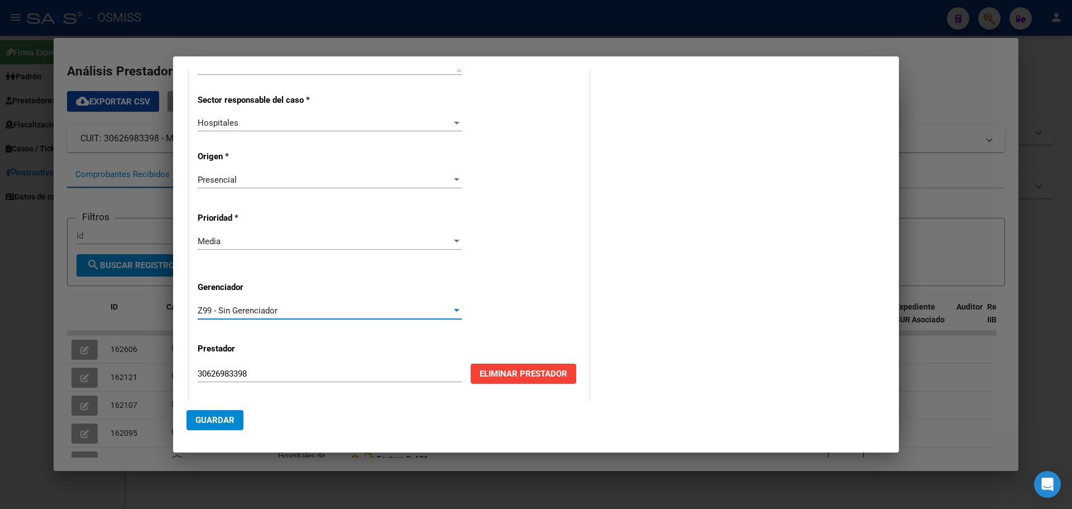
click at [220, 416] on span "Guardar" at bounding box center [214, 420] width 39 height 10
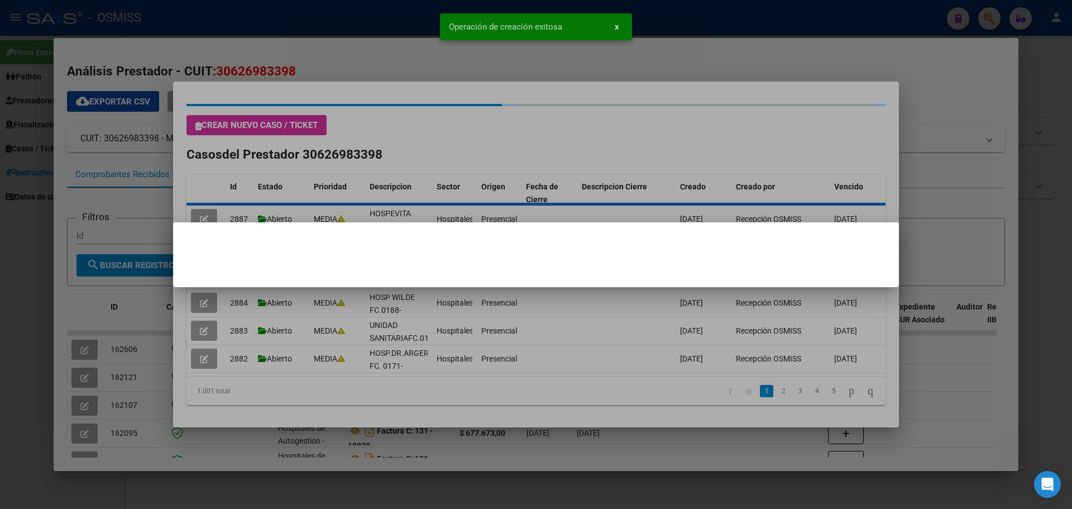
scroll to position [0, 0]
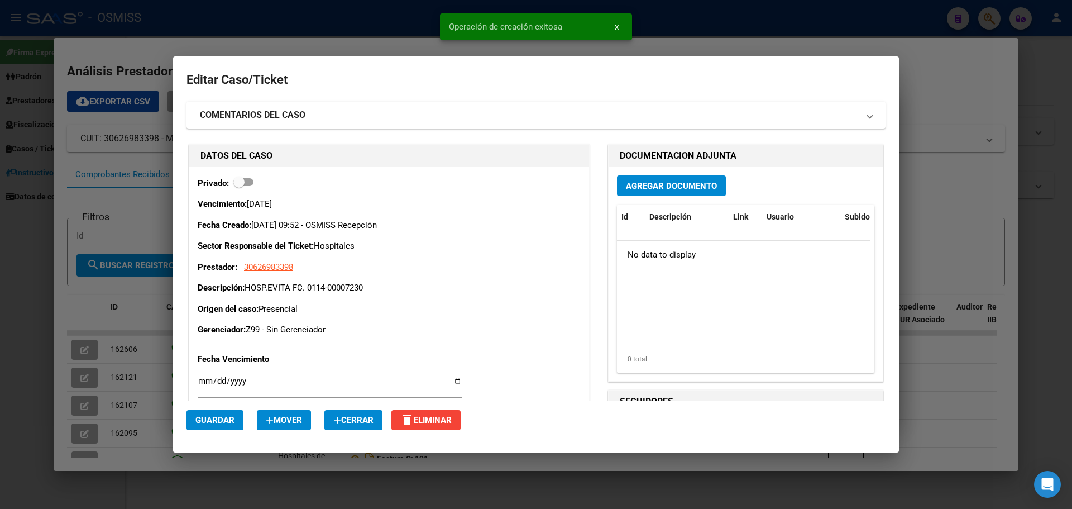
click at [676, 184] on span "Agregar Documento" at bounding box center [671, 186] width 91 height 10
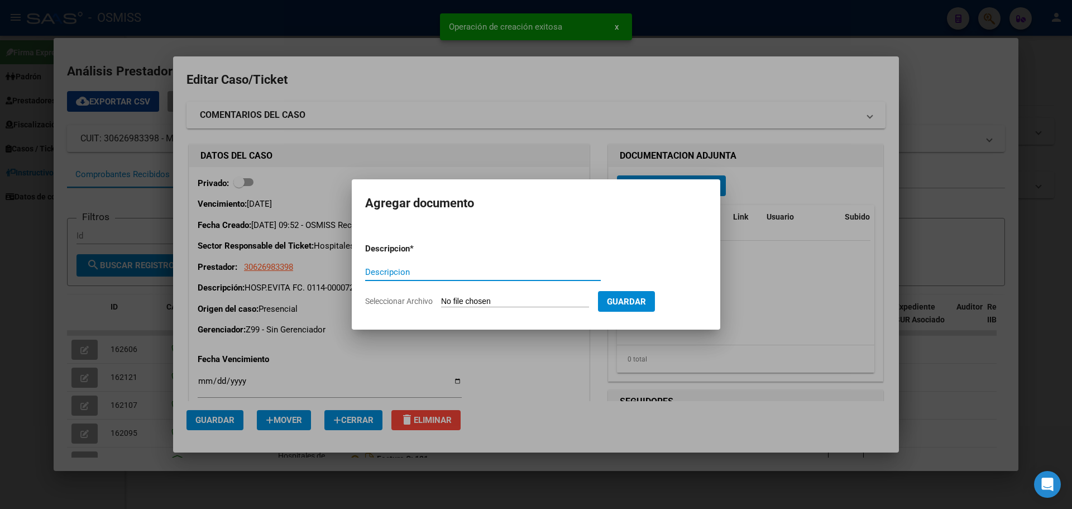
click at [484, 267] on input "Descripcion" at bounding box center [483, 272] width 236 height 10
type input "HOSP.EVITA FC. 0114-00007230"
click at [542, 300] on input "Seleccionar Archivo" at bounding box center [515, 302] width 148 height 11
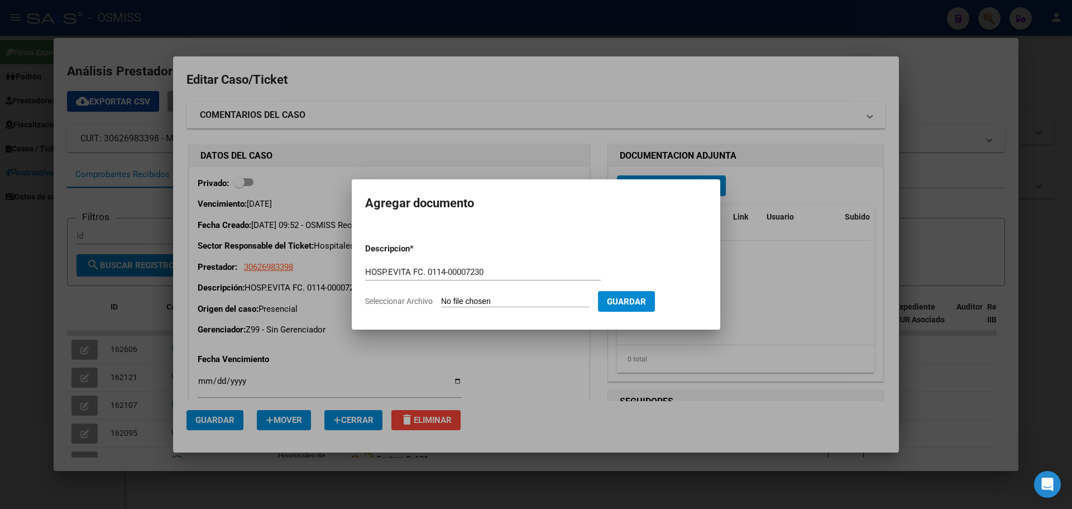
type input "C:\fakepath\hospevitafc0114-00007230.pdf"
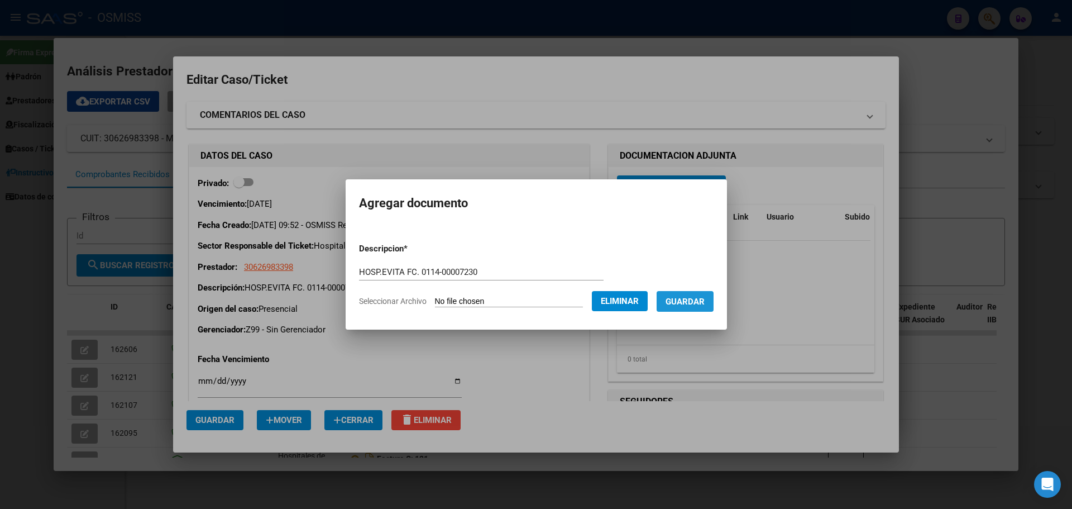
click at [702, 304] on span "Guardar" at bounding box center [685, 302] width 39 height 10
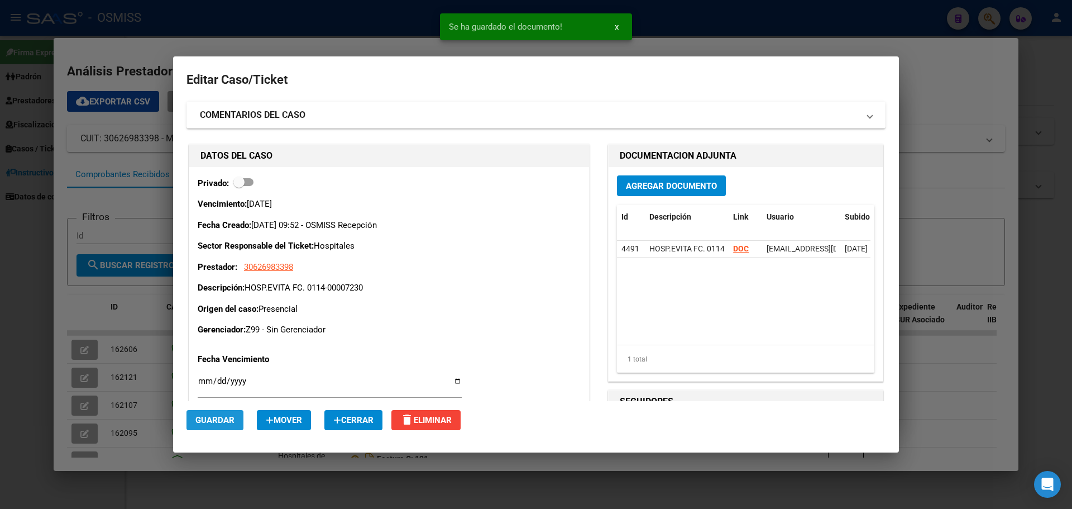
click at [208, 421] on span "Guardar" at bounding box center [214, 420] width 39 height 10
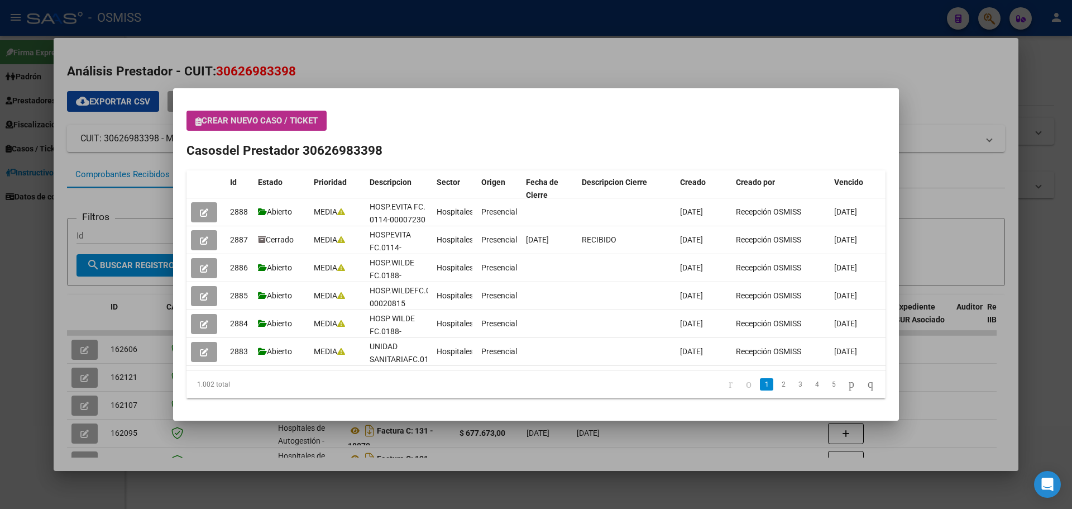
click at [983, 14] on div at bounding box center [536, 254] width 1072 height 509
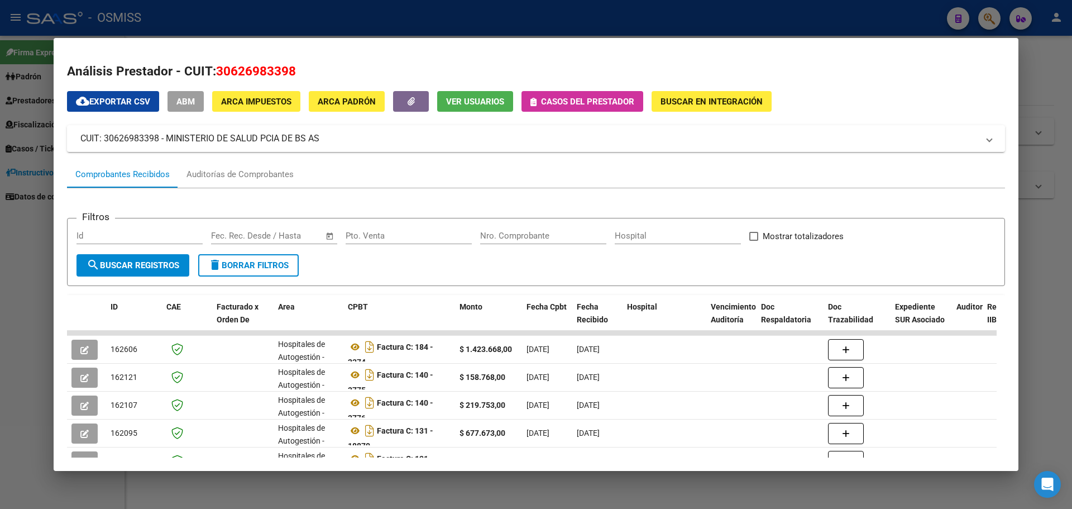
click at [988, 18] on div at bounding box center [536, 254] width 1072 height 509
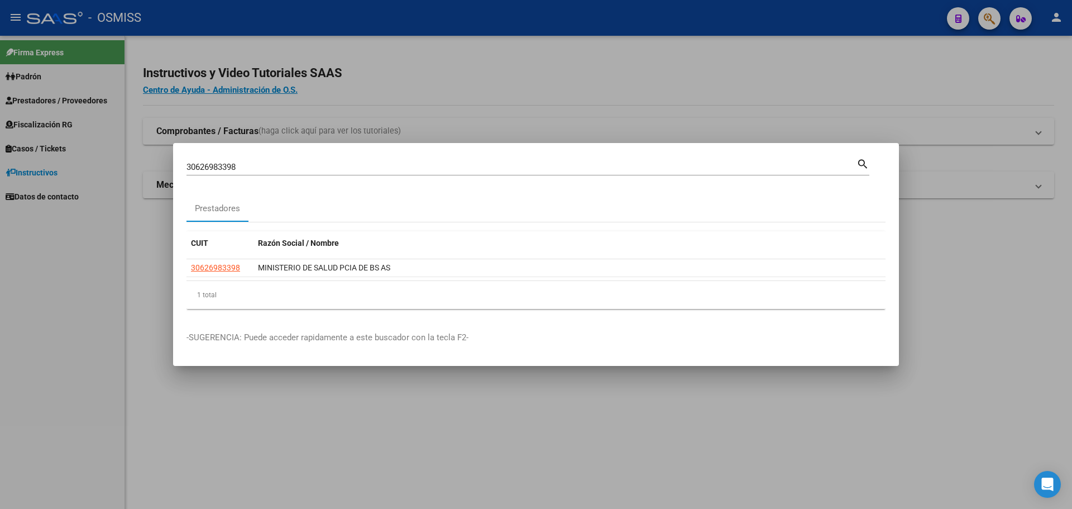
click at [362, 156] on div "30626983398 Buscar (apellido, dni, cuil, [PERSON_NAME], cuit, obra social) sear…" at bounding box center [528, 165] width 683 height 19
type input "3"
type input "30626983398"
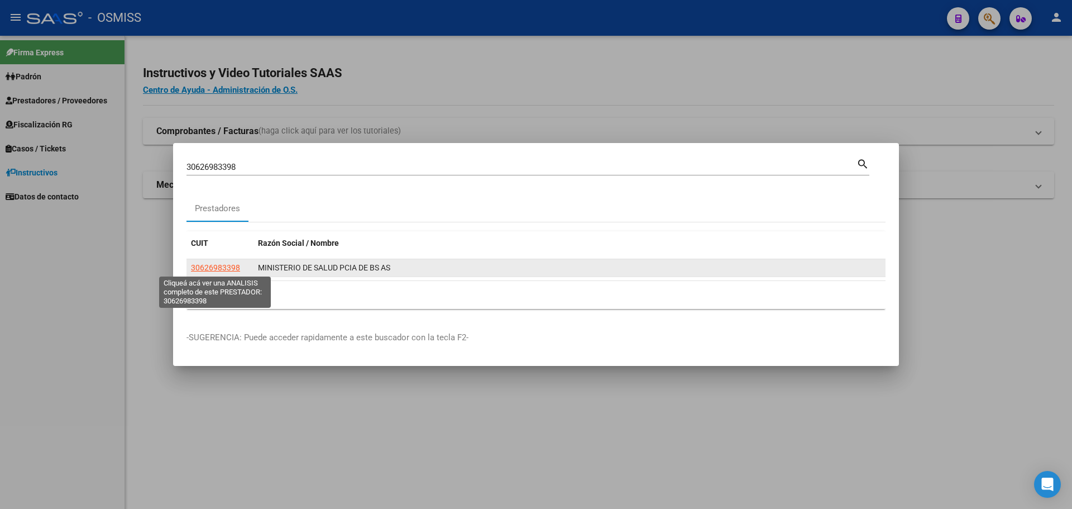
click at [215, 268] on span "30626983398" at bounding box center [215, 267] width 49 height 9
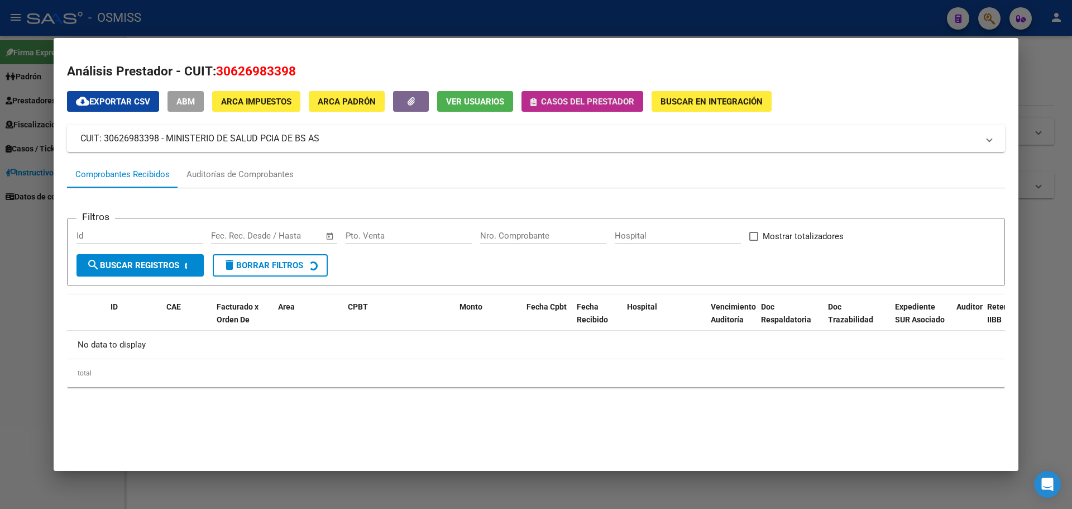
click at [602, 100] on span "Casos del prestador" at bounding box center [587, 102] width 93 height 10
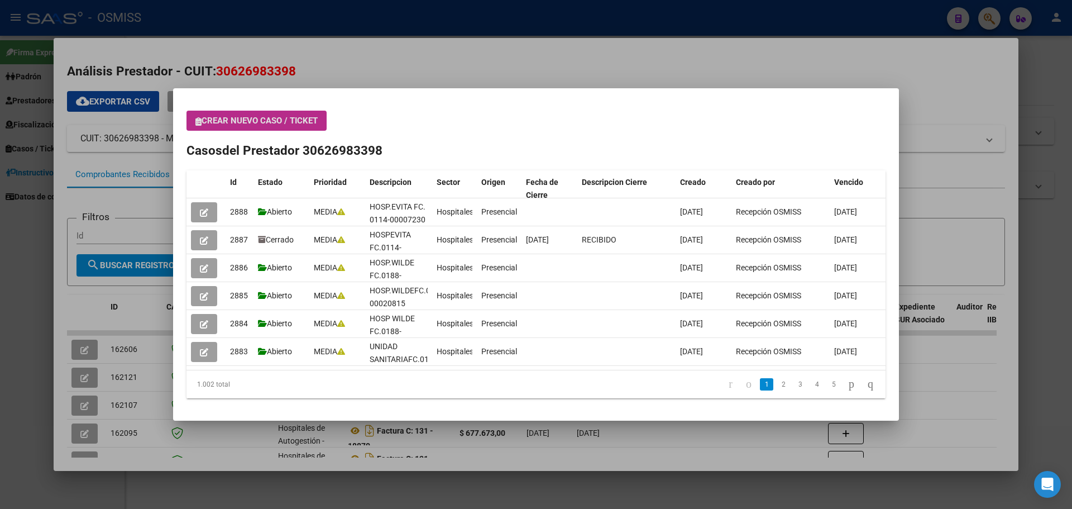
click at [289, 117] on span "Crear nuevo caso / ticket" at bounding box center [256, 121] width 122 height 10
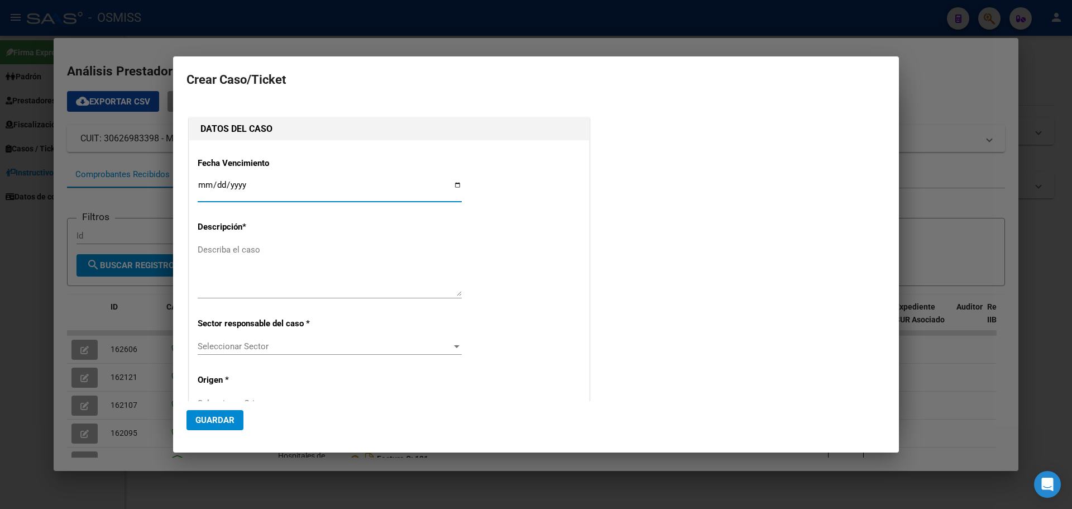
type input "30626983398"
click at [456, 179] on div "Ingresar fecha" at bounding box center [330, 190] width 264 height 24
click at [452, 187] on input "Ingresar fecha" at bounding box center [330, 189] width 264 height 18
type input "[DATE]"
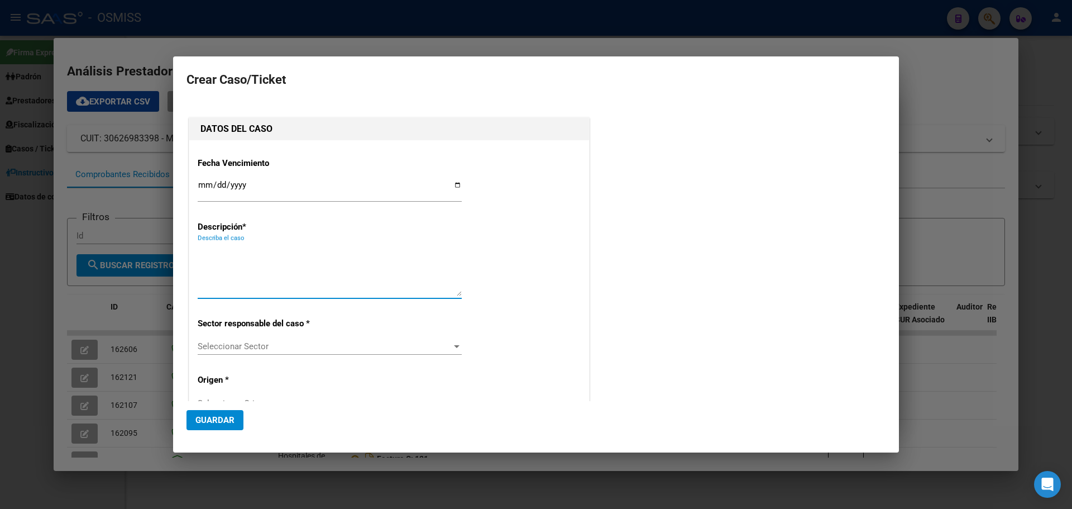
click at [242, 254] on textarea "Describa el caso" at bounding box center [330, 270] width 264 height 53
type textarea "HOSP.OÑATIVIA FC.0163-00008644"
click at [452, 343] on div at bounding box center [457, 346] width 10 height 9
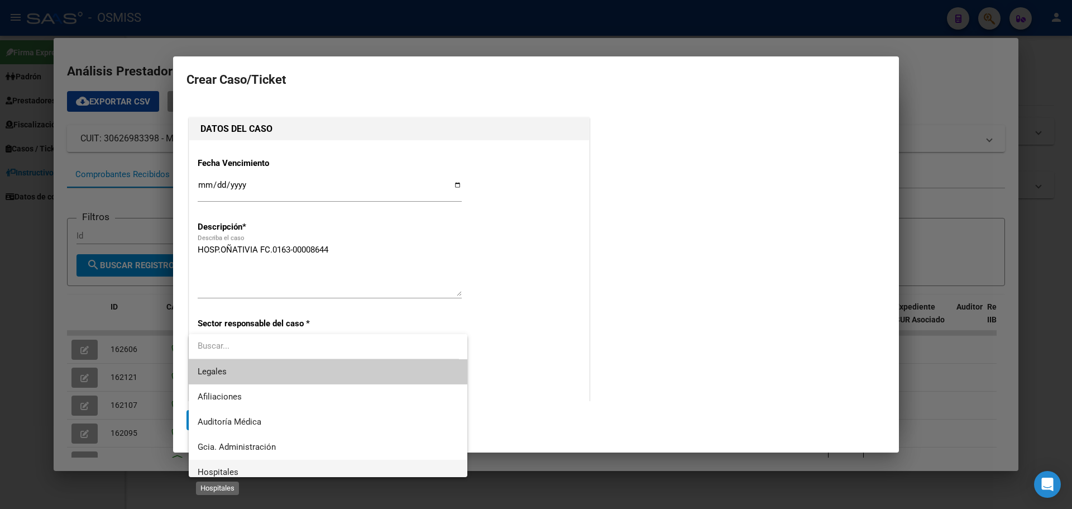
click at [236, 469] on span "Hospitales" at bounding box center [218, 472] width 41 height 10
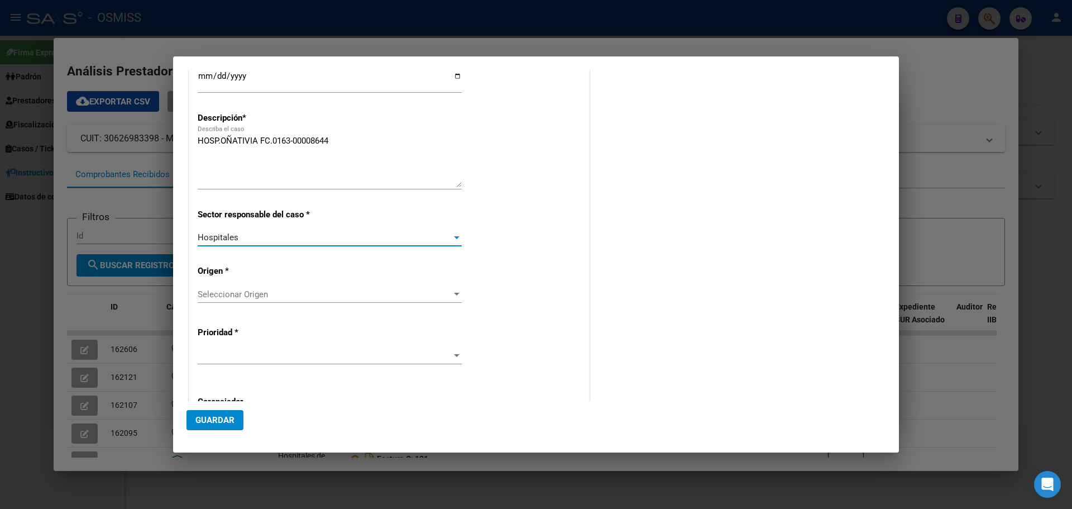
scroll to position [112, 0]
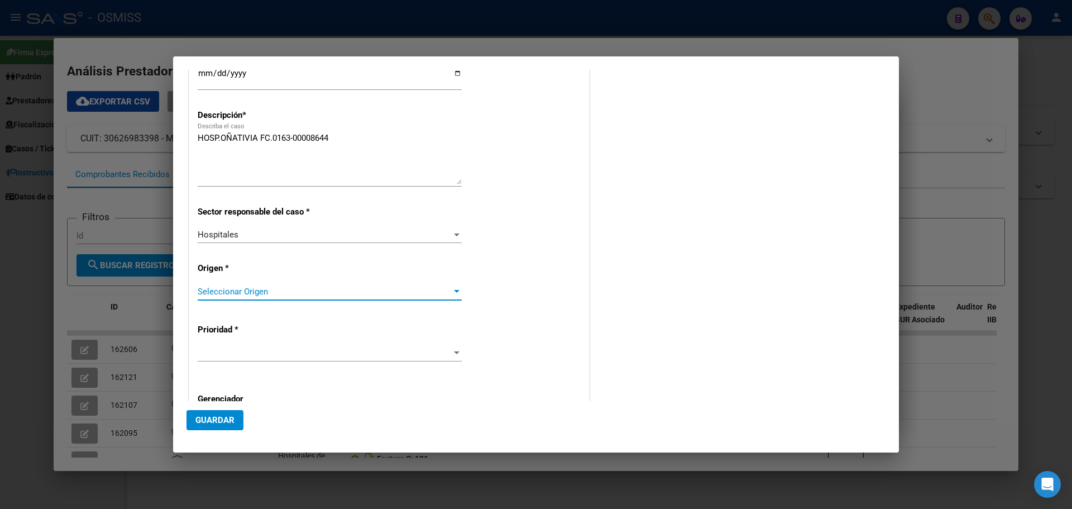
click at [452, 287] on div at bounding box center [457, 291] width 10 height 9
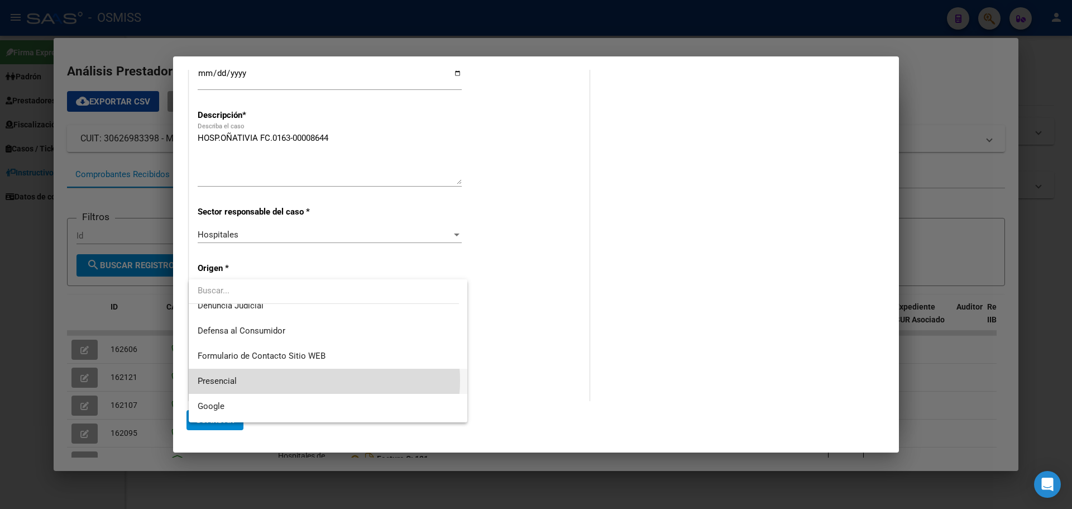
click at [323, 380] on span "Presencial" at bounding box center [328, 381] width 261 height 25
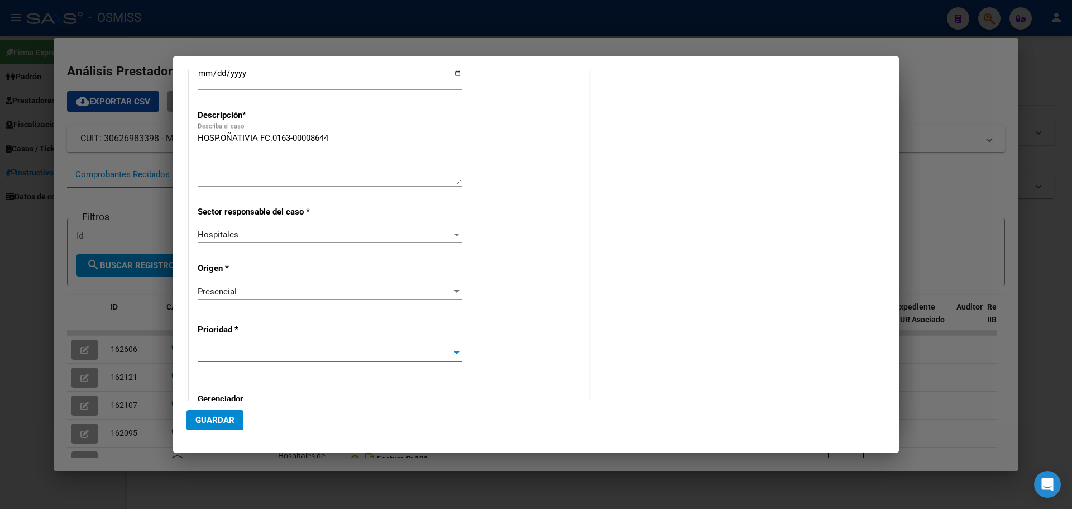
click at [454, 351] on div at bounding box center [457, 353] width 10 height 9
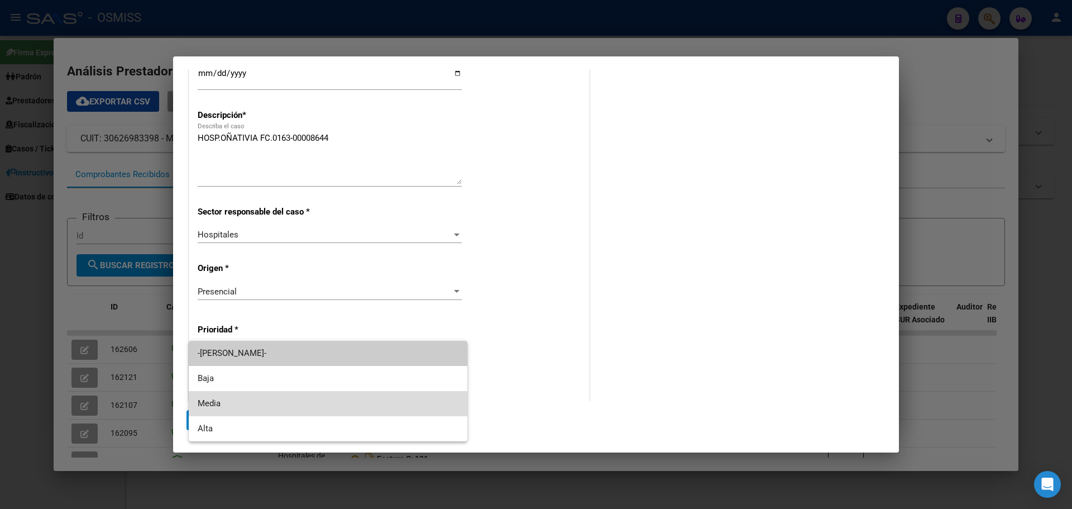
click at [223, 404] on span "Media" at bounding box center [328, 403] width 261 height 25
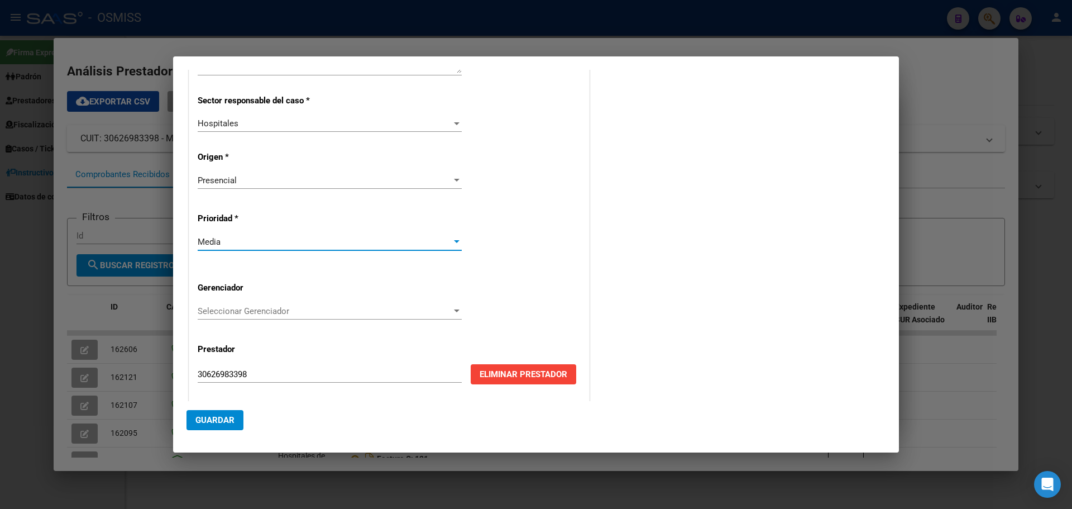
scroll to position [223, 0]
click at [452, 306] on div "Seleccionar Gerenciador" at bounding box center [330, 311] width 264 height 10
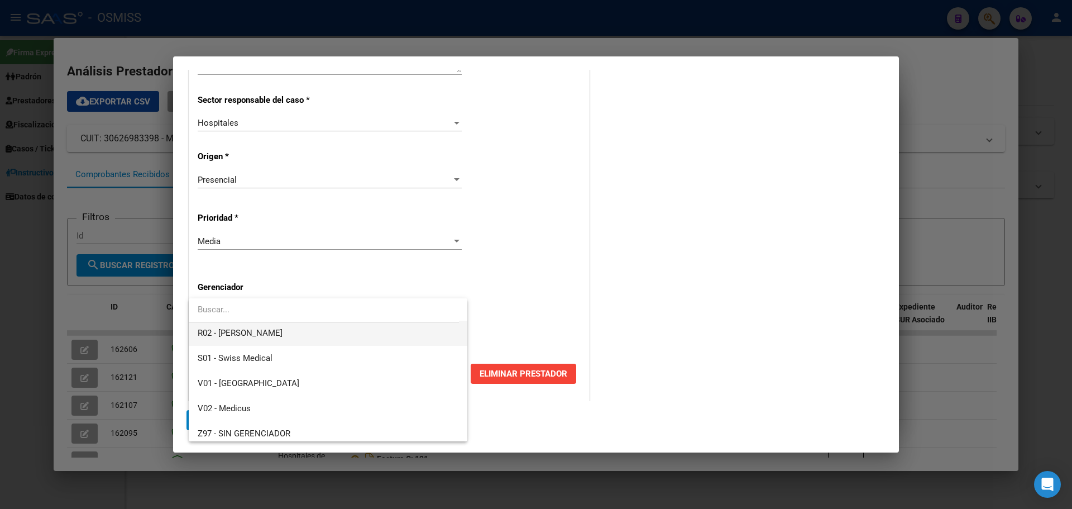
scroll to position [335, 0]
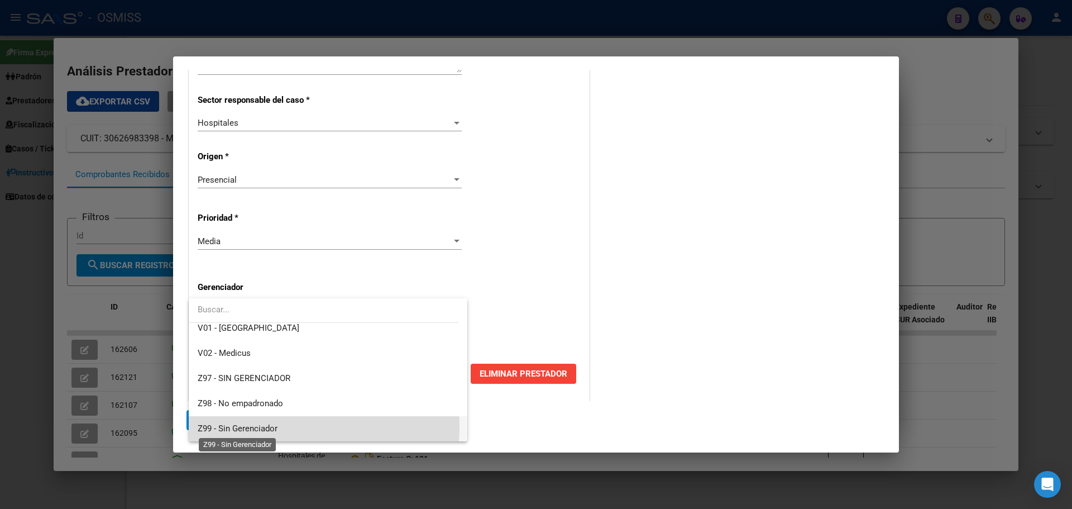
click at [254, 426] on span "Z99 - Sin Gerenciador" at bounding box center [238, 428] width 80 height 10
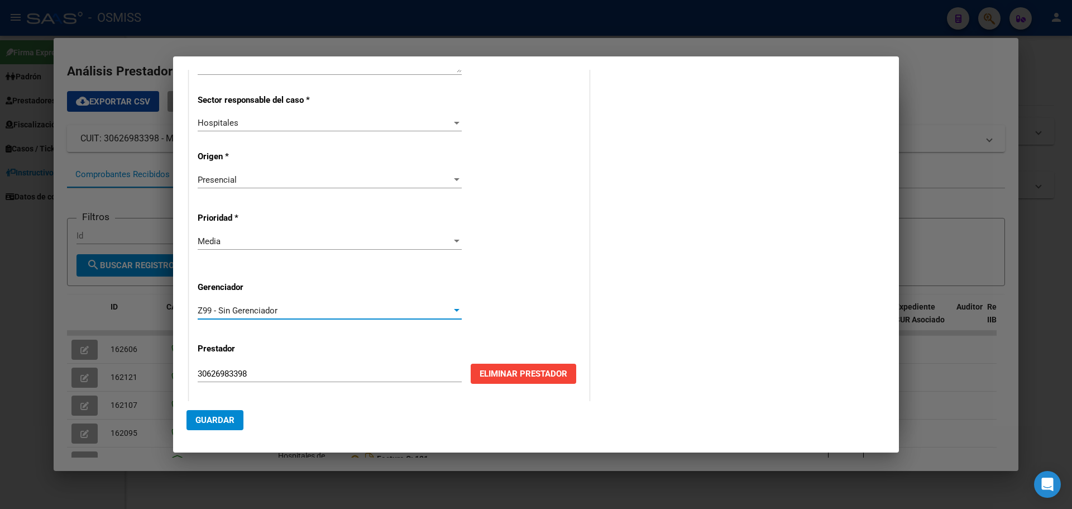
scroll to position [226, 0]
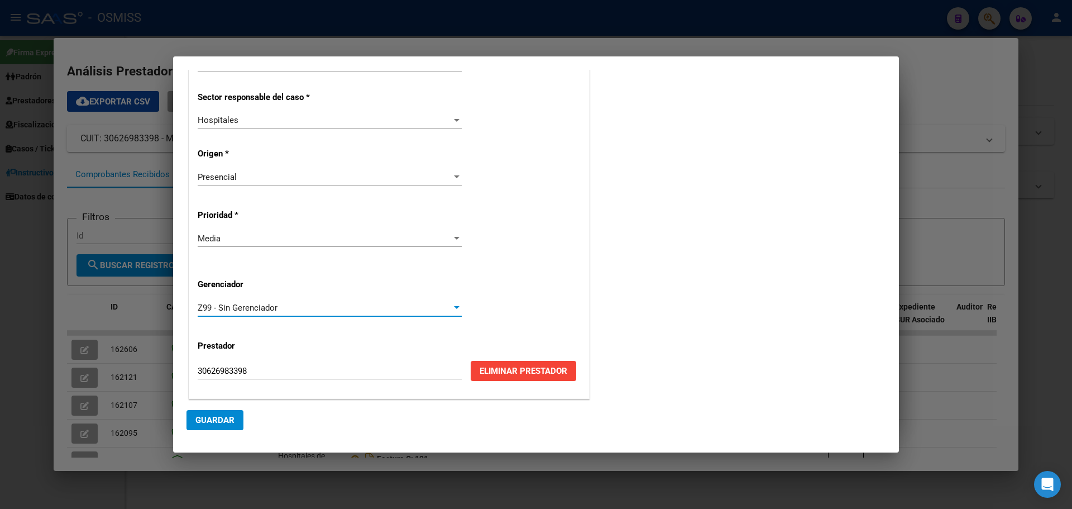
click at [212, 417] on span "Guardar" at bounding box center [214, 420] width 39 height 10
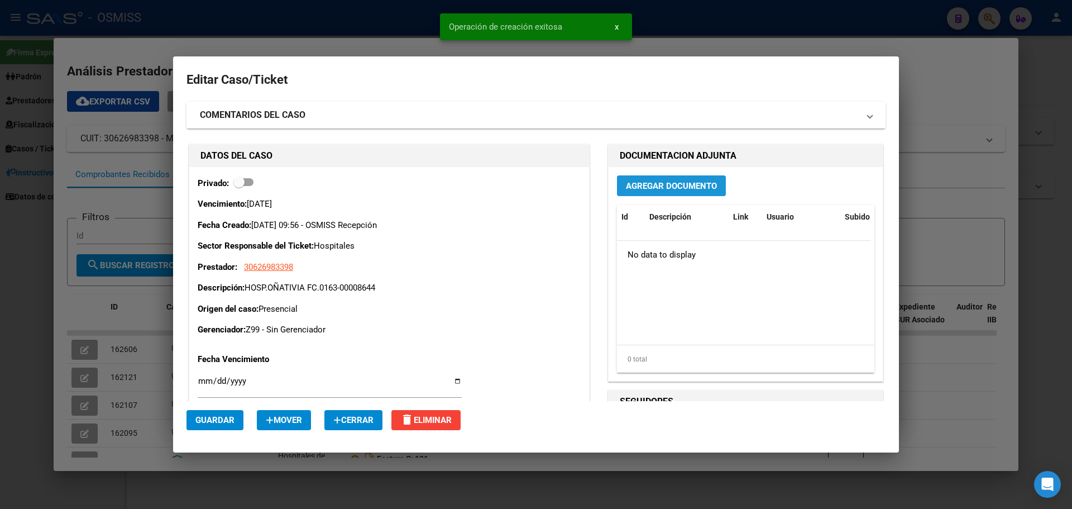
click at [655, 179] on button "Agregar Documento" at bounding box center [671, 185] width 109 height 21
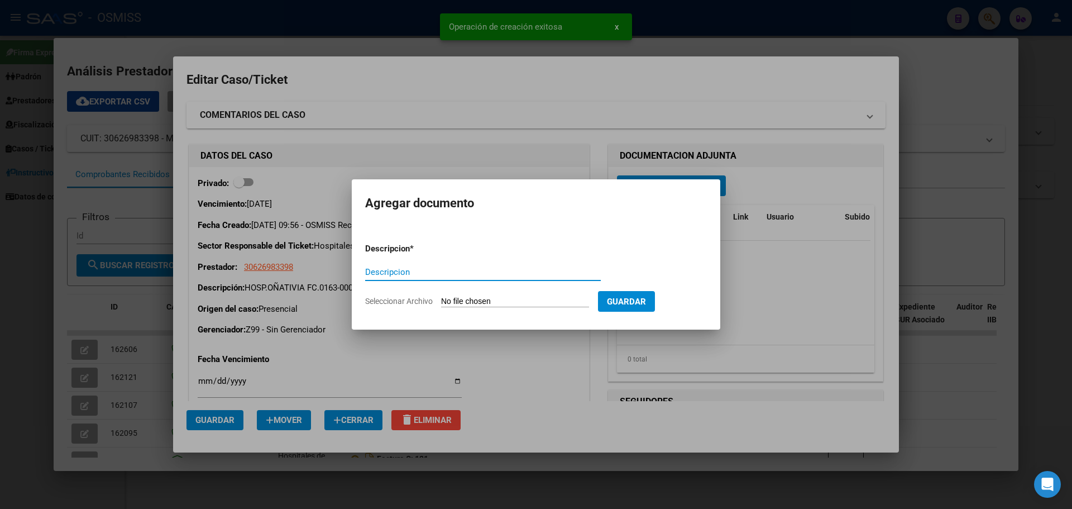
click at [414, 268] on input "Descripcion" at bounding box center [483, 272] width 236 height 10
type input "HOSP.OÑATIVIA FC.0163-00008644"
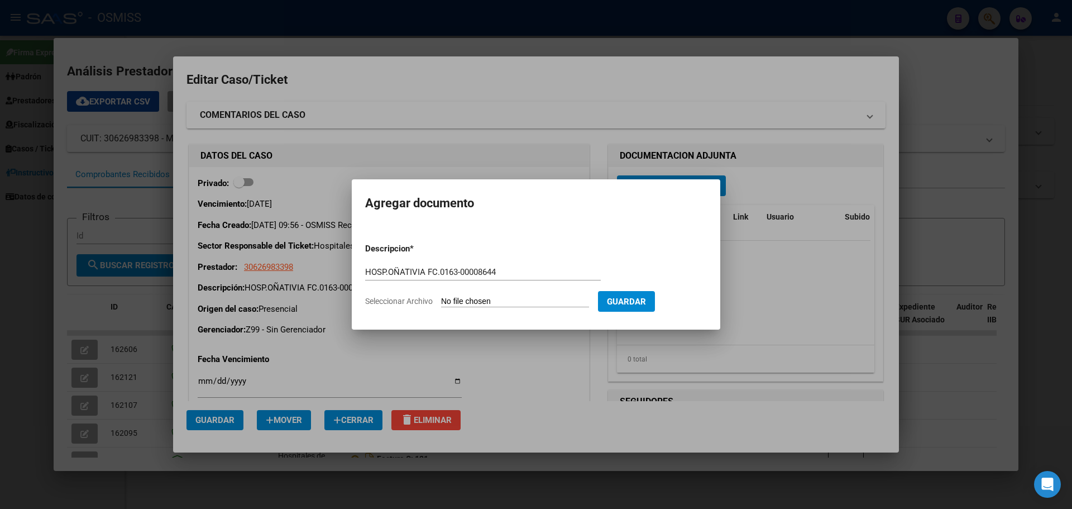
click at [560, 303] on input "Seleccionar Archivo" at bounding box center [515, 302] width 148 height 11
type input "C:\fakepath\hosponativiafc0163-00008644.pdf"
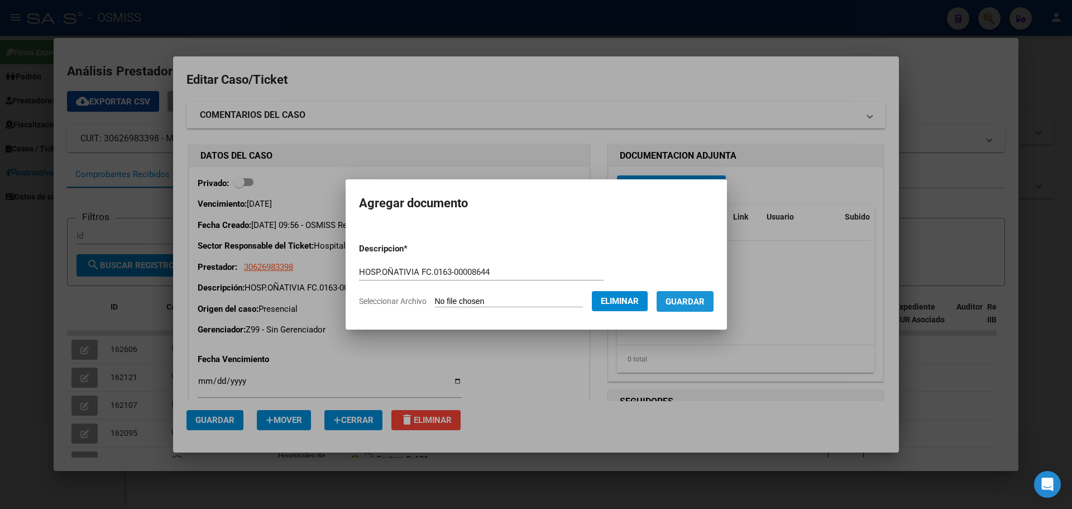
click at [687, 299] on span "Guardar" at bounding box center [685, 302] width 39 height 10
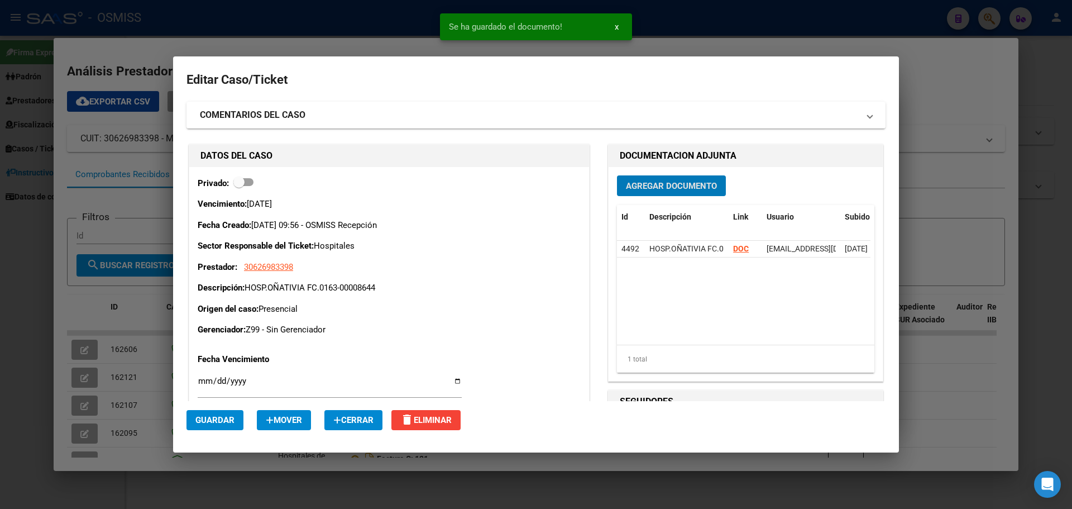
click at [216, 418] on span "Guardar" at bounding box center [214, 420] width 39 height 10
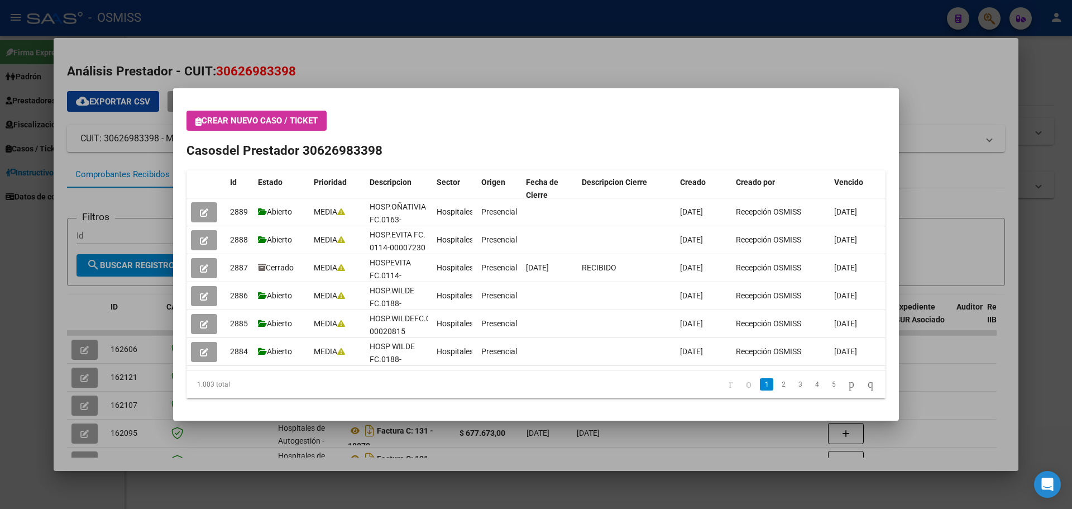
click at [990, 23] on div at bounding box center [536, 254] width 1072 height 509
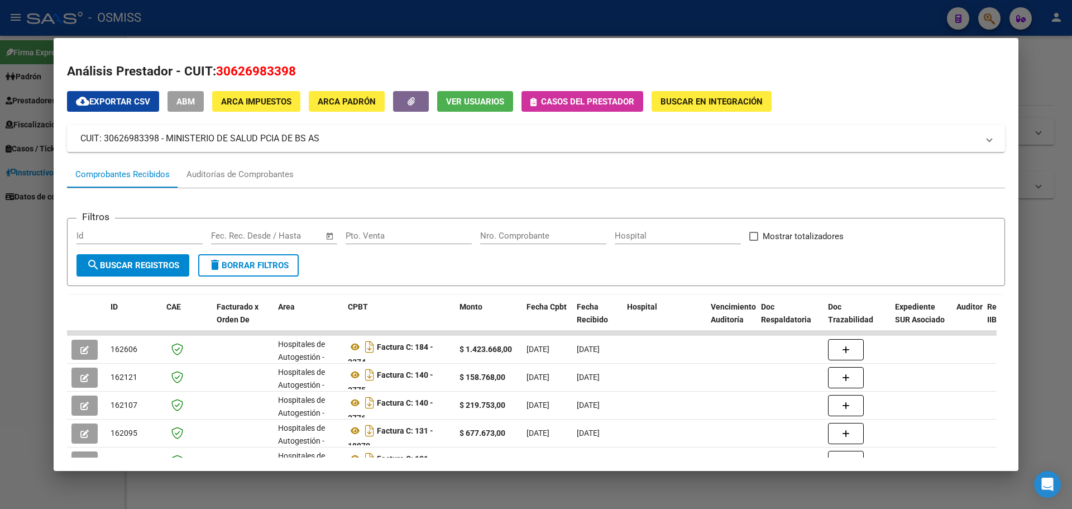
click at [984, 21] on div at bounding box center [536, 254] width 1072 height 509
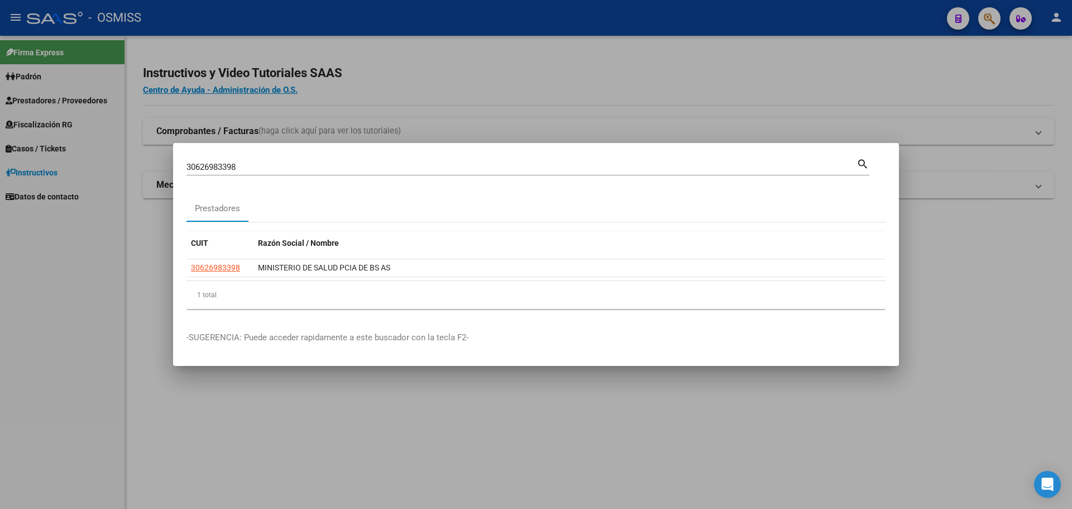
drag, startPoint x: 332, startPoint y: 155, endPoint x: 320, endPoint y: 169, distance: 18.2
click at [320, 168] on mat-dialog-container "30626983398 Buscar (apellido, dni, cuil, nro traspaso, cuit, obra social) searc…" at bounding box center [536, 254] width 726 height 223
click at [319, 169] on input "30626983398" at bounding box center [522, 167] width 670 height 10
type input "3"
type input "30999001935"
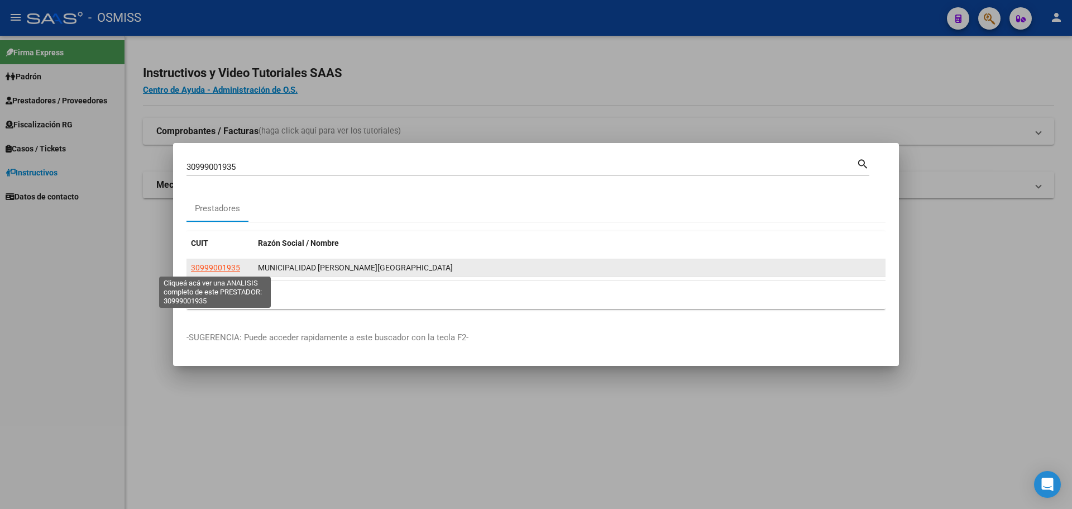
click at [220, 269] on span "30999001935" at bounding box center [215, 267] width 49 height 9
type textarea "30999001935"
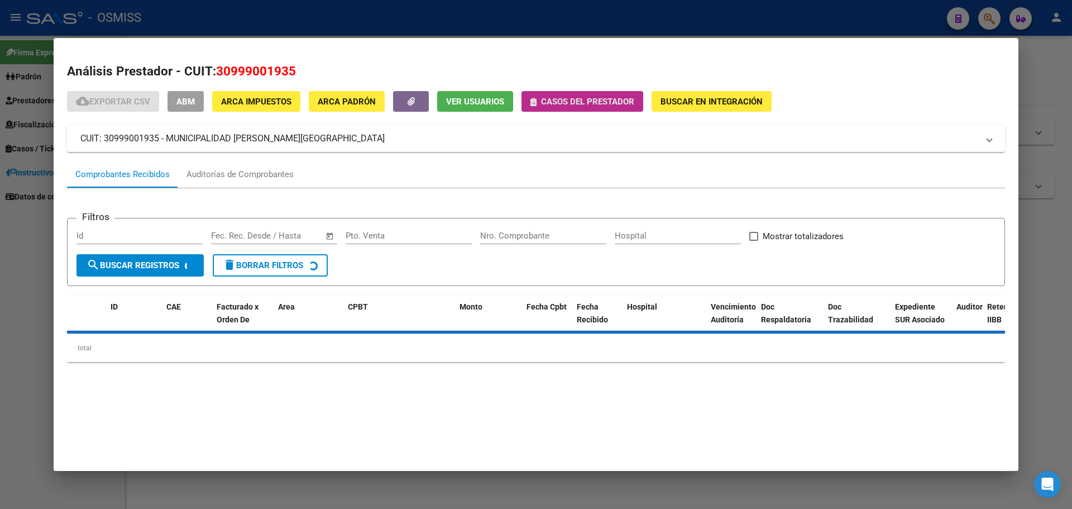
click at [596, 99] on span "Casos del prestador" at bounding box center [587, 102] width 93 height 10
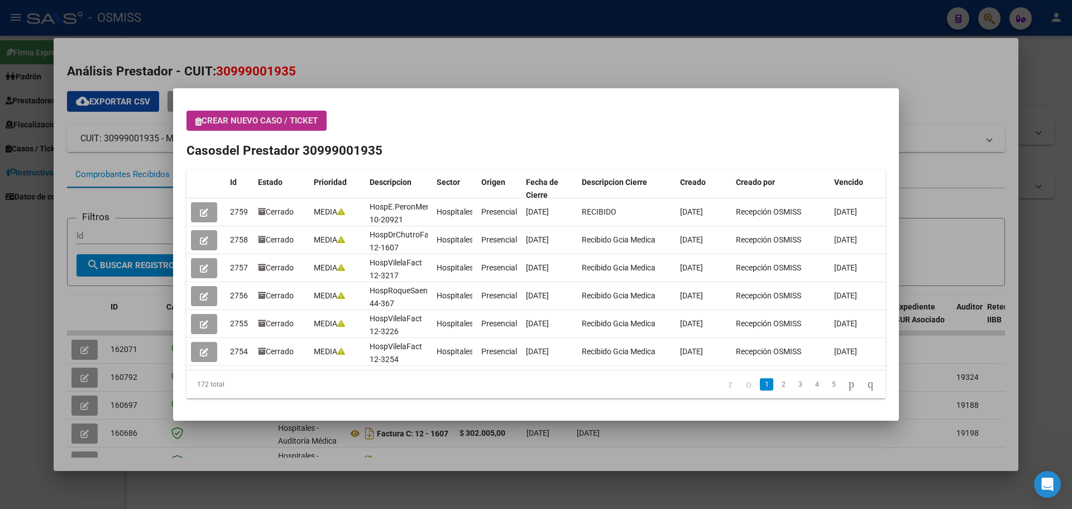
click at [298, 116] on span "Crear nuevo caso / ticket" at bounding box center [256, 121] width 122 height 10
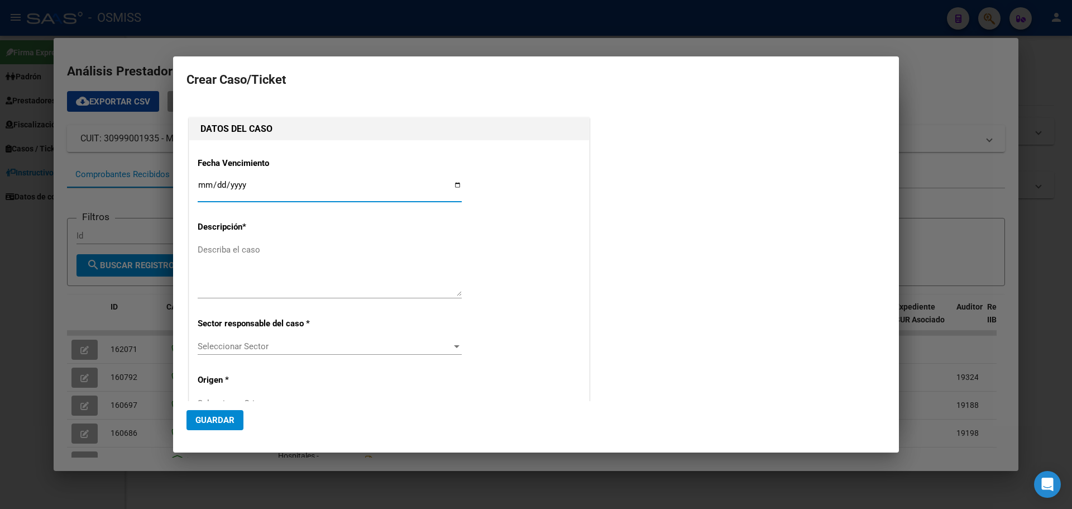
type input "30999001935"
click at [452, 181] on input "Ingresar fecha" at bounding box center [330, 189] width 264 height 18
type input "[DATE]"
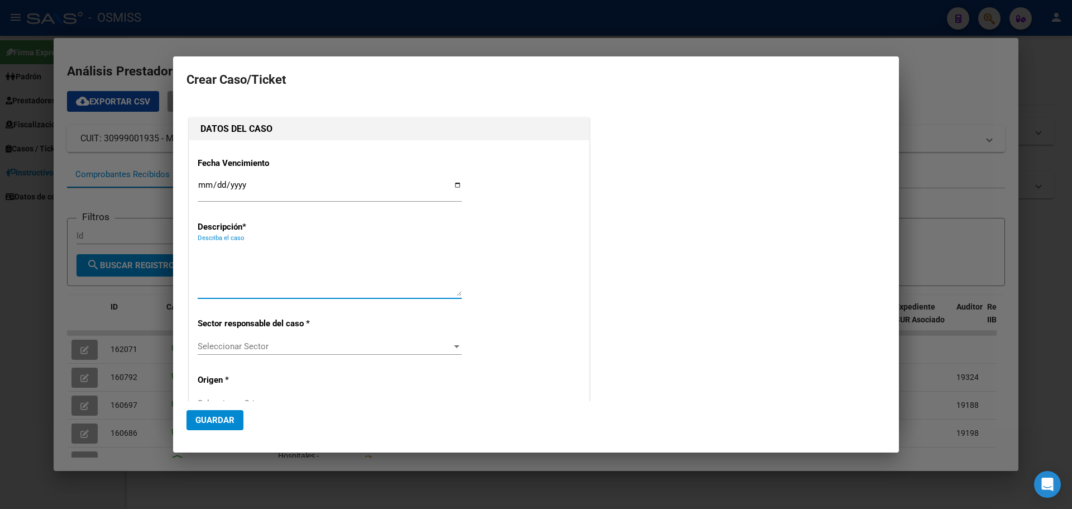
click at [249, 260] on textarea "Describa el caso" at bounding box center [330, 270] width 264 height 53
type textarea "MUNI [PERSON_NAME].0010-00021213"
click at [273, 344] on span "Seleccionar Sector" at bounding box center [325, 346] width 254 height 10
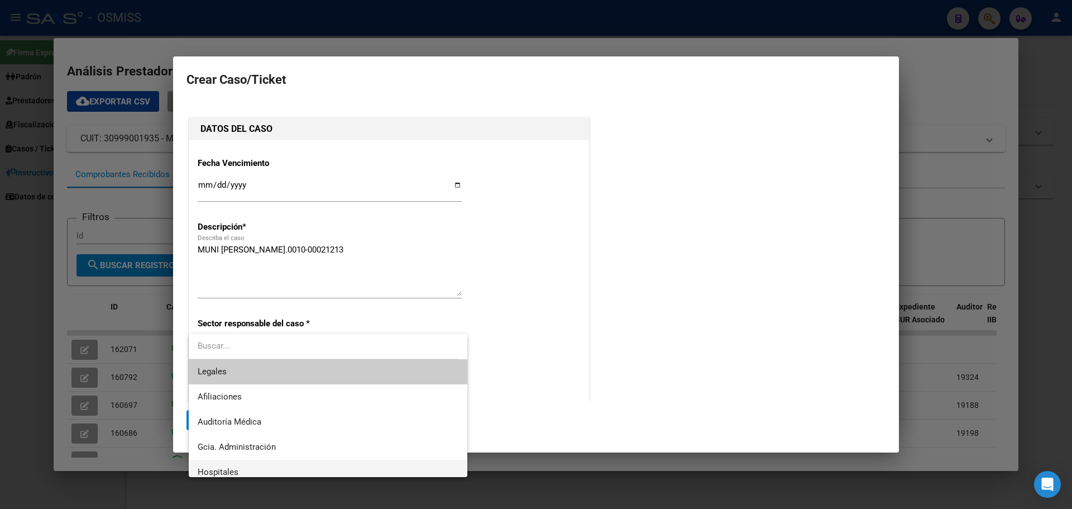
click at [214, 466] on span "Hospitales" at bounding box center [328, 472] width 261 height 25
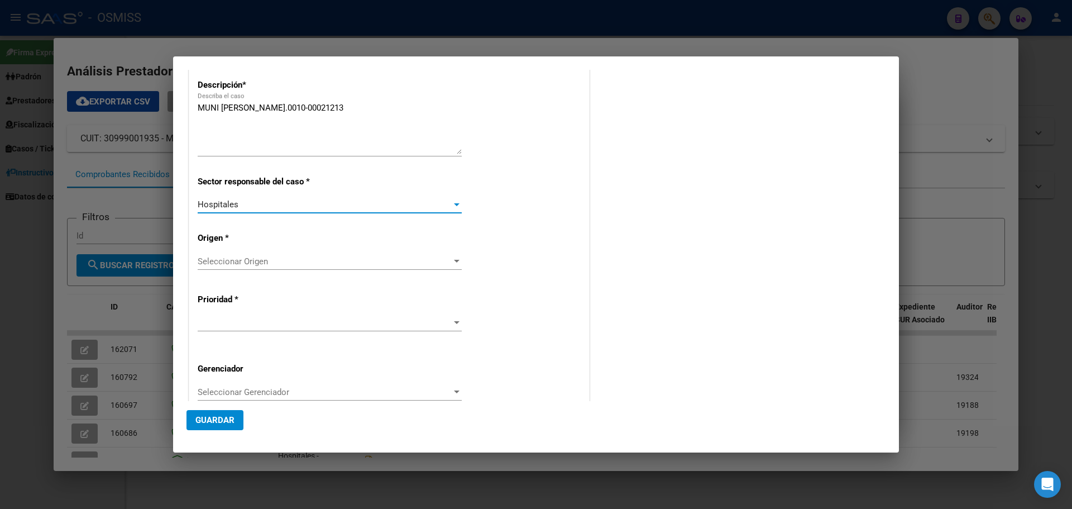
scroll to position [168, 0]
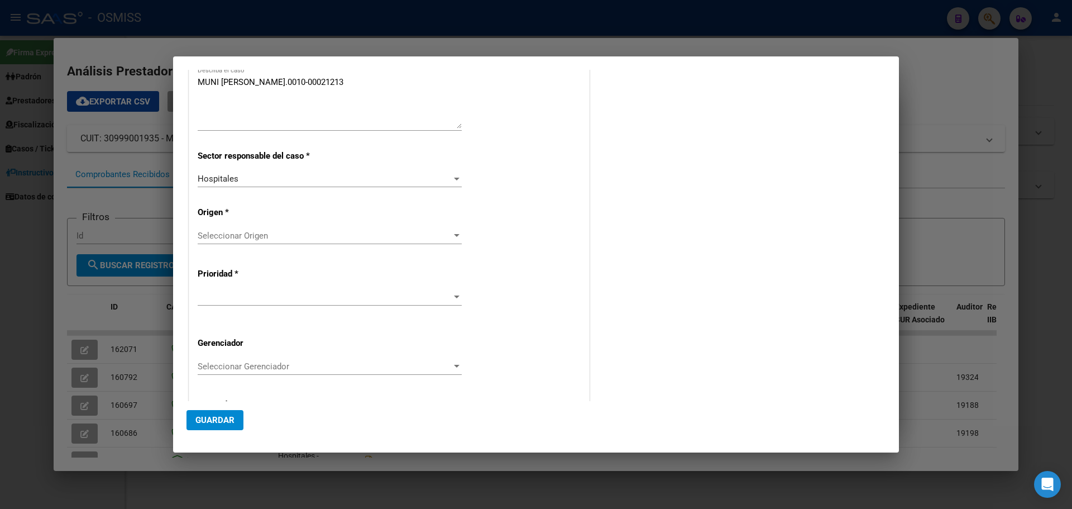
click at [448, 225] on div "Fecha Vencimiento [DATE] Ingresar fecha Descripción * MUNI [PERSON_NAME].0010-0…" at bounding box center [389, 214] width 383 height 467
click at [452, 231] on div at bounding box center [457, 235] width 10 height 9
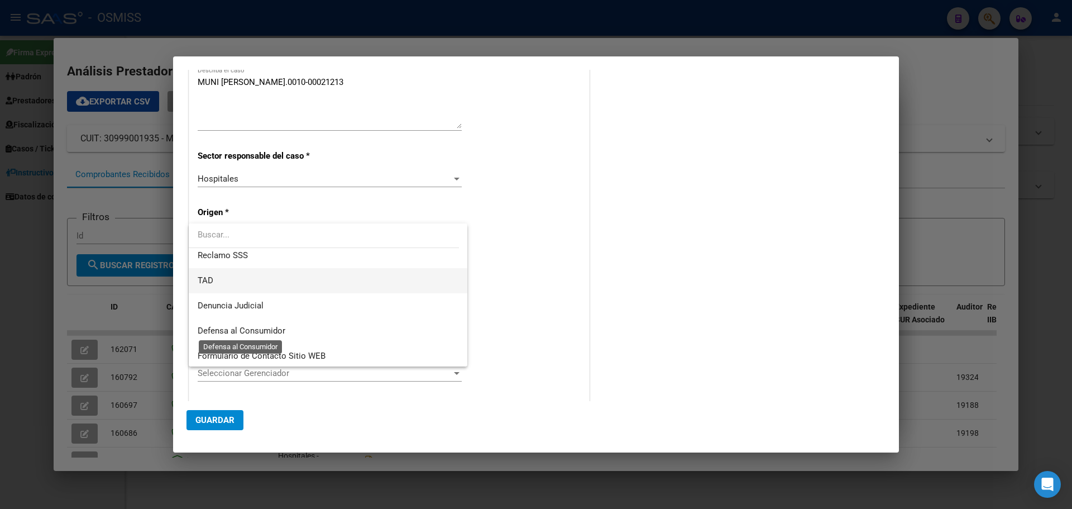
scroll to position [112, 0]
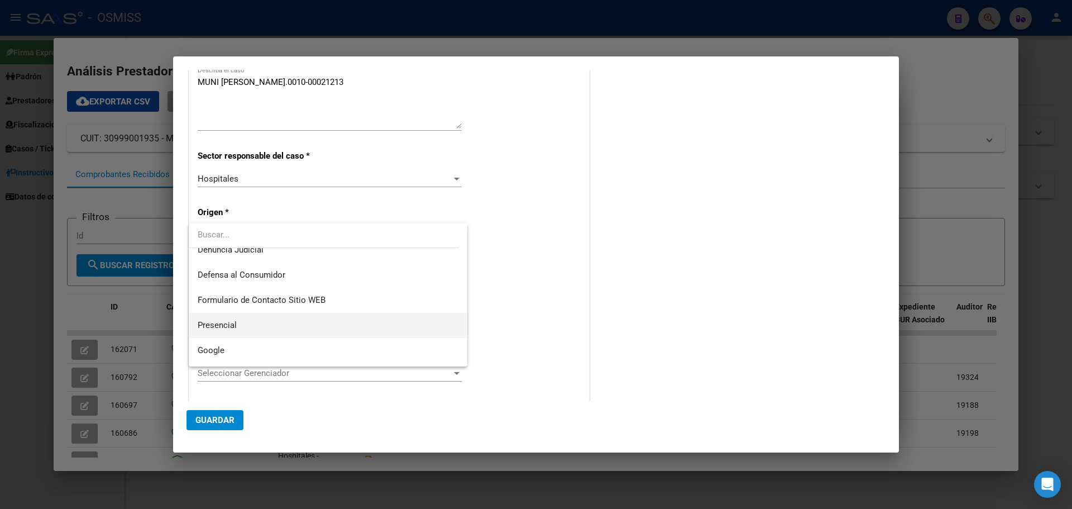
click at [246, 325] on span "Presencial" at bounding box center [328, 325] width 261 height 25
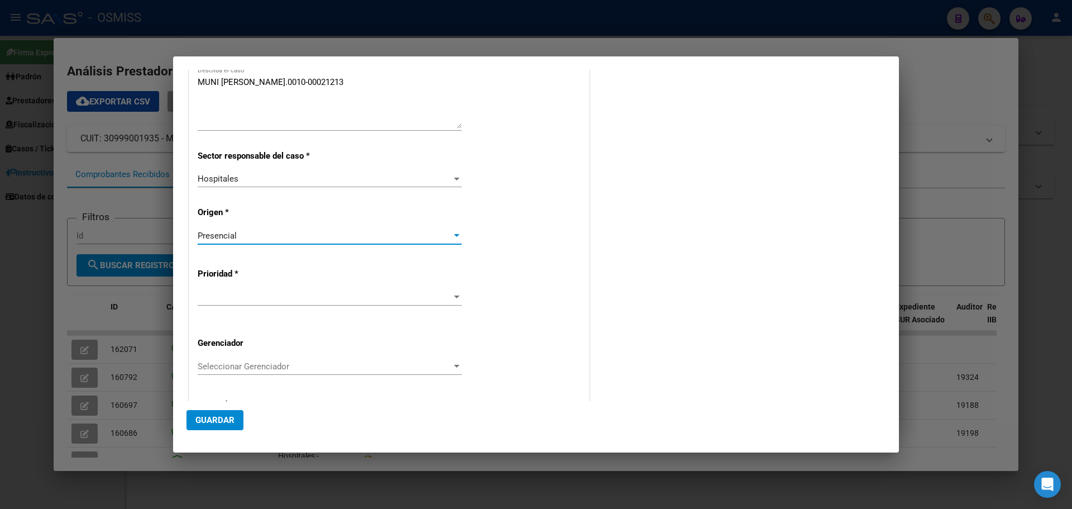
click at [454, 295] on div at bounding box center [457, 296] width 6 height 3
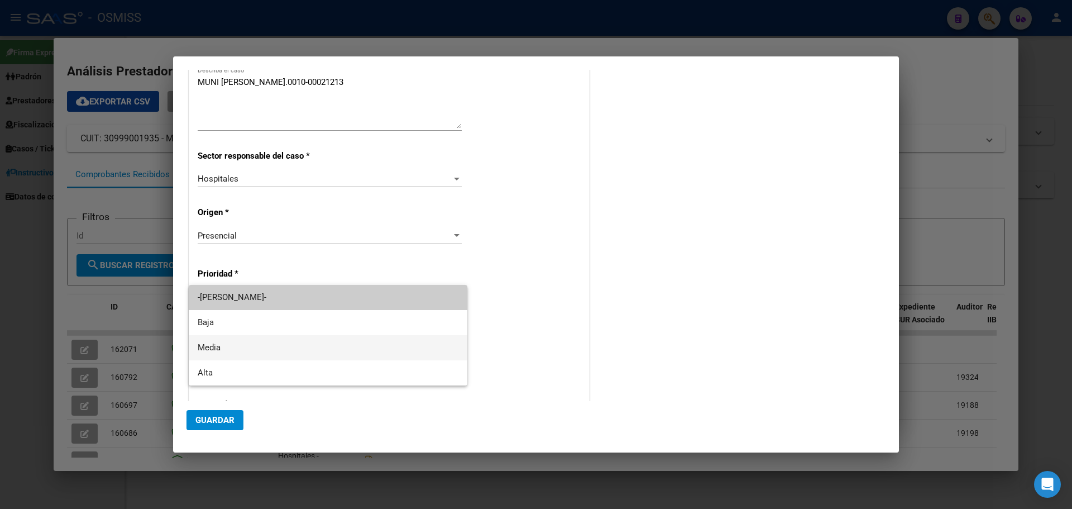
click at [277, 342] on span "Media" at bounding box center [328, 347] width 261 height 25
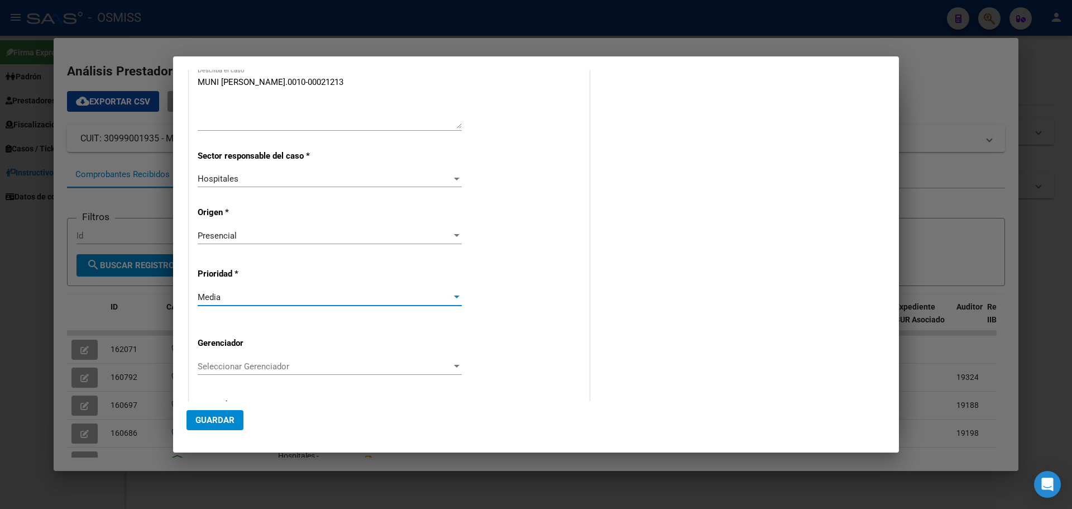
click at [446, 358] on div "Seleccionar Gerenciador Seleccionar Gerenciador" at bounding box center [330, 366] width 264 height 17
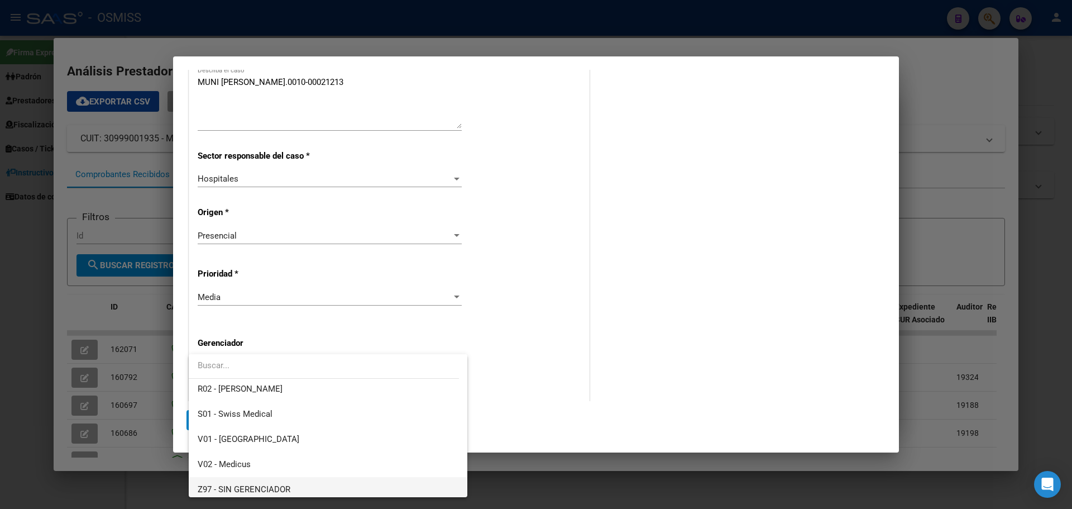
scroll to position [335, 0]
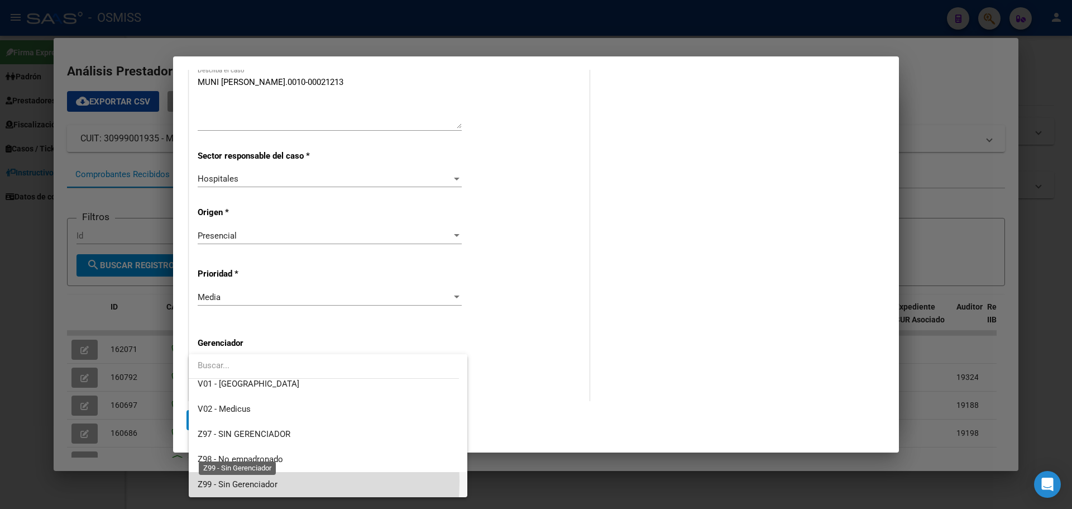
click at [226, 481] on span "Z99 - Sin Gerenciador" at bounding box center [238, 484] width 80 height 10
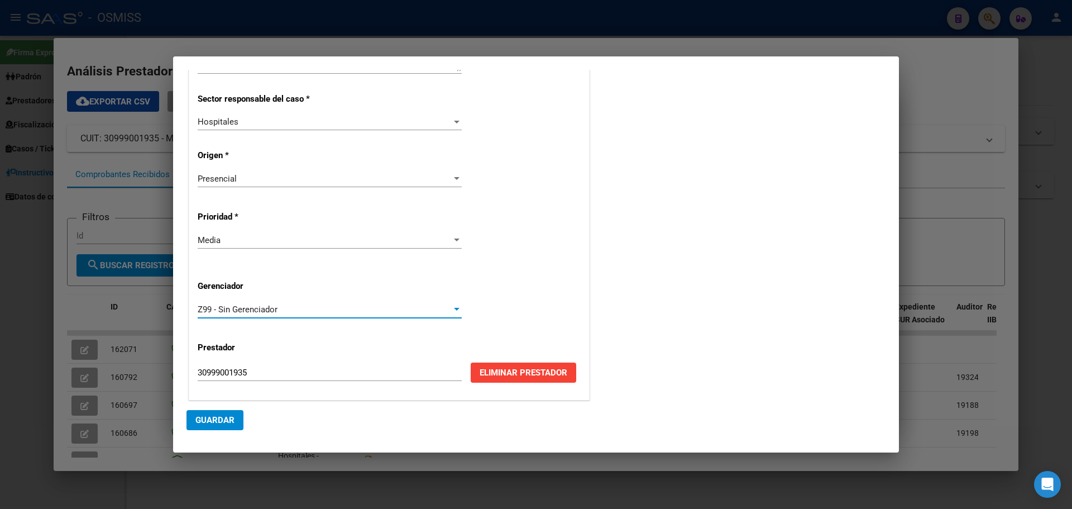
scroll to position [226, 0]
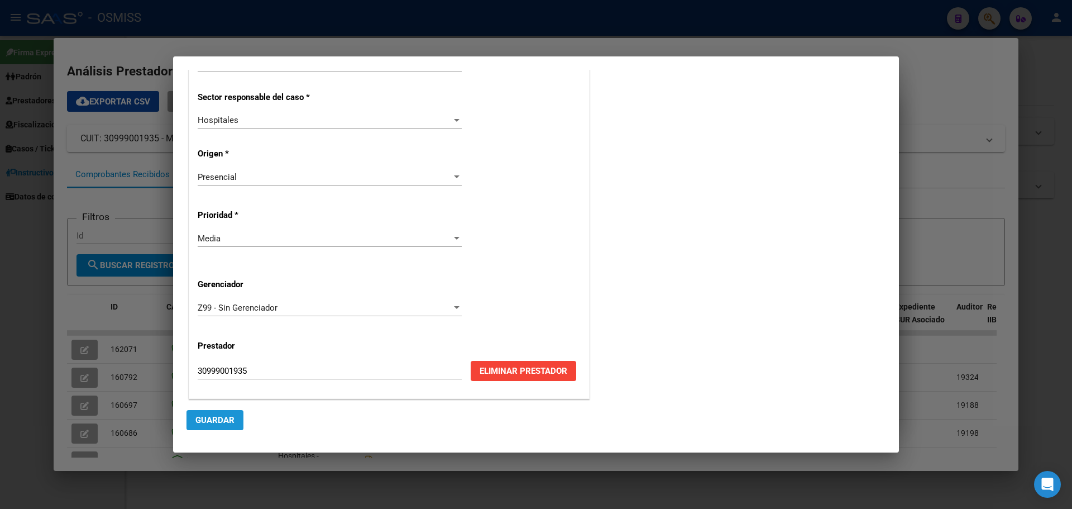
click at [217, 417] on span "Guardar" at bounding box center [214, 420] width 39 height 10
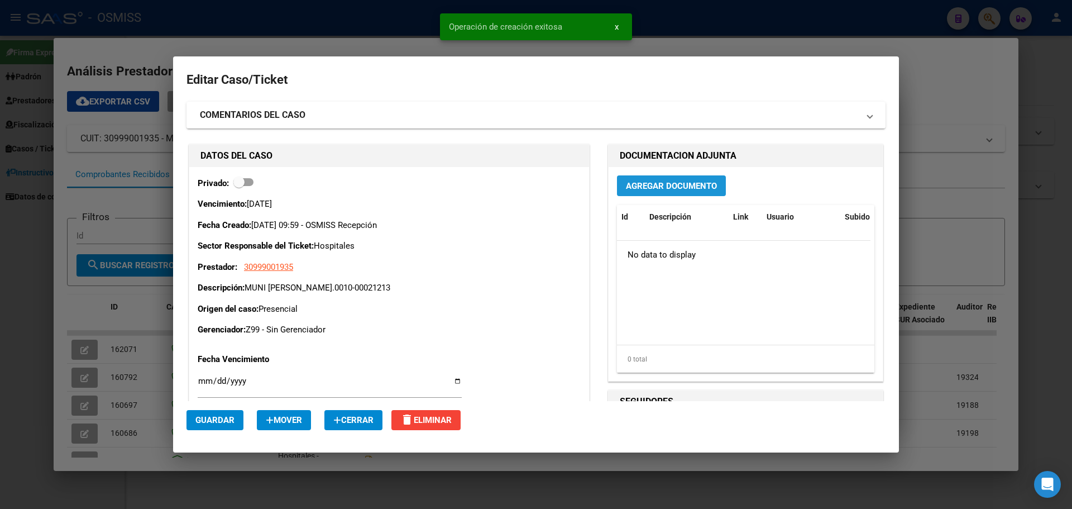
click at [654, 178] on button "Agregar Documento" at bounding box center [671, 185] width 109 height 21
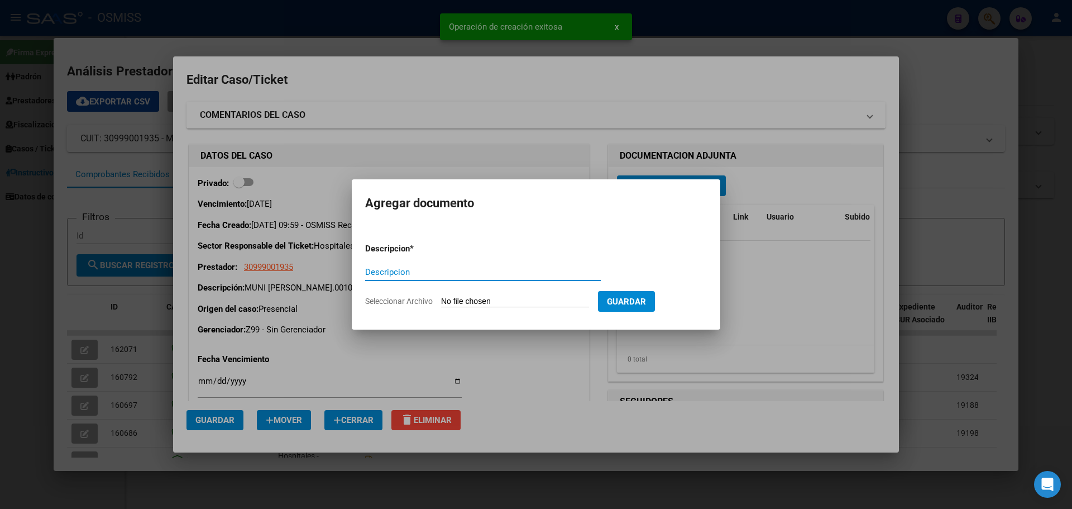
click at [439, 268] on input "Descripcion" at bounding box center [483, 272] width 236 height 10
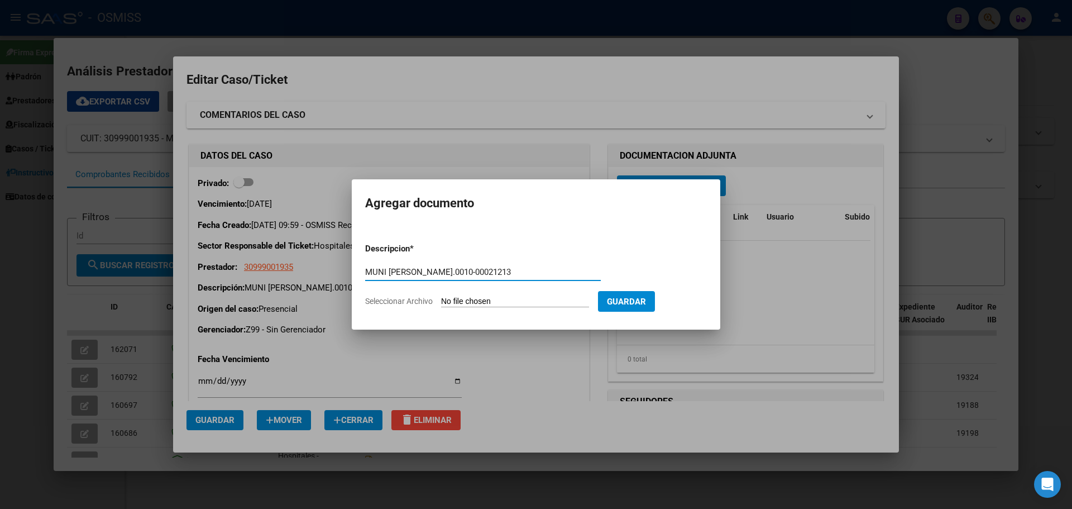
type input "MUNI [PERSON_NAME].0010-00021213"
click at [512, 302] on input "Seleccionar Archivo" at bounding box center [515, 302] width 148 height 11
type input "C:\fakepath\munimerlofc0010-00021213.pdf"
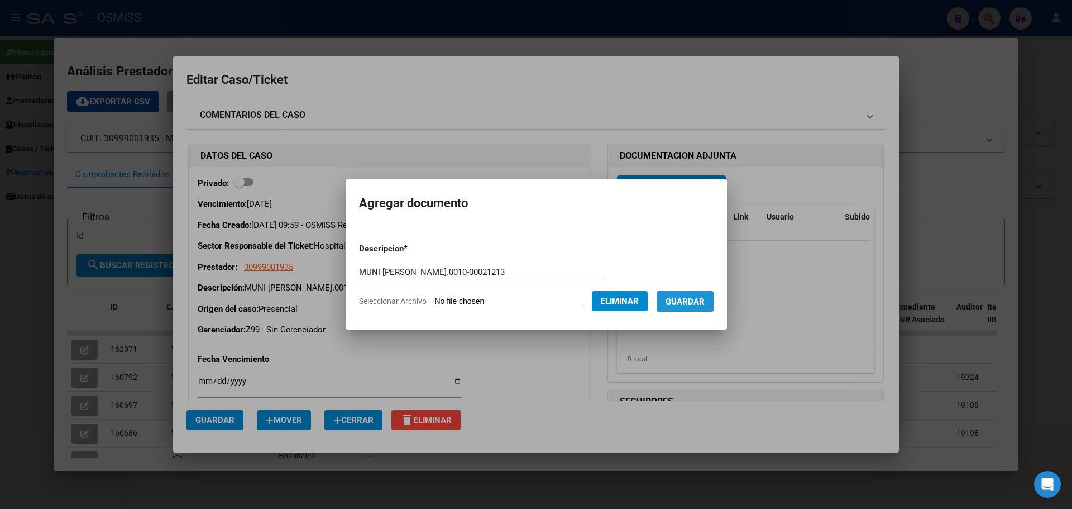
click at [697, 299] on span "Guardar" at bounding box center [685, 302] width 39 height 10
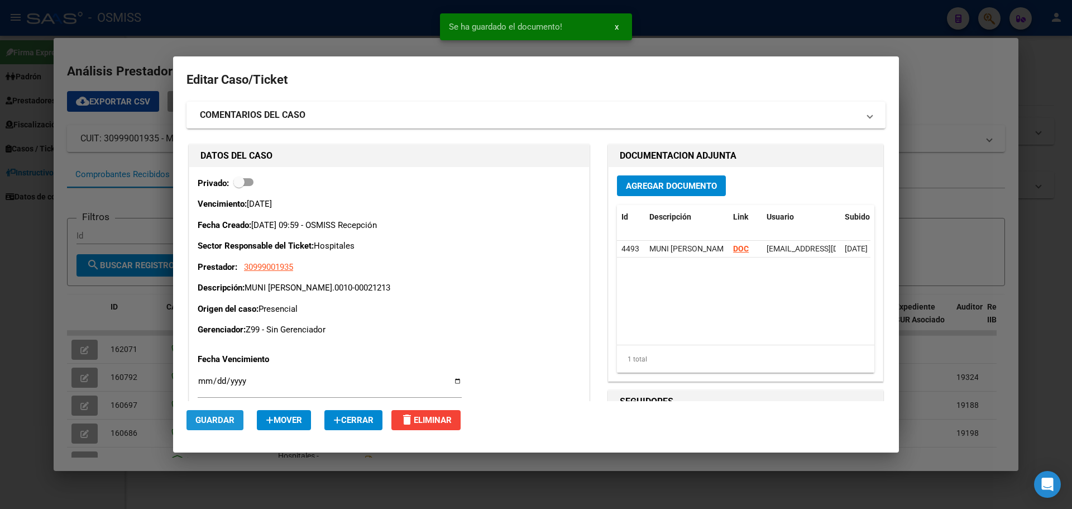
click at [233, 421] on span "Guardar" at bounding box center [214, 420] width 39 height 10
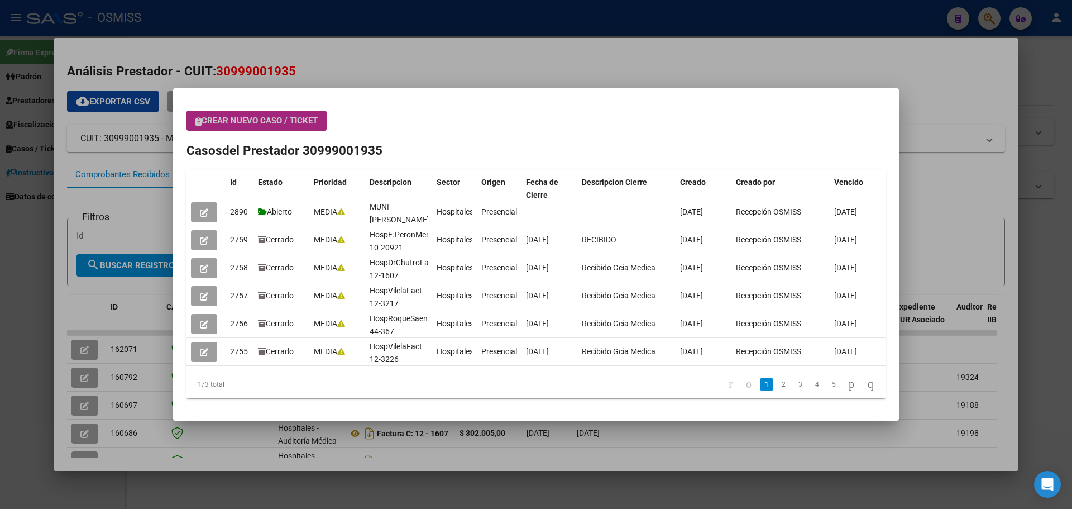
click at [308, 123] on span "Crear nuevo caso / ticket" at bounding box center [256, 121] width 122 height 10
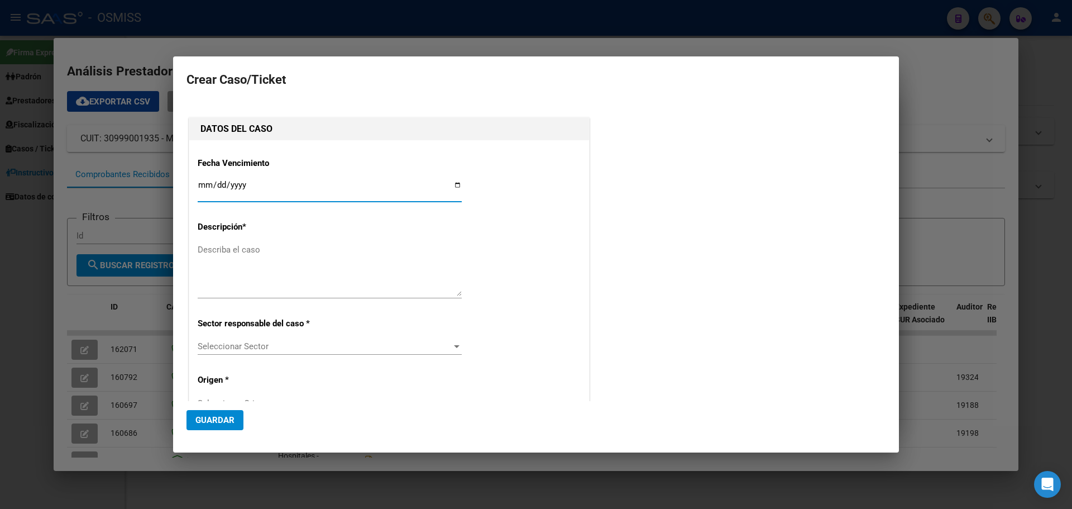
type input "30999001935"
click at [451, 182] on input "Ingresar fecha" at bounding box center [330, 189] width 264 height 18
type input "[DATE]"
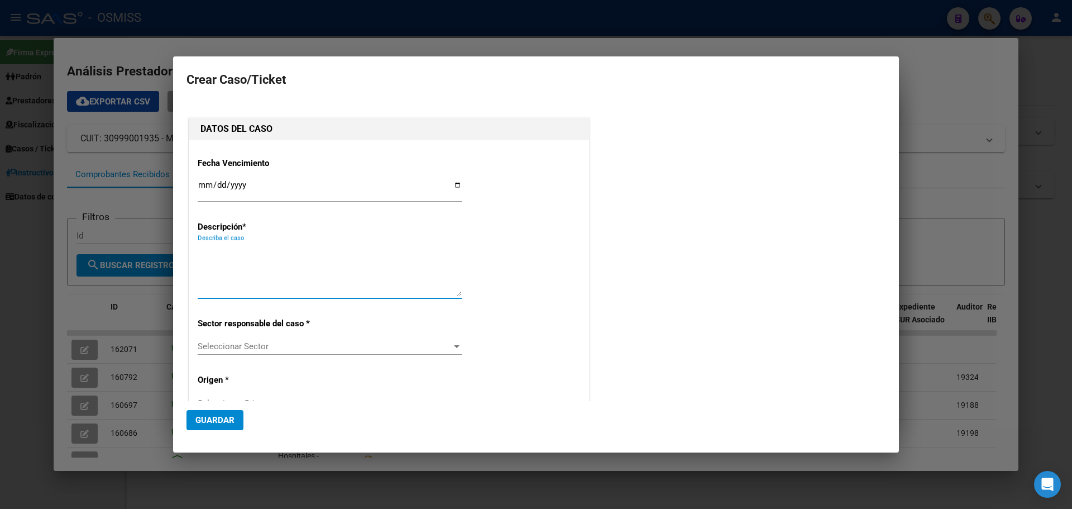
click at [244, 272] on textarea "Describa el caso" at bounding box center [330, 270] width 264 height 53
type textarea "MUNI [PERSON_NAME].0010-00021027"
click at [454, 345] on div at bounding box center [457, 346] width 6 height 3
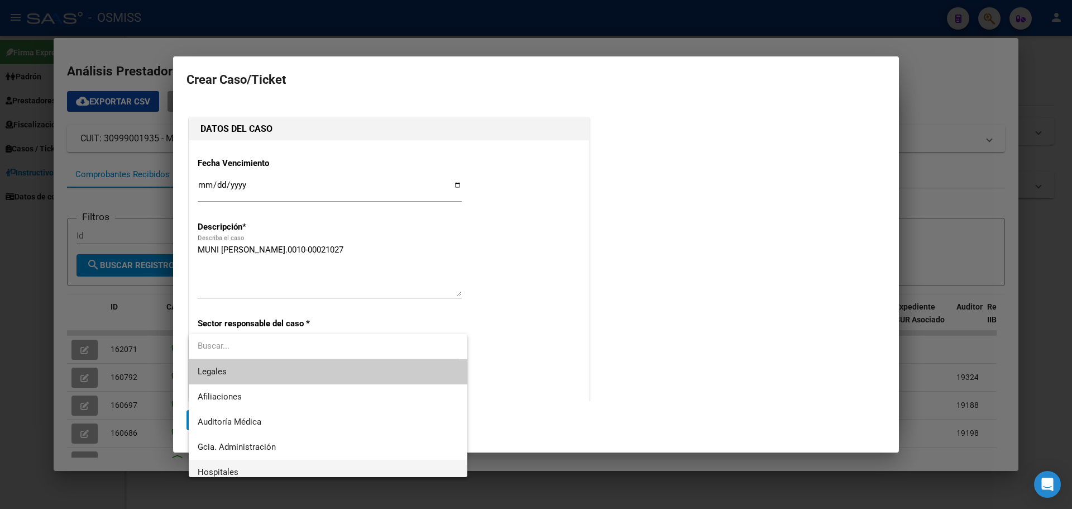
click at [237, 462] on span "Hospitales" at bounding box center [328, 472] width 261 height 25
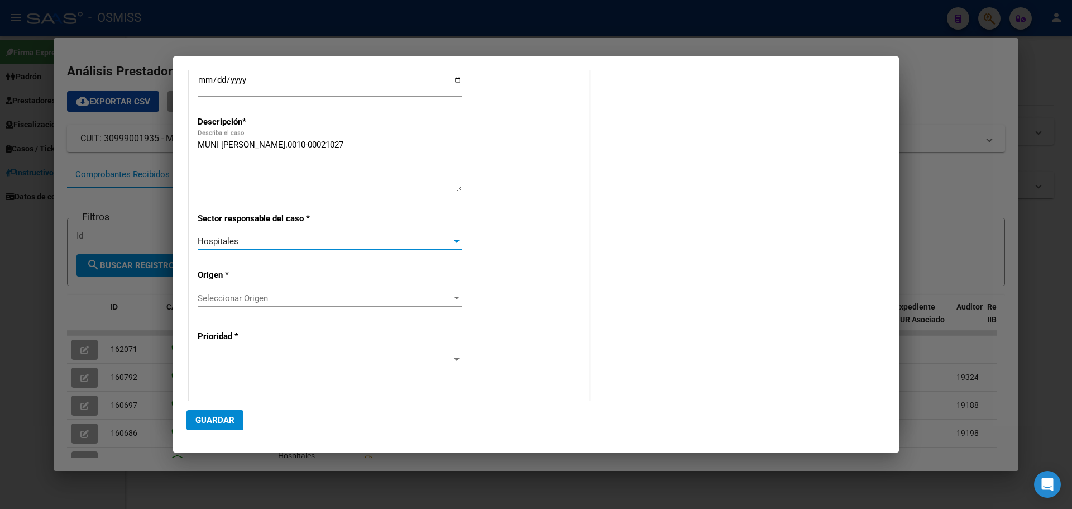
scroll to position [112, 0]
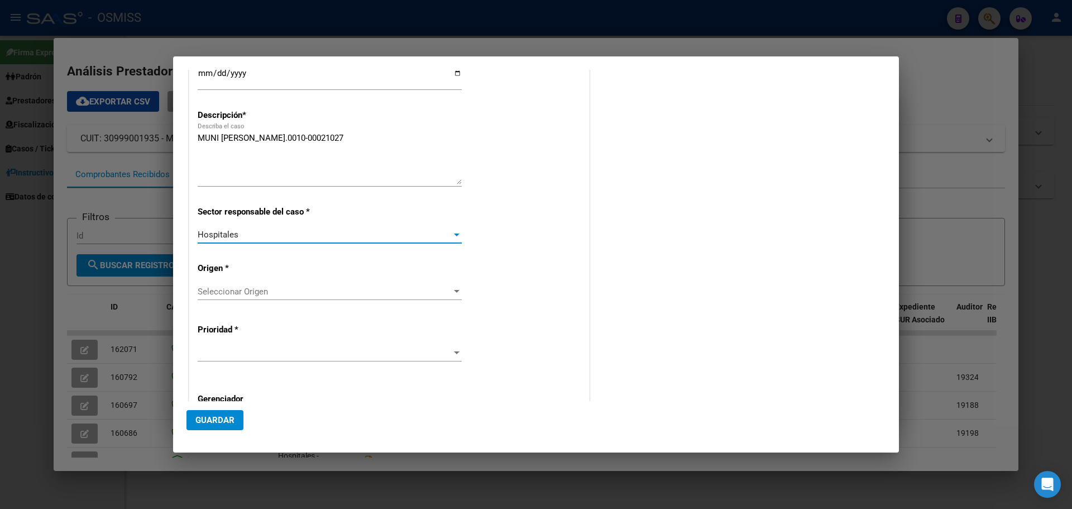
click at [454, 292] on div at bounding box center [457, 291] width 6 height 3
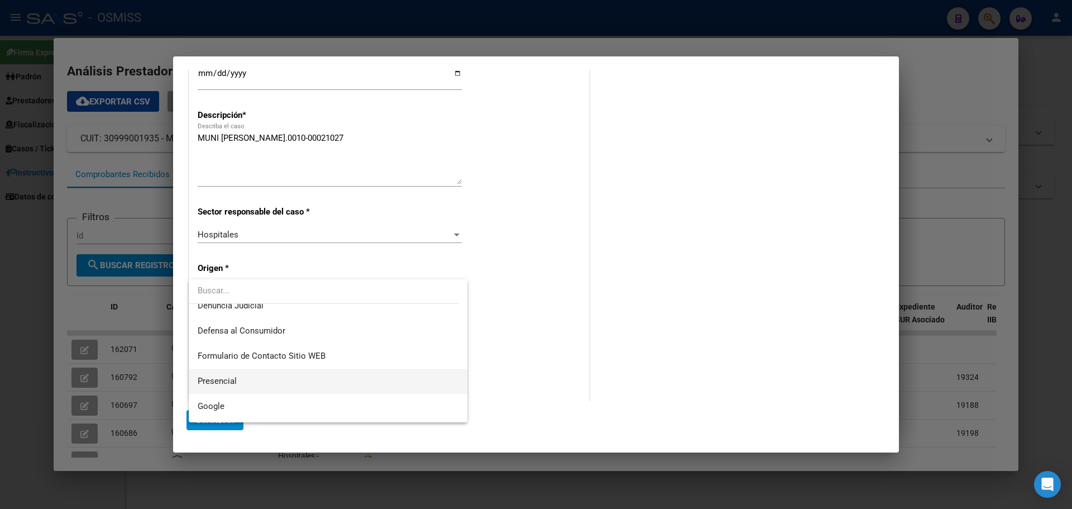
click at [283, 380] on span "Presencial" at bounding box center [328, 381] width 261 height 25
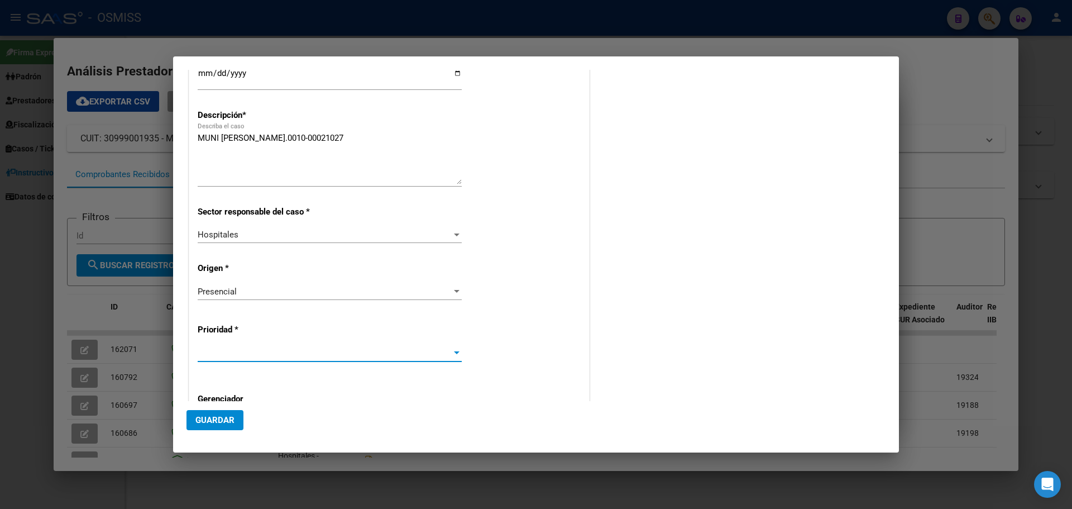
click at [453, 349] on div at bounding box center [457, 353] width 10 height 9
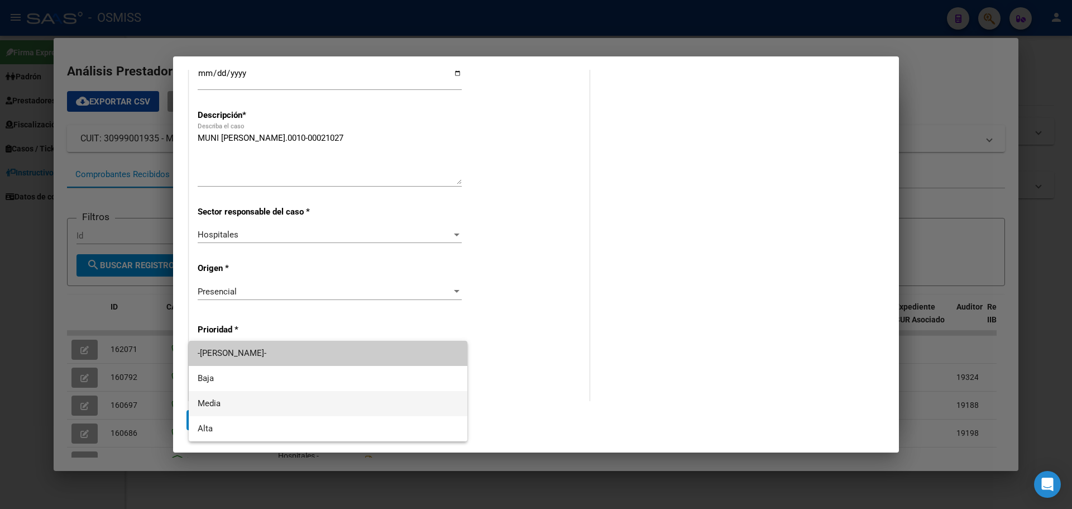
click at [263, 401] on span "Media" at bounding box center [328, 403] width 261 height 25
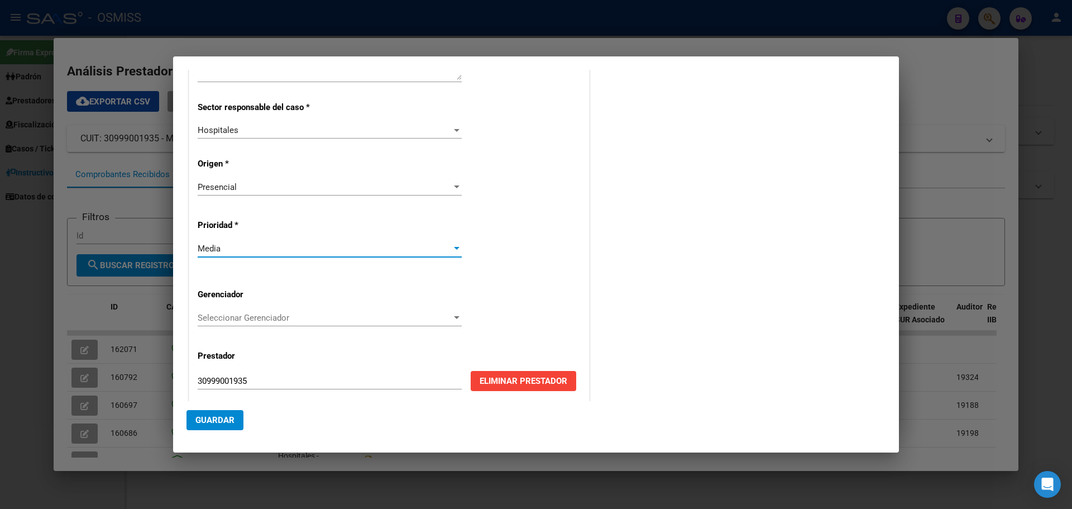
scroll to position [223, 0]
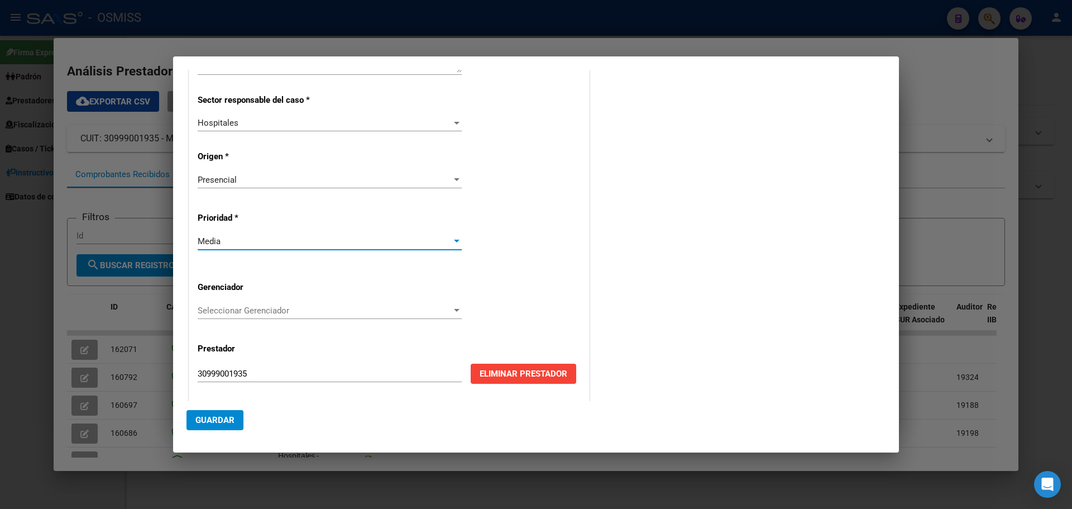
click at [452, 307] on div at bounding box center [457, 310] width 10 height 9
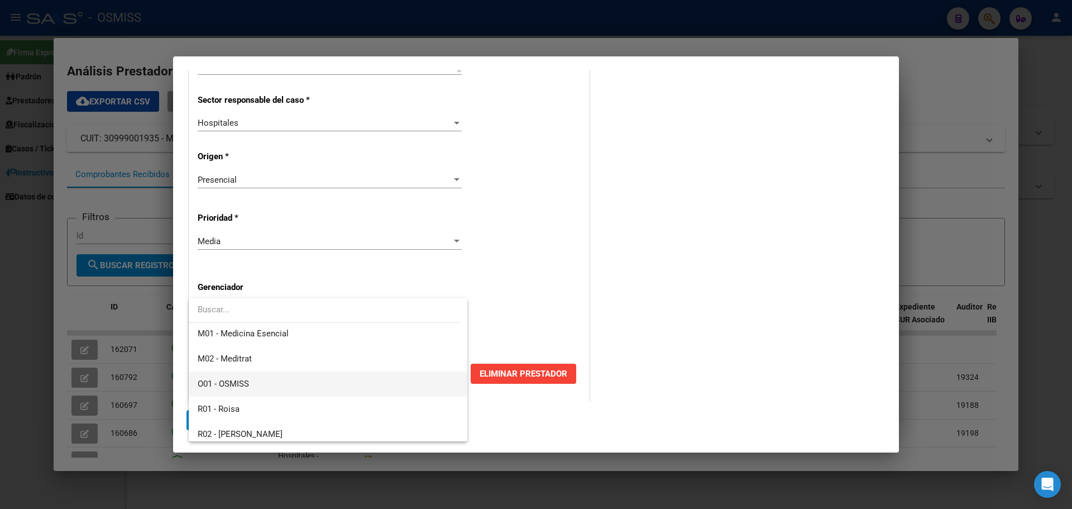
scroll to position [335, 0]
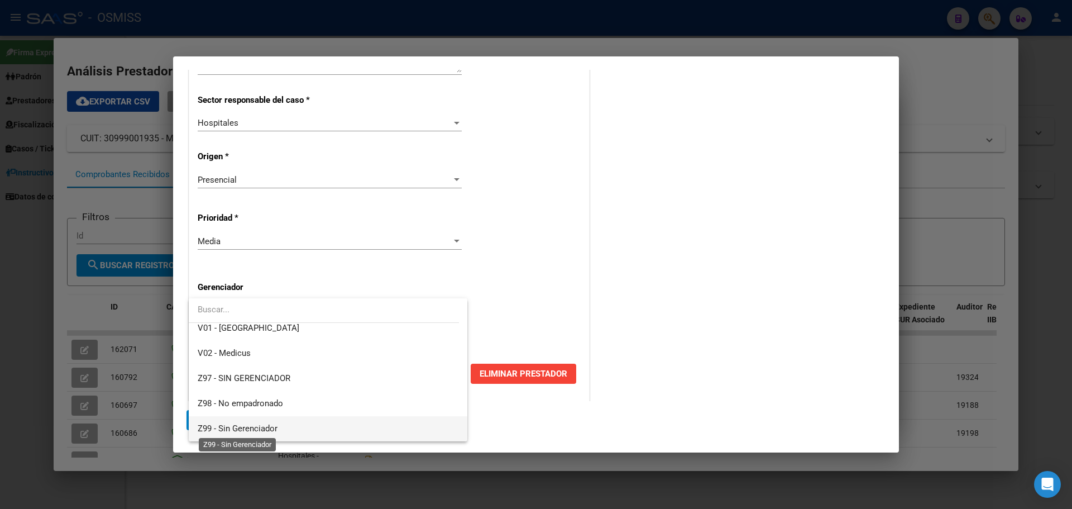
click at [228, 427] on span "Z99 - Sin Gerenciador" at bounding box center [238, 428] width 80 height 10
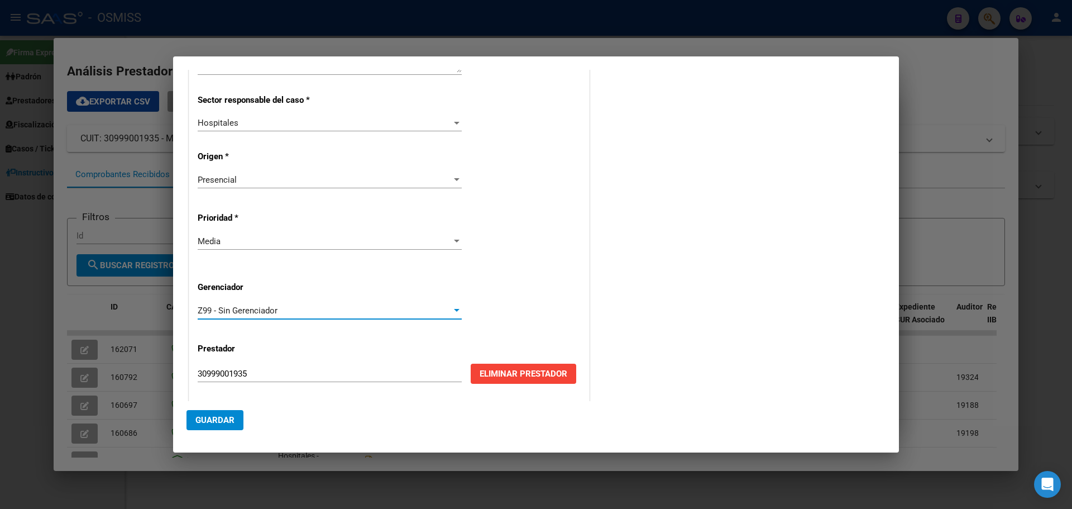
click at [220, 418] on span "Guardar" at bounding box center [214, 420] width 39 height 10
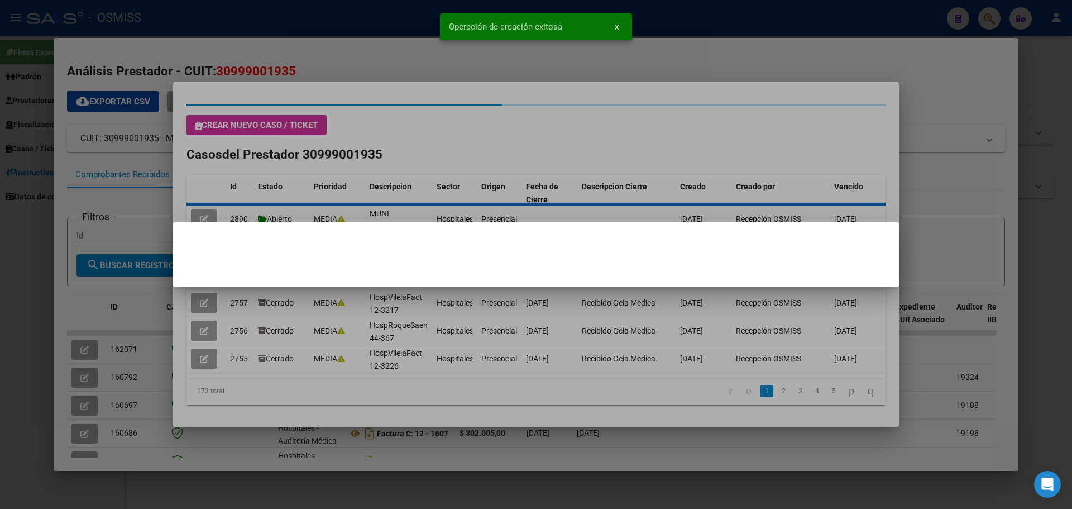
scroll to position [0, 0]
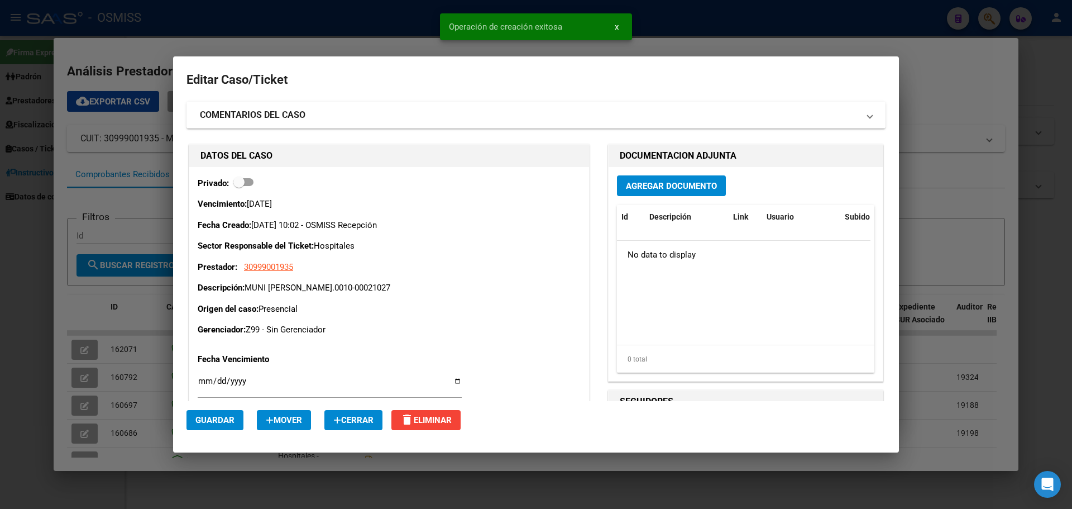
click at [667, 183] on span "Agregar Documento" at bounding box center [671, 186] width 91 height 10
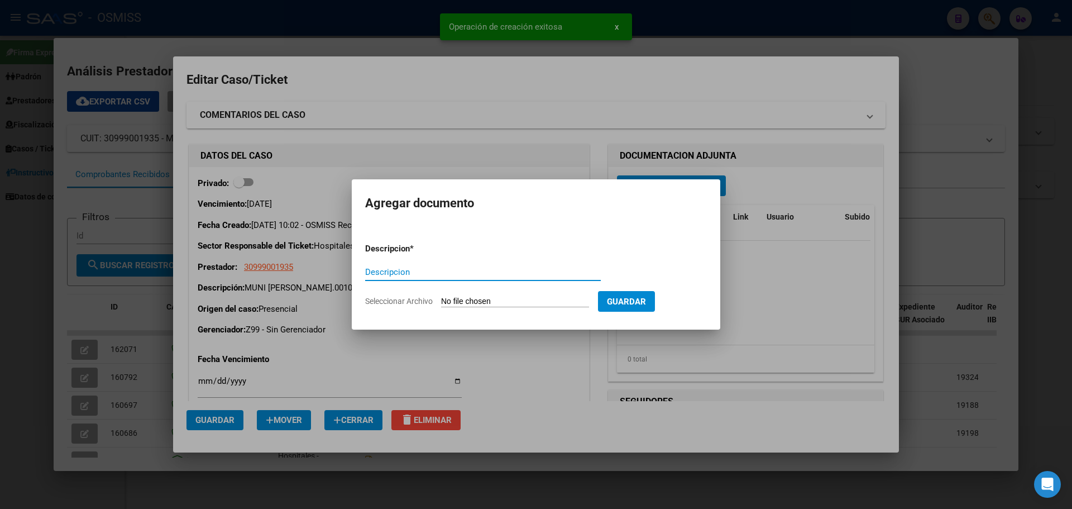
click at [443, 267] on input "Descripcion" at bounding box center [483, 272] width 236 height 10
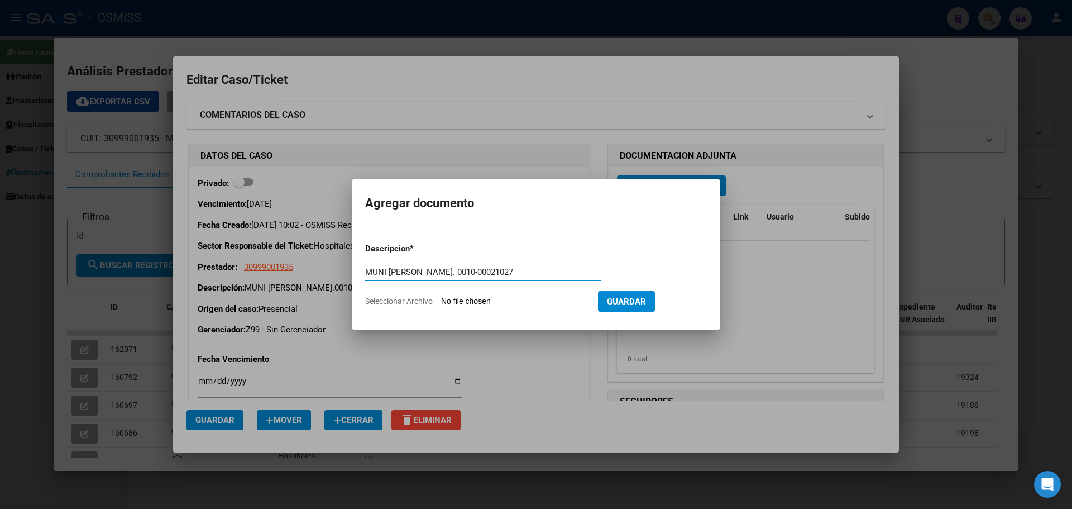
type input "MUNI [PERSON_NAME]. 0010-00021027"
click at [543, 299] on input "Seleccionar Archivo" at bounding box center [515, 302] width 148 height 11
type input "C:\fakepath\munimerlofc0010-00021027.pdf"
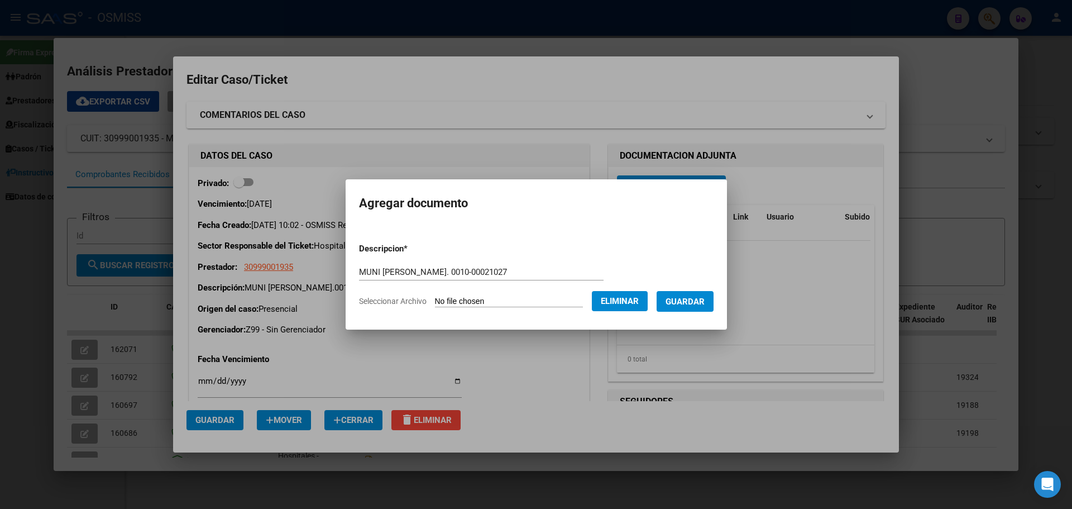
click at [681, 299] on span "Guardar" at bounding box center [685, 302] width 39 height 10
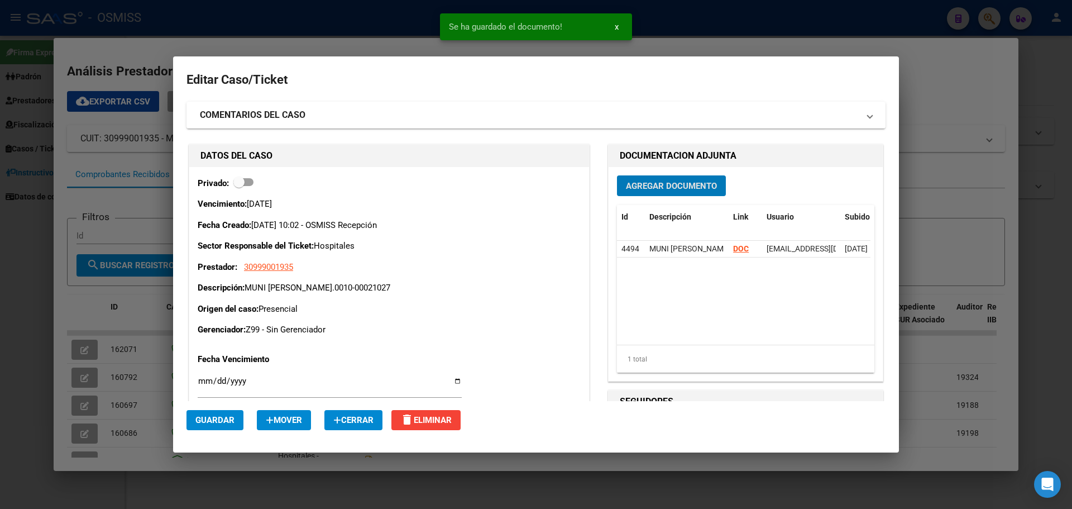
click at [214, 423] on span "Guardar" at bounding box center [214, 420] width 39 height 10
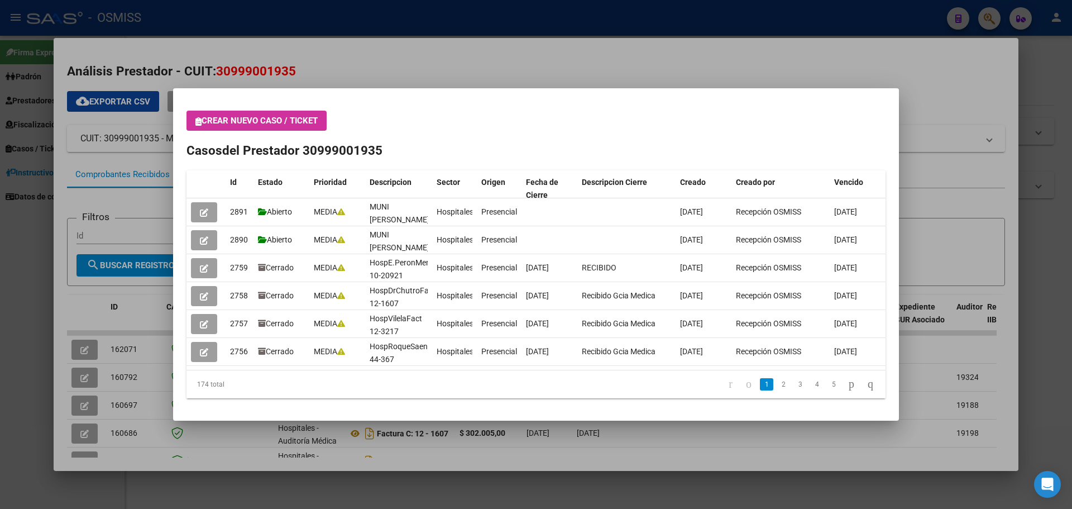
click at [214, 422] on div at bounding box center [536, 254] width 1072 height 509
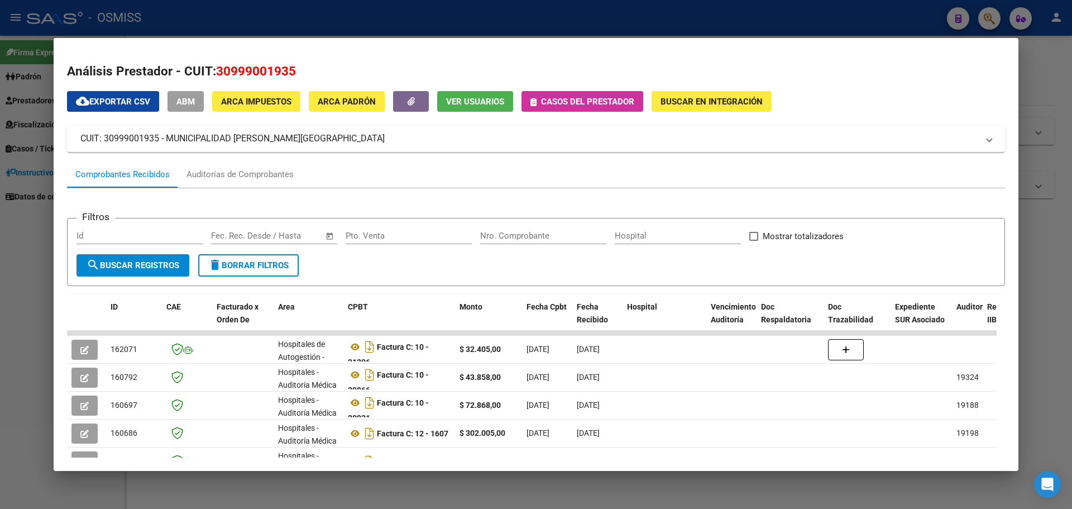
click at [617, 103] on span "Casos del prestador" at bounding box center [587, 102] width 93 height 10
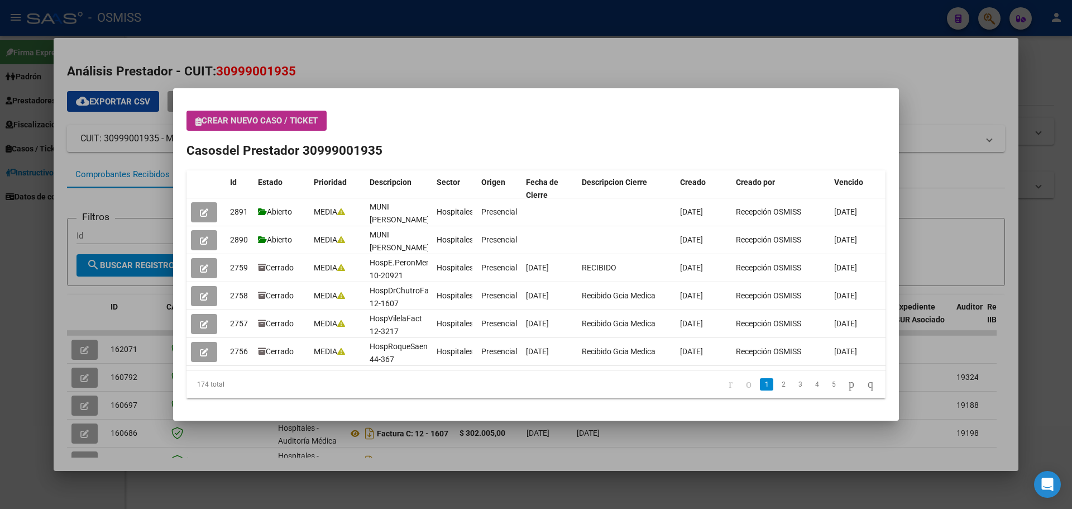
click at [299, 120] on span "Crear nuevo caso / ticket" at bounding box center [256, 121] width 122 height 10
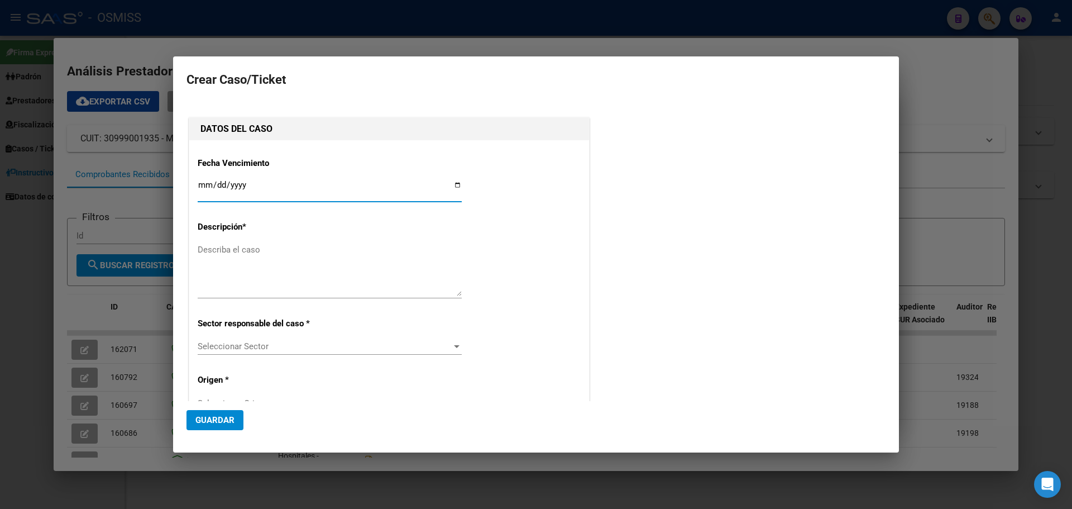
type input "30999001935"
click at [448, 183] on input "Ingresar fecha" at bounding box center [330, 189] width 264 height 18
click at [452, 183] on input "Ingresar fecha" at bounding box center [330, 189] width 264 height 18
type input "[DATE]"
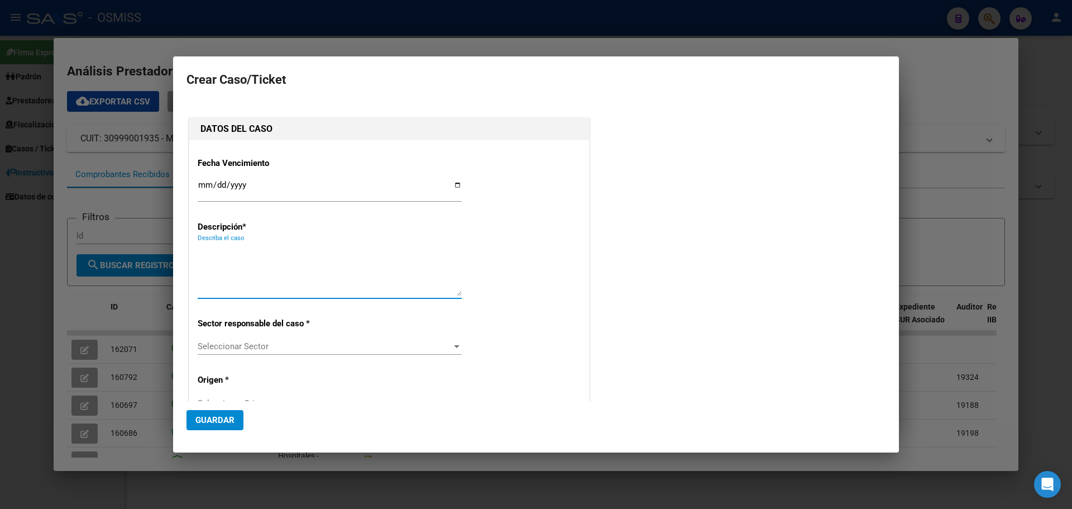
click at [245, 256] on textarea "Describa el caso" at bounding box center [330, 270] width 264 height 53
type textarea "MUNI [PERSON_NAME].0010-00021053"
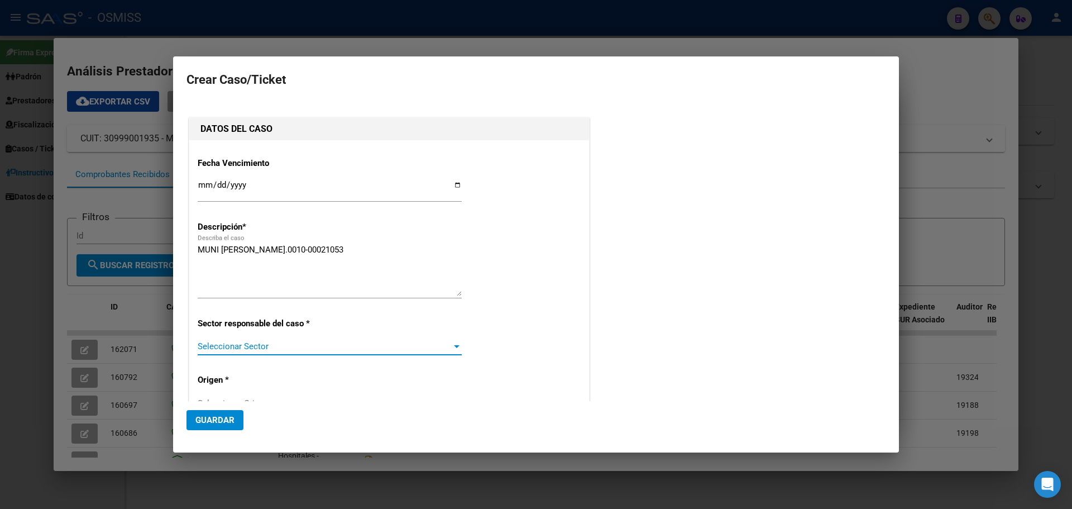
click at [452, 345] on div at bounding box center [457, 346] width 10 height 9
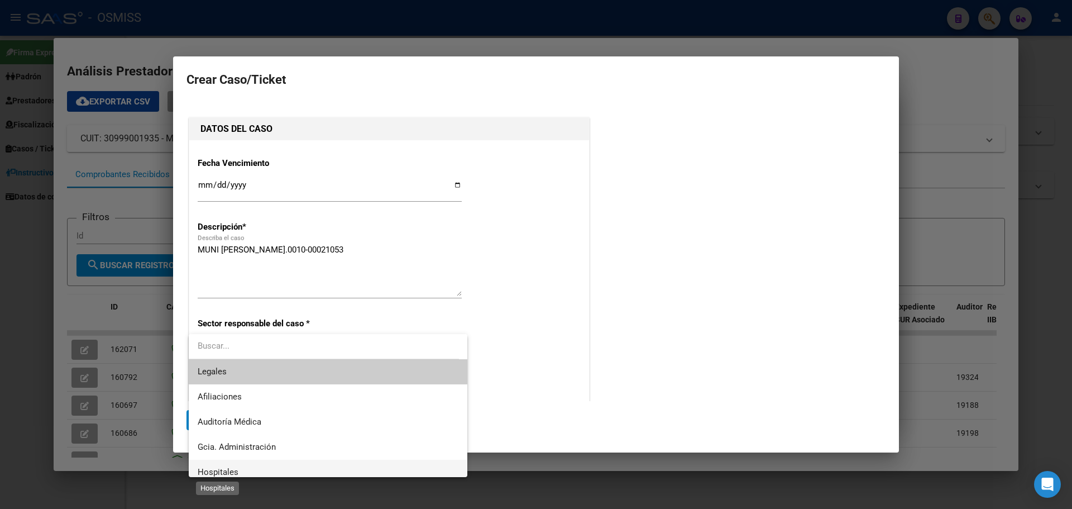
click at [229, 473] on span "Hospitales" at bounding box center [218, 472] width 41 height 10
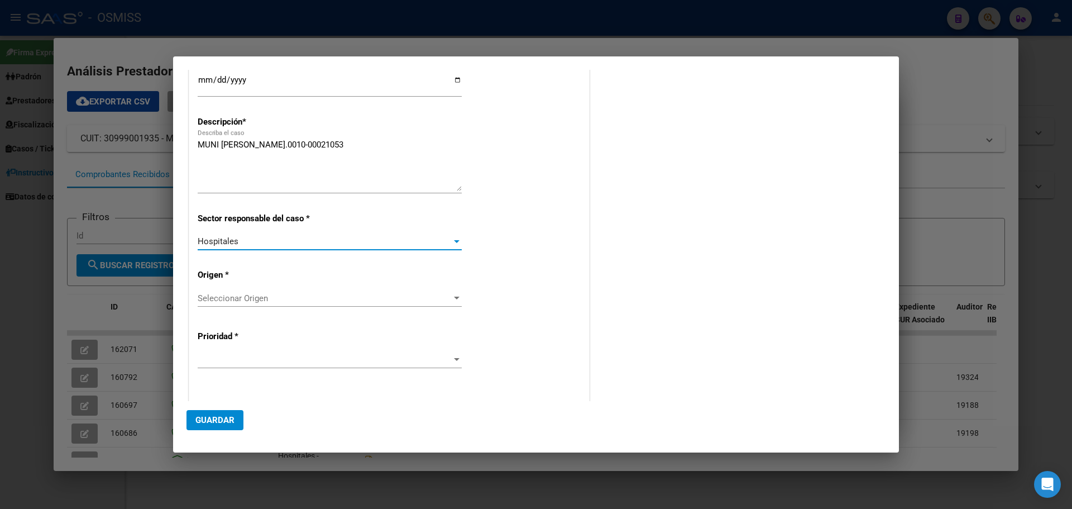
scroll to position [112, 0]
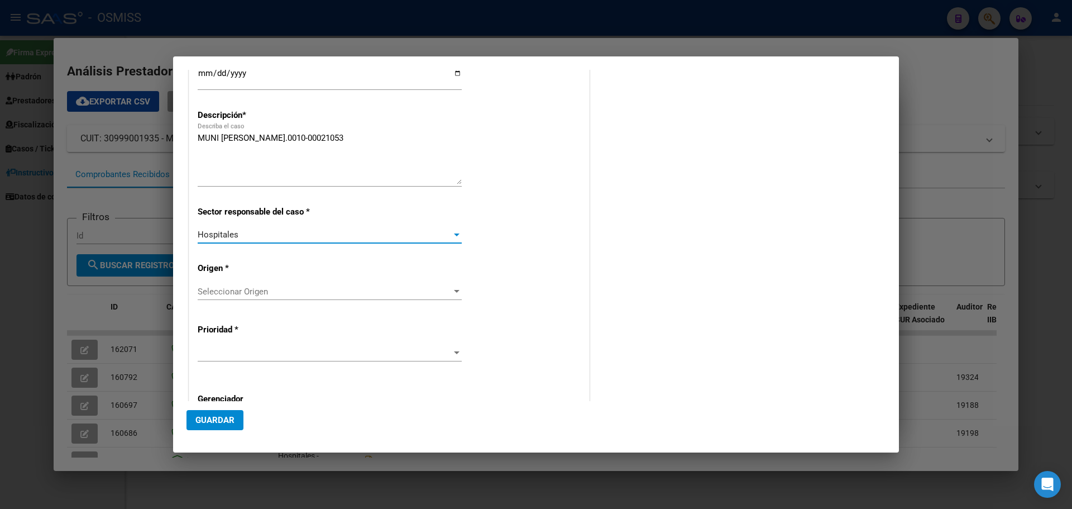
click at [453, 288] on div at bounding box center [457, 291] width 10 height 9
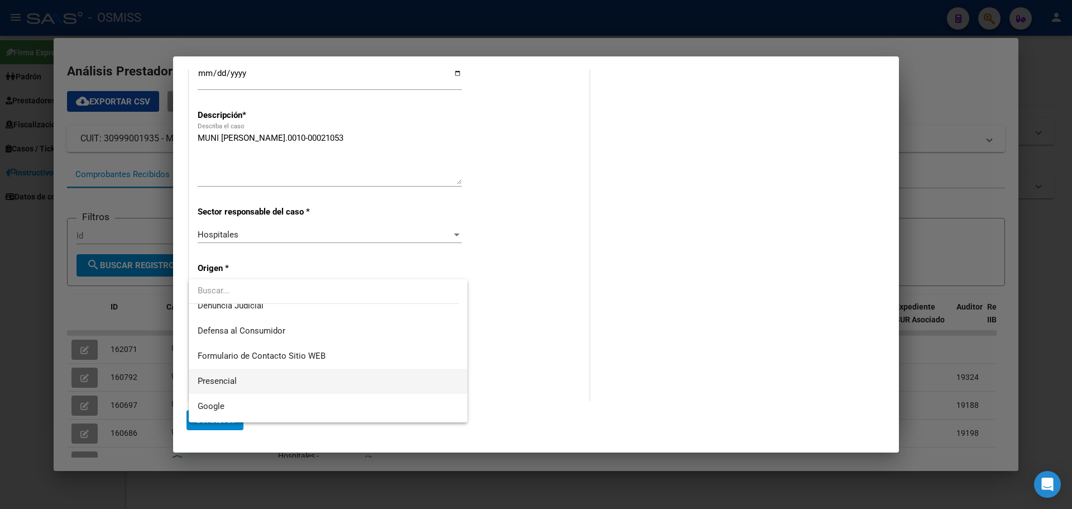
click at [256, 376] on span "Presencial" at bounding box center [328, 381] width 261 height 25
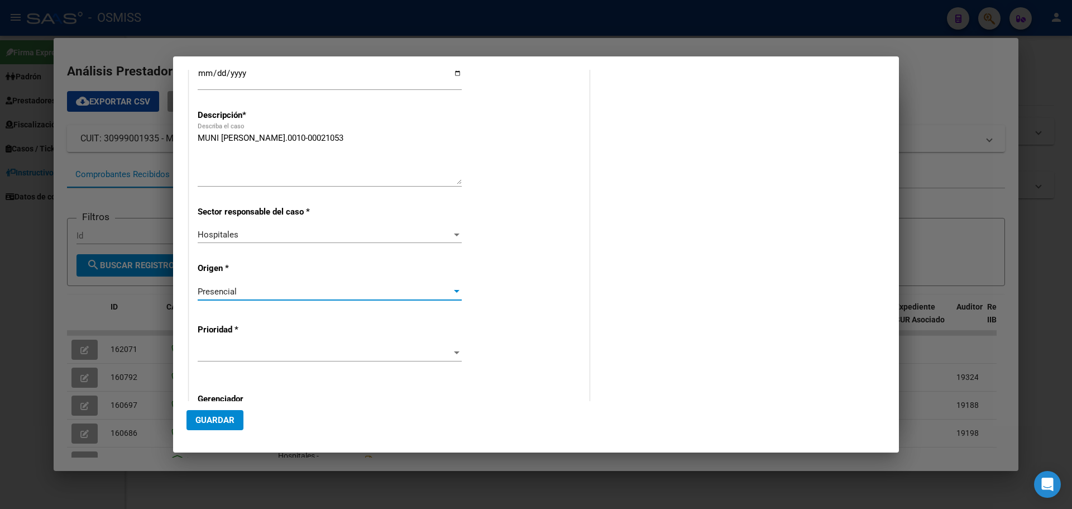
click at [299, 346] on div at bounding box center [330, 353] width 264 height 17
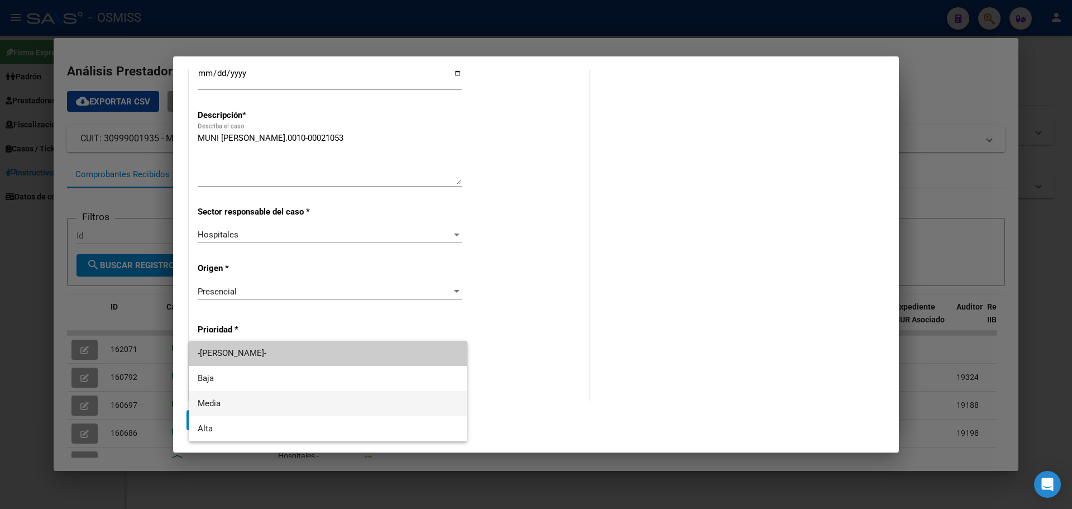
click at [244, 406] on span "Media" at bounding box center [328, 403] width 261 height 25
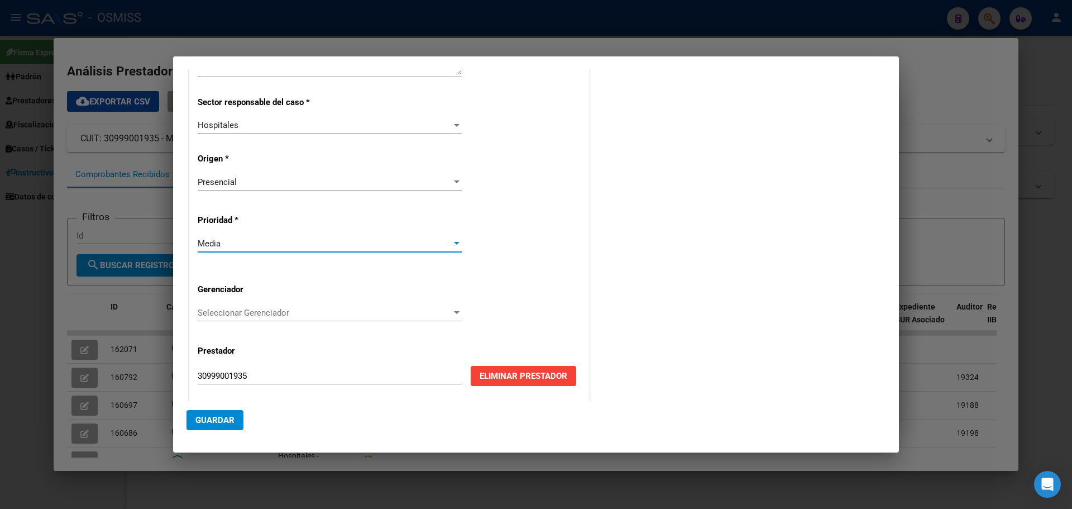
scroll to position [223, 0]
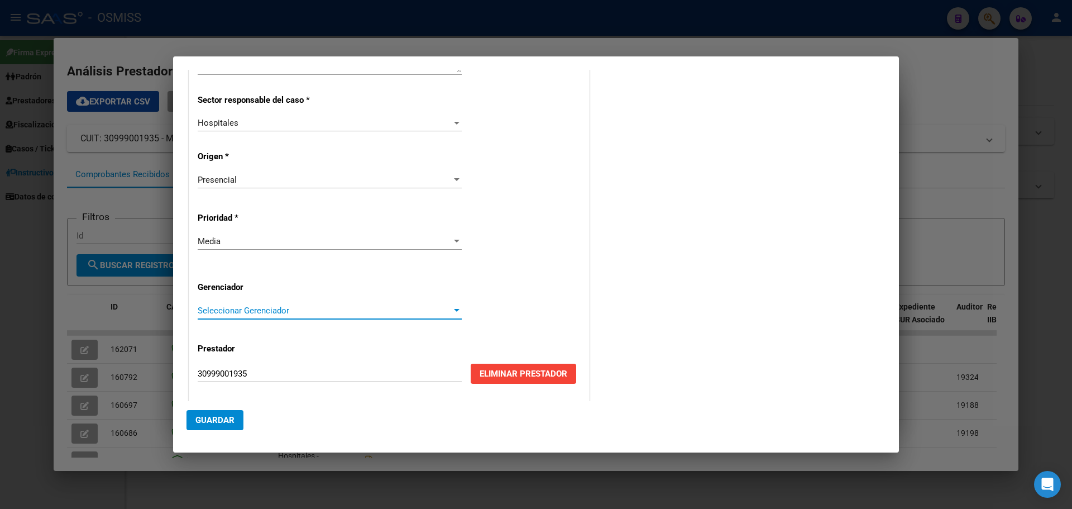
click at [445, 306] on span "Seleccionar Gerenciador" at bounding box center [325, 311] width 254 height 10
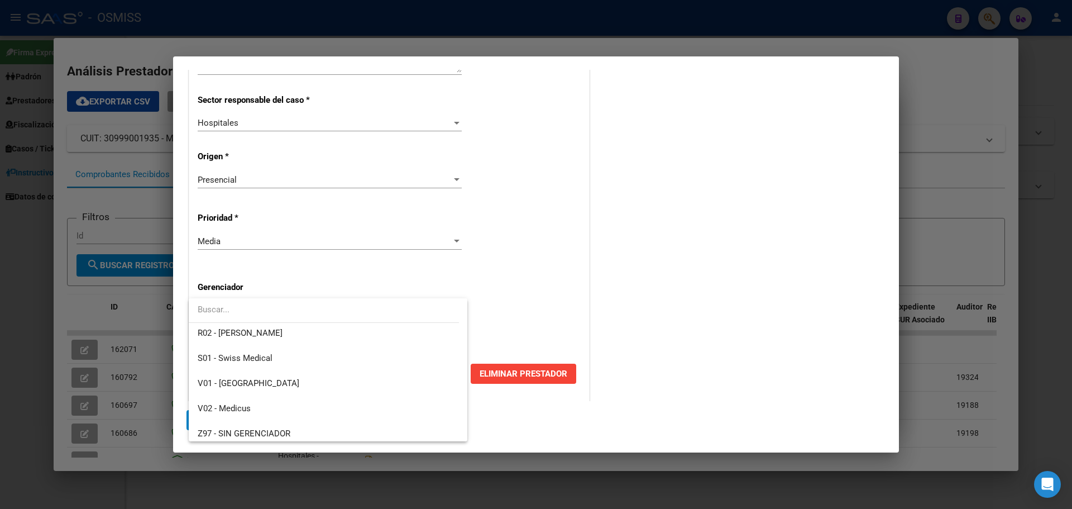
scroll to position [335, 0]
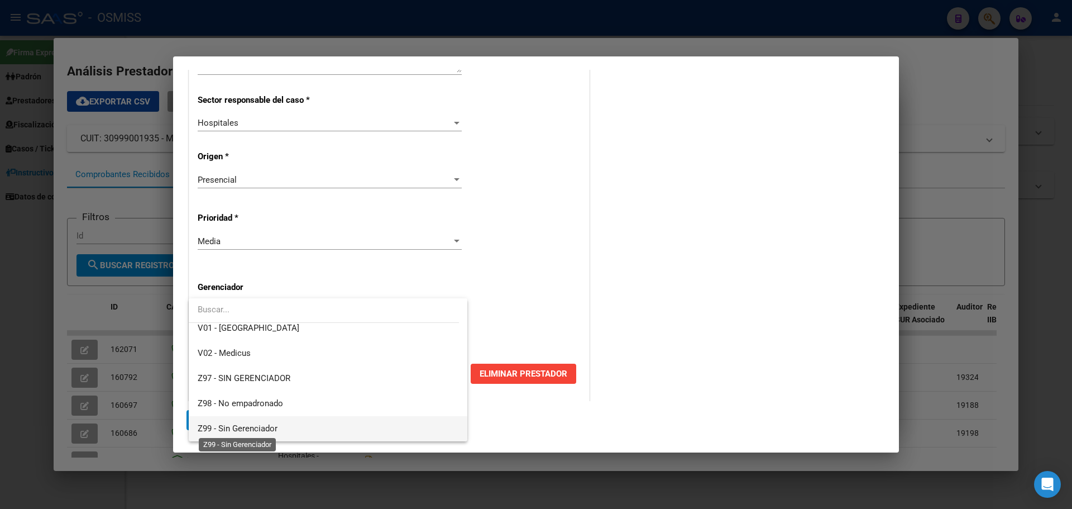
click at [269, 424] on span "Z99 - Sin Gerenciador" at bounding box center [238, 428] width 80 height 10
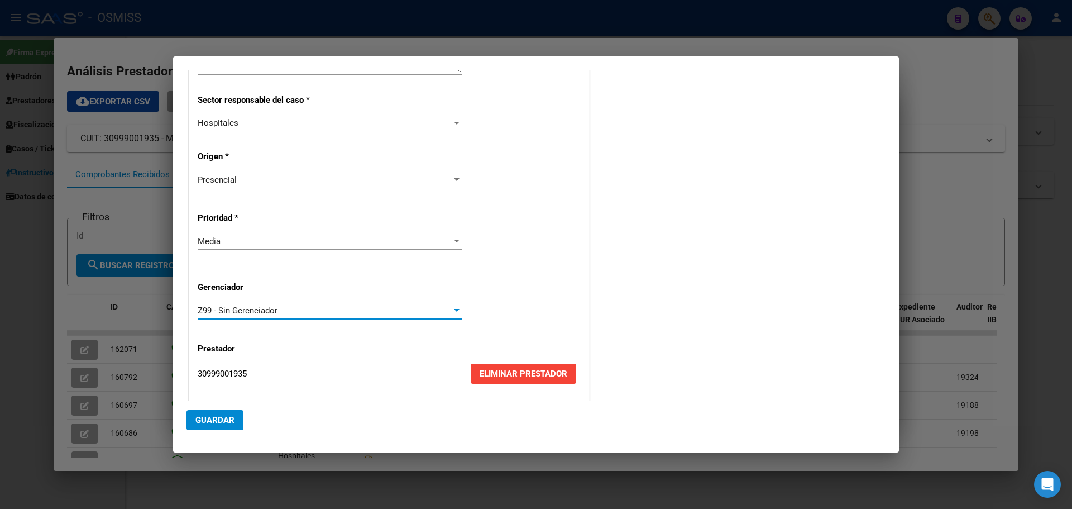
click at [213, 420] on span "Guardar" at bounding box center [214, 420] width 39 height 10
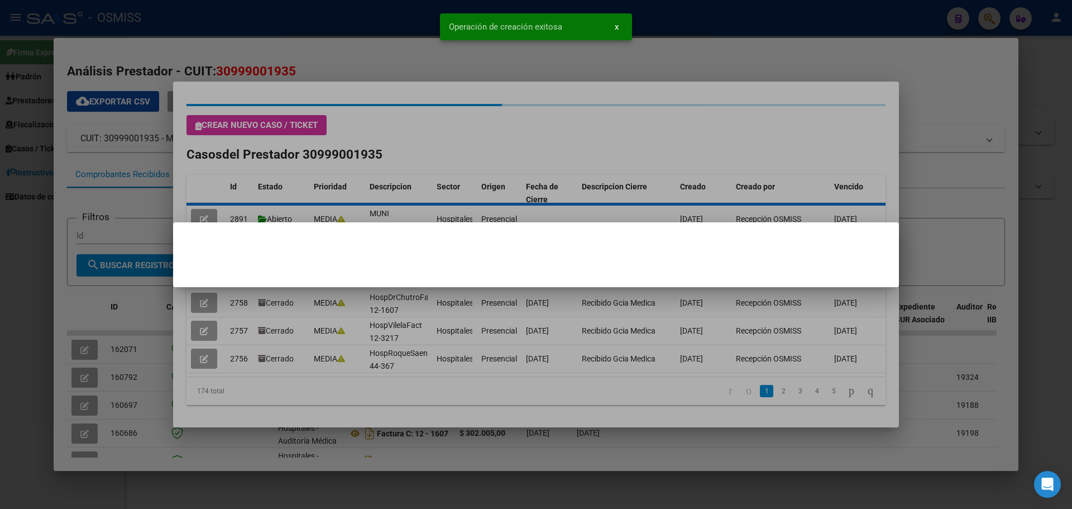
scroll to position [0, 0]
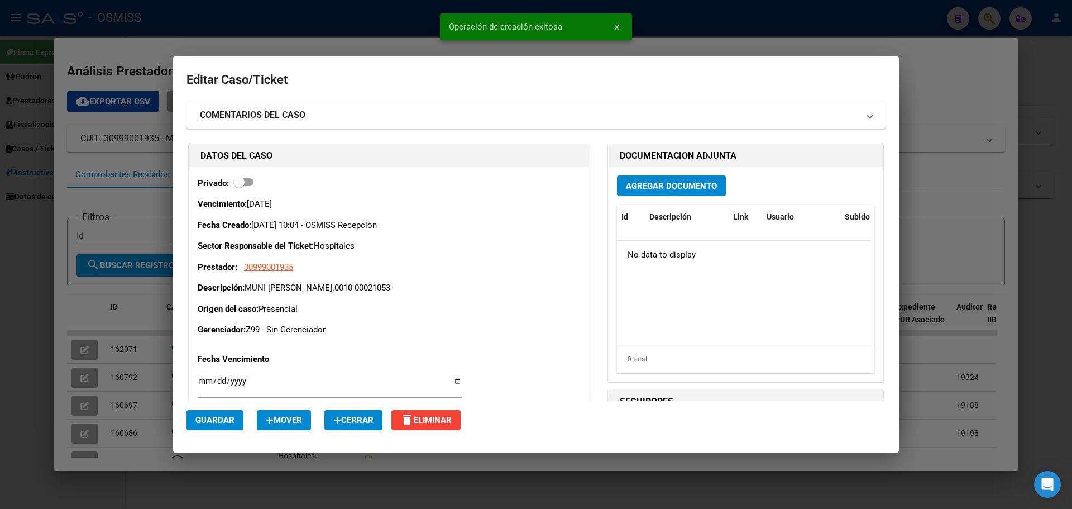
click at [661, 186] on span "Agregar Documento" at bounding box center [671, 186] width 91 height 10
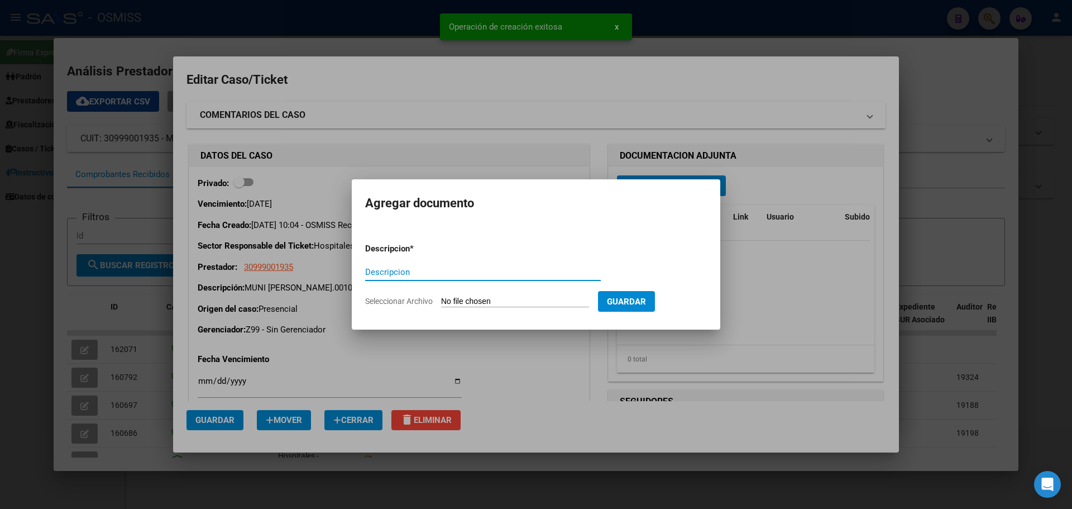
click at [517, 267] on input "Descripcion" at bounding box center [483, 272] width 236 height 10
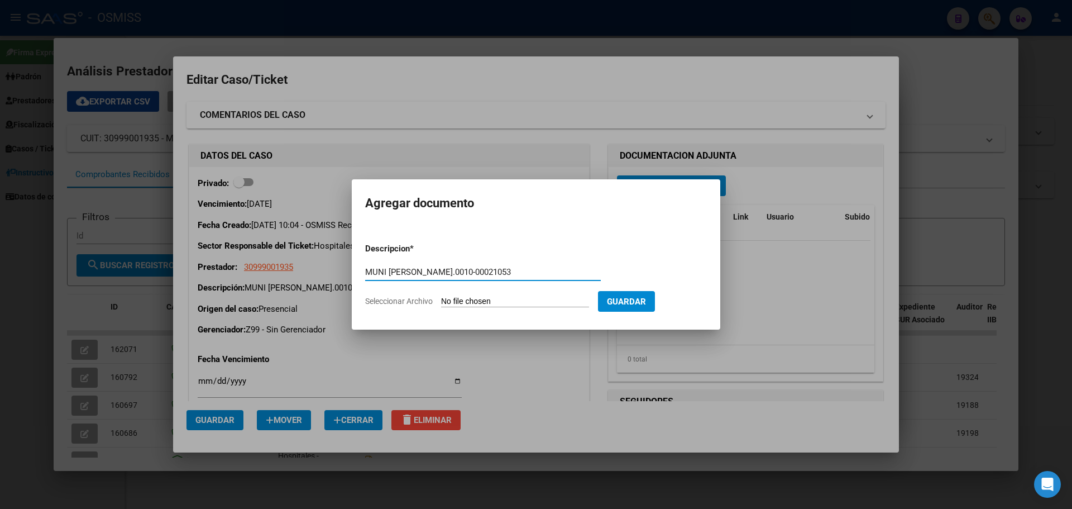
type input "MUNI [PERSON_NAME].0010-00021053"
click at [500, 298] on input "Seleccionar Archivo" at bounding box center [515, 302] width 148 height 11
type input "C:\fakepath\munimerlofc0010-00021053.pdf"
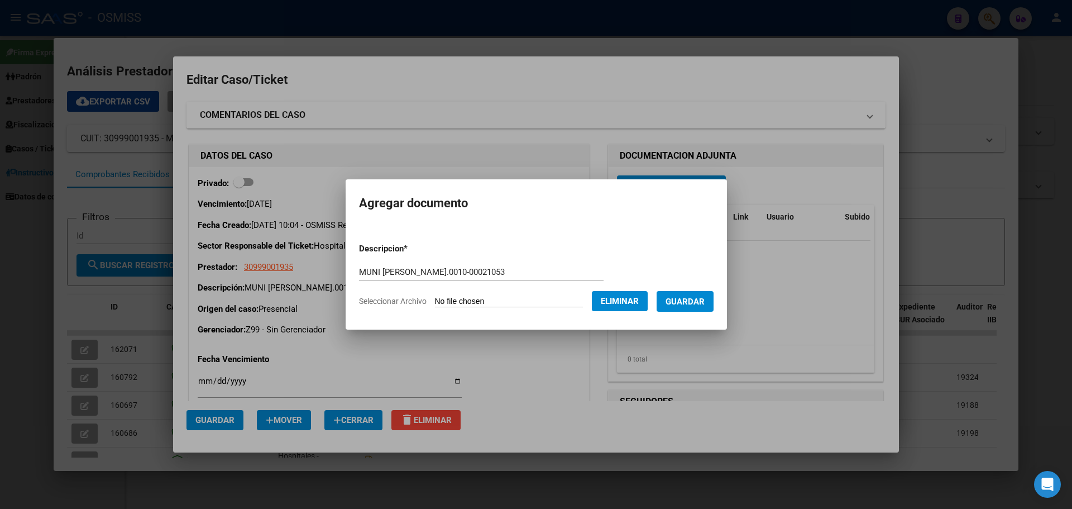
click at [685, 298] on span "Guardar" at bounding box center [685, 302] width 39 height 10
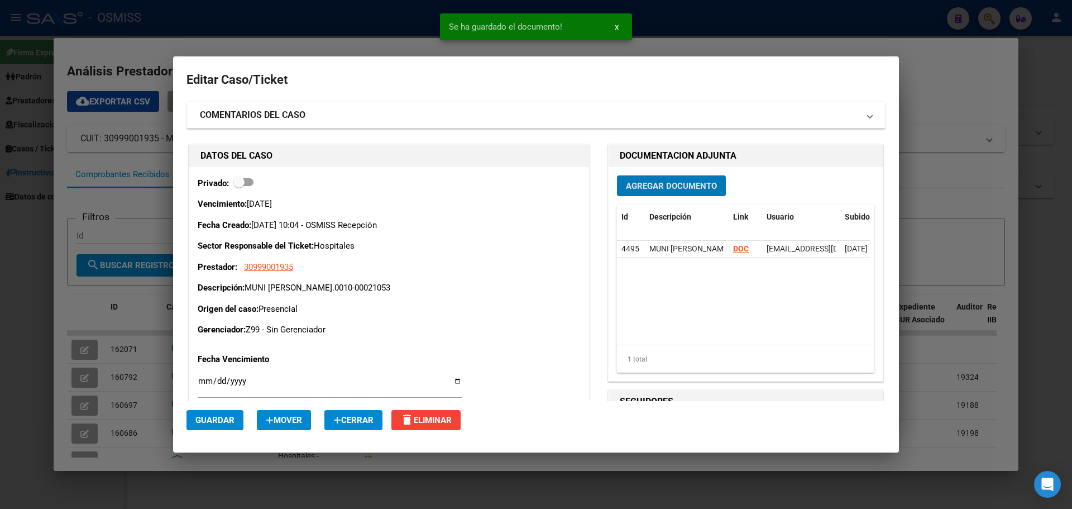
click at [212, 420] on span "Guardar" at bounding box center [214, 420] width 39 height 10
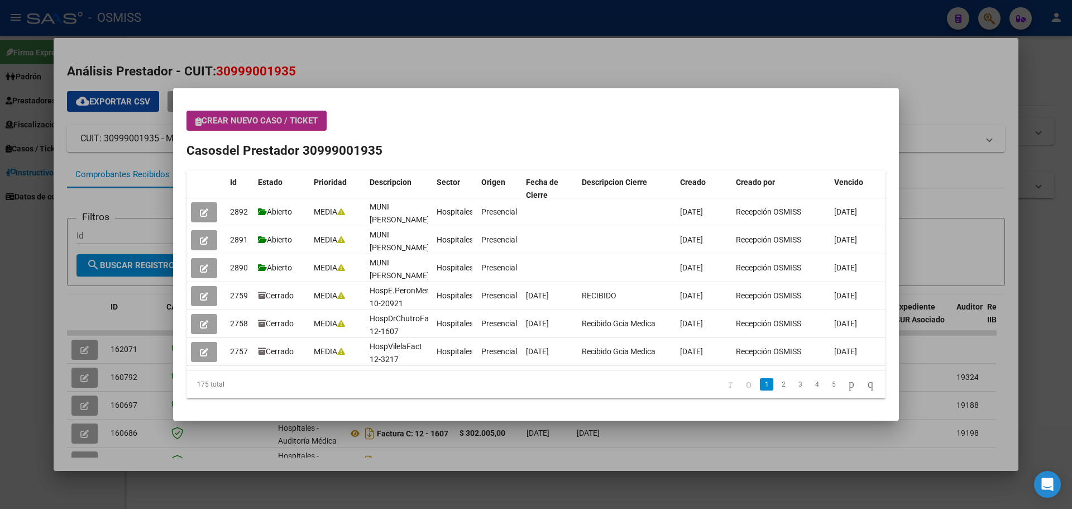
click at [280, 120] on span "Crear nuevo caso / ticket" at bounding box center [256, 121] width 122 height 10
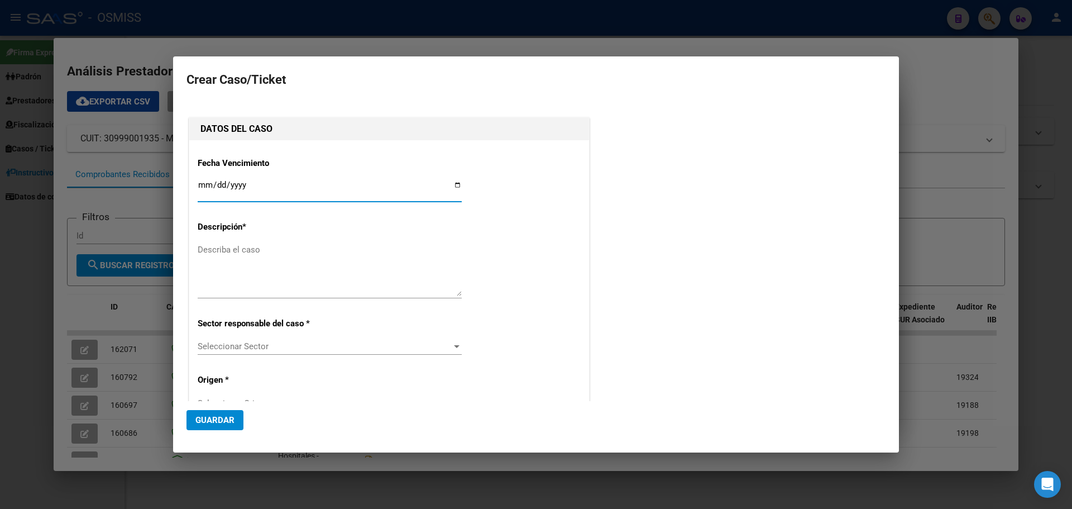
type input "30999001935"
click at [456, 182] on input "Ingresar fecha" at bounding box center [330, 189] width 264 height 18
type input "[DATE]"
click at [228, 246] on textarea "Describa el caso" at bounding box center [330, 270] width 264 height 53
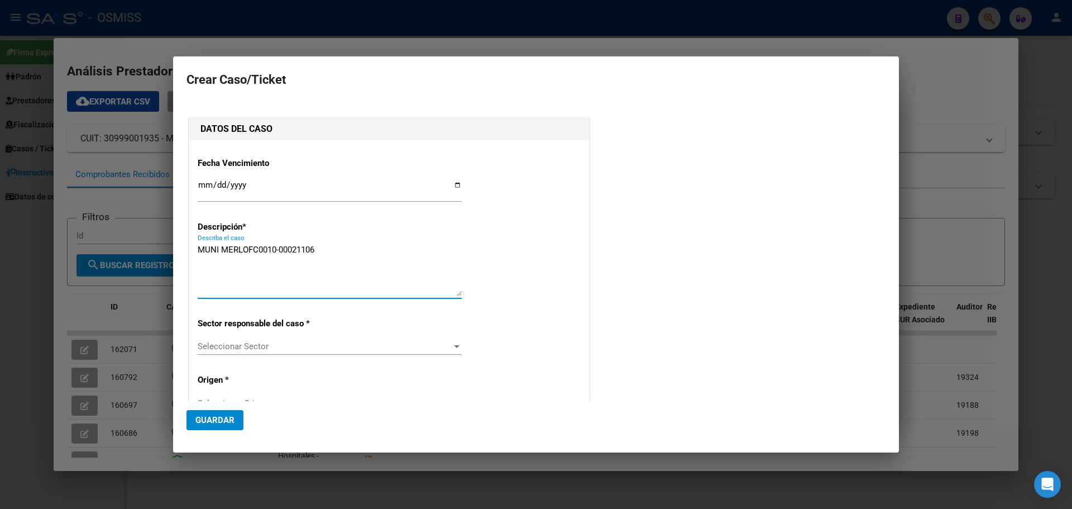
type textarea "MUNI MERLOFC0010-00021106"
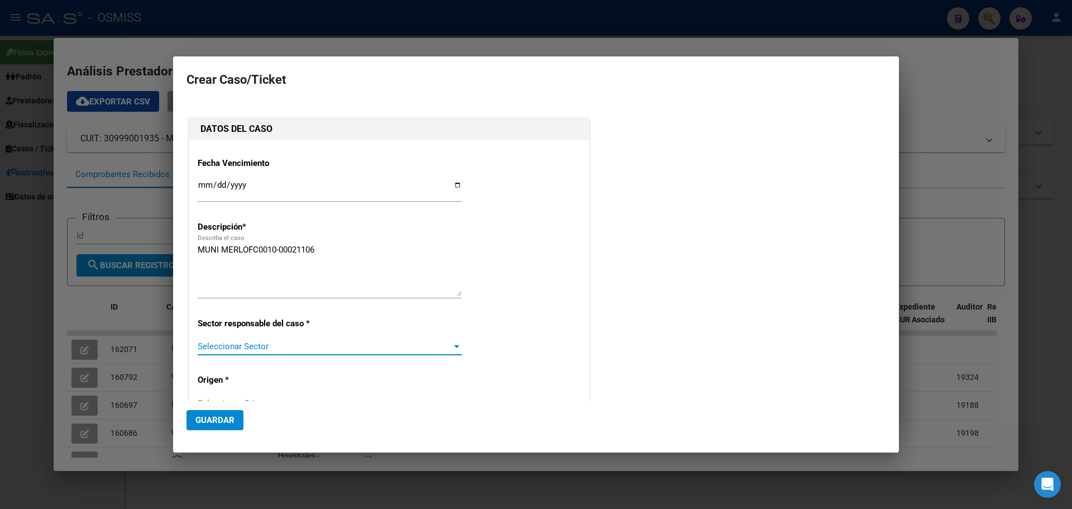
click at [452, 344] on div at bounding box center [457, 346] width 10 height 9
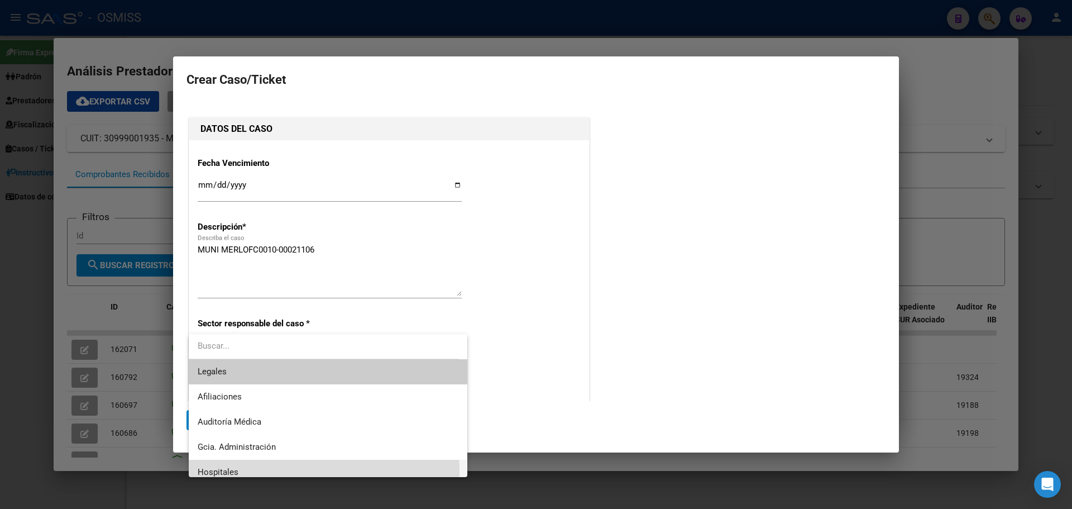
click at [240, 471] on span "Hospitales" at bounding box center [328, 472] width 261 height 25
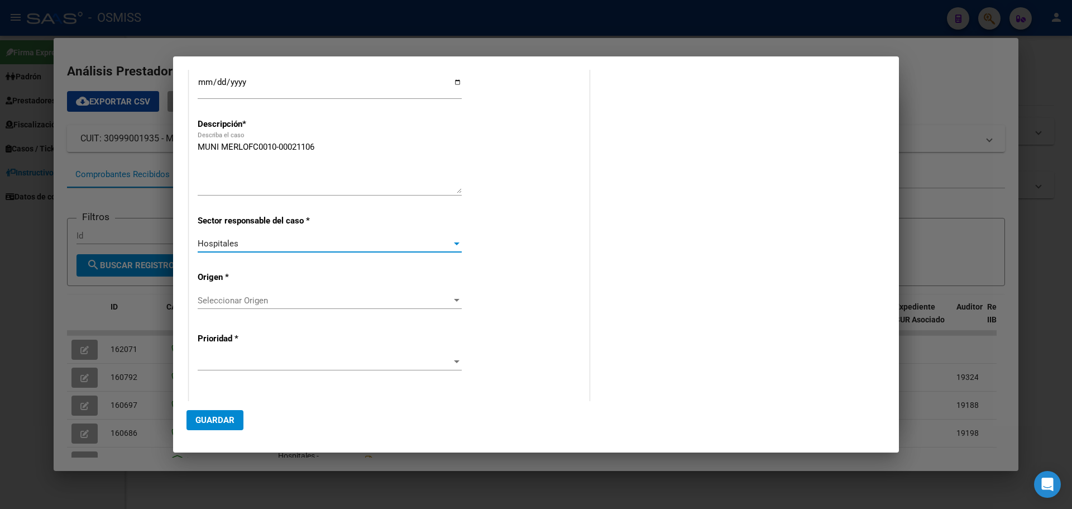
scroll to position [112, 0]
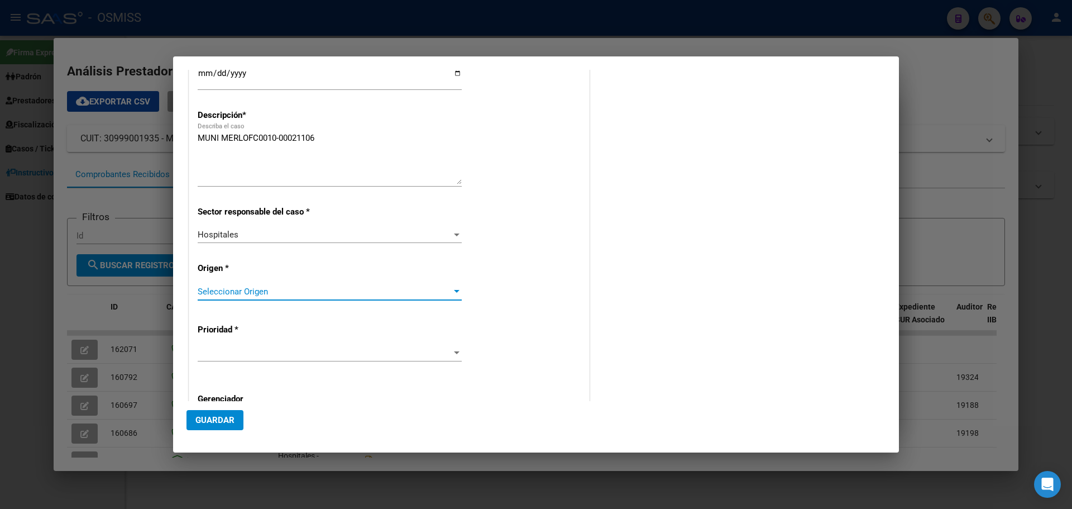
click at [454, 289] on div at bounding box center [457, 291] width 10 height 9
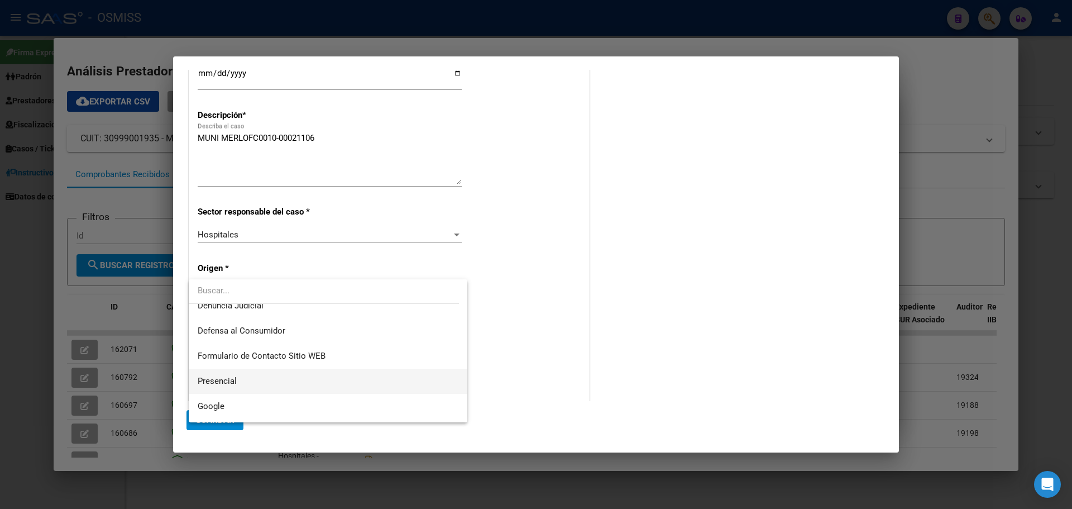
click at [241, 376] on span "Presencial" at bounding box center [328, 381] width 261 height 25
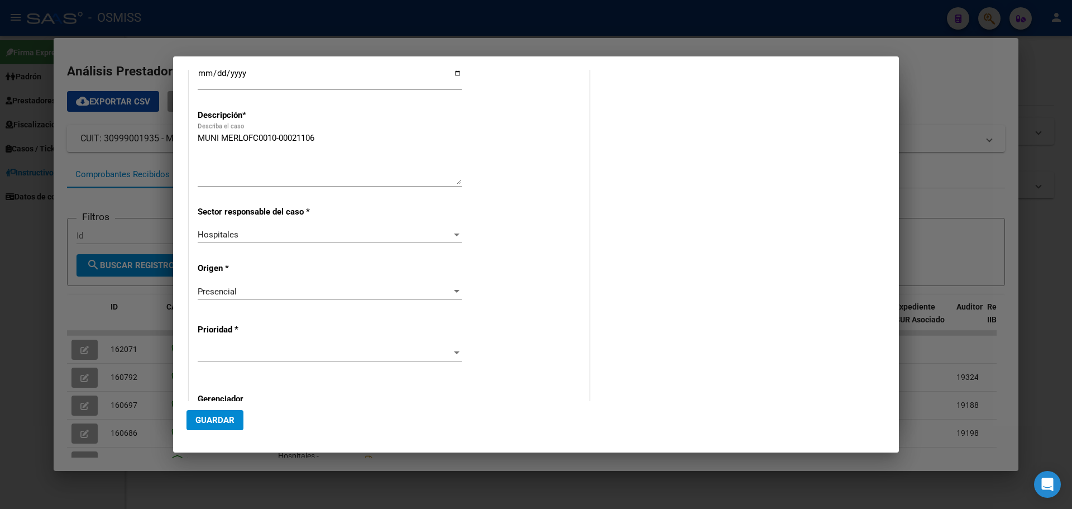
click at [450, 346] on div at bounding box center [330, 353] width 264 height 17
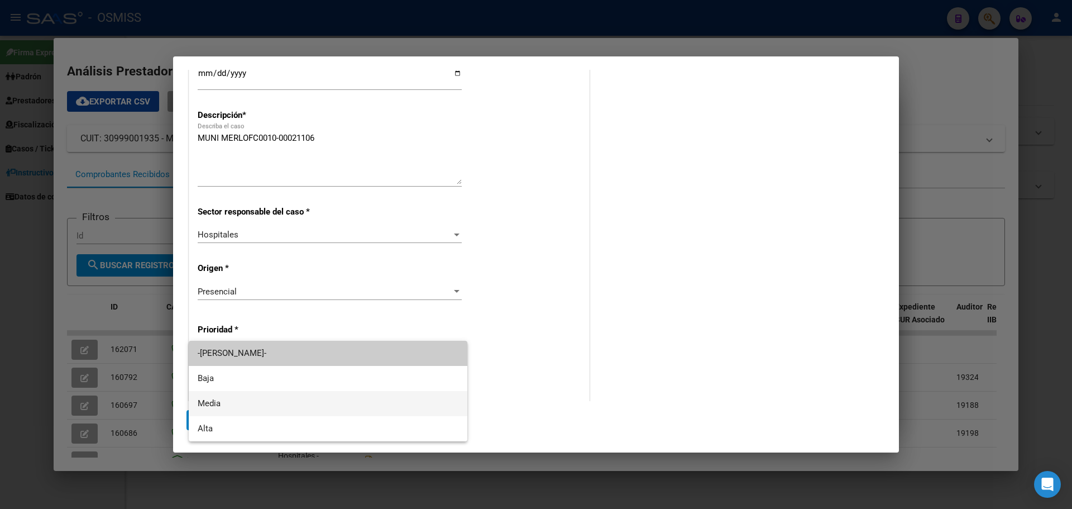
click at [230, 395] on span "Media" at bounding box center [328, 403] width 261 height 25
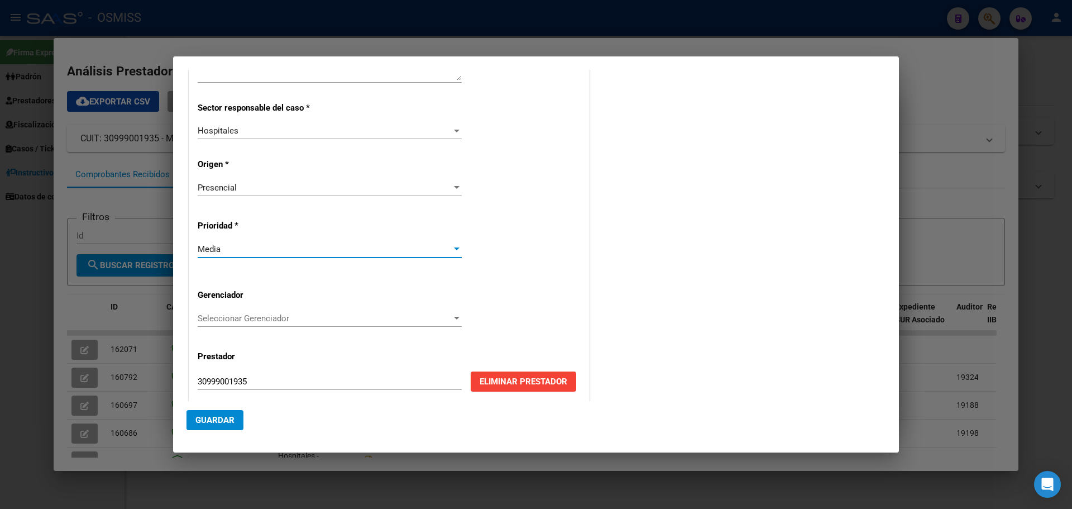
scroll to position [223, 0]
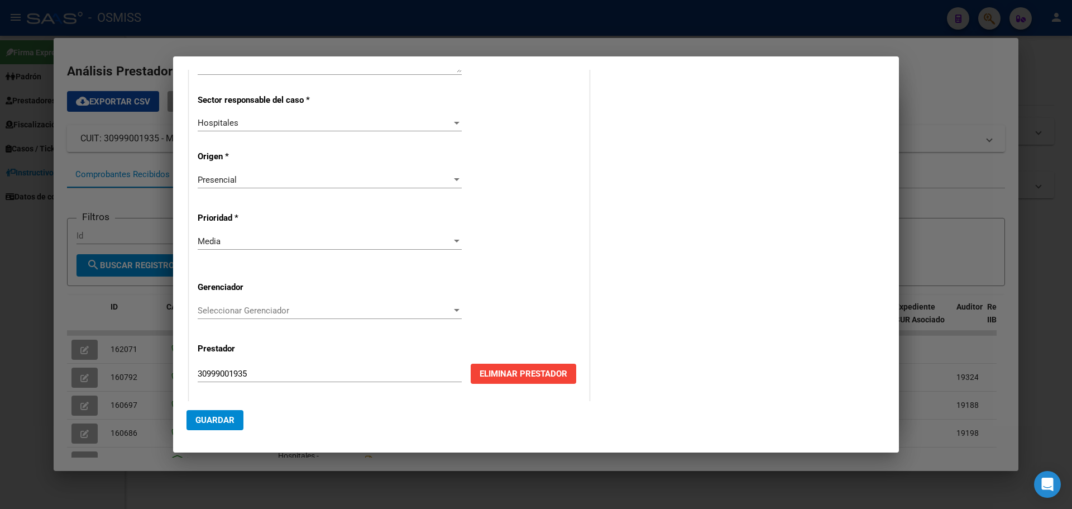
click at [442, 302] on div "Seleccionar Gerenciador Seleccionar Gerenciador" at bounding box center [330, 310] width 264 height 17
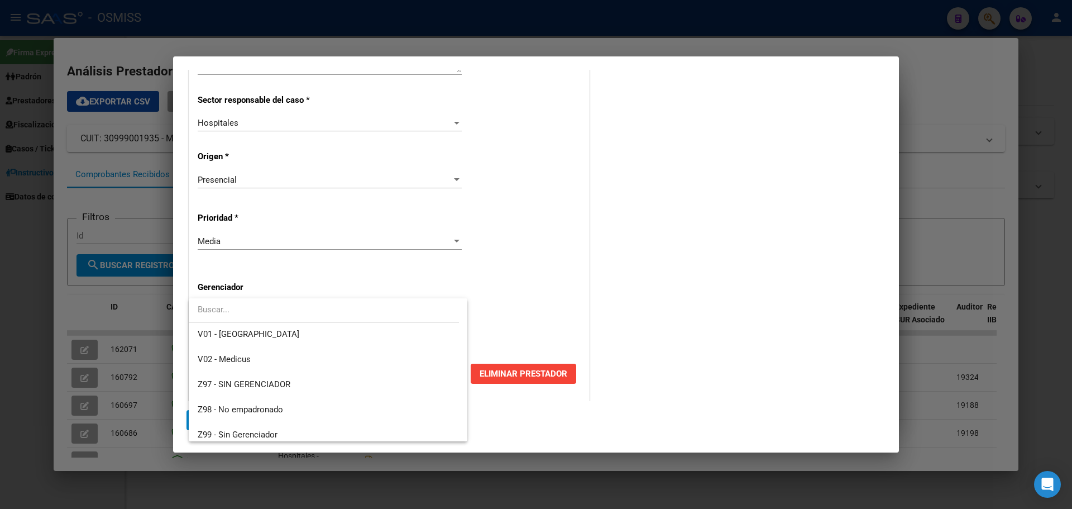
scroll to position [335, 0]
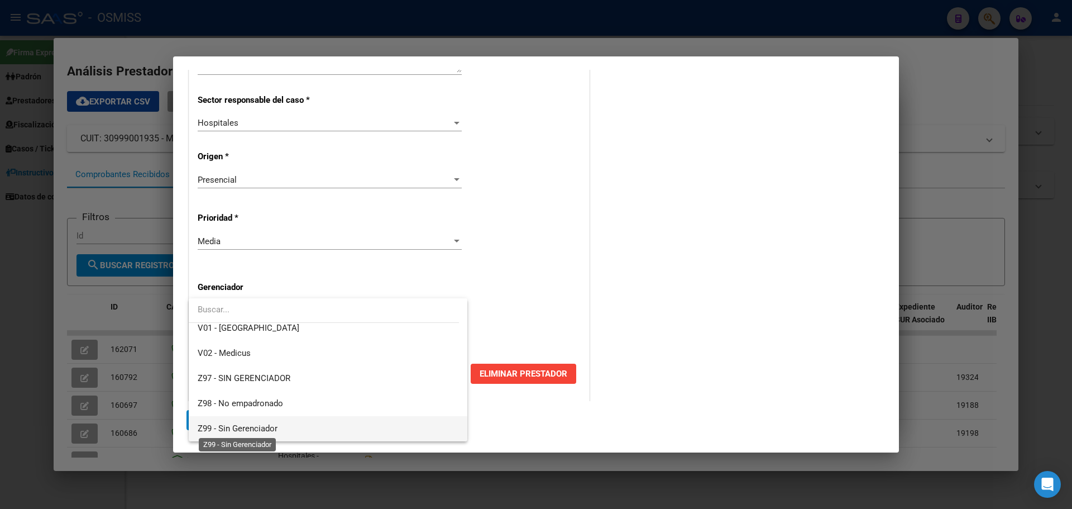
click at [247, 426] on span "Z99 - Sin Gerenciador" at bounding box center [238, 428] width 80 height 10
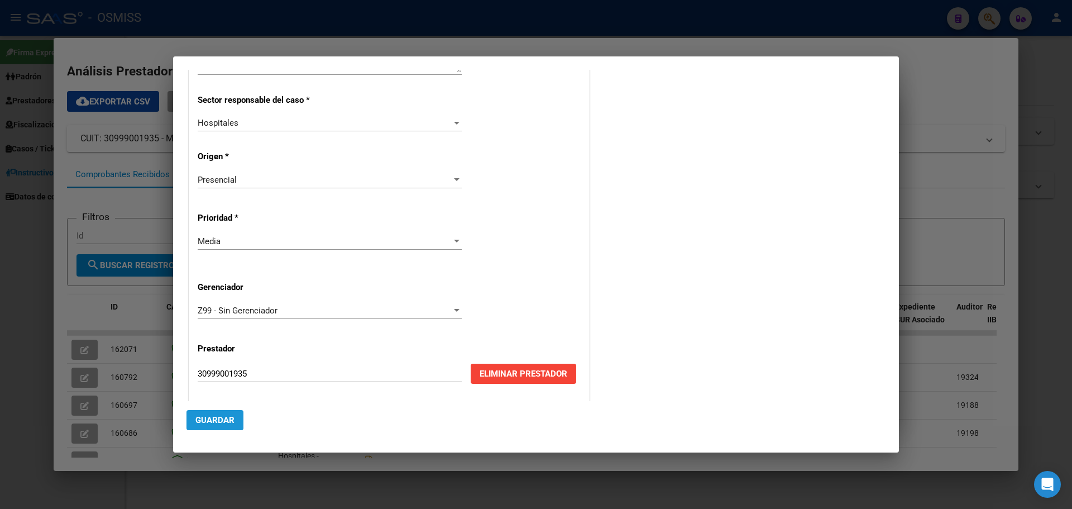
click at [209, 418] on span "Guardar" at bounding box center [214, 420] width 39 height 10
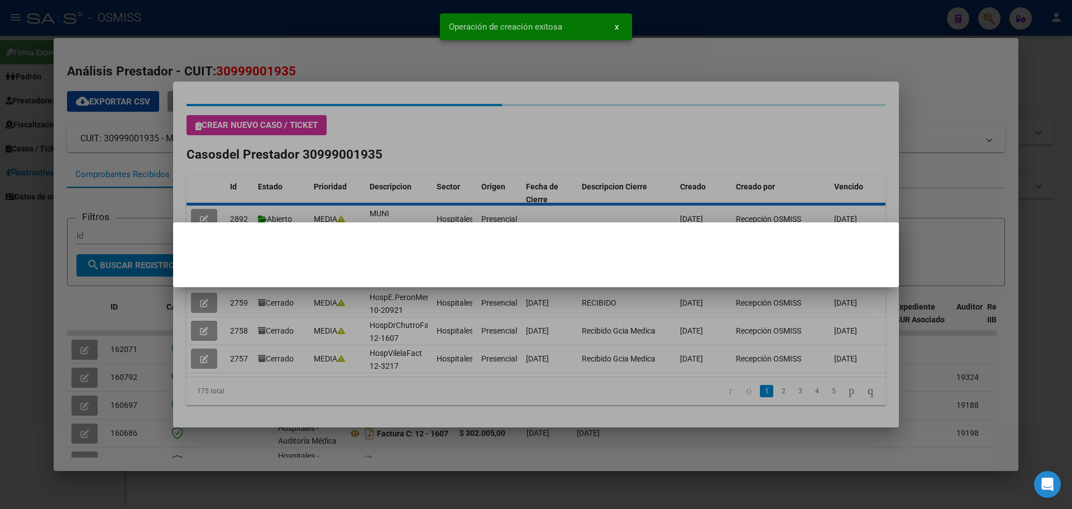
scroll to position [0, 0]
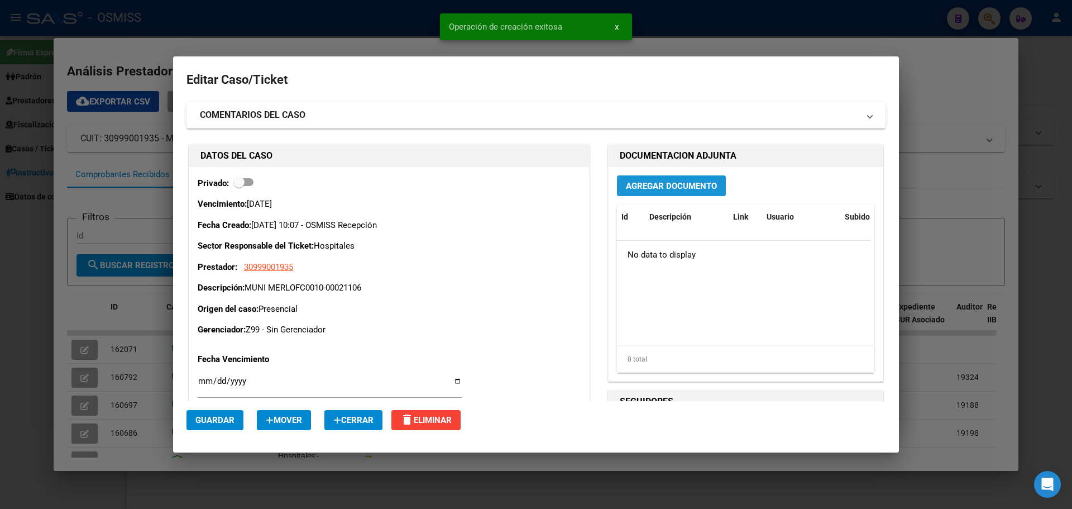
click at [660, 185] on span "Agregar Documento" at bounding box center [671, 186] width 91 height 10
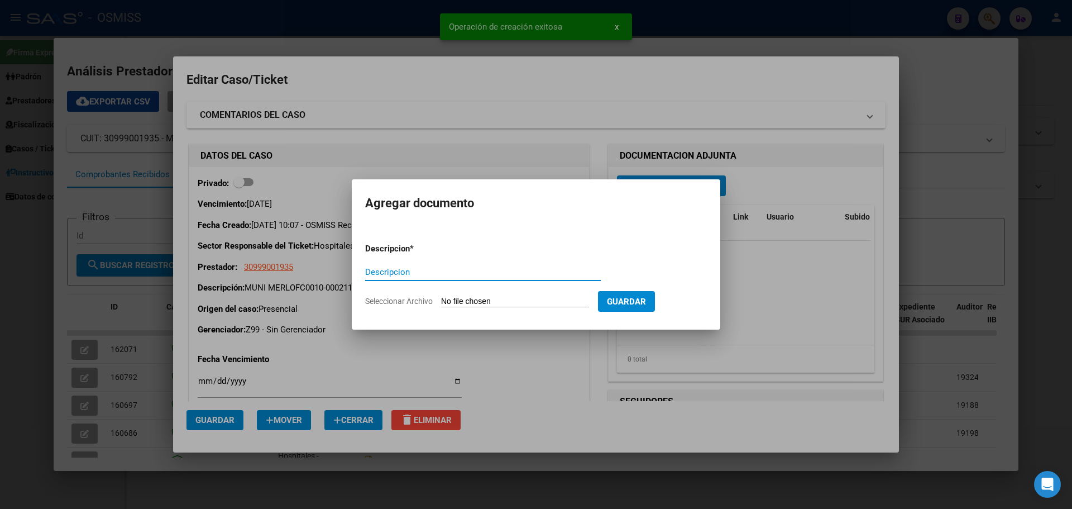
click at [410, 270] on input "Descripcion" at bounding box center [483, 272] width 236 height 10
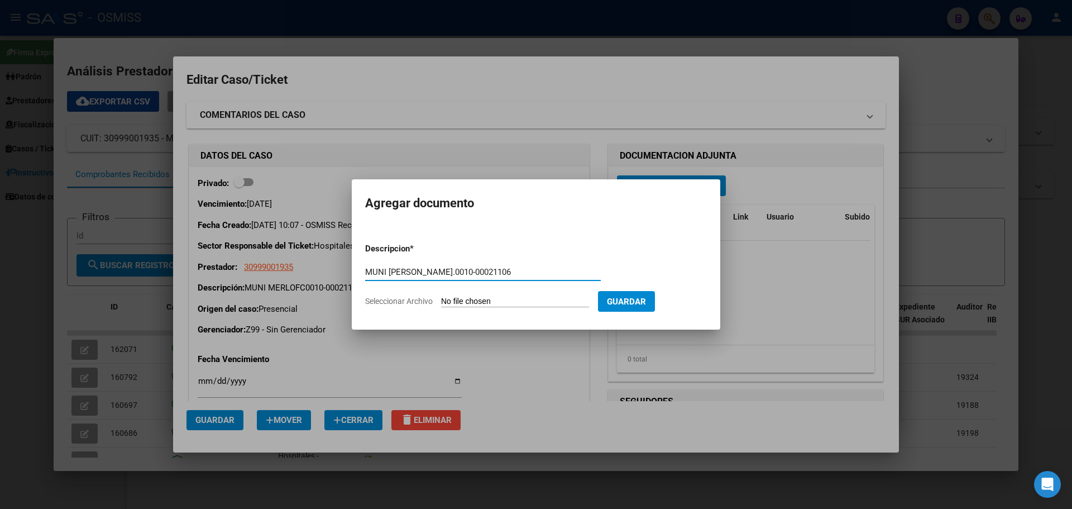
type input "MUNI [PERSON_NAME].0010-00021106"
click at [513, 298] on input "Seleccionar Archivo" at bounding box center [515, 302] width 148 height 11
type input "C:\fakepath\munimerlofc0010-00021106.pdf"
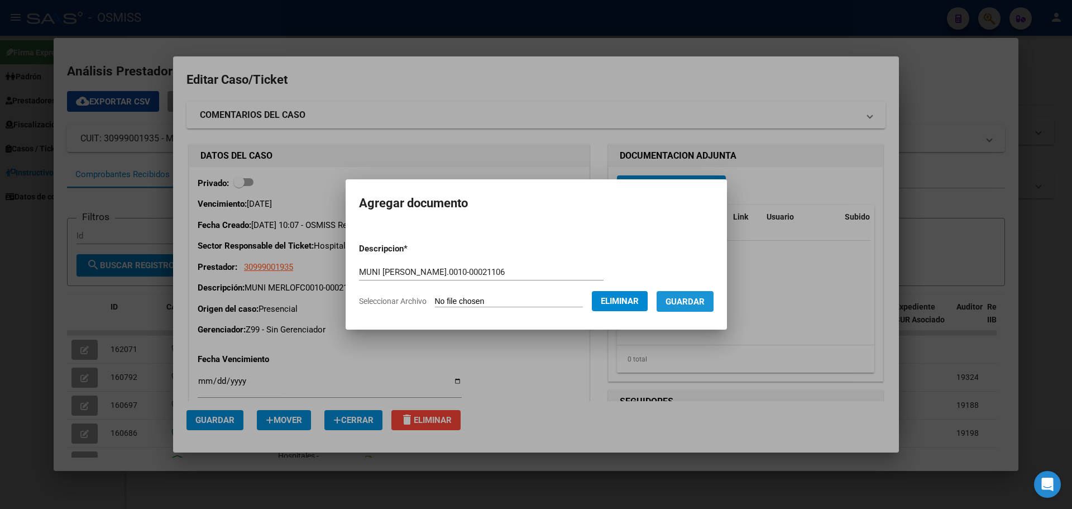
click at [689, 300] on span "Guardar" at bounding box center [685, 302] width 39 height 10
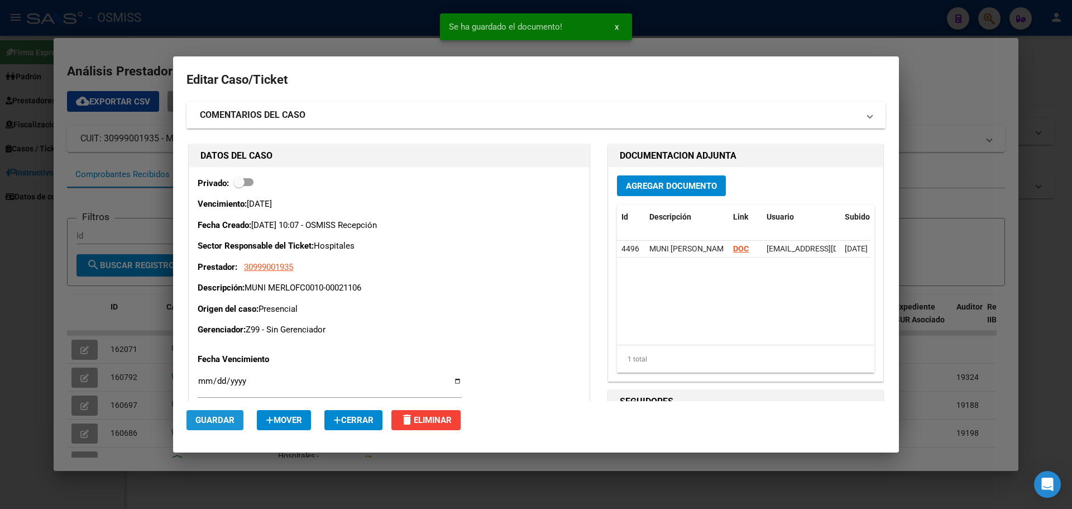
click at [213, 417] on span "Guardar" at bounding box center [214, 420] width 39 height 10
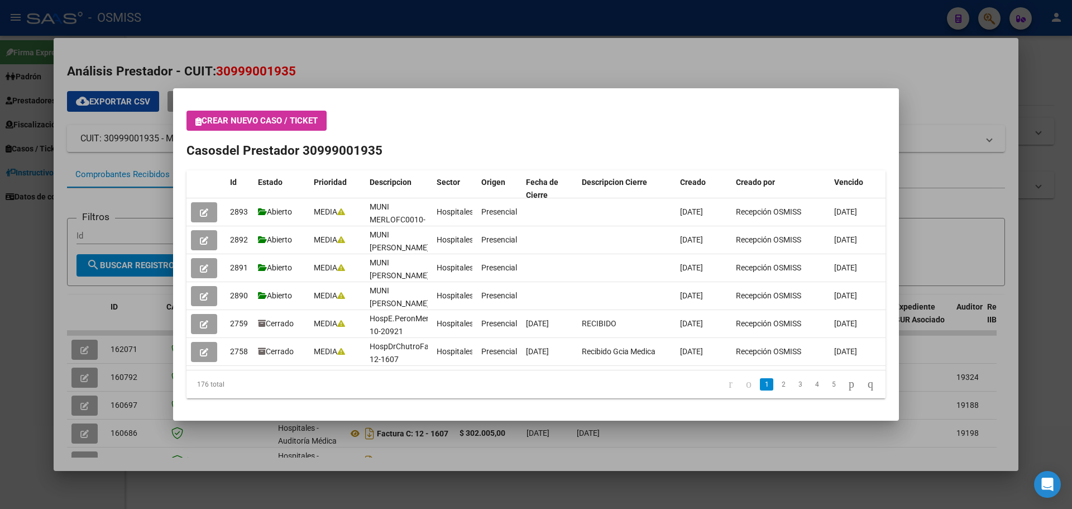
click at [995, 15] on div at bounding box center [536, 254] width 1072 height 509
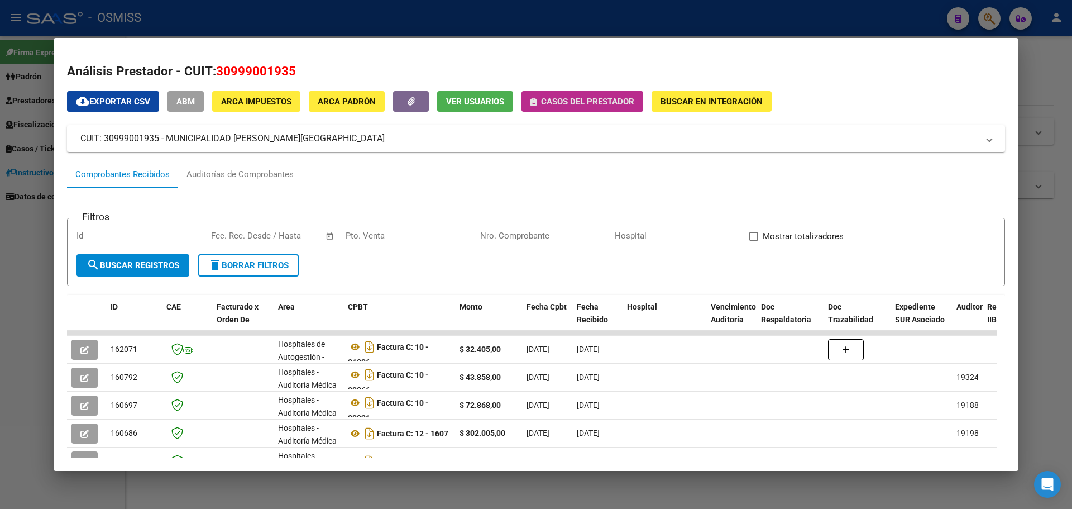
click at [592, 100] on span "Casos del prestador" at bounding box center [587, 102] width 93 height 10
